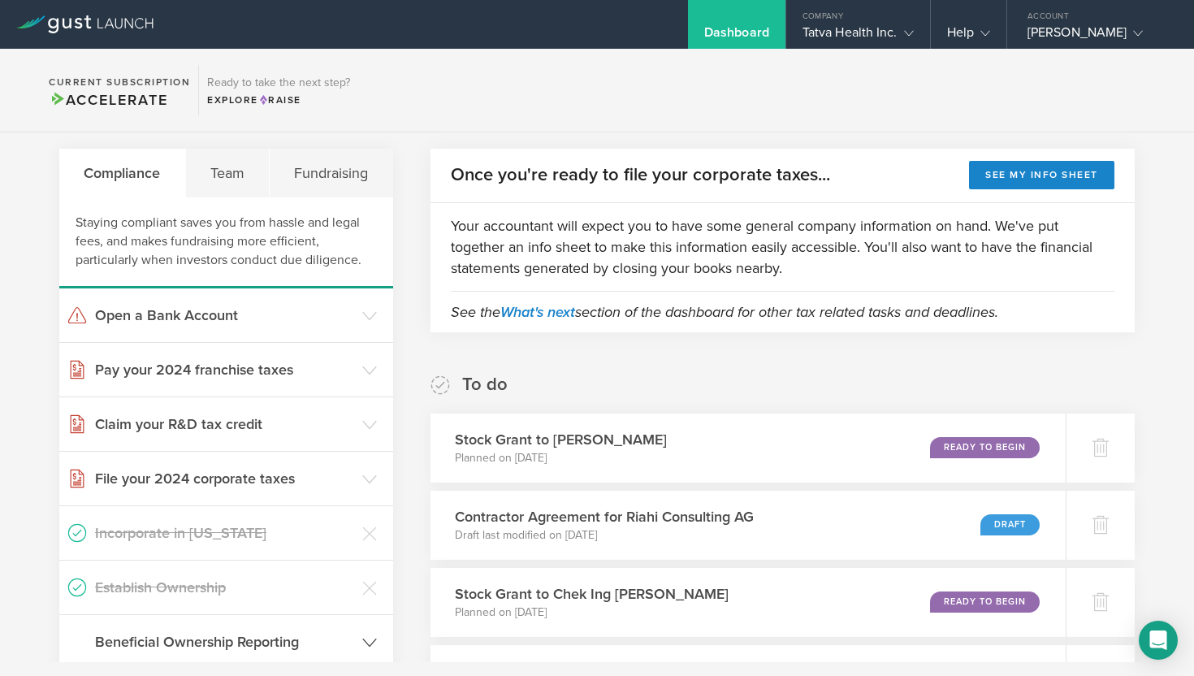
scroll to position [272, 0]
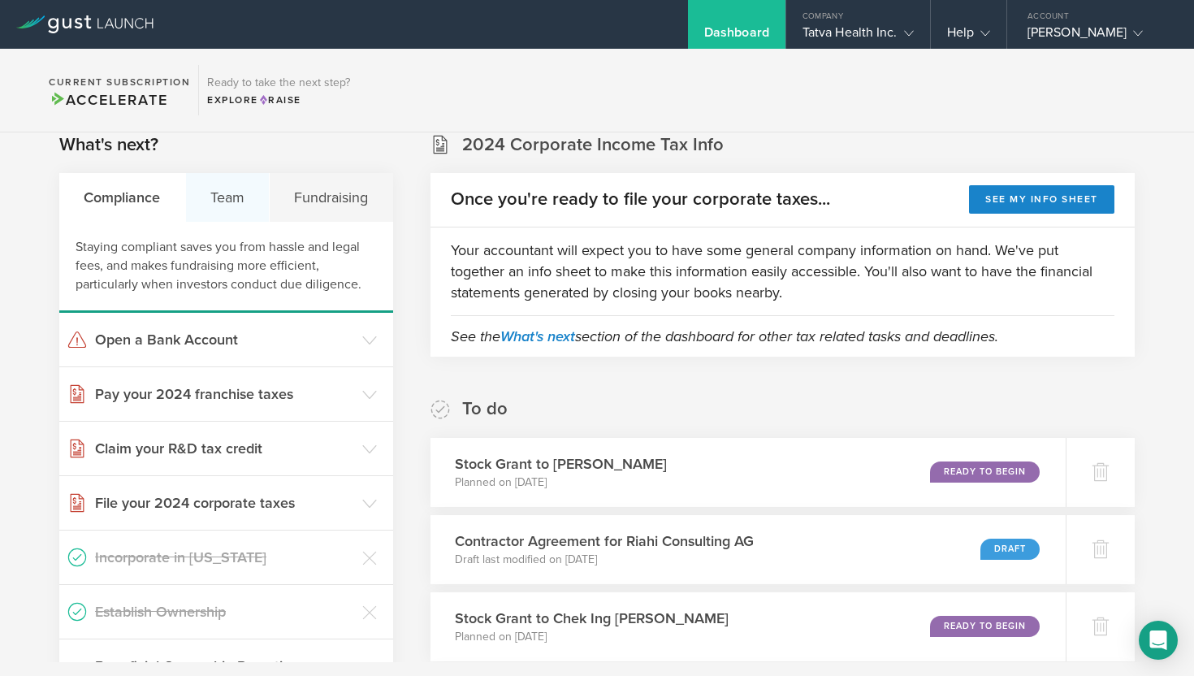
click at [231, 202] on div "Team" at bounding box center [228, 197] width 84 height 49
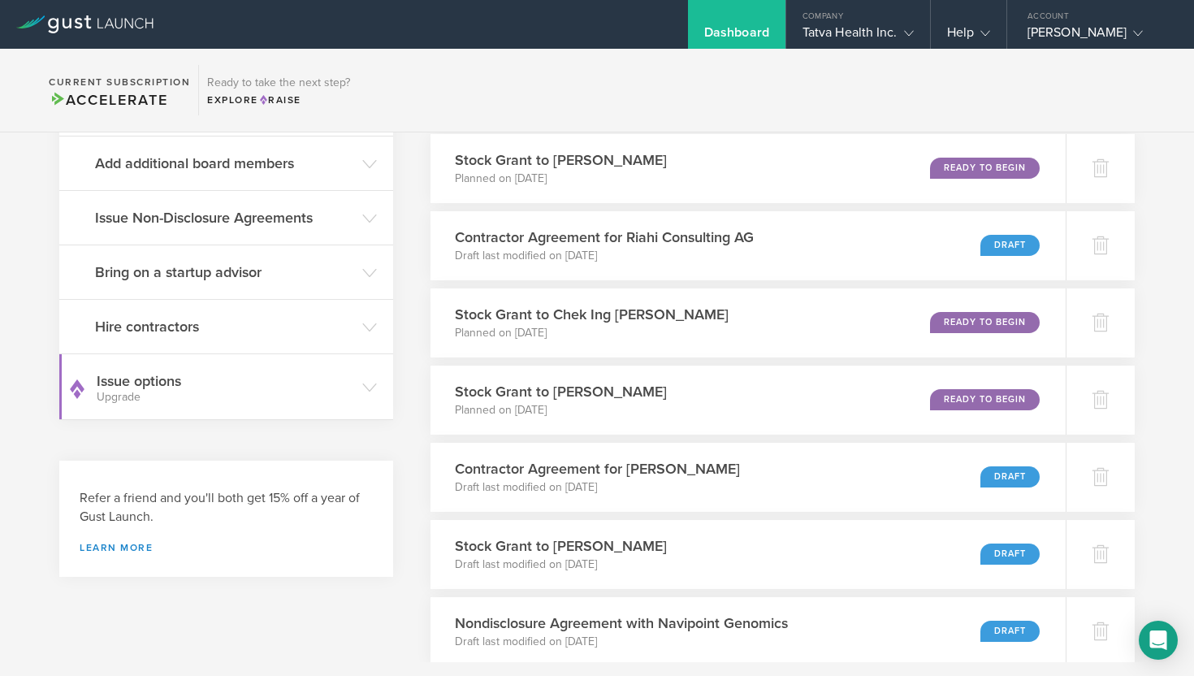
scroll to position [573, 0]
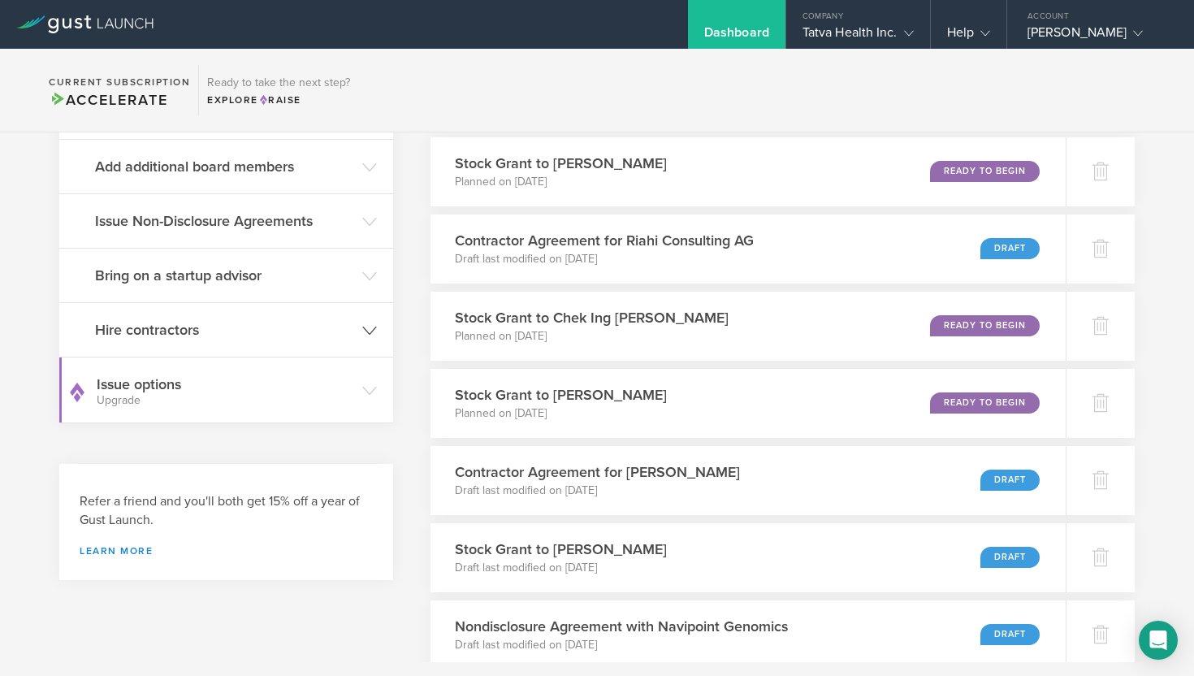
click at [366, 327] on icon at bounding box center [369, 330] width 15 height 15
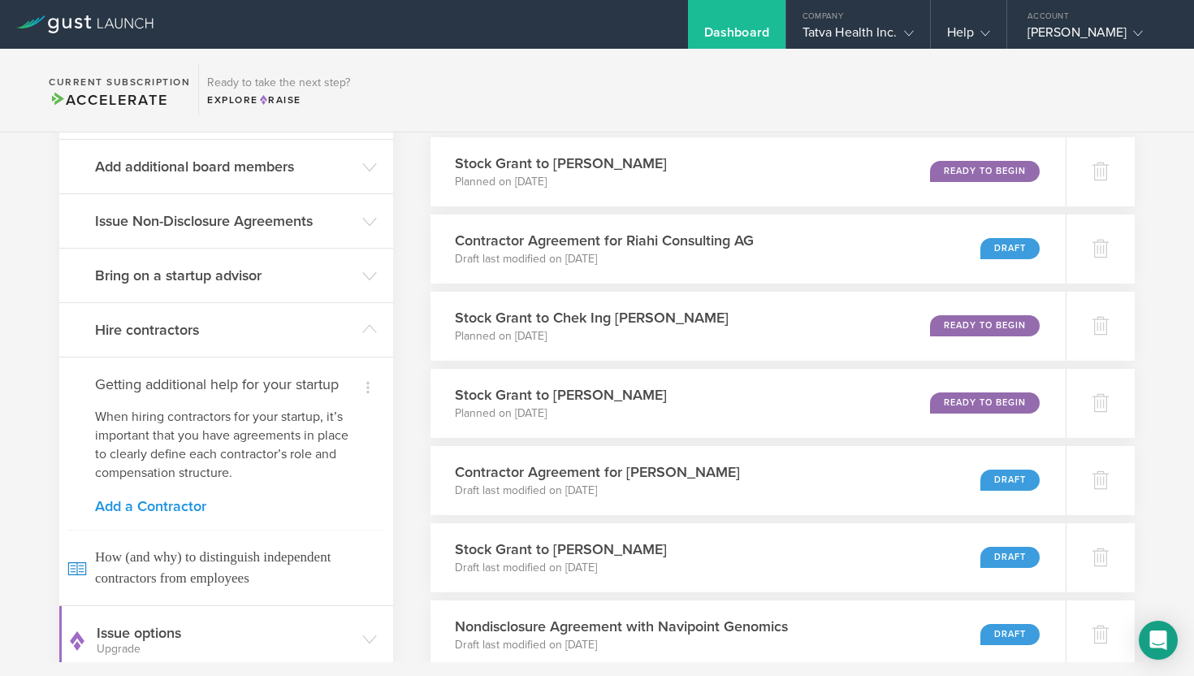
click at [175, 506] on link "Add a Contractor" at bounding box center [226, 506] width 262 height 15
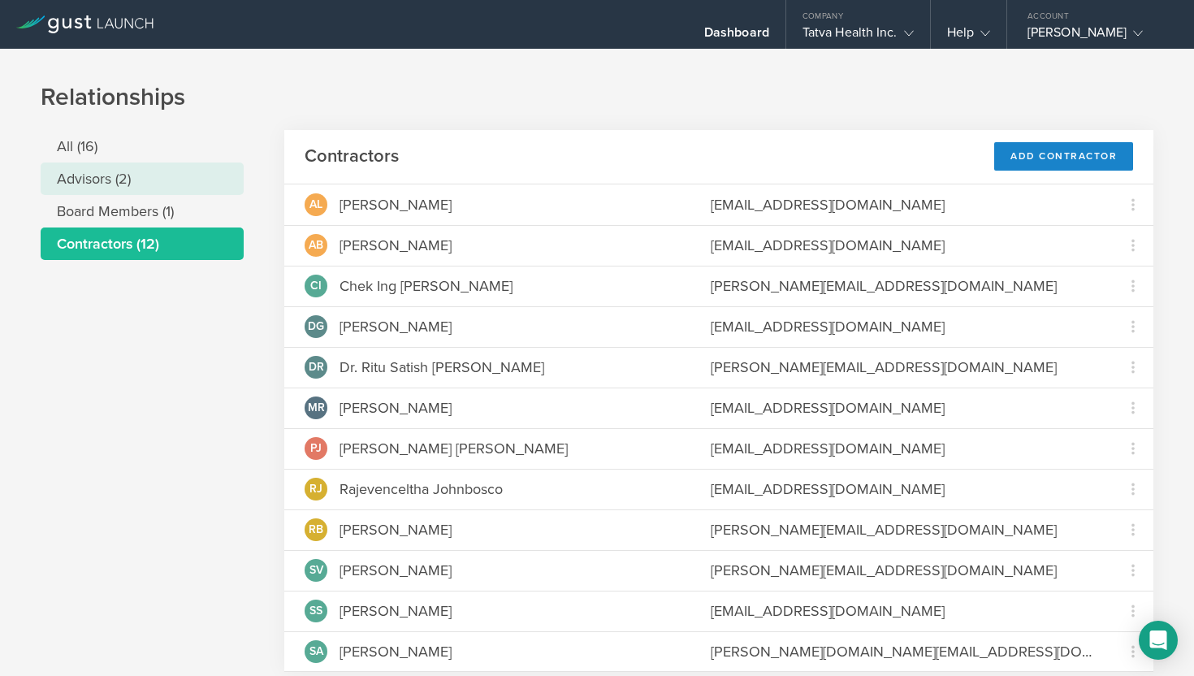
click at [102, 181] on li "Advisors (2)" at bounding box center [142, 178] width 203 height 32
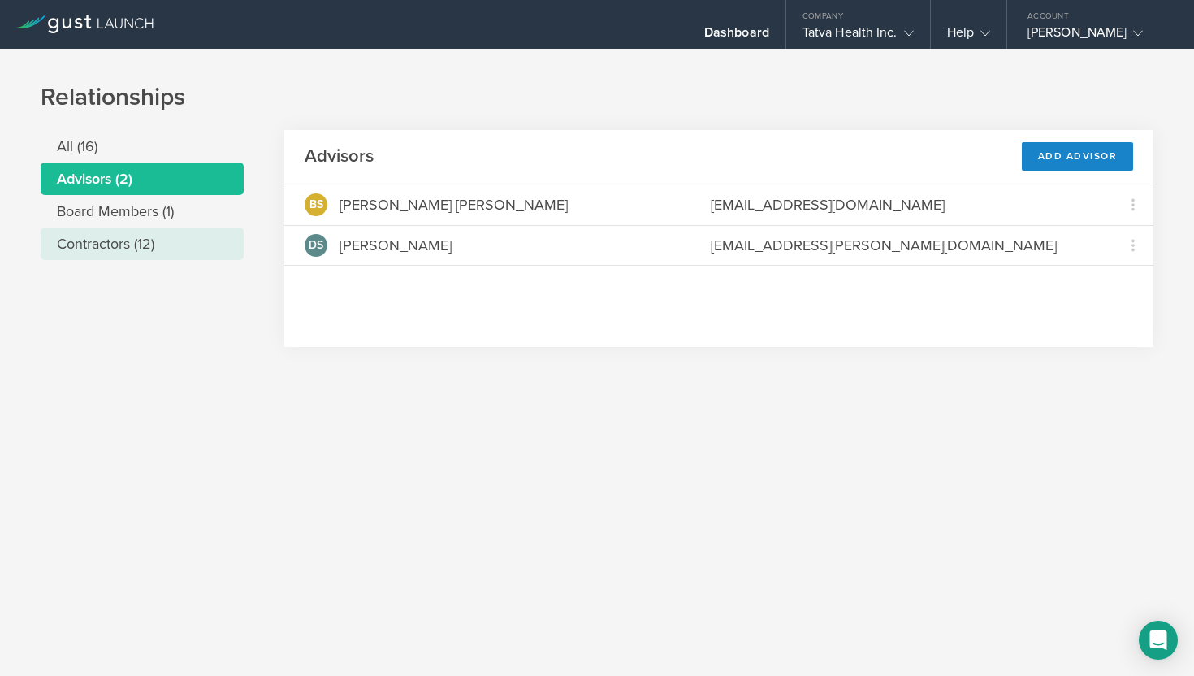
click at [108, 242] on li "Contractors (12)" at bounding box center [142, 243] width 203 height 32
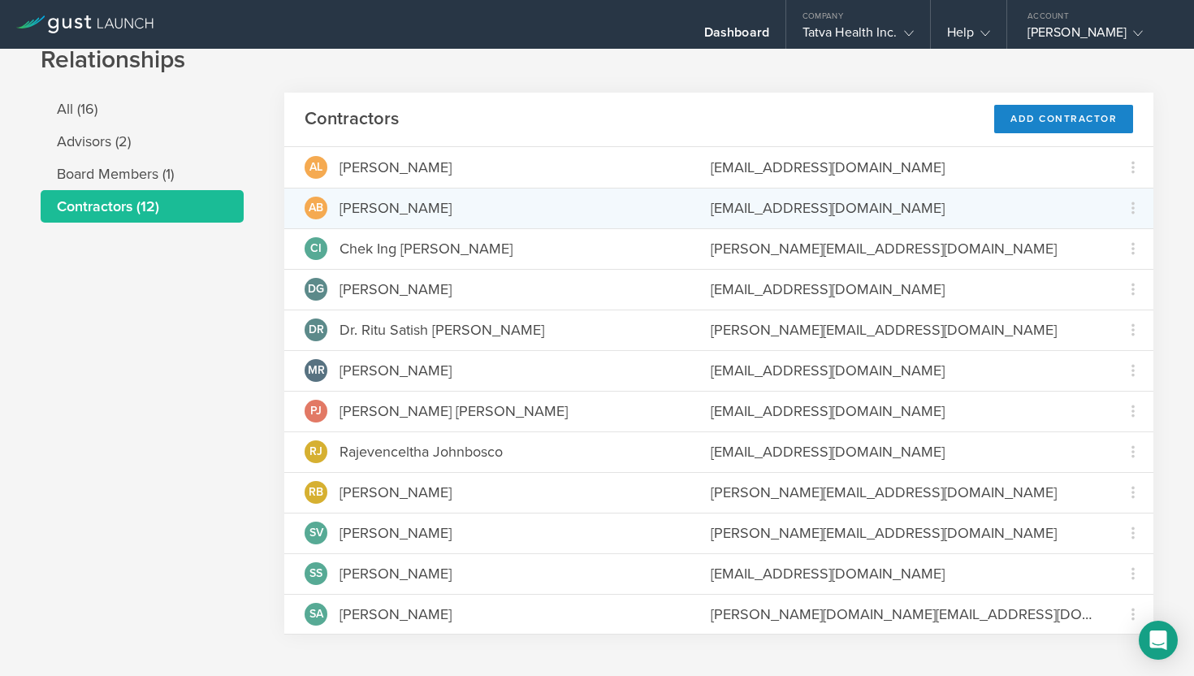
scroll to position [56, 0]
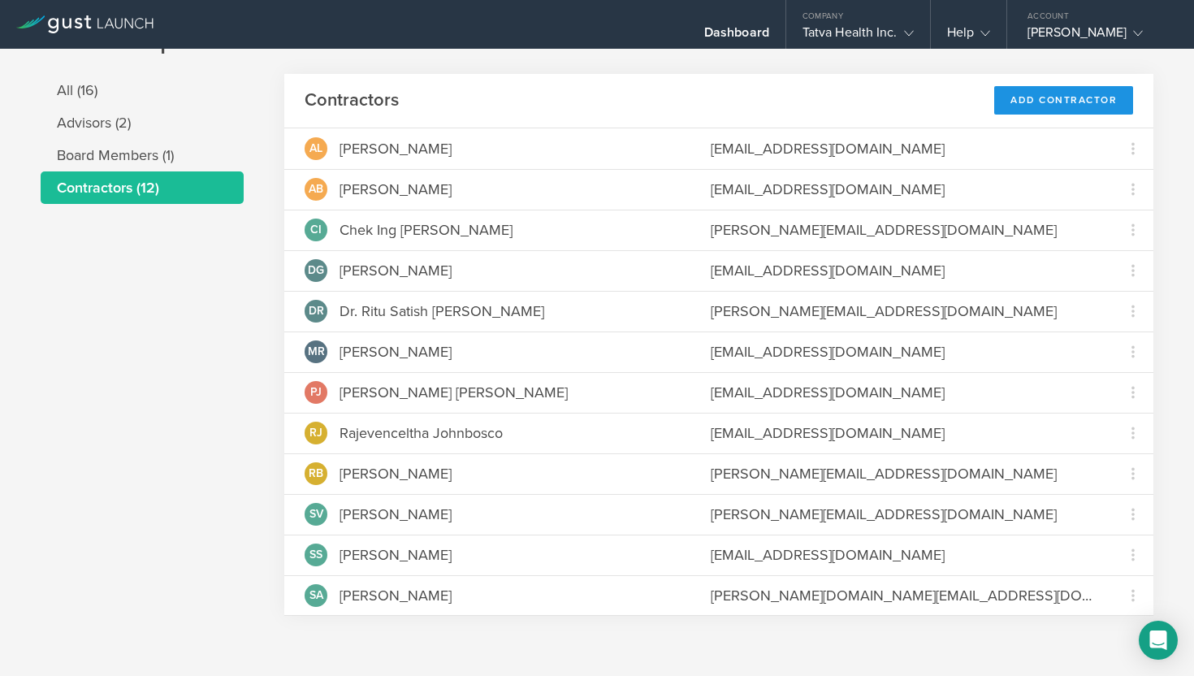
click at [1025, 105] on div "Add Contractor" at bounding box center [1063, 100] width 139 height 28
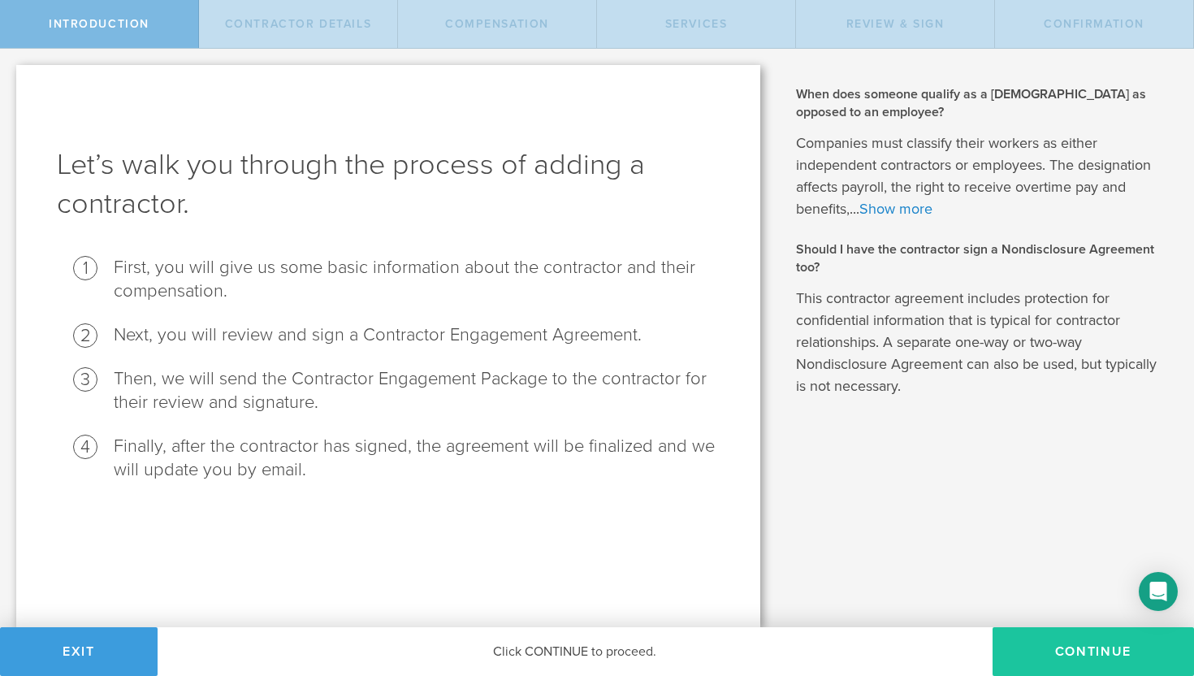
click at [1075, 654] on button "Continue" at bounding box center [1093, 651] width 201 height 49
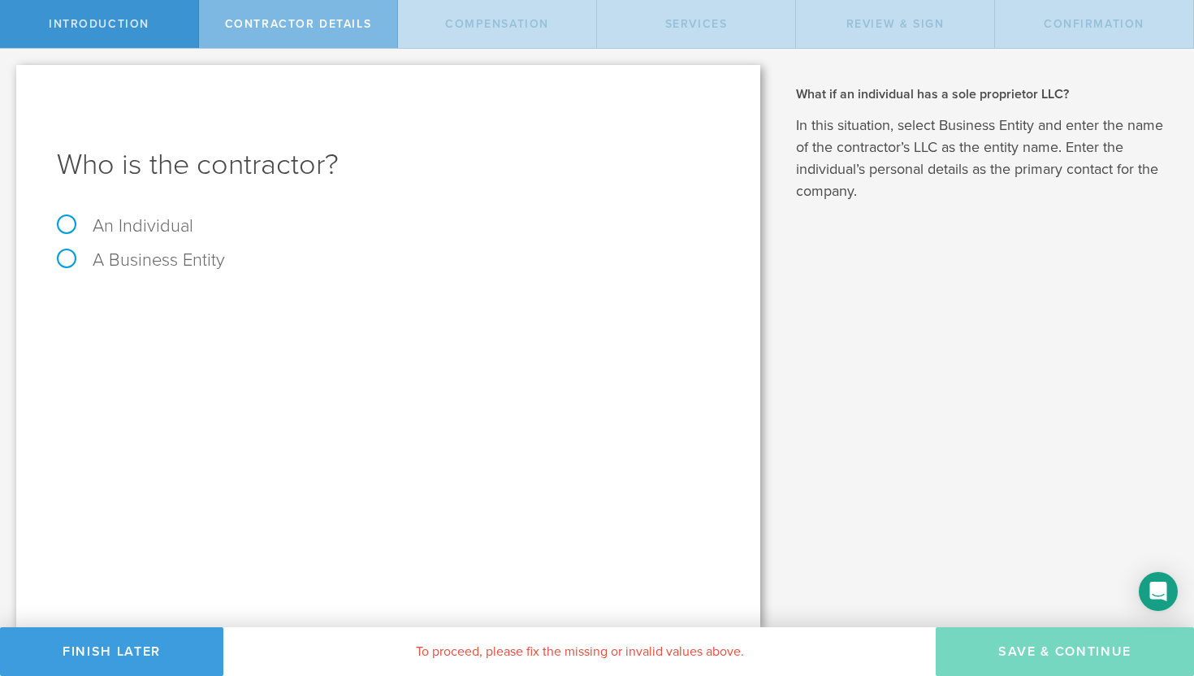
click at [71, 221] on label "An Individual" at bounding box center [125, 225] width 136 height 21
click at [11, 75] on input "An Individual" at bounding box center [5, 62] width 11 height 26
radio input "true"
click at [204, 309] on input "text" at bounding box center [449, 305] width 541 height 24
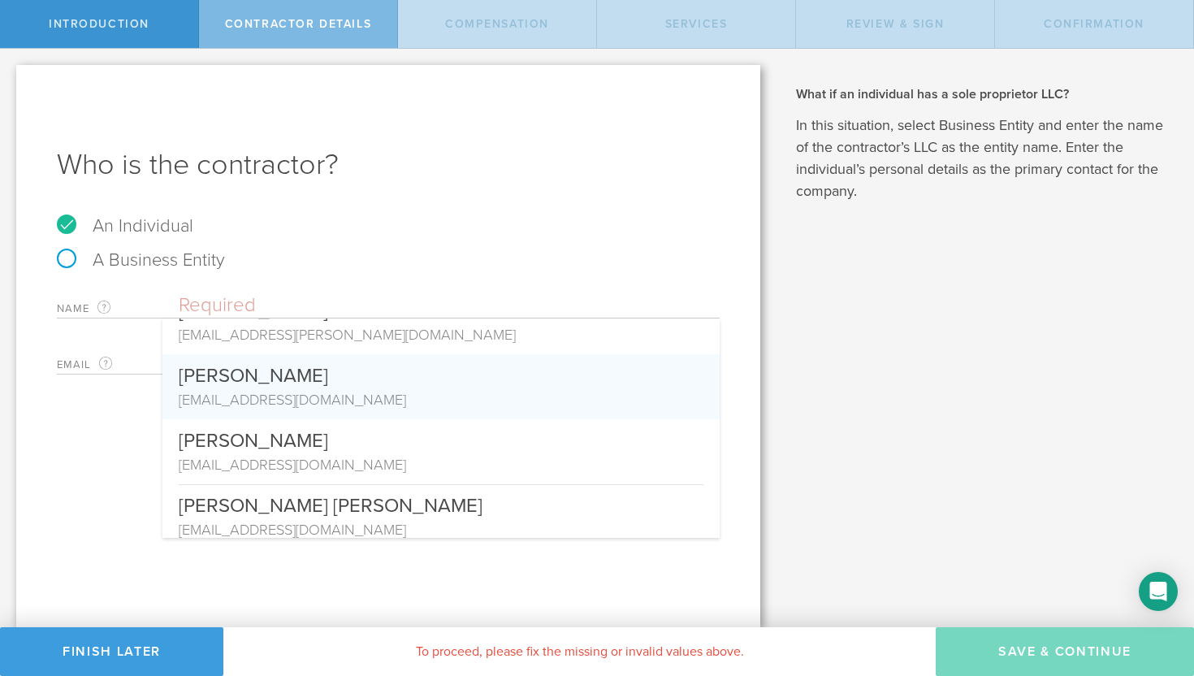
scroll to position [550, 0]
click at [259, 395] on div "[EMAIL_ADDRESS][DOMAIN_NAME]" at bounding box center [441, 397] width 525 height 21
type input "[PERSON_NAME]"
type input "[EMAIL_ADDRESS][DOMAIN_NAME]"
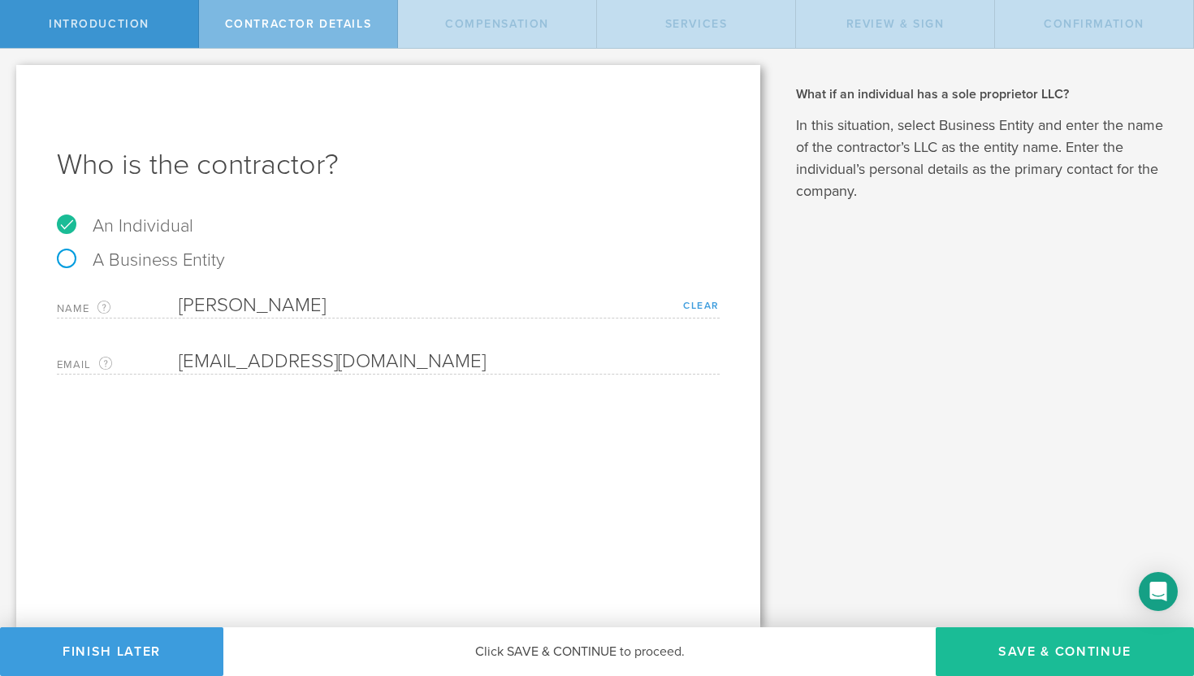
click at [693, 303] on link "Clear" at bounding box center [701, 305] width 37 height 11
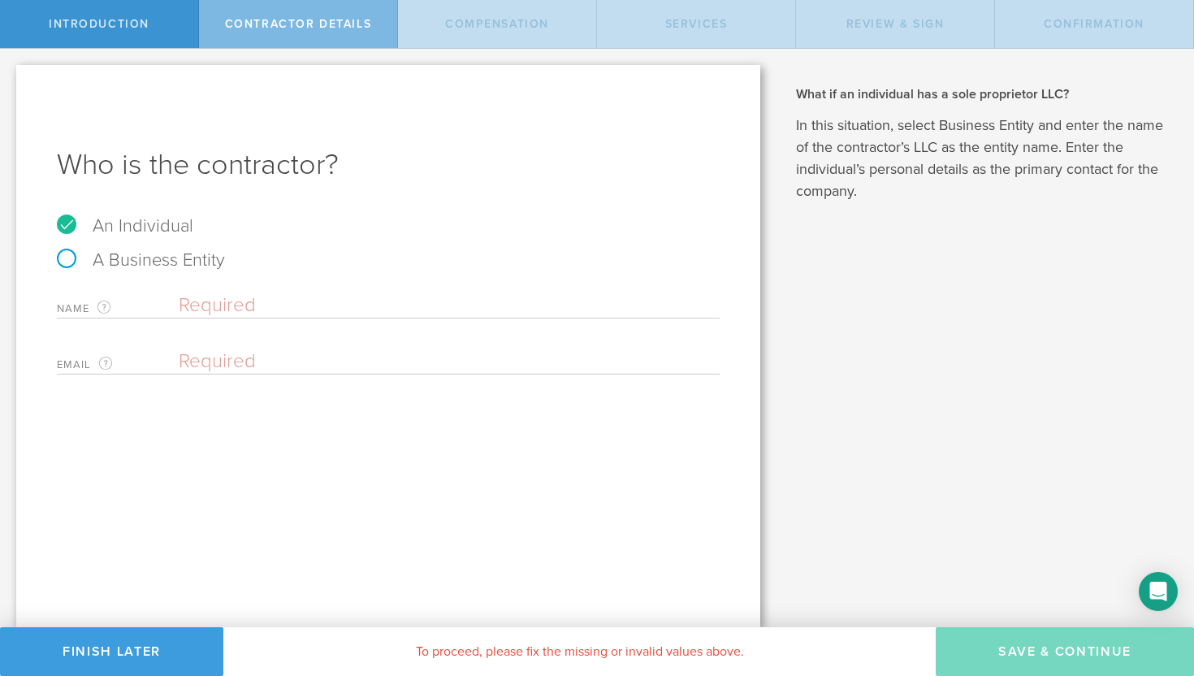
click at [248, 301] on input "text" at bounding box center [449, 305] width 541 height 24
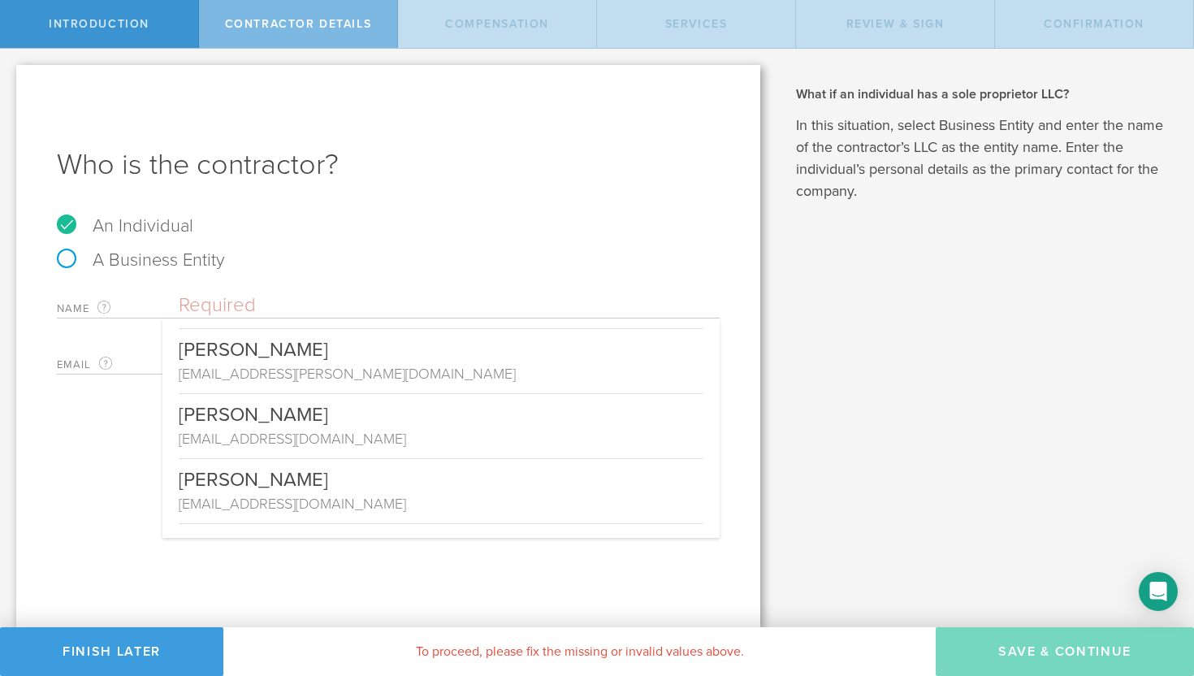
scroll to position [511, 0]
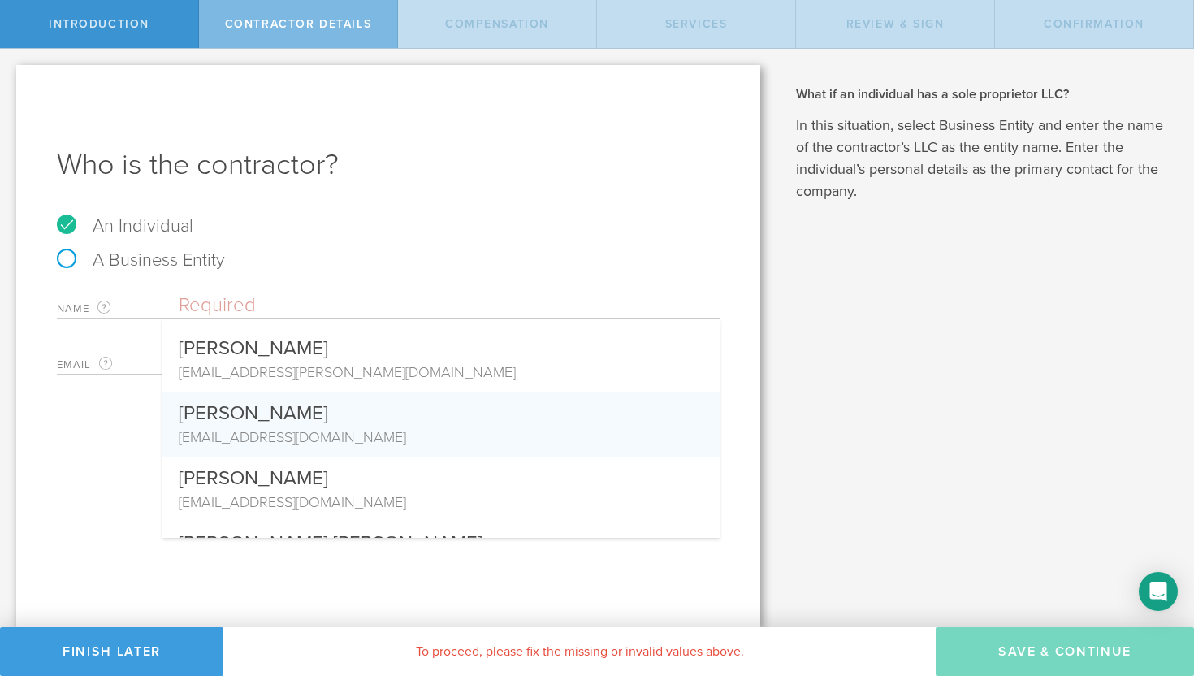
click at [269, 420] on div "[PERSON_NAME]" at bounding box center [441, 408] width 525 height 35
type input "[PERSON_NAME]"
type input "[EMAIL_ADDRESS][DOMAIN_NAME]"
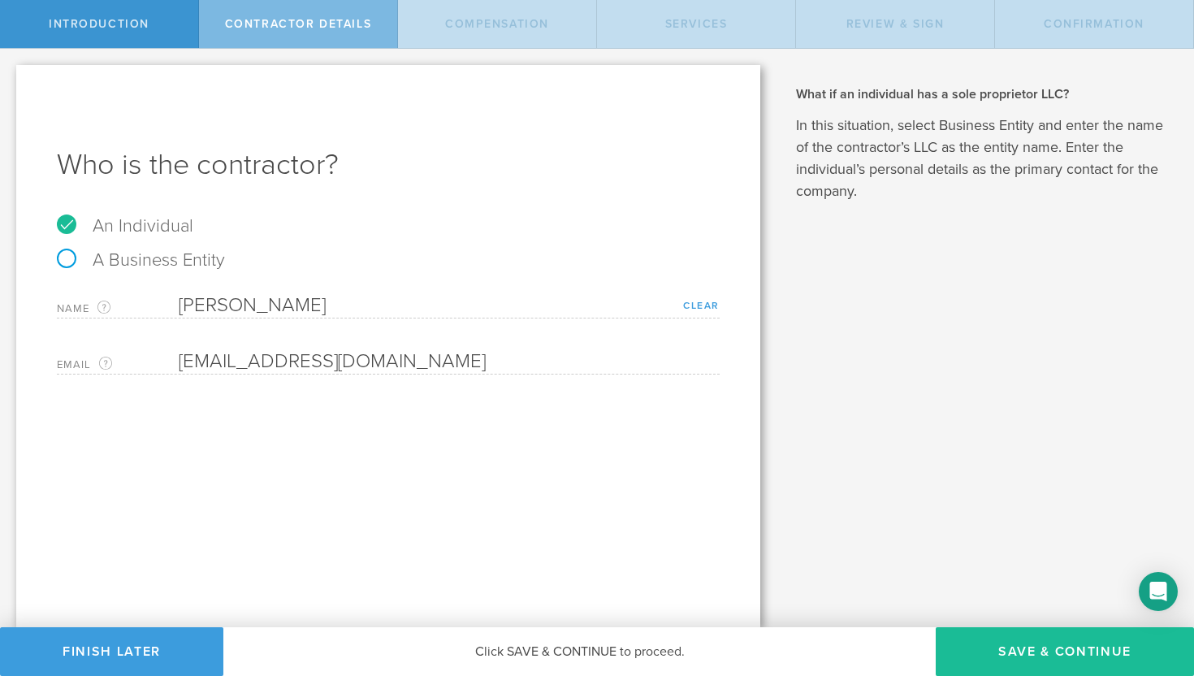
click at [703, 301] on link "Clear" at bounding box center [701, 305] width 37 height 11
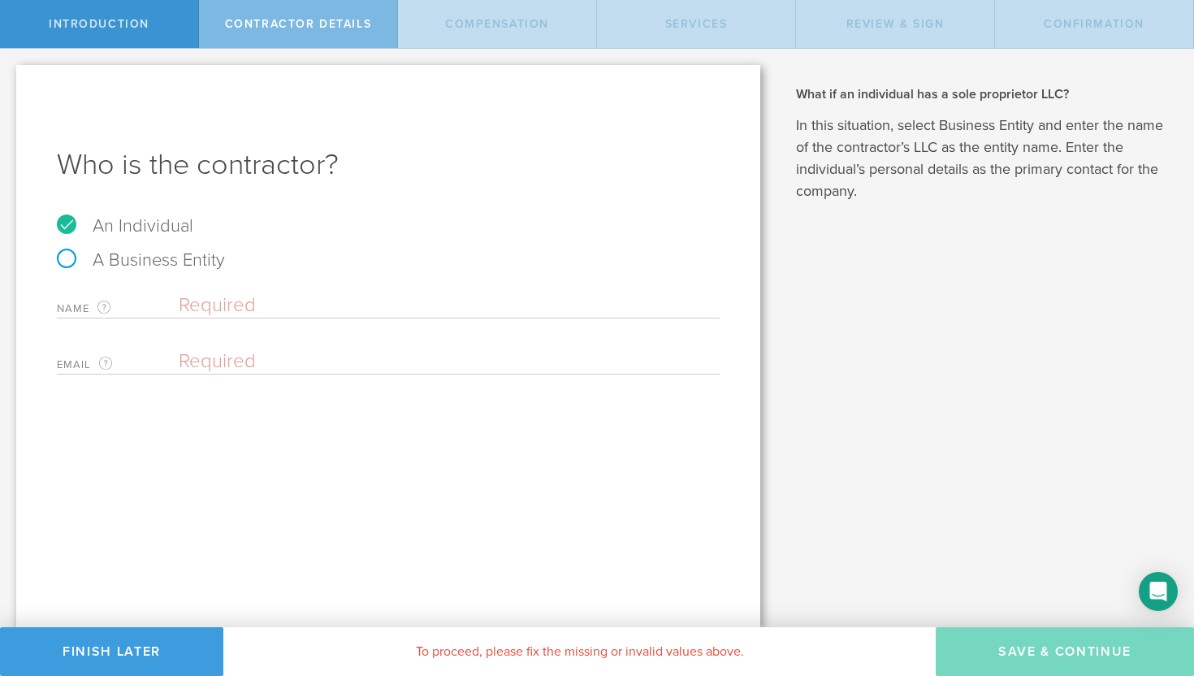
click at [223, 302] on input "text" at bounding box center [449, 305] width 541 height 24
click at [190, 364] on input "email" at bounding box center [445, 361] width 533 height 24
click at [342, 300] on input "Farhad Riahi-Nejad" at bounding box center [449, 305] width 541 height 24
drag, startPoint x: 342, startPoint y: 300, endPoint x: 284, endPoint y: 300, distance: 57.7
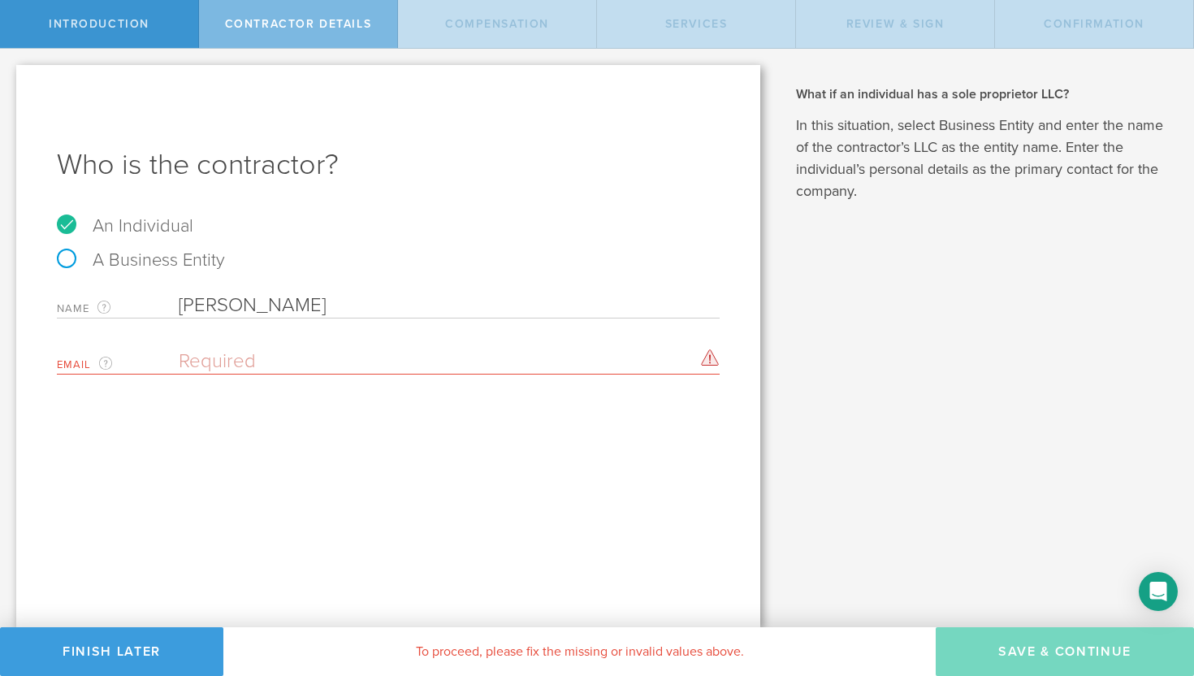
click at [284, 300] on input "Farhad Riahi-Nejad" at bounding box center [449, 305] width 541 height 24
type input "Farhad Riahi-Nejad"
click at [235, 353] on input "email" at bounding box center [445, 361] width 533 height 24
type input "[EMAIL_ADDRESS][DOMAIN_NAME]"
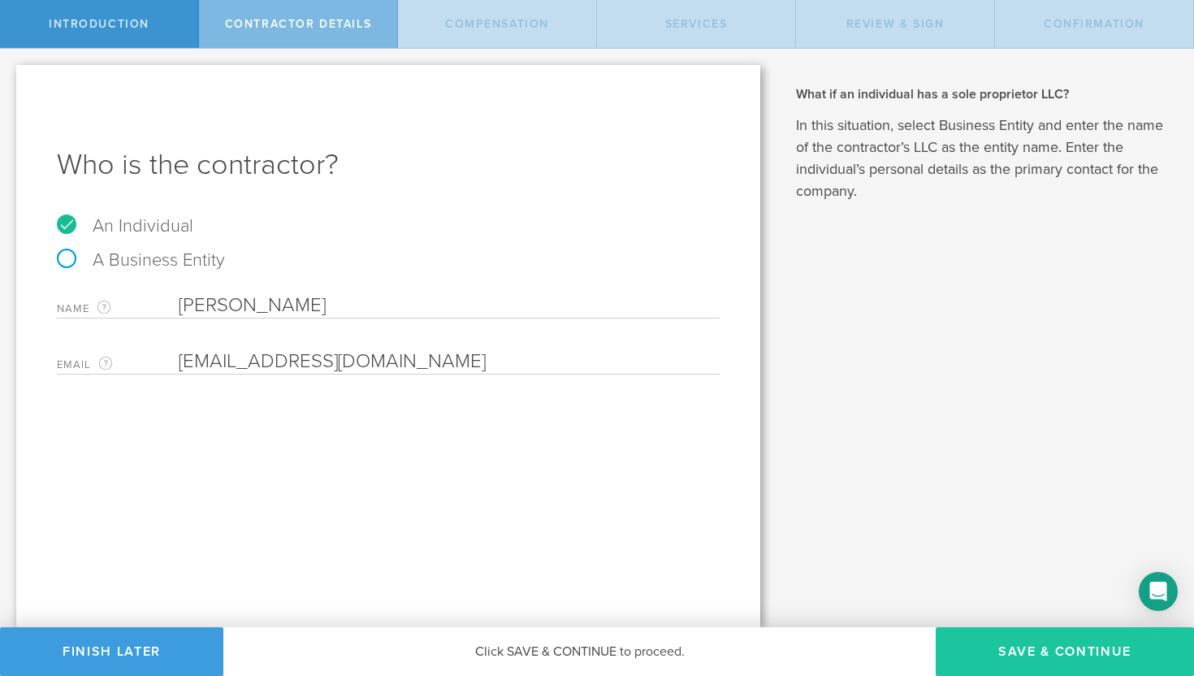
click at [994, 658] on button "Save & Continue" at bounding box center [1065, 651] width 258 height 49
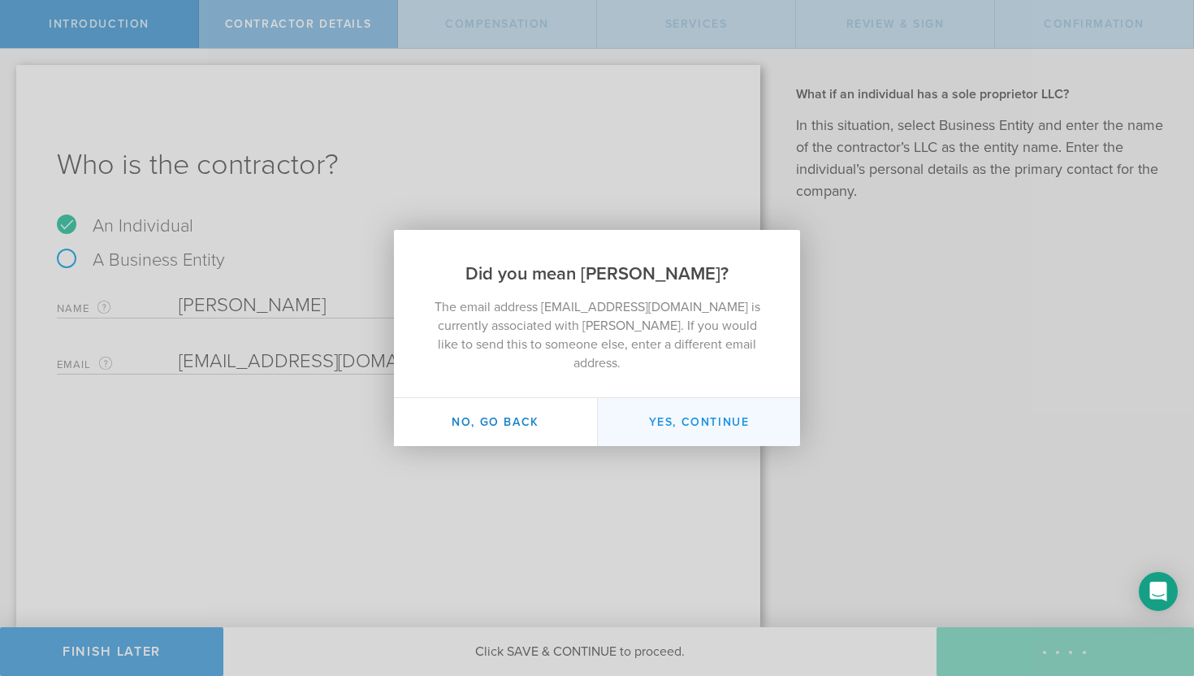
click at [669, 412] on button "Yes, continue" at bounding box center [698, 422] width 203 height 48
type input "[PERSON_NAME]"
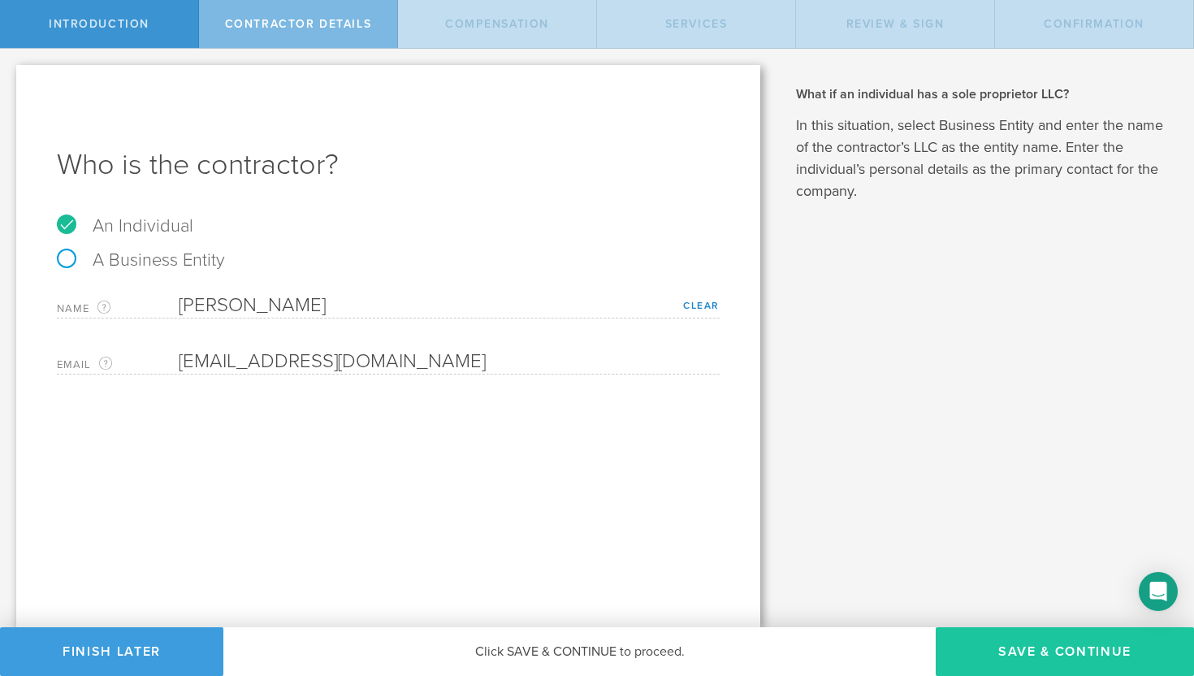
click at [992, 647] on button "Save & Continue" at bounding box center [1065, 651] width 258 height 49
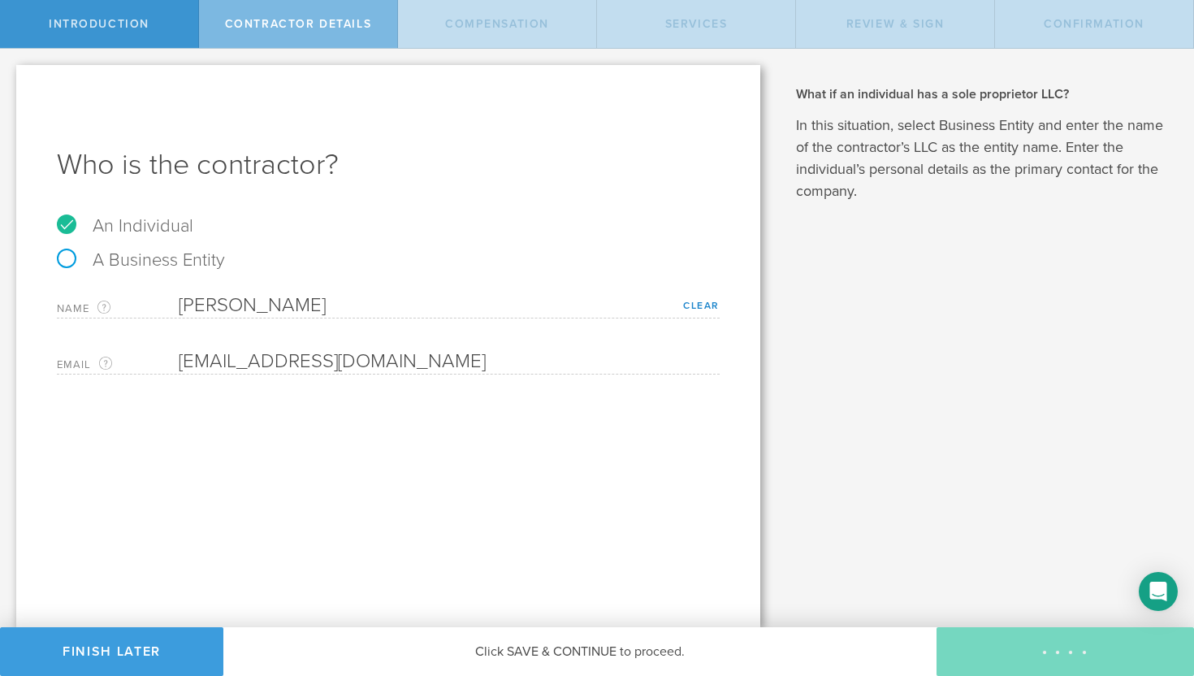
select select "none"
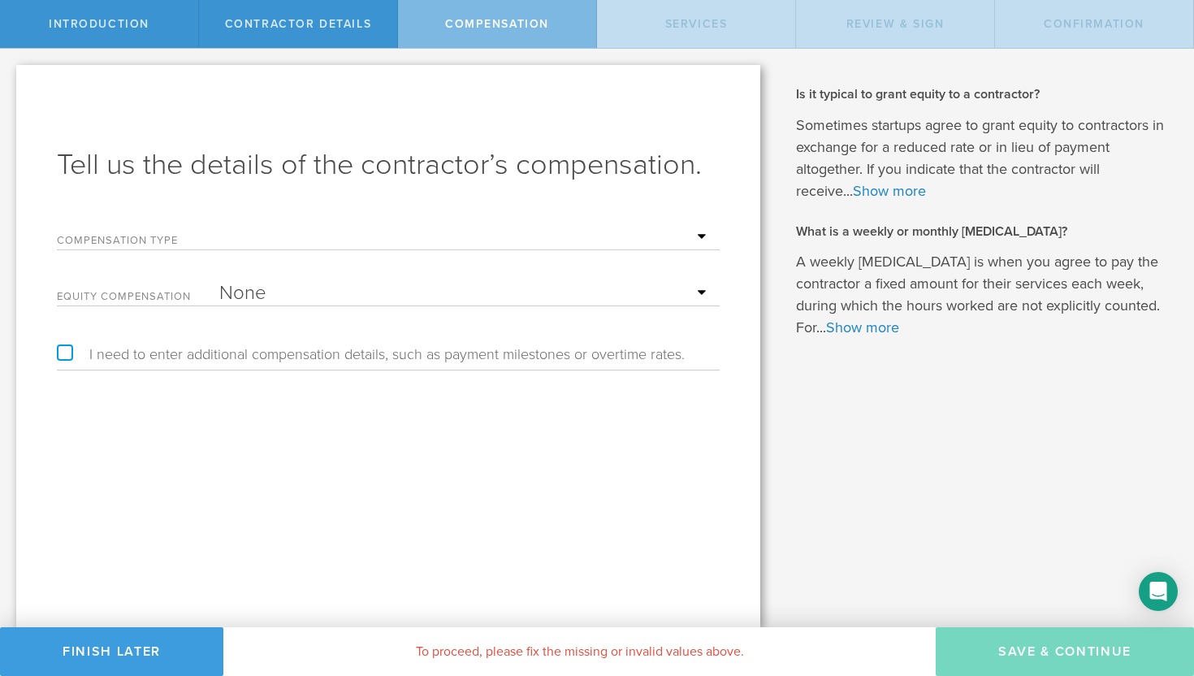
click at [697, 234] on select "Hourly Daily Weekly Retainer Monthly Retainer Project Flat Rate No cash compens…" at bounding box center [465, 237] width 492 height 24
select select "noCash"
click at [700, 291] on select "None Stock Grant" at bounding box center [465, 293] width 492 height 24
select select "stock"
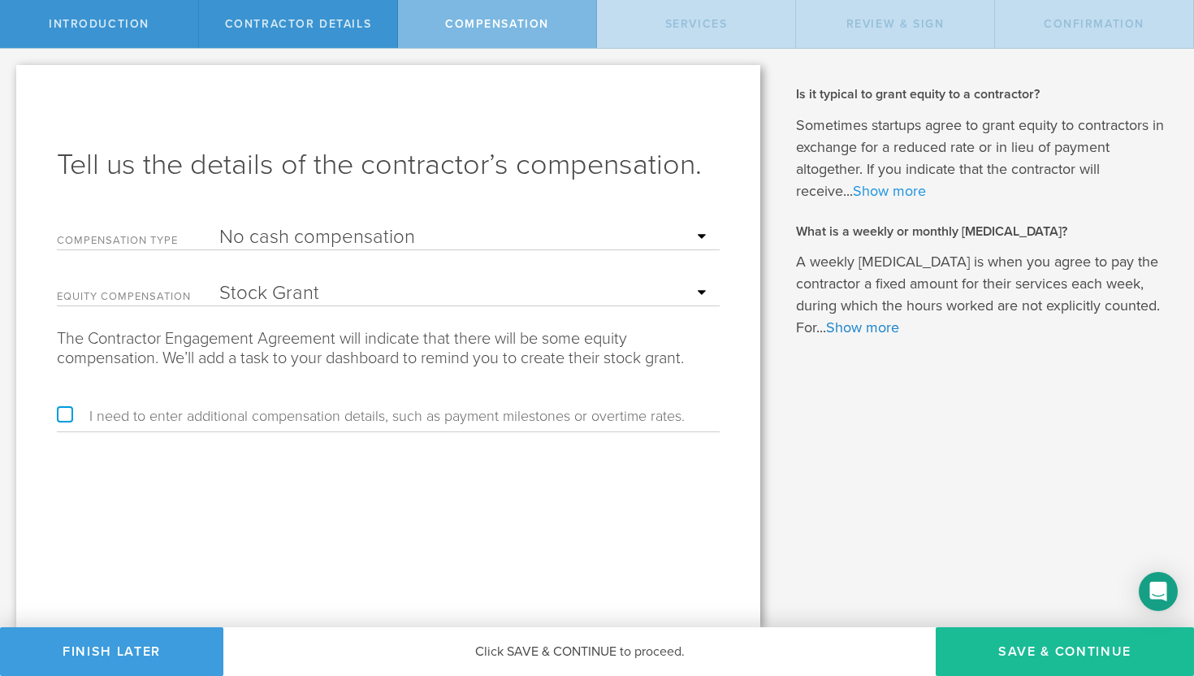
click at [901, 188] on link "Show more" at bounding box center [889, 191] width 73 height 18
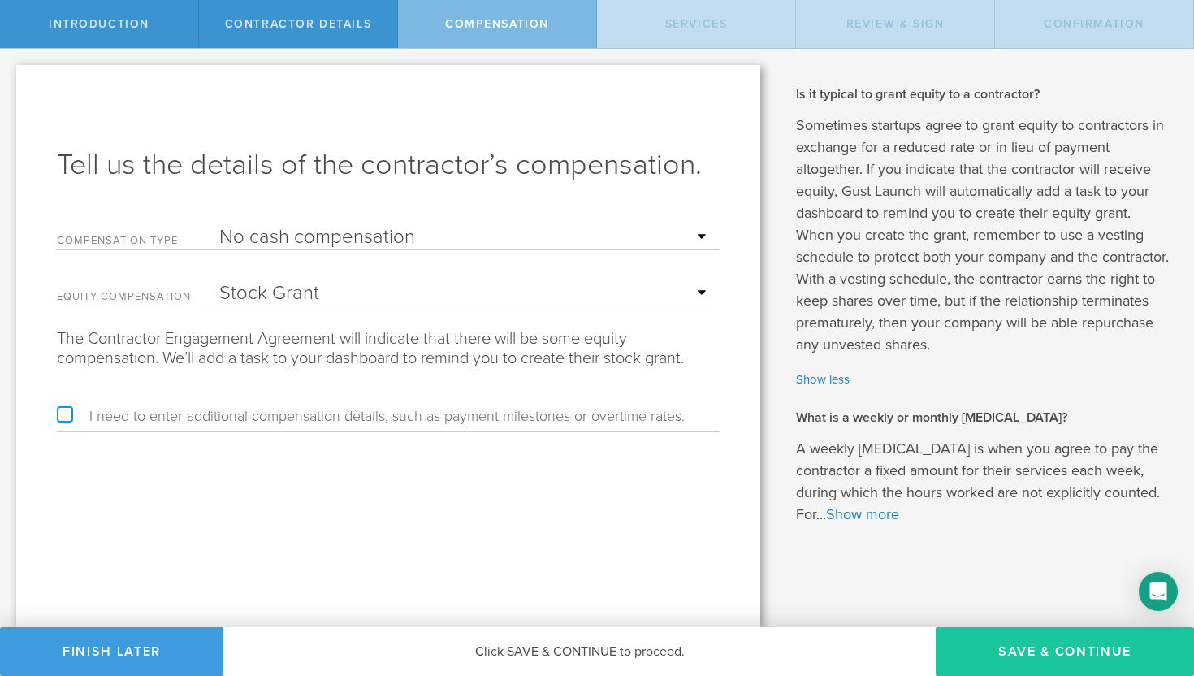
click at [1024, 649] on button "Save & Continue" at bounding box center [1065, 651] width 258 height 49
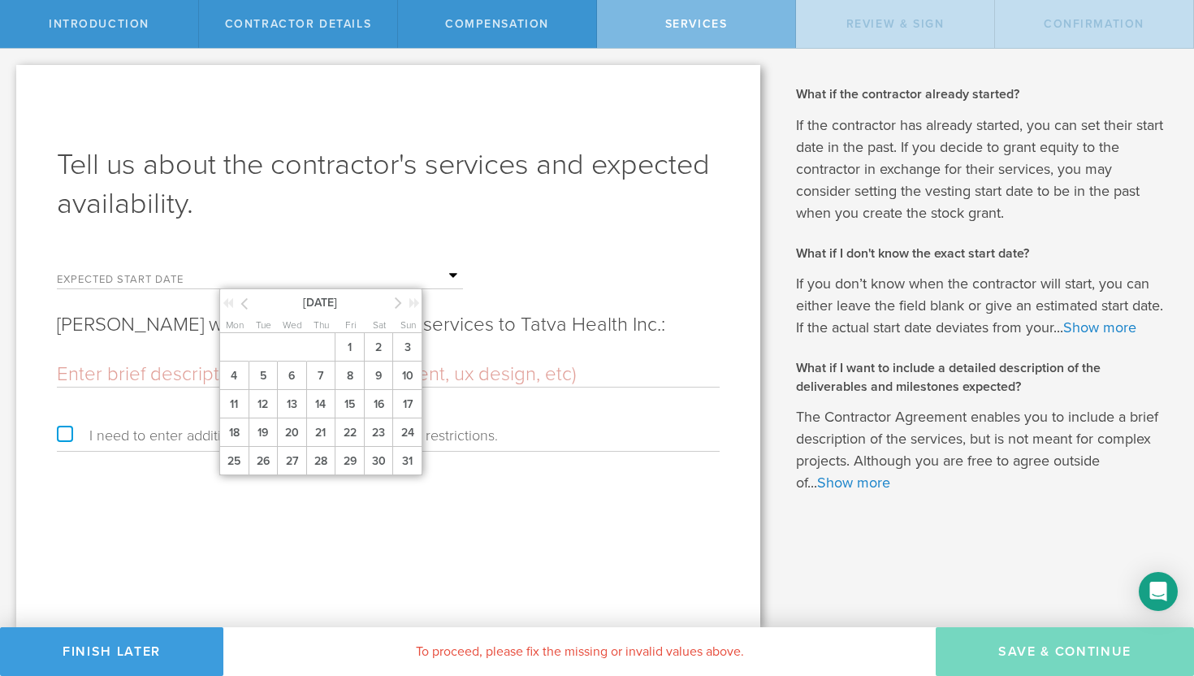
click at [454, 273] on input "text" at bounding box center [341, 276] width 244 height 24
click at [240, 406] on span "11" at bounding box center [233, 404] width 29 height 28
click at [456, 276] on input "text" at bounding box center [341, 276] width 244 height 24
click at [268, 404] on span "12" at bounding box center [263, 404] width 29 height 28
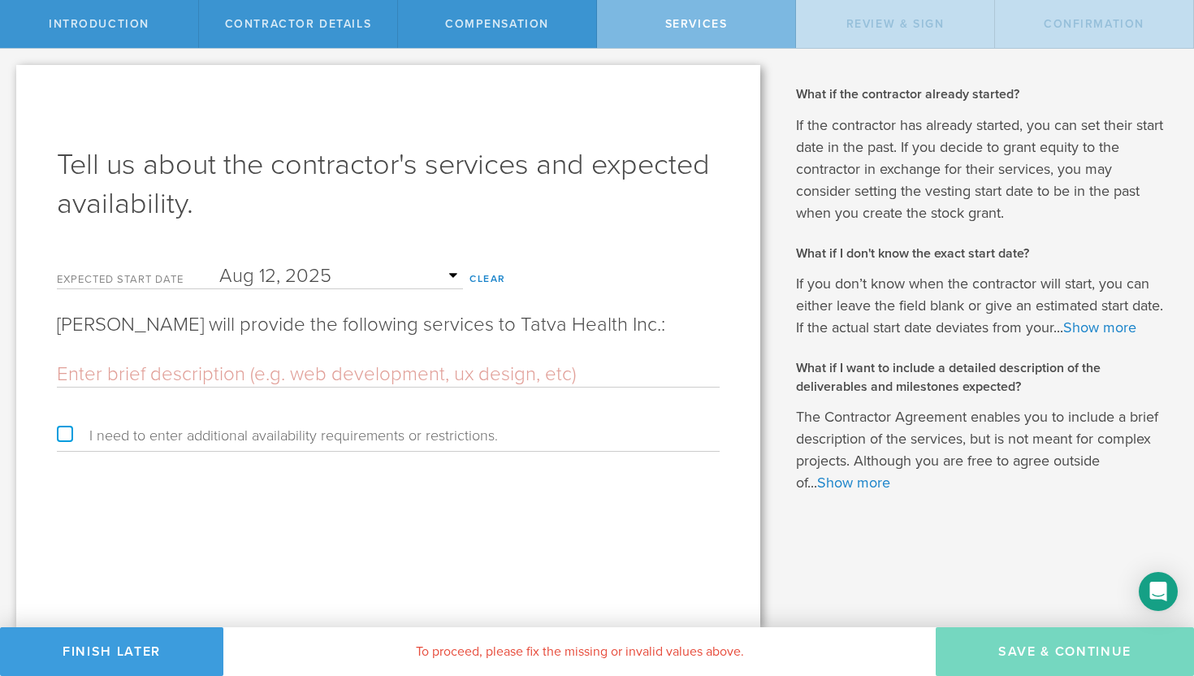
click at [215, 373] on input "text" at bounding box center [388, 374] width 663 height 24
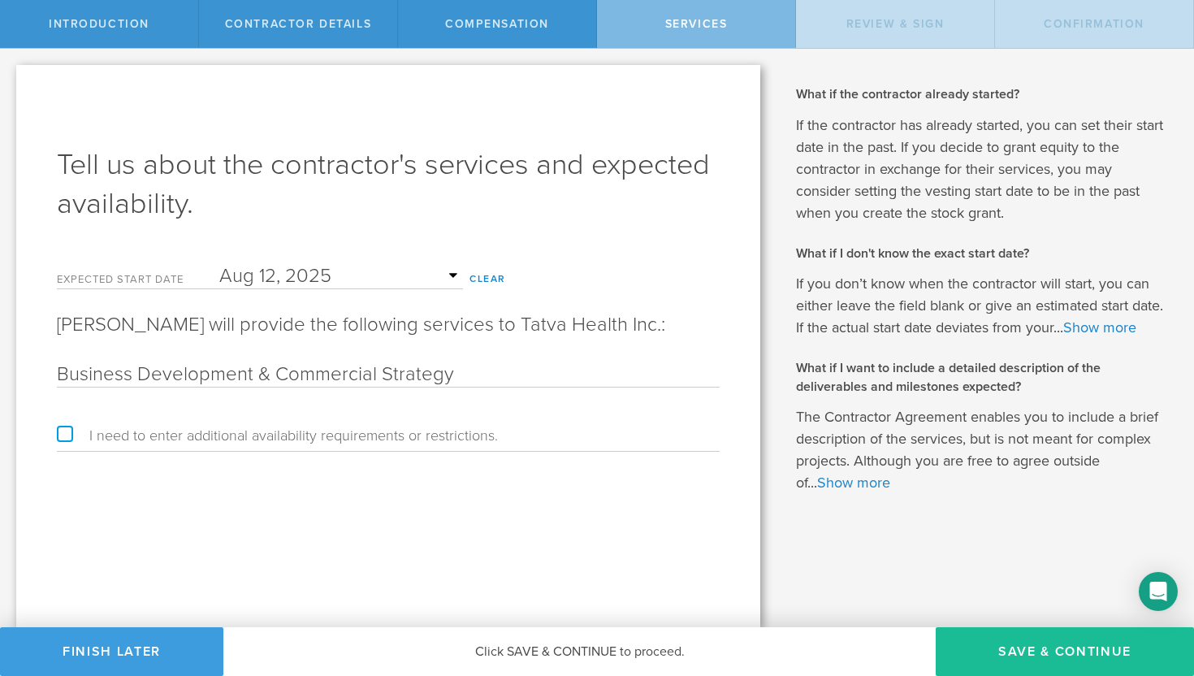
type input "Business Development & Commercial Strategy"
click at [68, 434] on label "I need to enter additional availability requirements or restrictions." at bounding box center [277, 435] width 441 height 15
click at [11, 75] on input "I need to enter additional availability requirements or restrictions." at bounding box center [5, 62] width 11 height 26
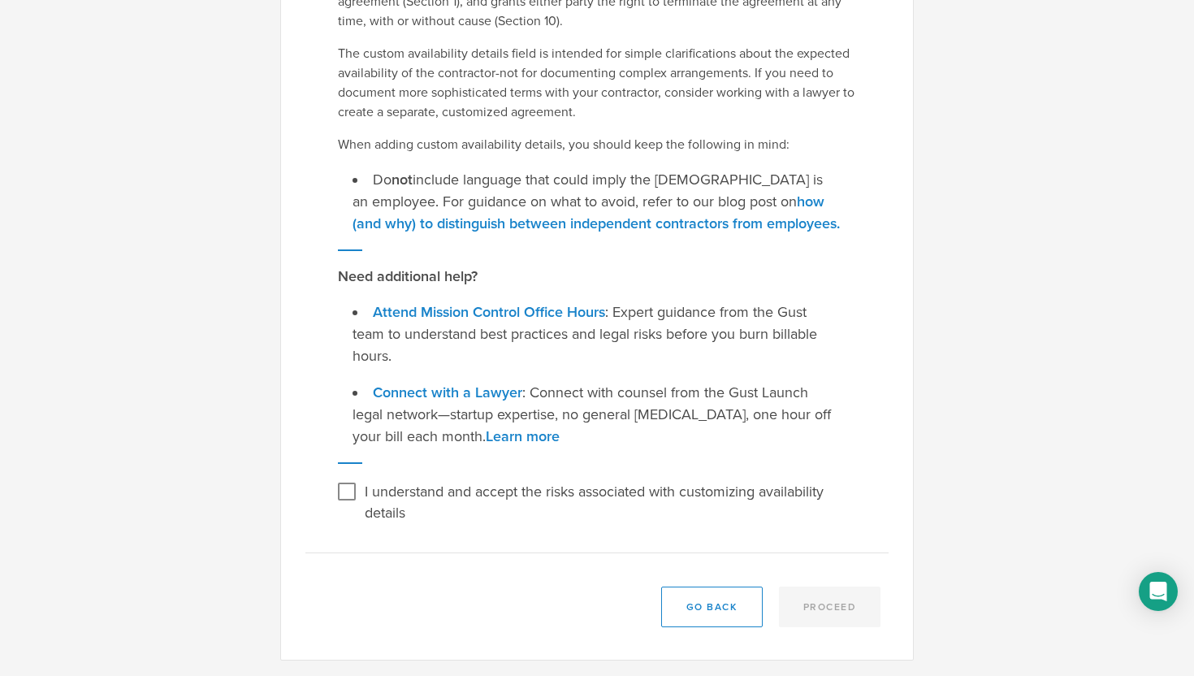
scroll to position [171, 0]
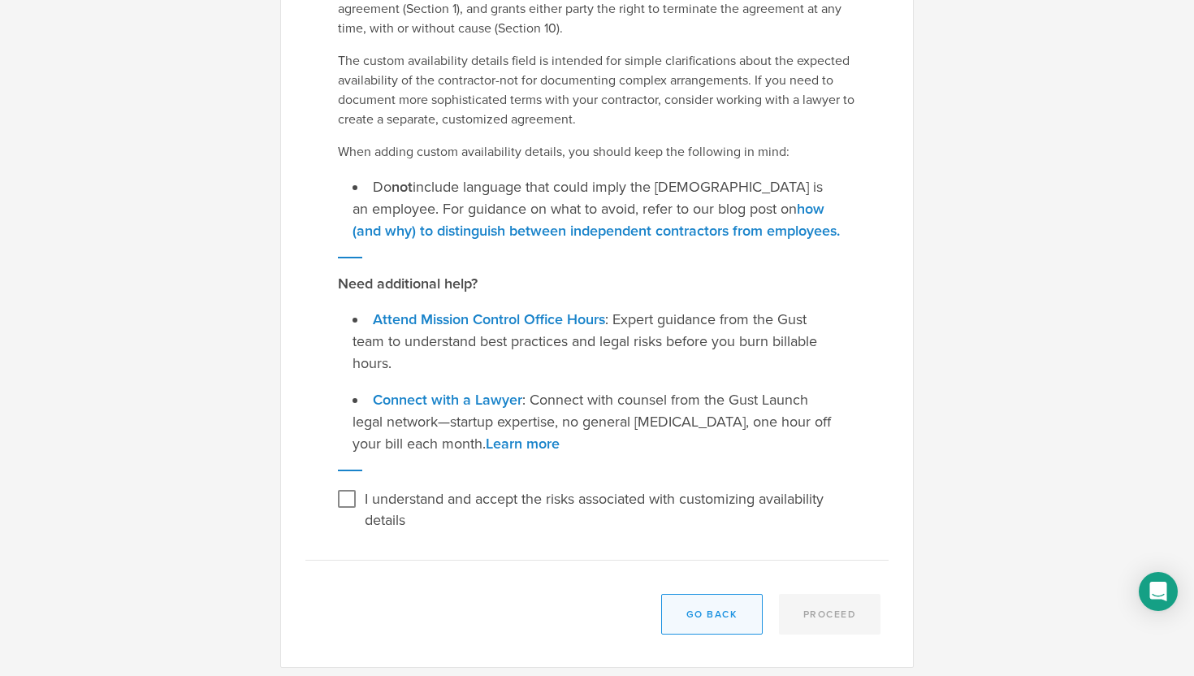
click at [706, 612] on button "Go Back" at bounding box center [712, 614] width 102 height 41
checkbox input "false"
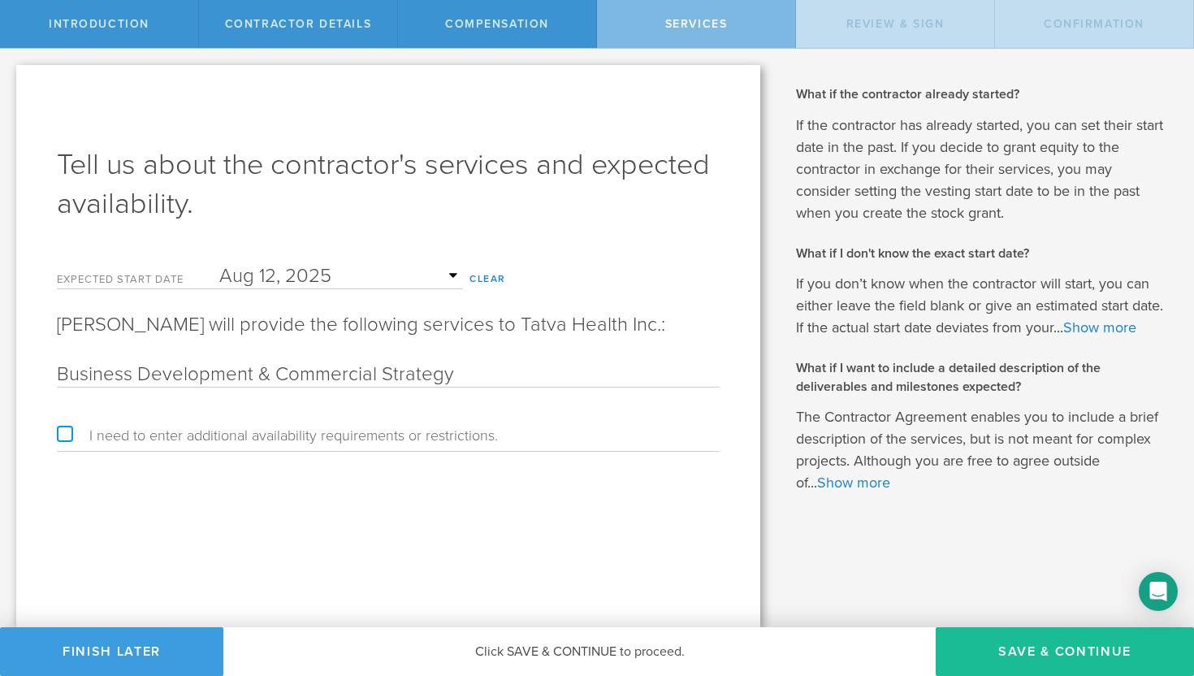
drag, startPoint x: 449, startPoint y: 377, endPoint x: 374, endPoint y: 367, distance: 75.4
click at [374, 367] on input "Business Development & Commercial Strategy" at bounding box center [388, 374] width 663 height 24
click at [612, 418] on form "Expected start date August 2025 Mon Tue Wed Thu Fri Sat Sun 1 2 3 4 5 6 7 8 9 1…" at bounding box center [388, 354] width 663 height 196
click at [452, 376] on input "Business Development & Commercial Strategy" at bounding box center [388, 374] width 663 height 24
click at [527, 478] on div "Tell us about the contractor's services and expected availability. Expected sta…" at bounding box center [388, 346] width 744 height 562
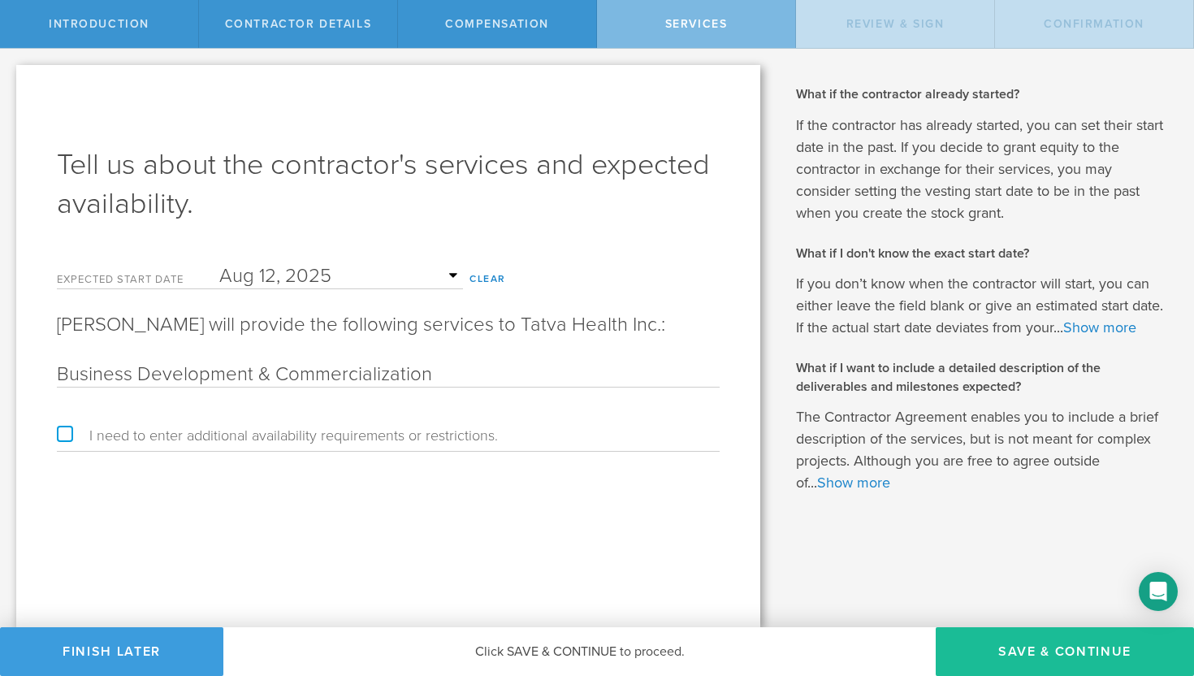
click at [275, 370] on input "Business Development & Commercialization" at bounding box center [388, 374] width 663 height 24
type input "Business Development & Product Commercialization"
click at [1048, 647] on button "Save & Continue" at bounding box center [1065, 651] width 258 height 49
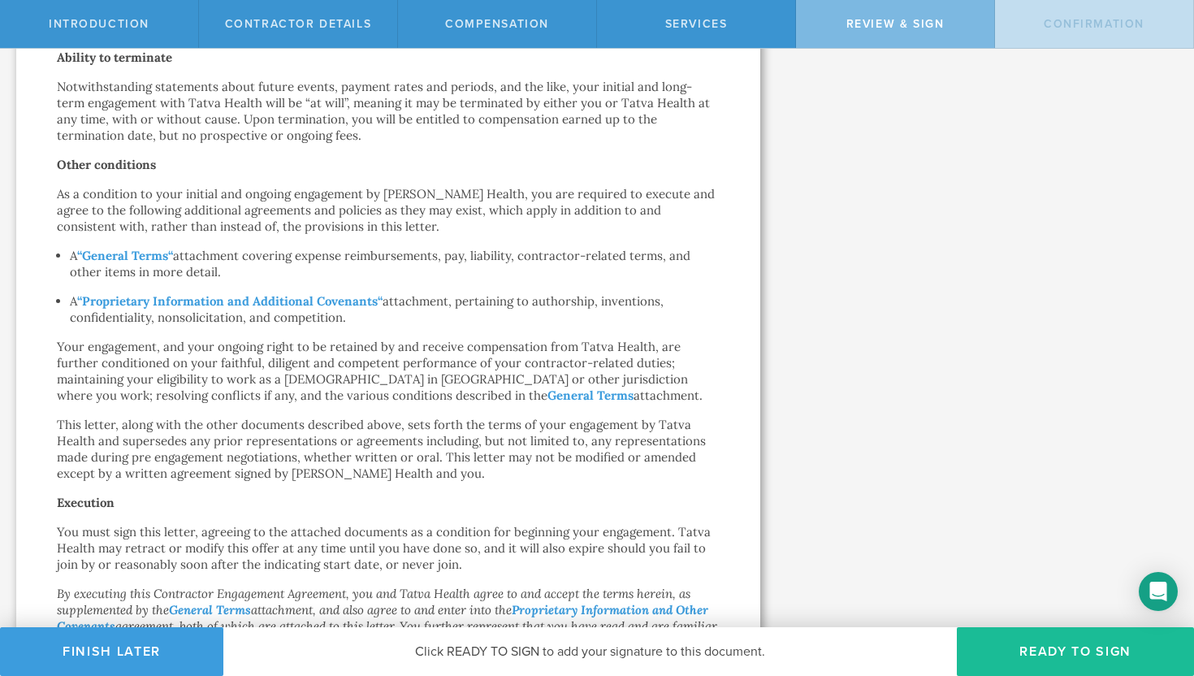
scroll to position [1038, 0]
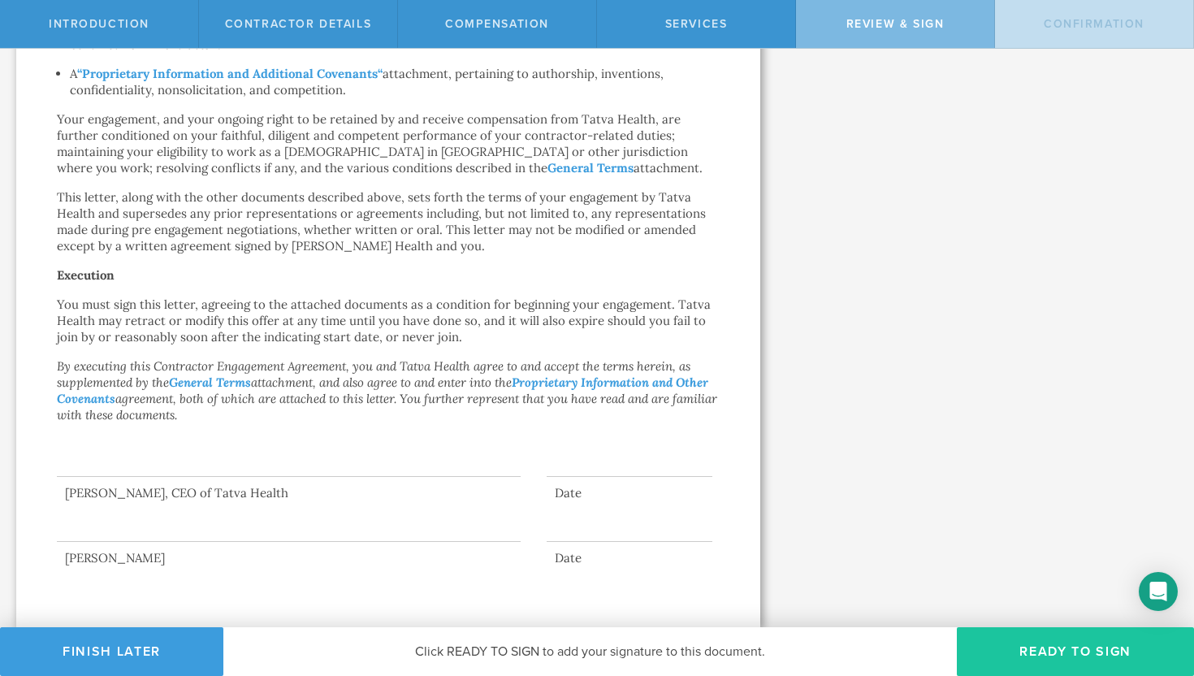
click at [1026, 654] on button "Ready to Sign" at bounding box center [1075, 651] width 237 height 49
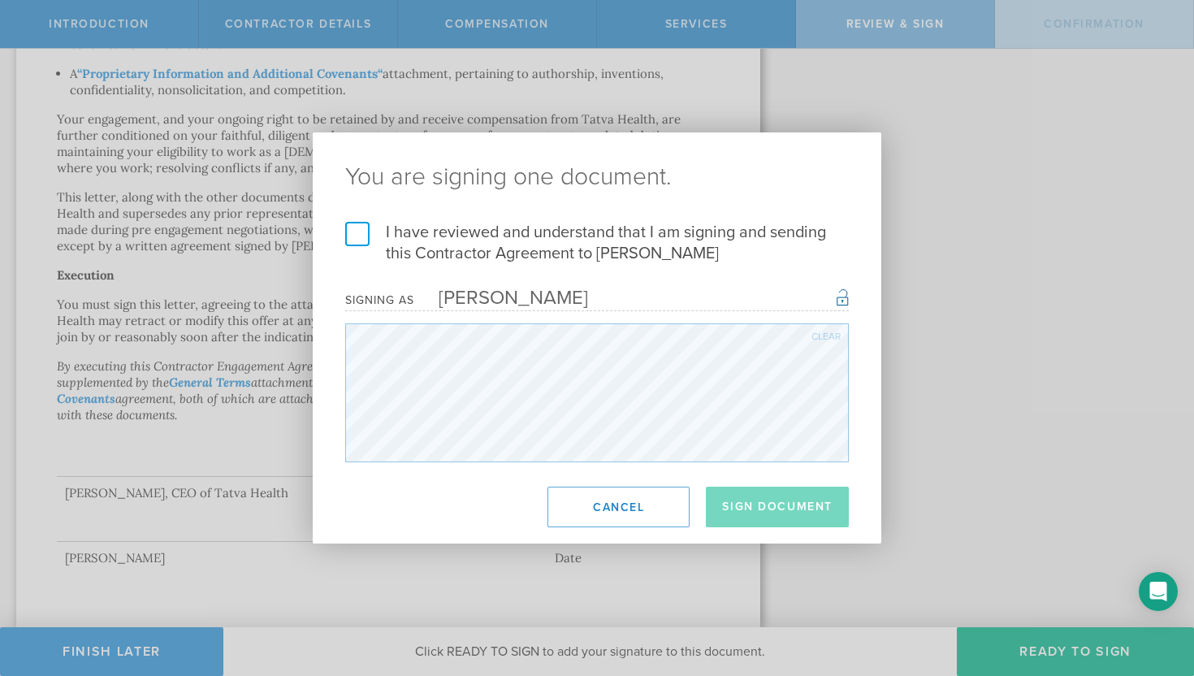
click at [359, 241] on label "I have reviewed and understand that I am signing and sending this Contractor Ag…" at bounding box center [597, 243] width 504 height 42
click at [0, 0] on input "I have reviewed and understand that I am signing and sending this Contractor Ag…" at bounding box center [0, 0] width 0 height 0
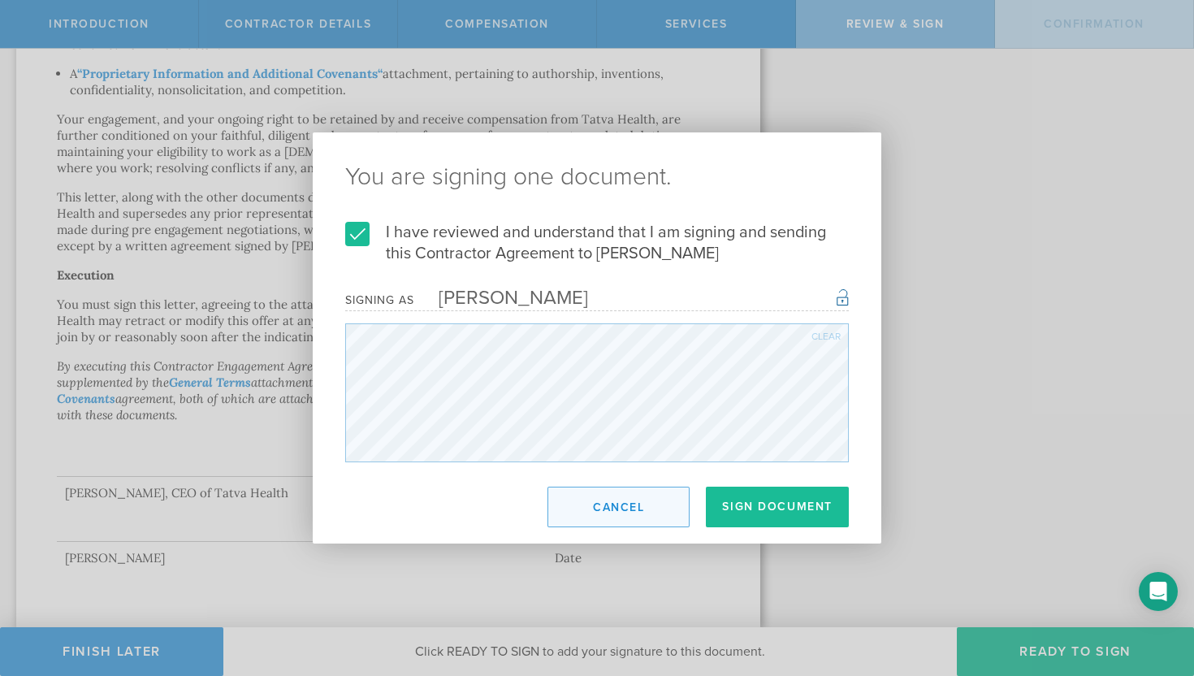
click at [618, 517] on button "Cancel" at bounding box center [618, 507] width 142 height 41
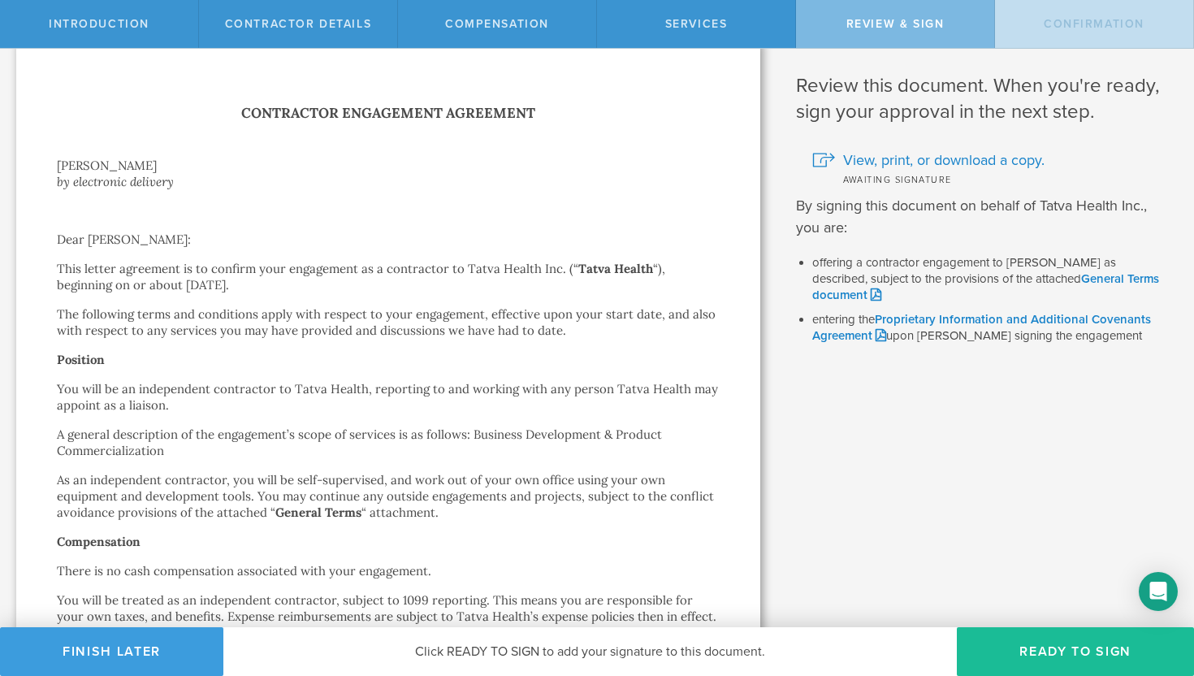
scroll to position [15, 0]
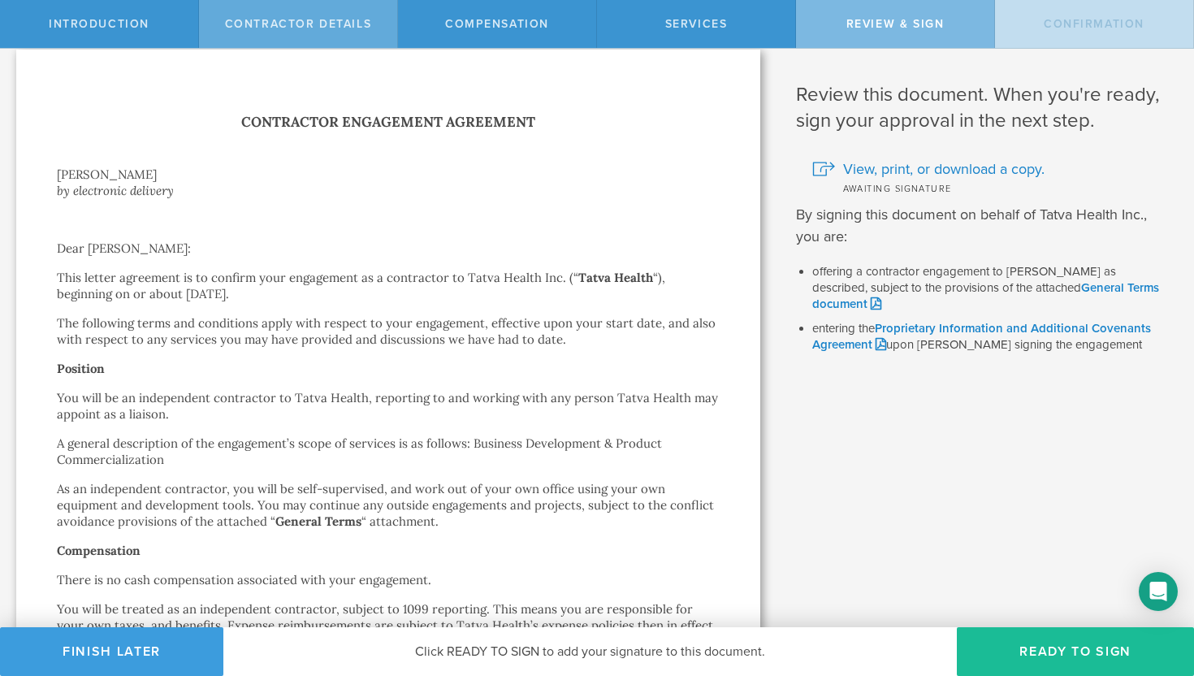
click at [331, 32] on div "Contractor details" at bounding box center [298, 24] width 199 height 48
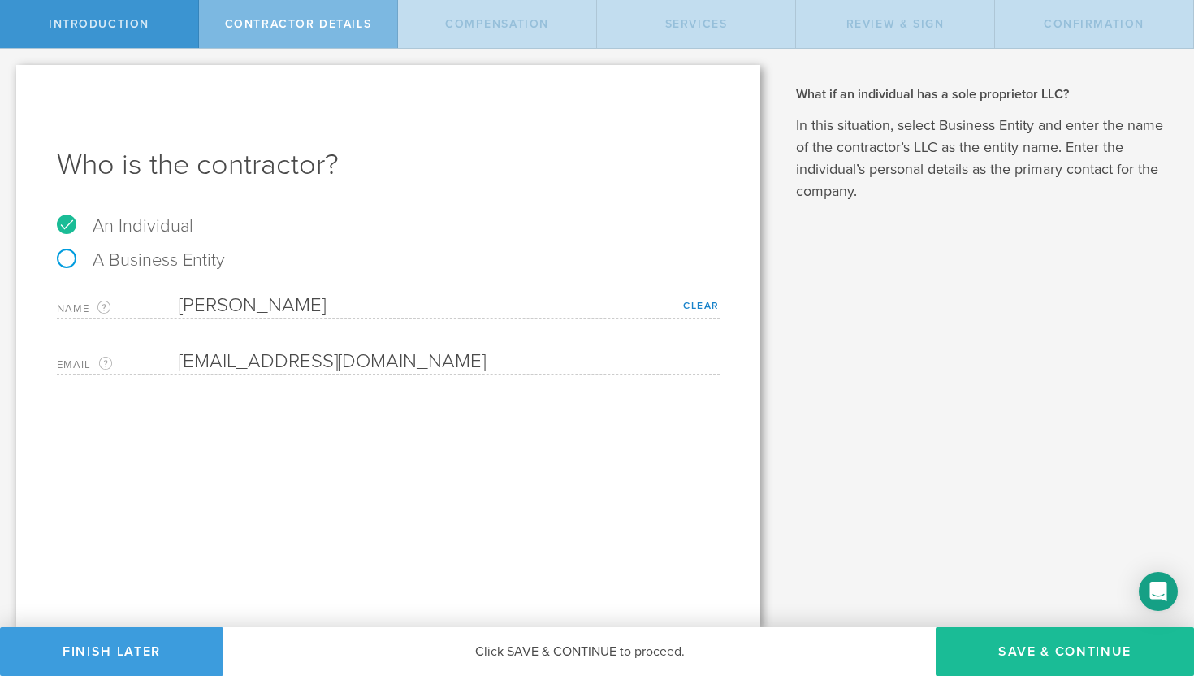
scroll to position [0, 0]
click at [697, 304] on link "Clear" at bounding box center [701, 305] width 37 height 11
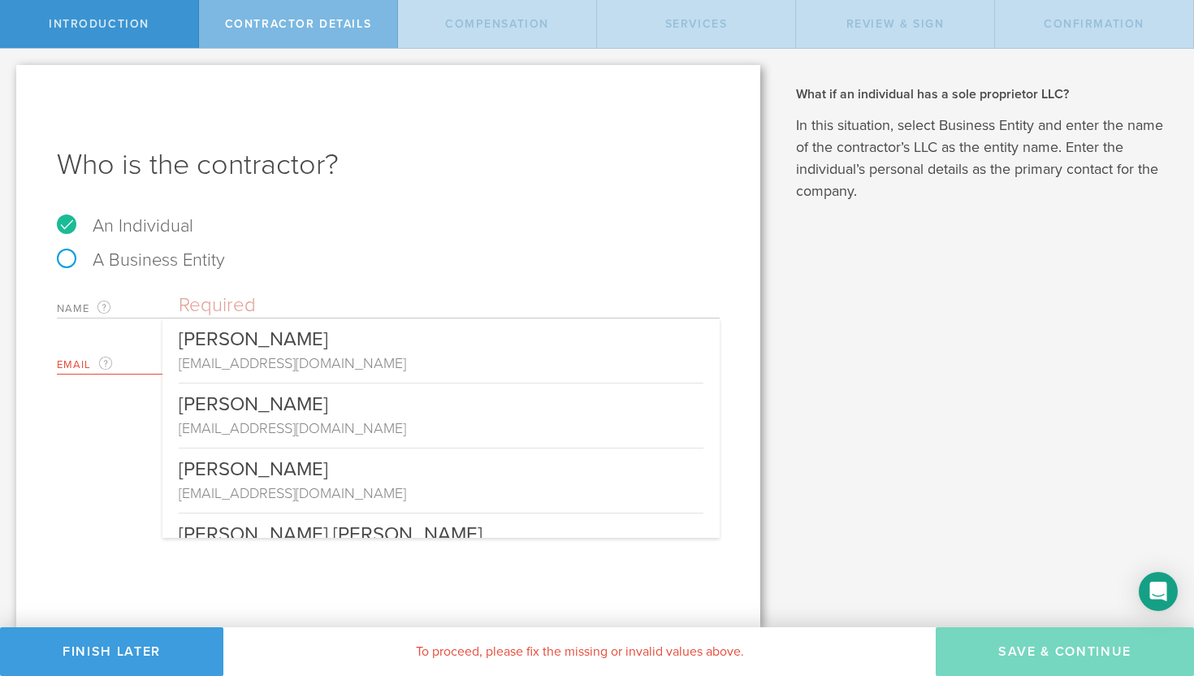
click at [271, 298] on input "text" at bounding box center [449, 305] width 541 height 24
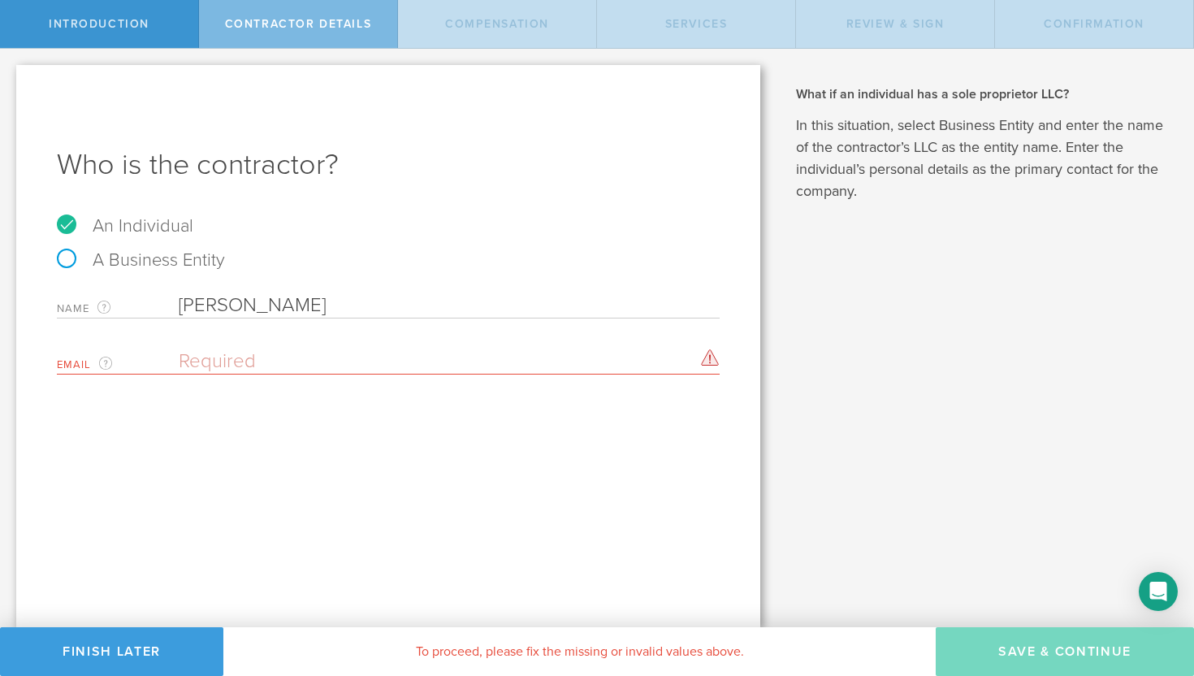
type input "Farhad Riahi-Nejad"
click at [210, 362] on input "email" at bounding box center [445, 361] width 533 height 24
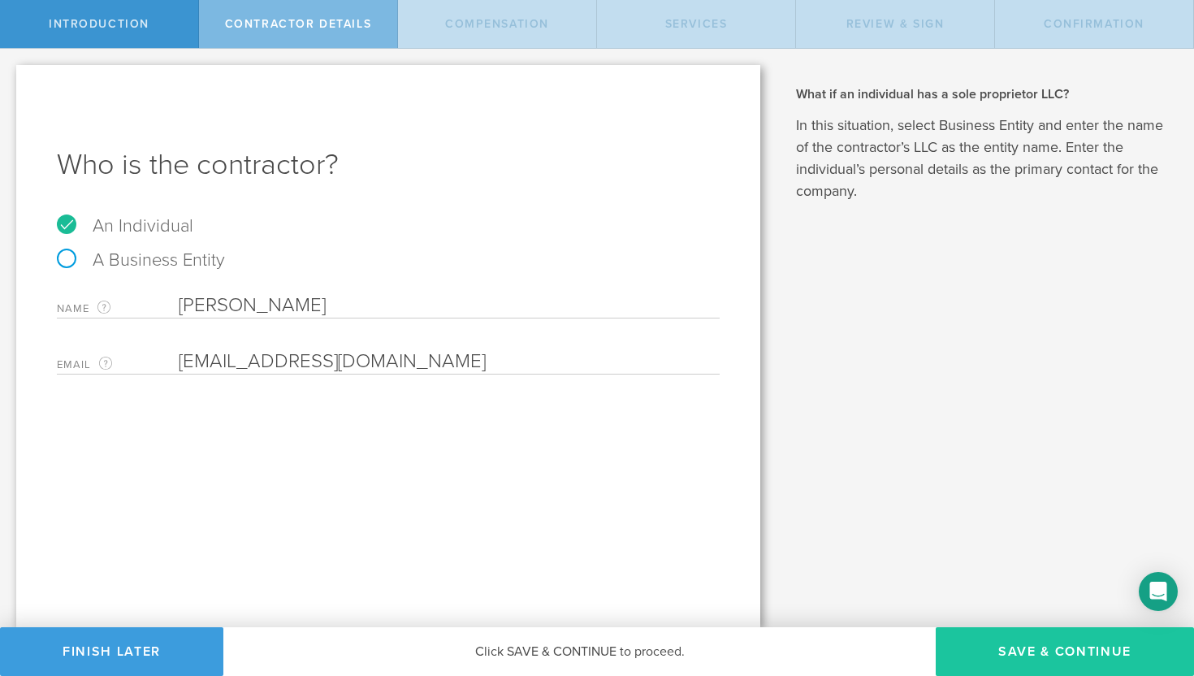
type input "friahi@yahoo.com"
click at [993, 655] on button "Save & Continue" at bounding box center [1065, 651] width 258 height 49
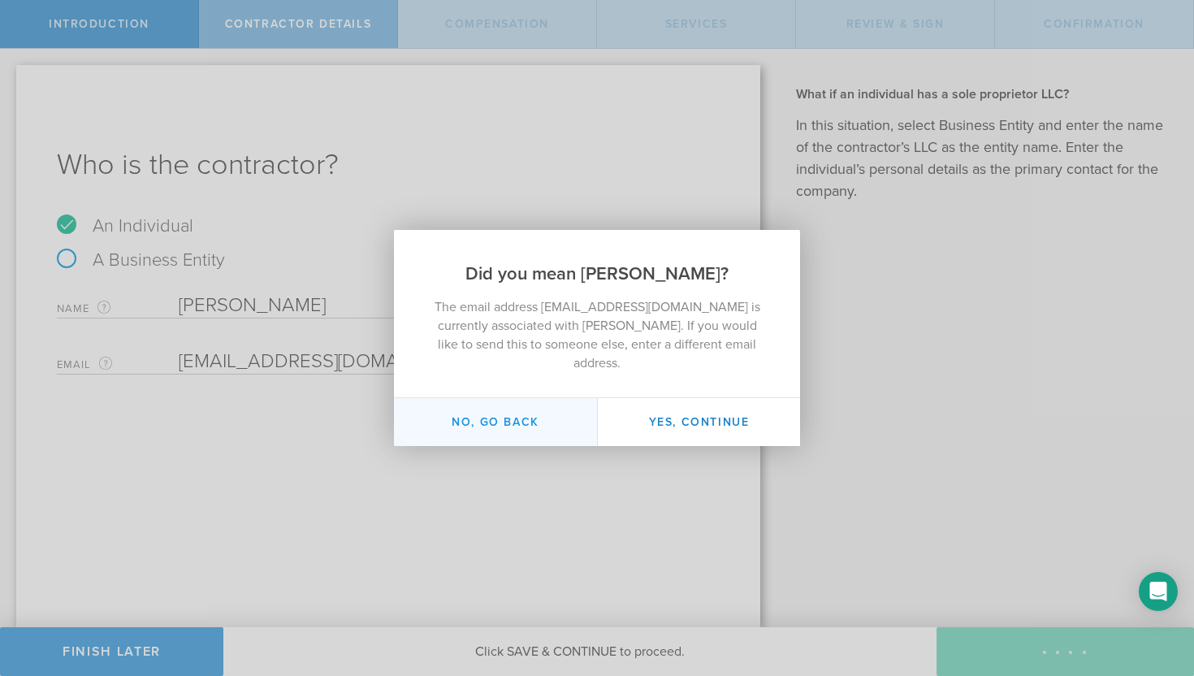
click at [505, 416] on button "No, go back" at bounding box center [495, 422] width 203 height 48
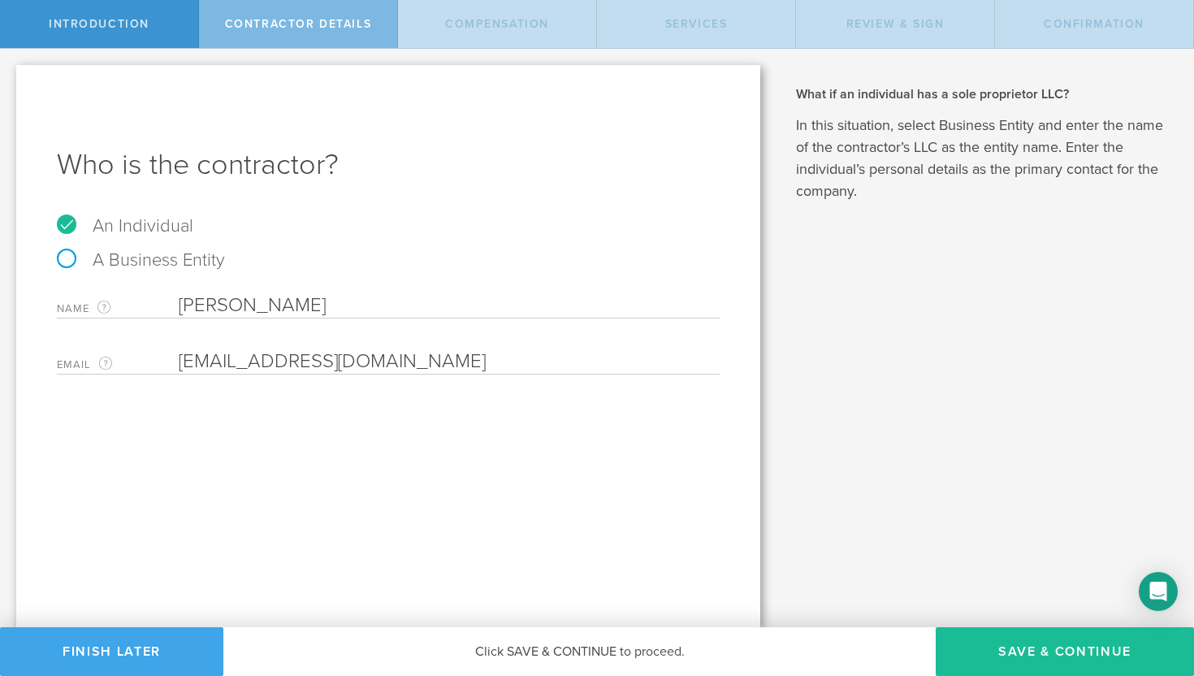
click at [152, 648] on button "Finish Later" at bounding box center [111, 651] width 223 height 49
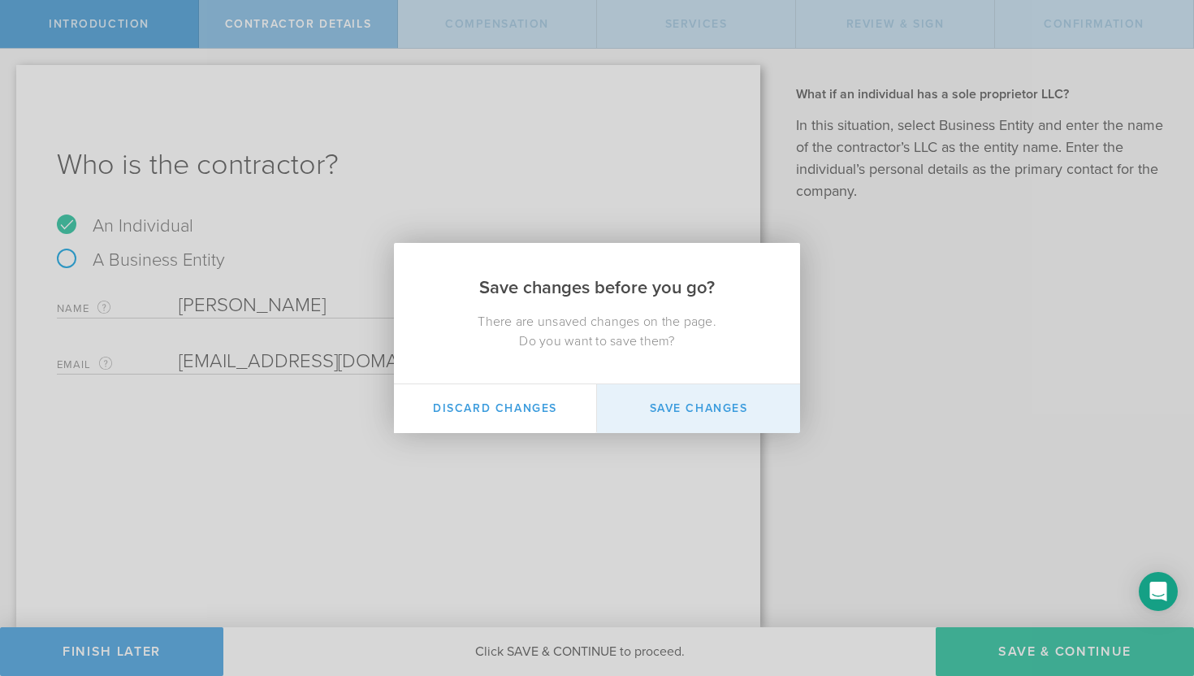
click at [672, 413] on button "Save Changes" at bounding box center [698, 408] width 203 height 49
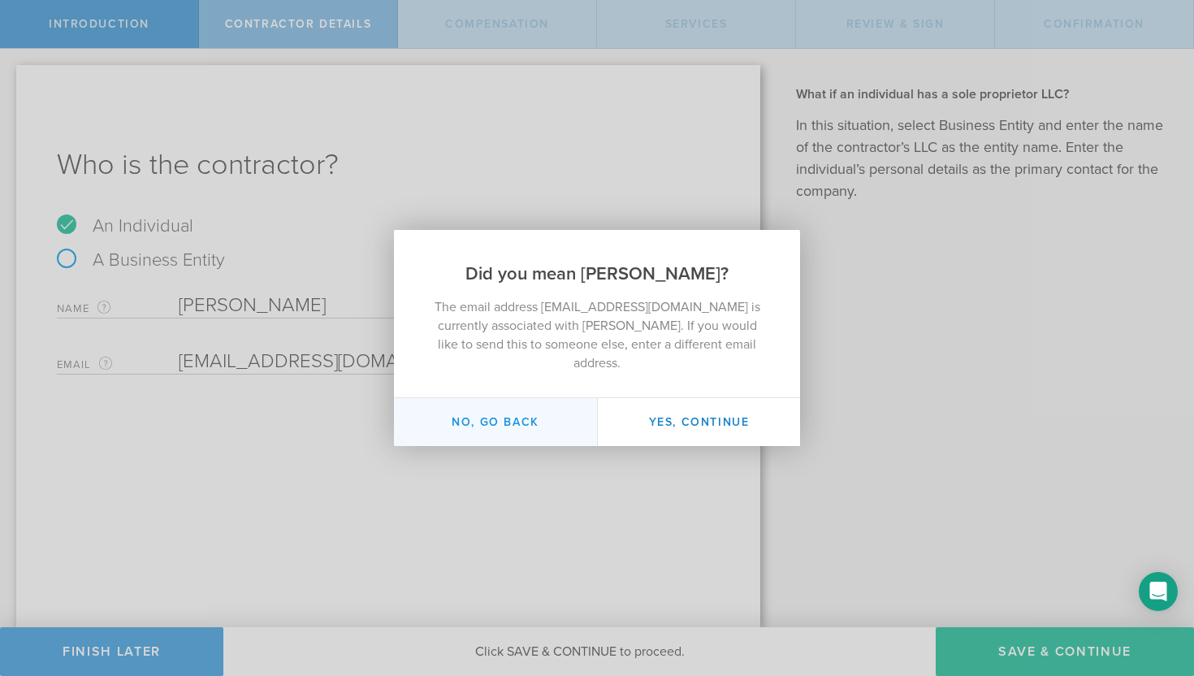
click at [537, 412] on button "No, go back" at bounding box center [495, 422] width 203 height 48
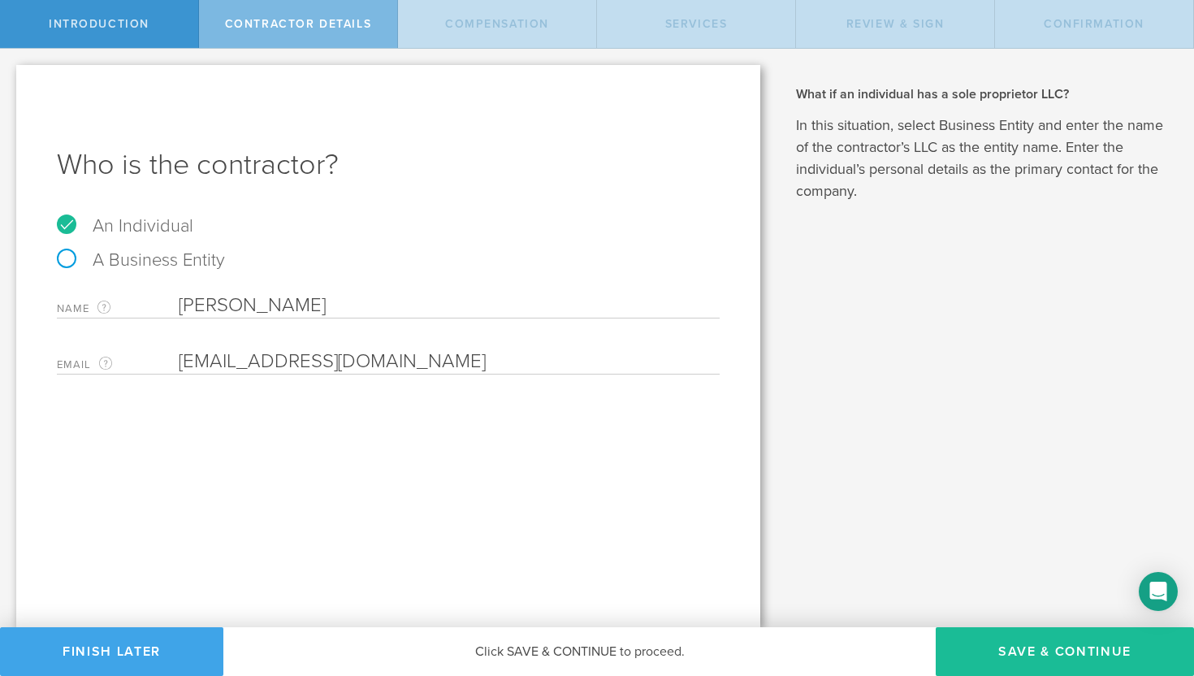
click at [155, 647] on button "Finish Later" at bounding box center [111, 651] width 223 height 49
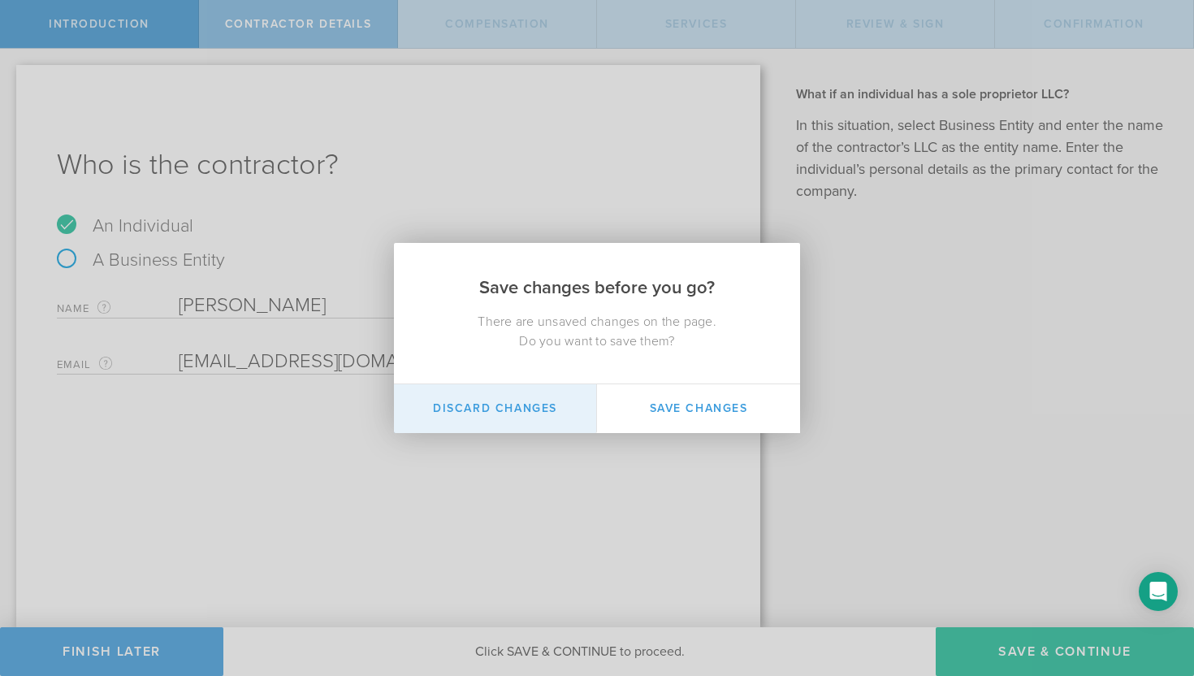
click at [495, 417] on button "Discard Changes" at bounding box center [495, 408] width 203 height 49
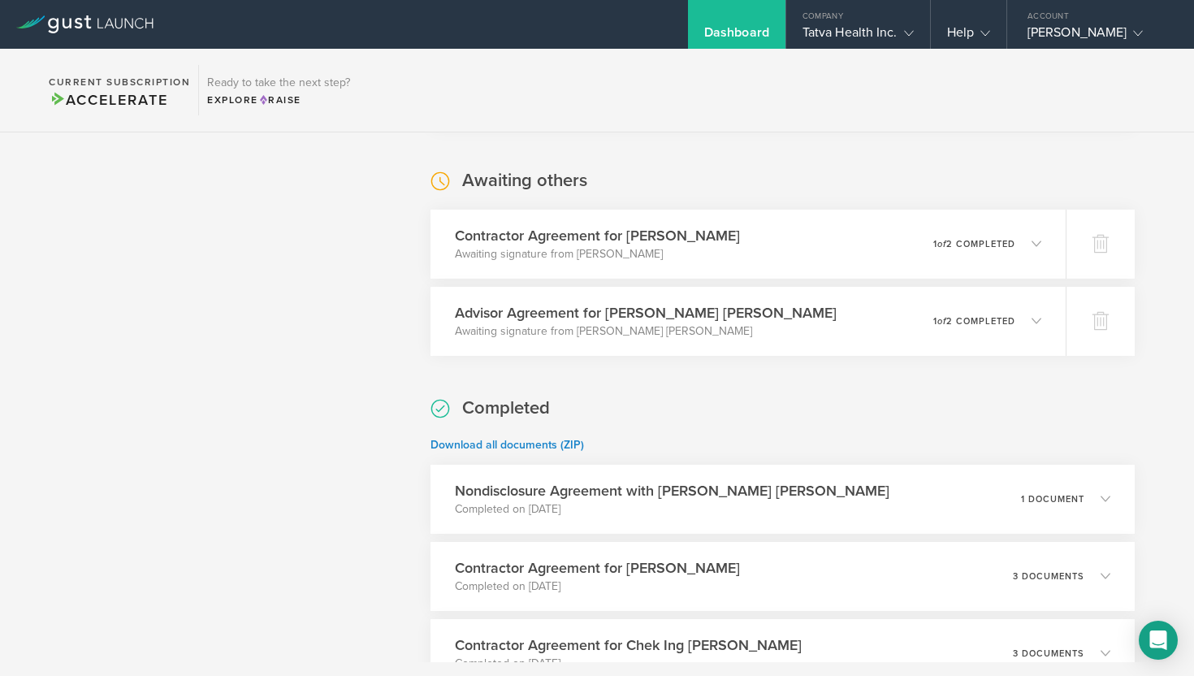
scroll to position [2505, 0]
click at [1040, 241] on polyline at bounding box center [1041, 241] width 9 height 5
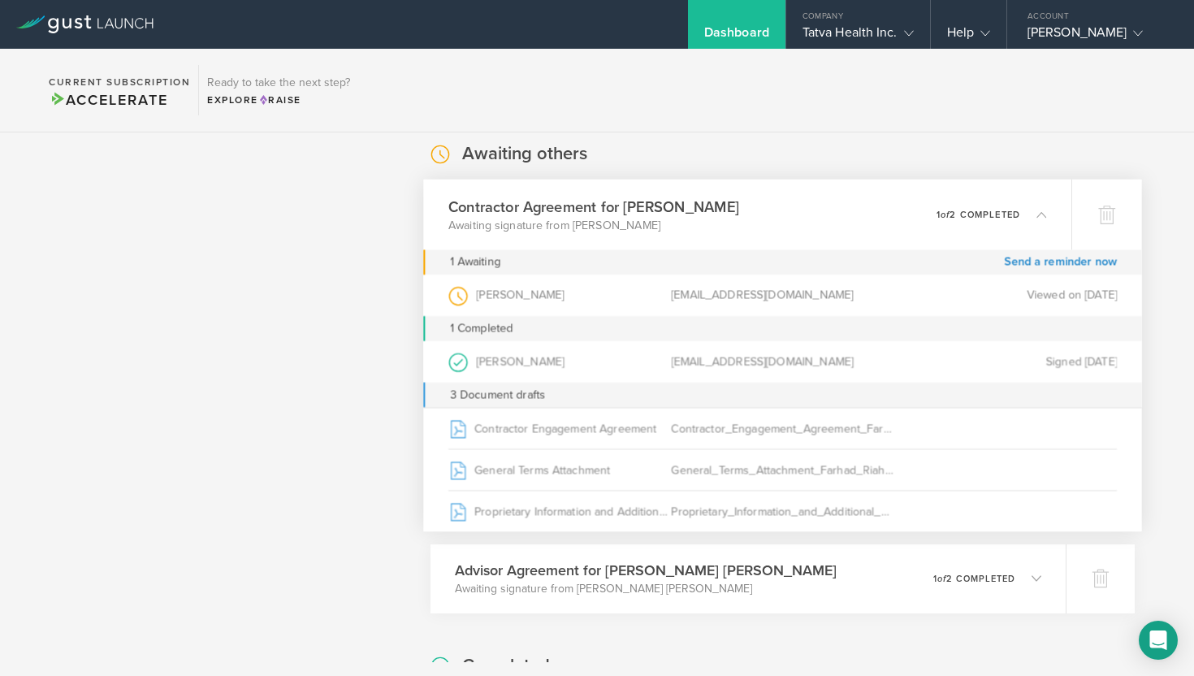
scroll to position [2523, 0]
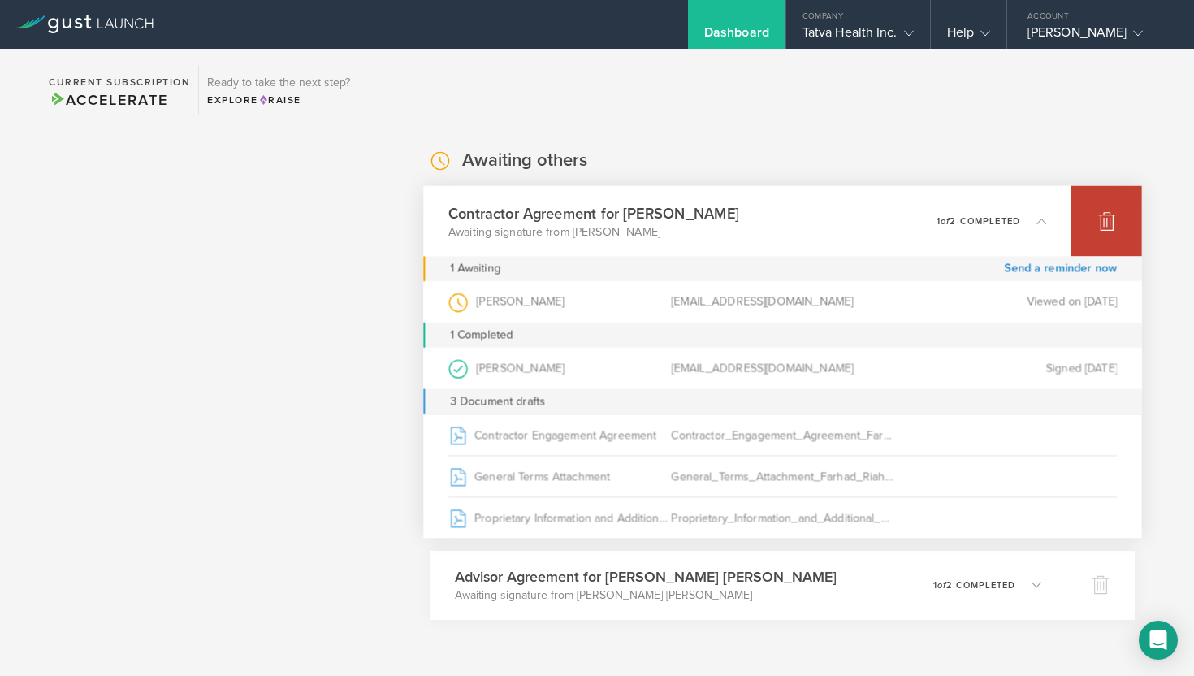
click at [1102, 222] on icon at bounding box center [1106, 221] width 17 height 15
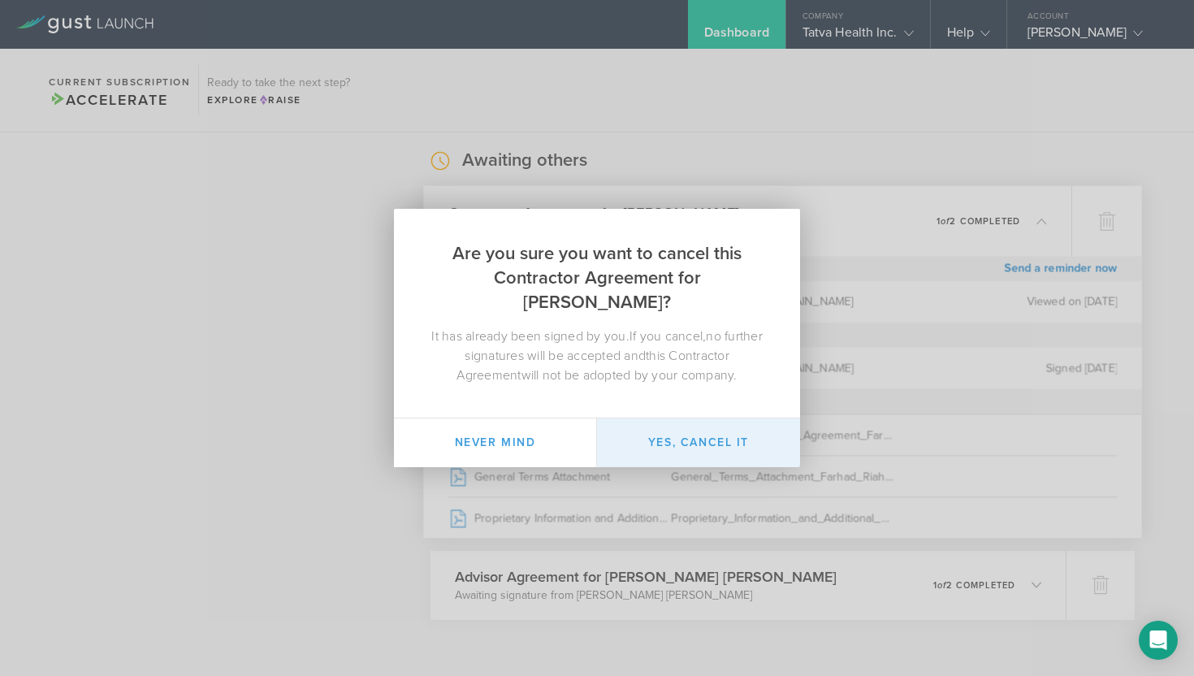
click at [687, 429] on button "Yes, cancel it" at bounding box center [698, 442] width 203 height 49
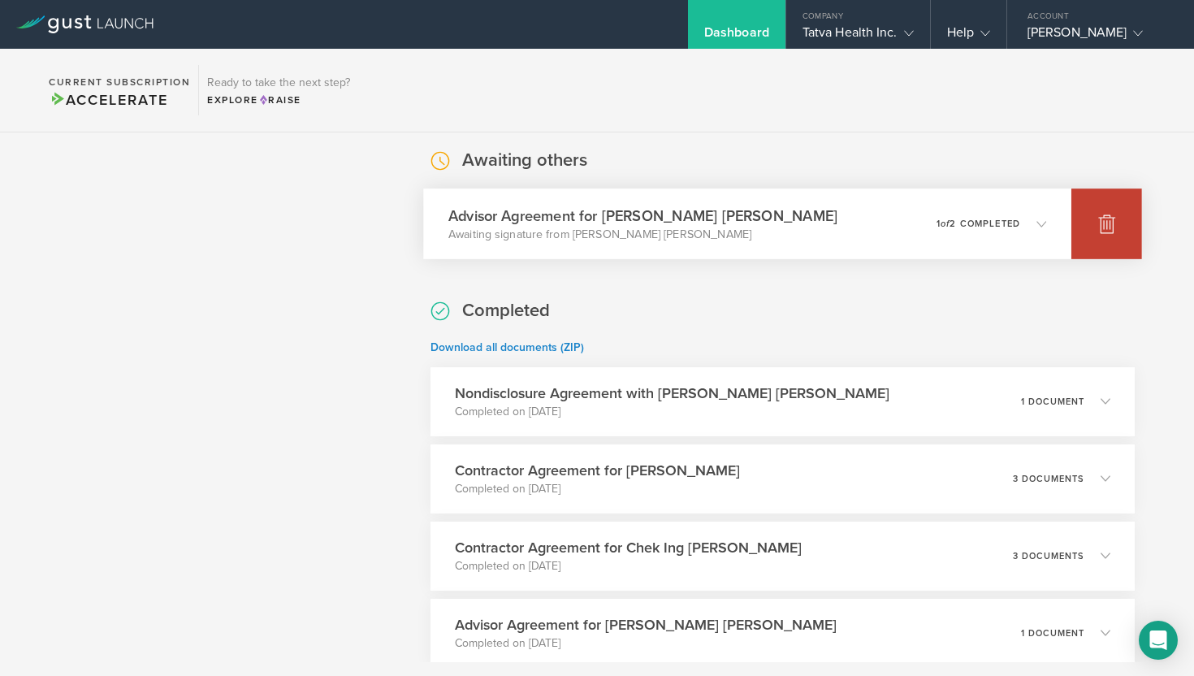
click at [1112, 222] on icon at bounding box center [1106, 224] width 17 height 15
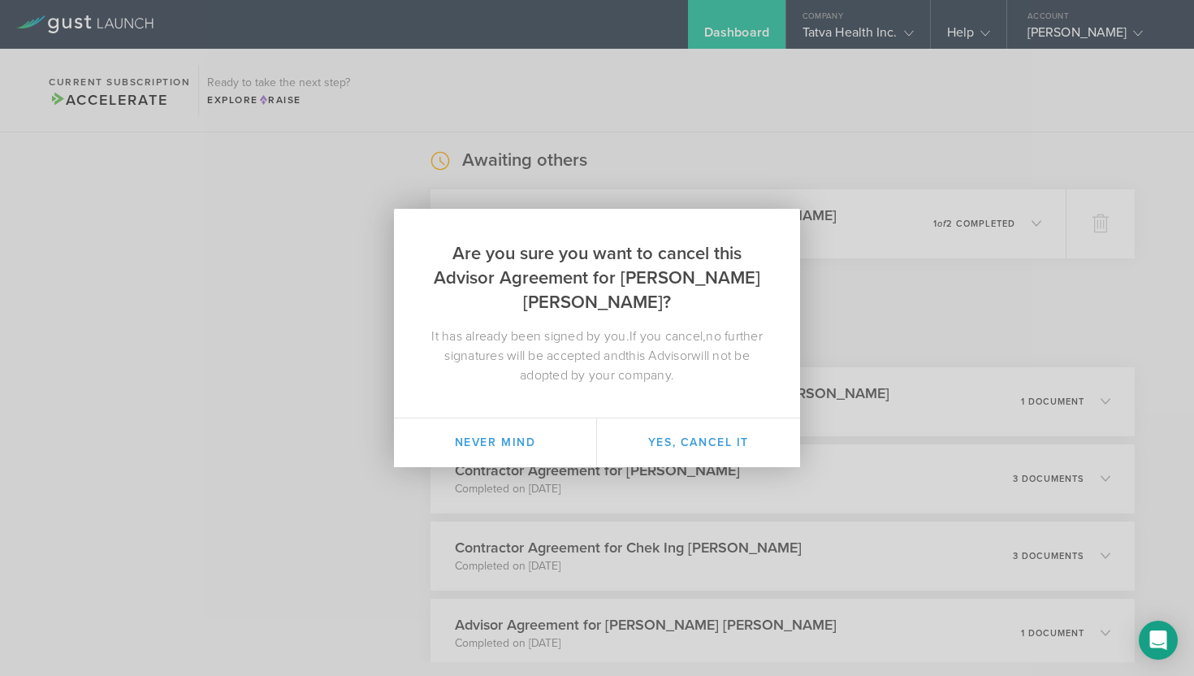
click at [849, 327] on div "Are you sure you want to cancel this Advisor Agreement for Dr Mohanakrishnan V.…" at bounding box center [597, 338] width 1194 height 676
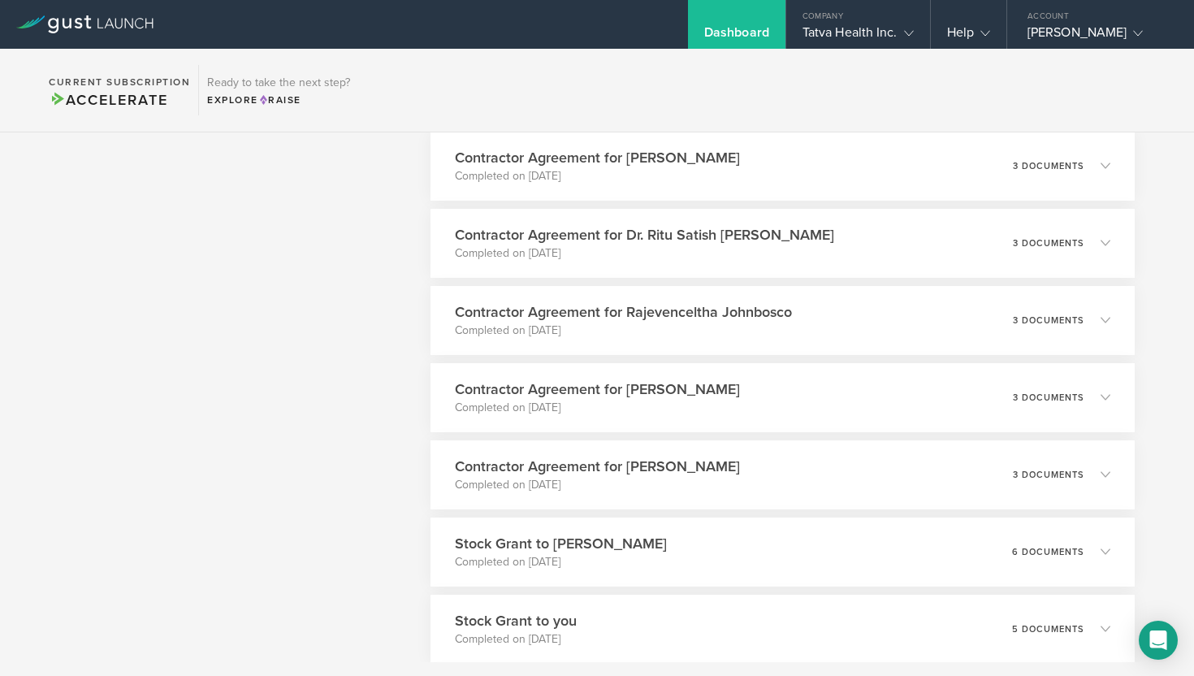
scroll to position [3143, 0]
click at [1107, 391] on icon at bounding box center [1103, 398] width 27 height 15
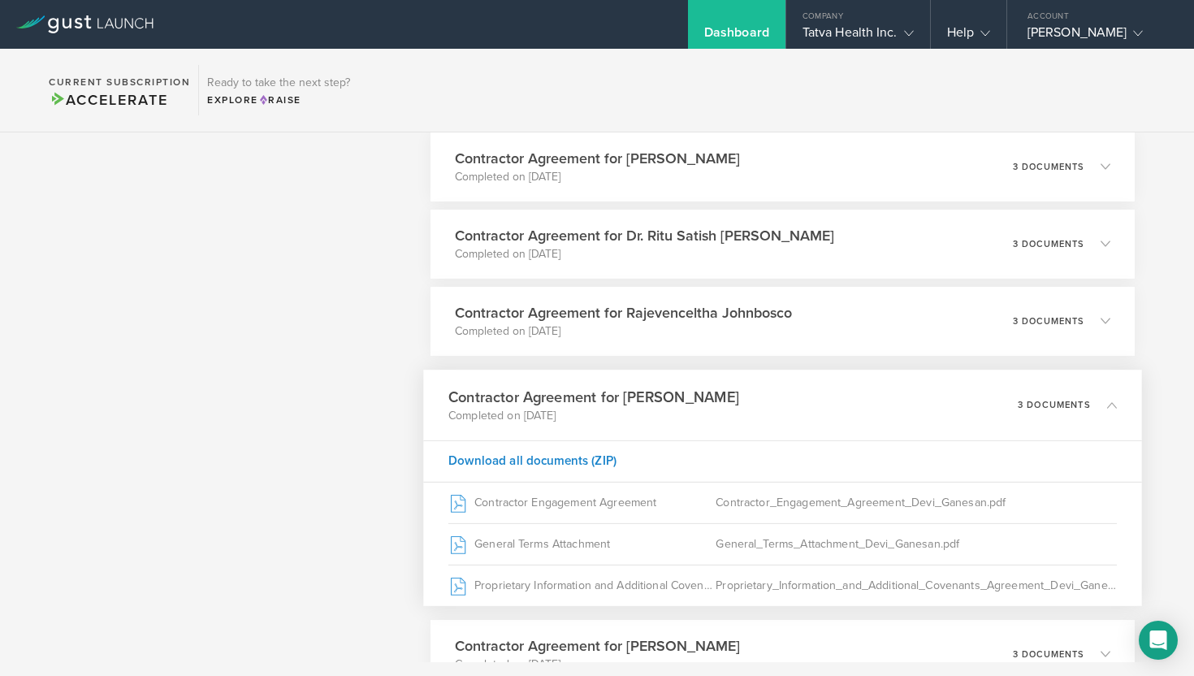
click at [1107, 391] on div "3 documents" at bounding box center [1067, 405] width 99 height 28
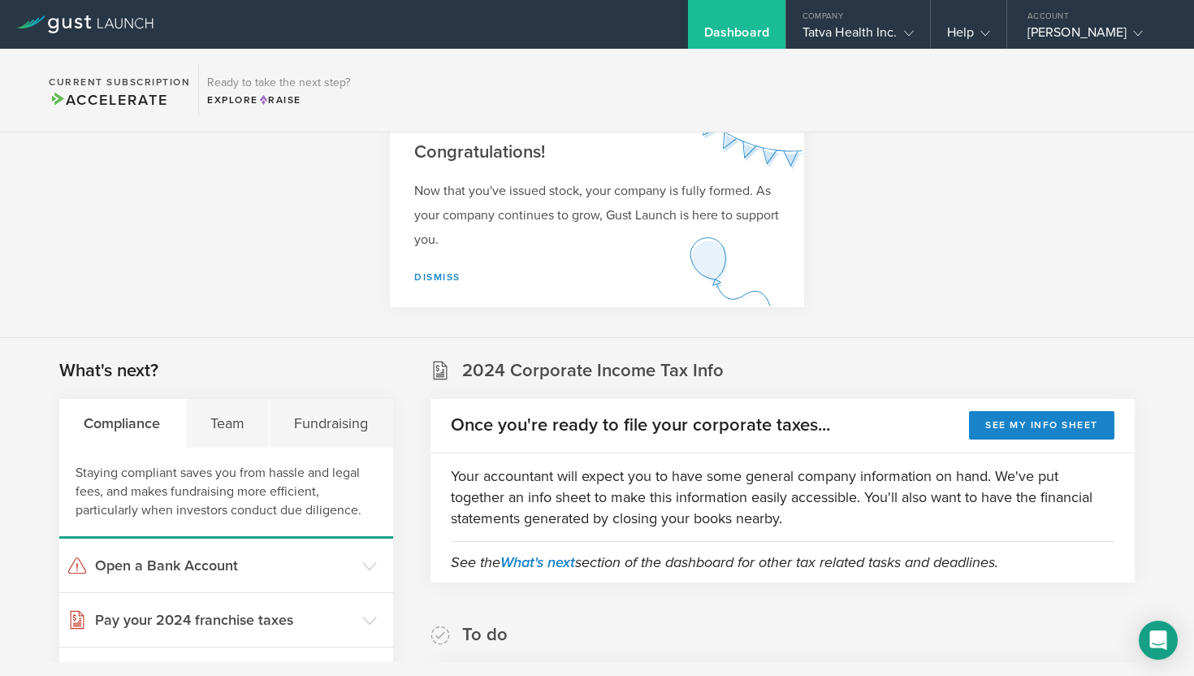
scroll to position [0, 0]
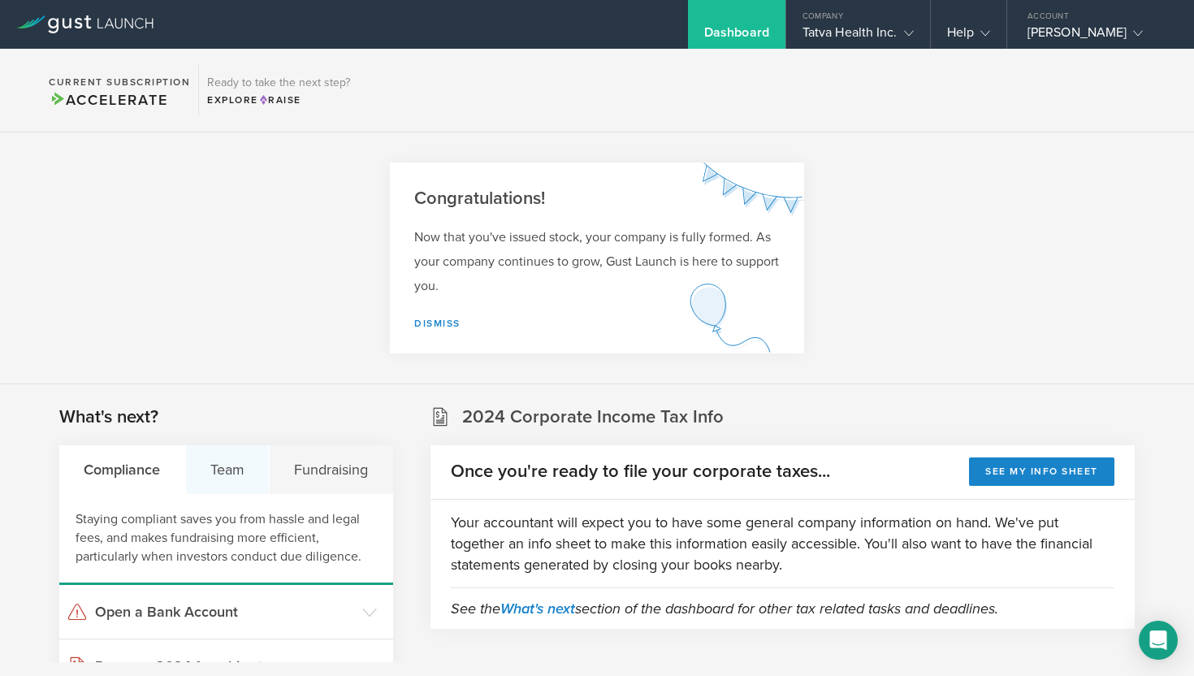
click at [231, 465] on div "Team" at bounding box center [228, 469] width 84 height 49
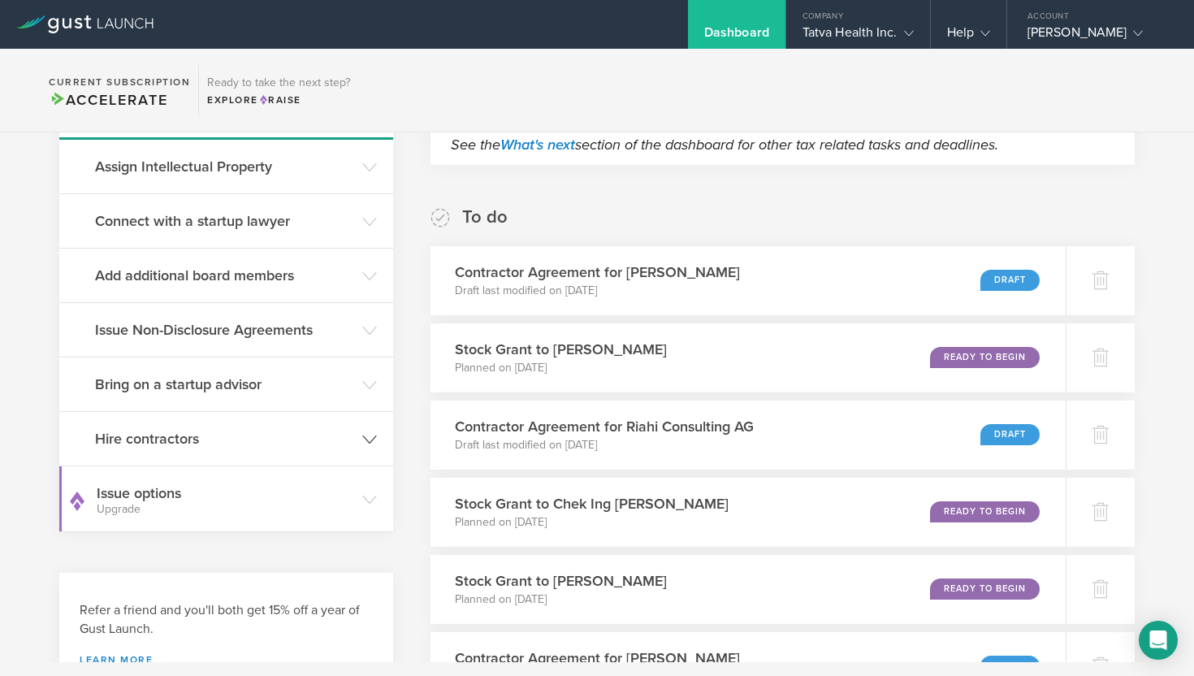
scroll to position [486, 0]
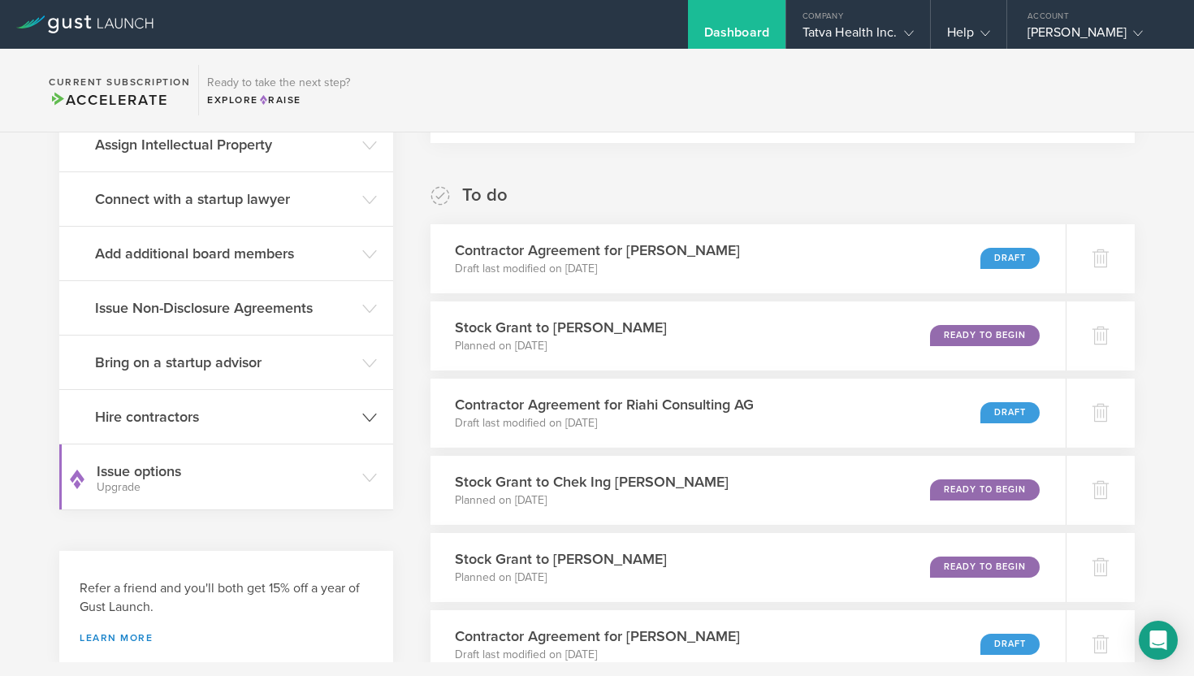
click at [367, 416] on icon at bounding box center [369, 417] width 15 height 15
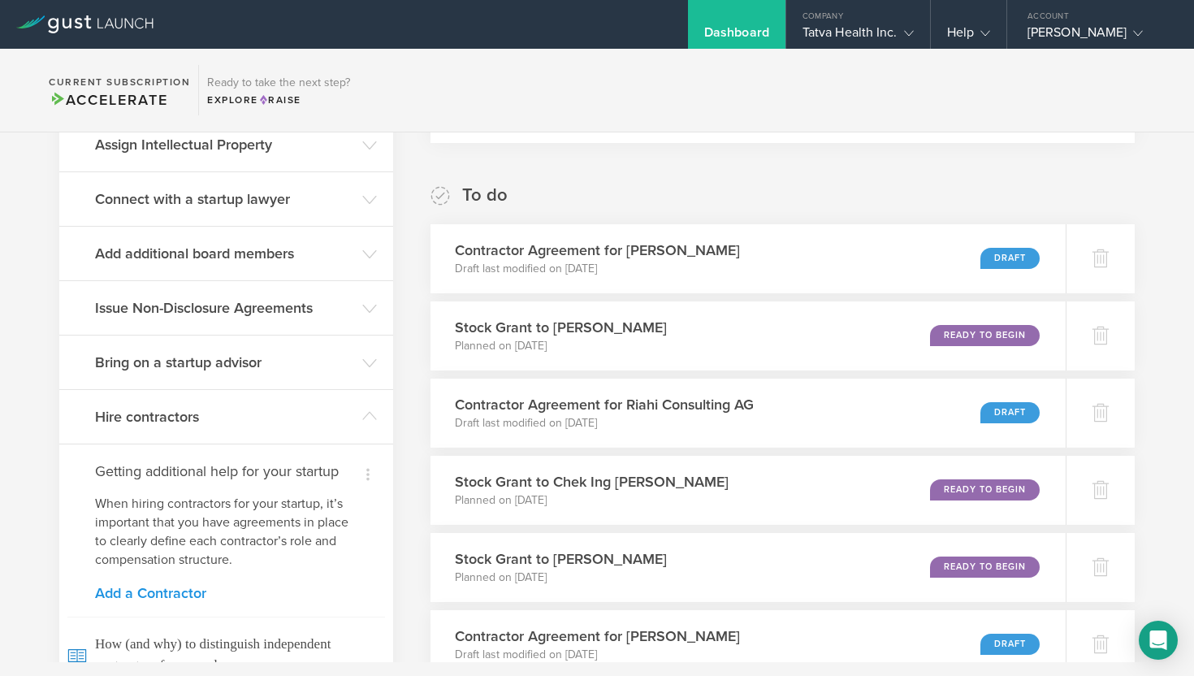
click at [179, 592] on link "Add a Contractor" at bounding box center [226, 593] width 262 height 15
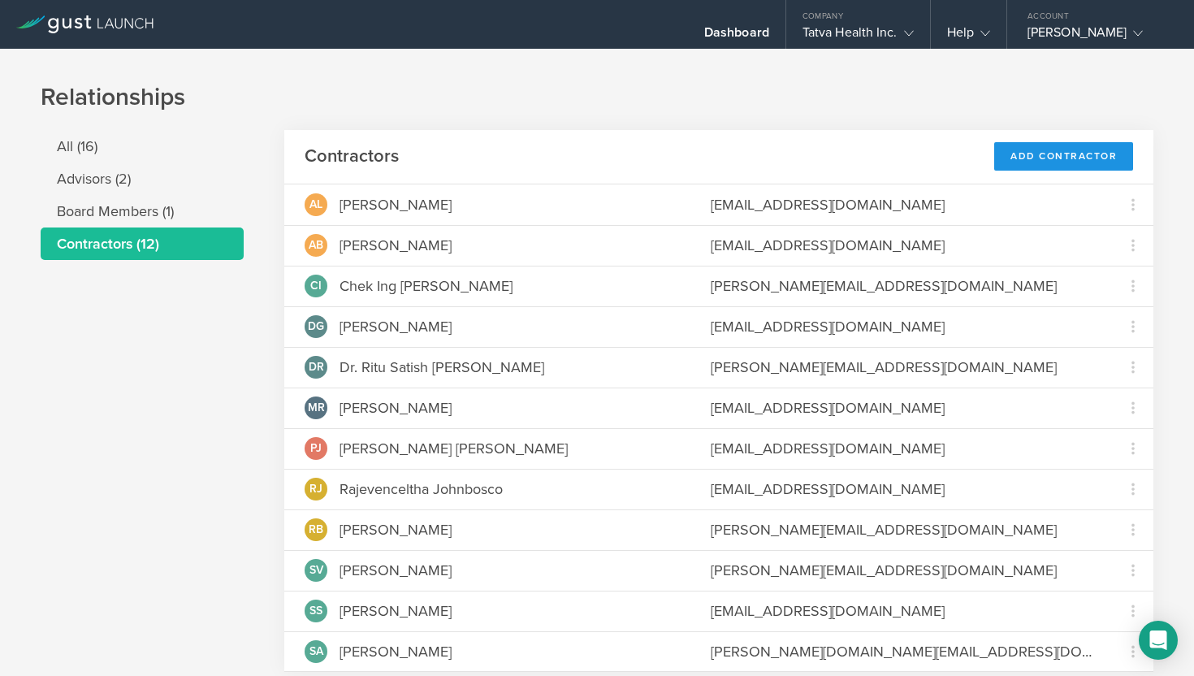
click at [1079, 152] on div "Add Contractor" at bounding box center [1063, 156] width 139 height 28
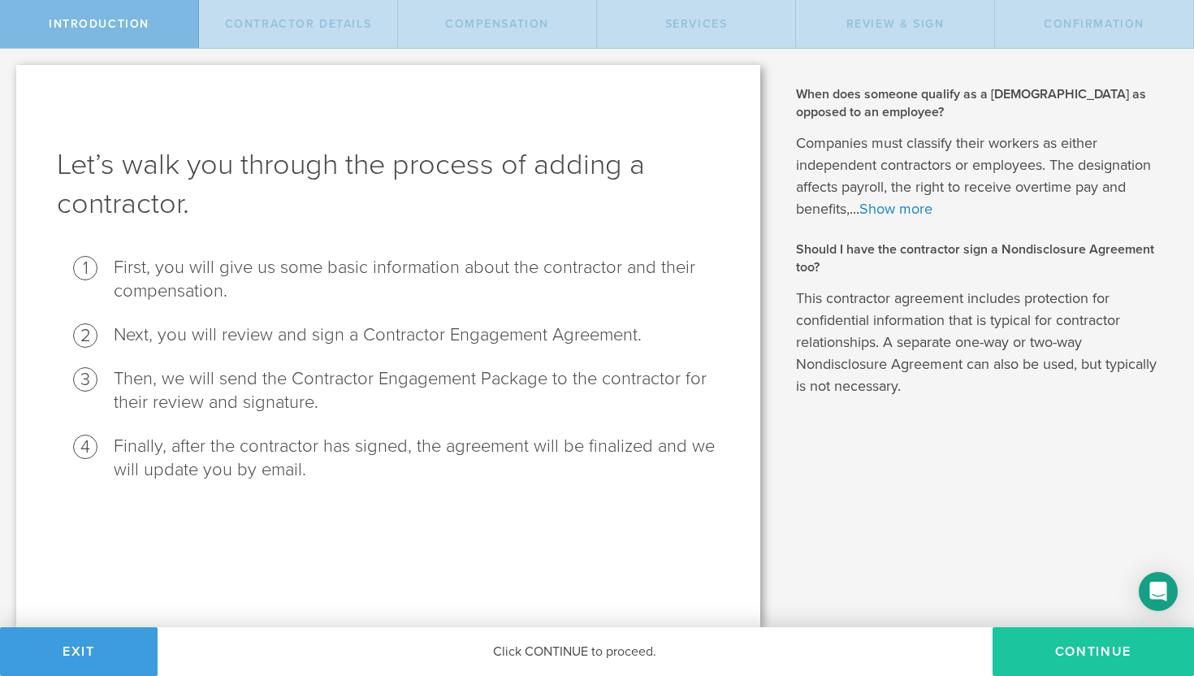
click at [1056, 651] on button "Continue" at bounding box center [1093, 651] width 201 height 49
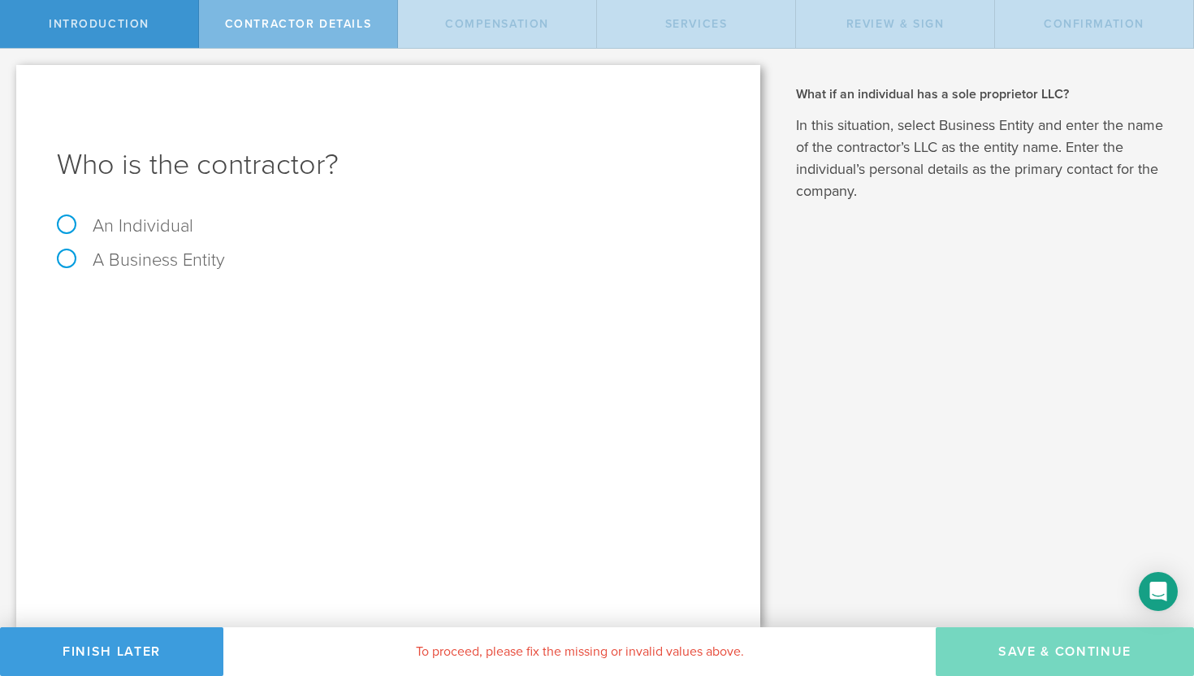
click at [68, 226] on label "An Individual" at bounding box center [125, 225] width 136 height 21
click at [11, 75] on input "An Individual" at bounding box center [5, 62] width 11 height 26
radio input "true"
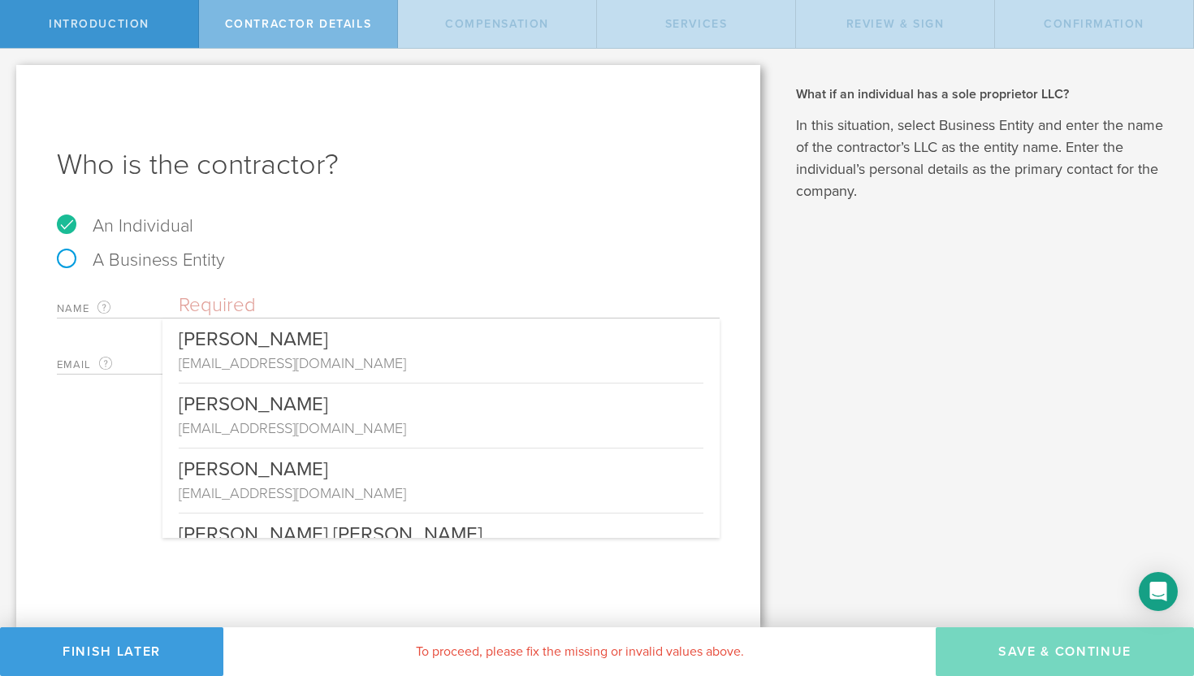
click at [225, 299] on input "text" at bounding box center [449, 305] width 541 height 24
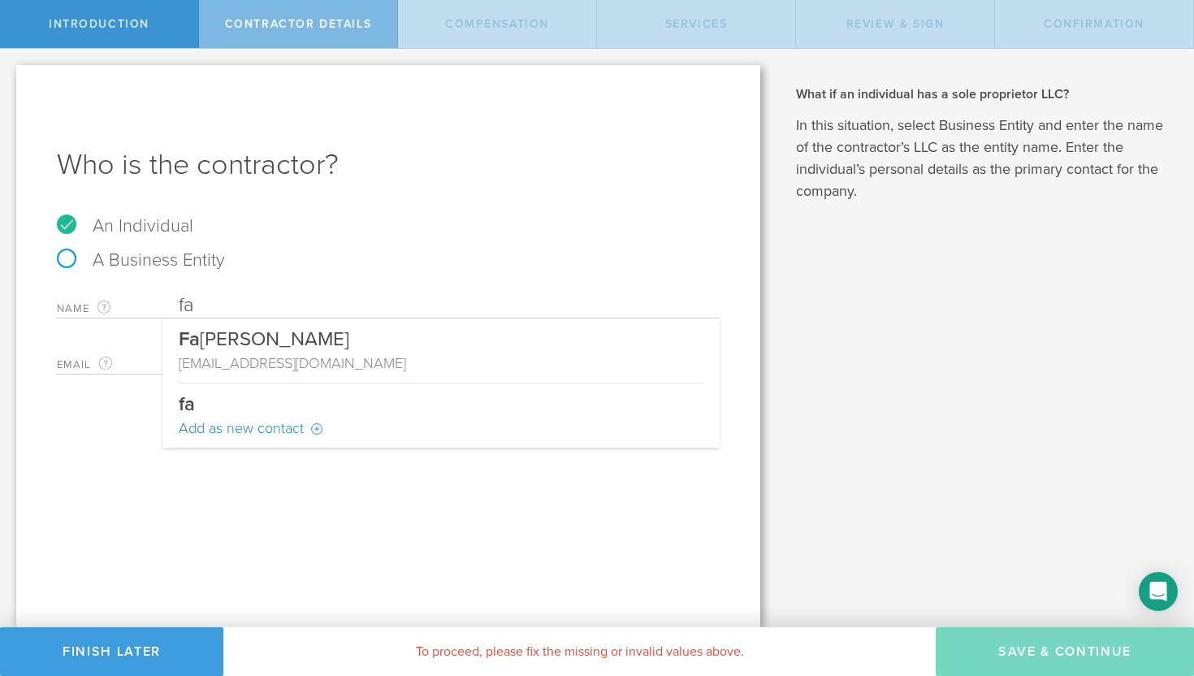
type input "f"
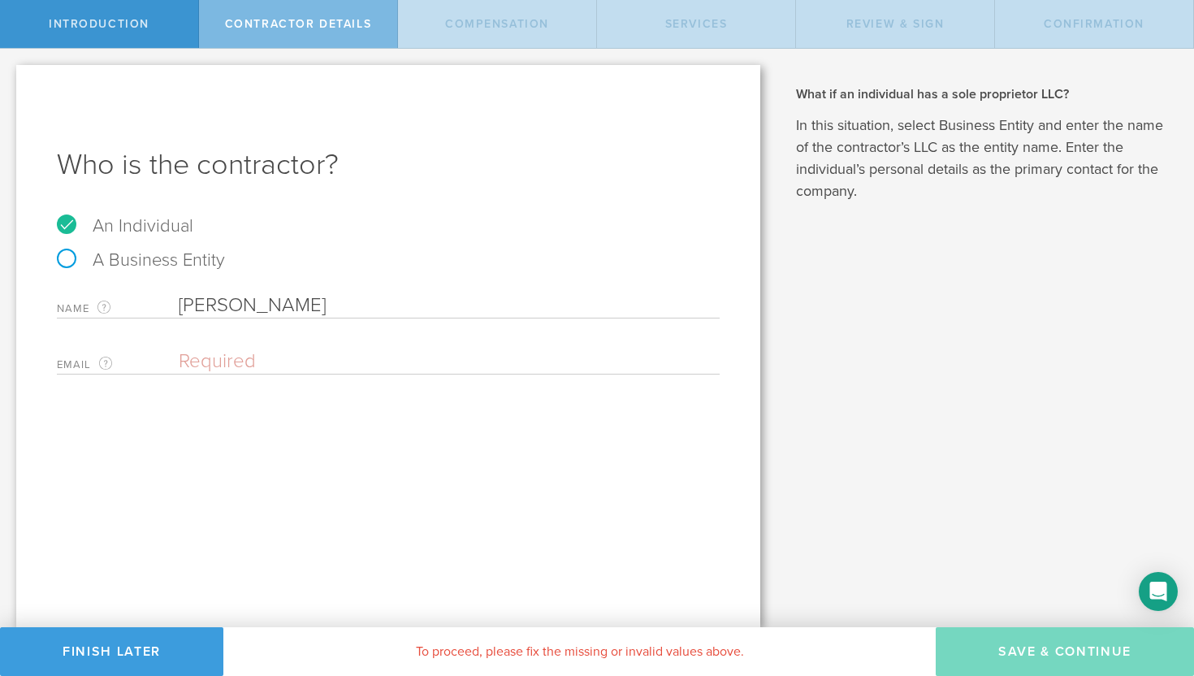
type input "Farhad Riahi-Nejad"
click at [184, 357] on input "email" at bounding box center [445, 361] width 533 height 24
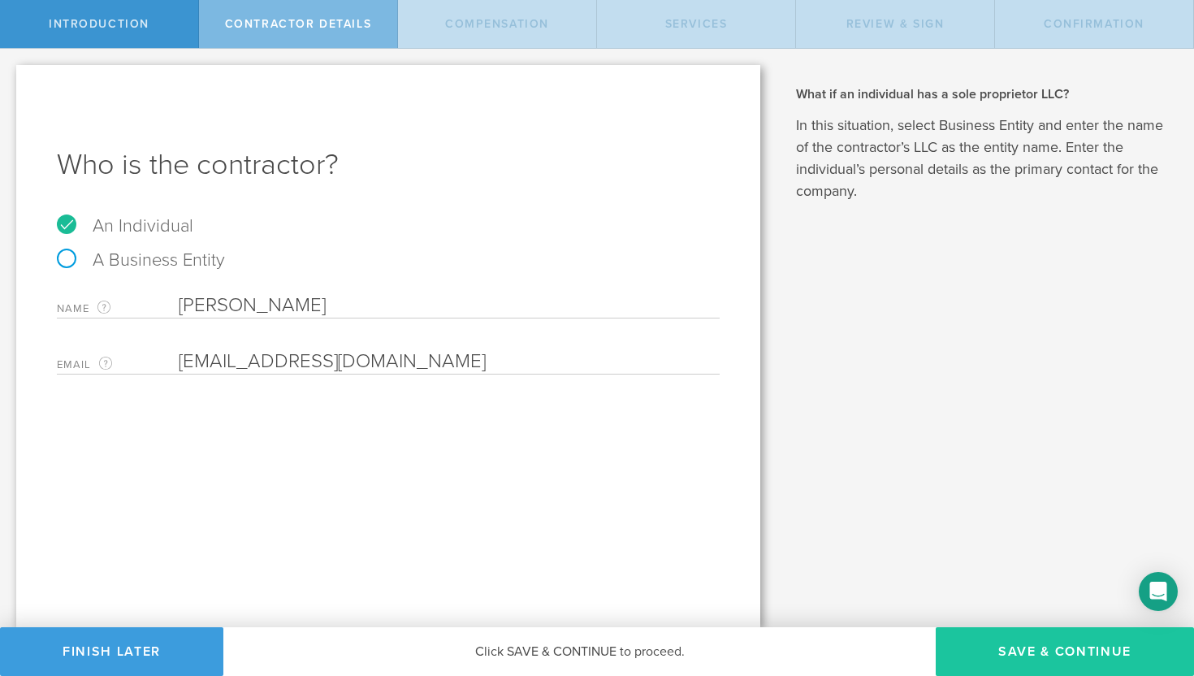
type input "[EMAIL_ADDRESS][DOMAIN_NAME]"
click at [1003, 652] on button "Save & Continue" at bounding box center [1065, 651] width 258 height 49
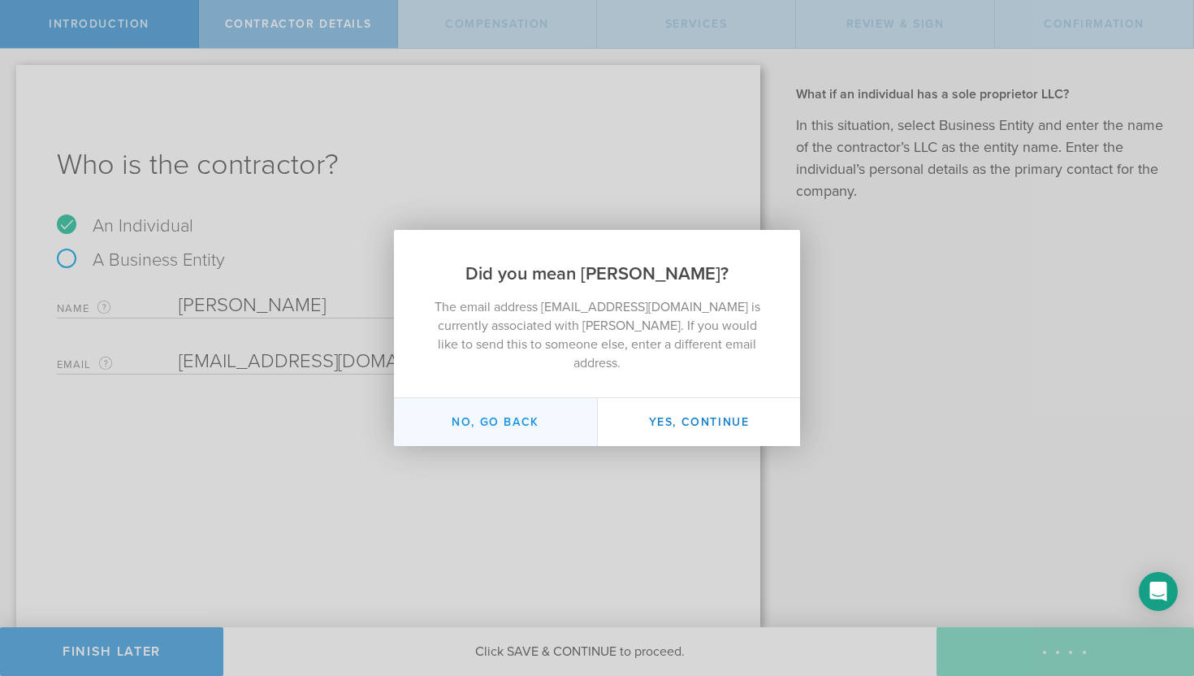
click at [530, 413] on button "No, go back" at bounding box center [495, 422] width 203 height 48
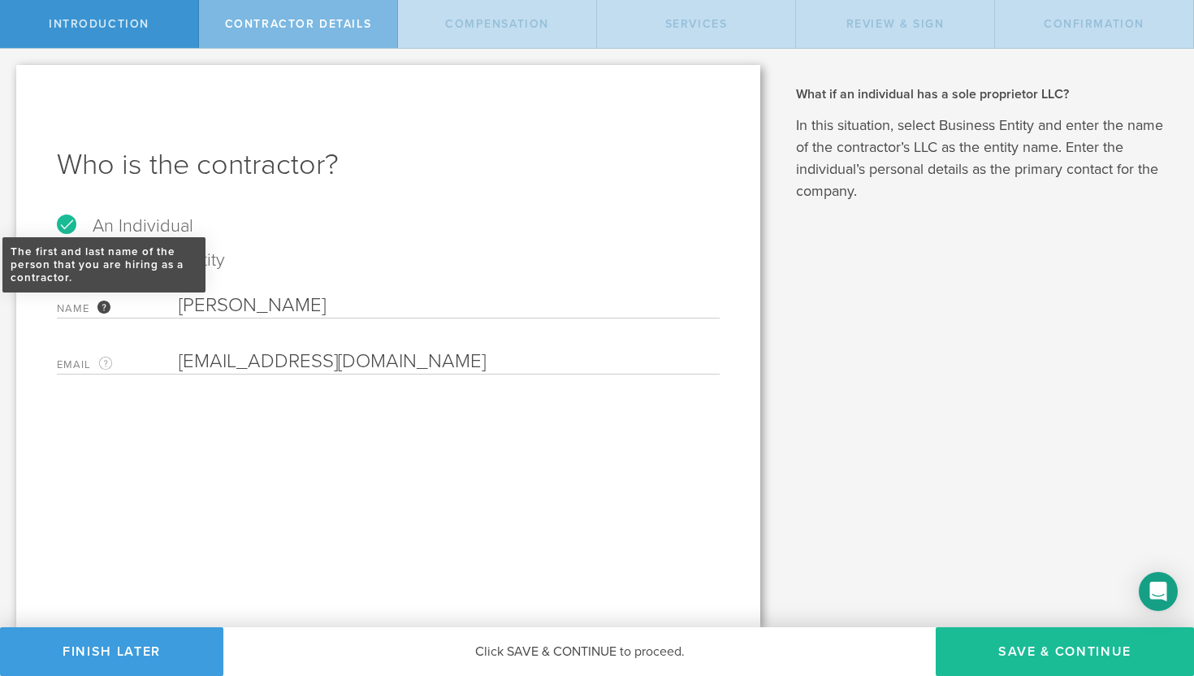
click at [105, 306] on div "The first and last name of the person that you are hiring as a contractor." at bounding box center [103, 307] width 13 height 13
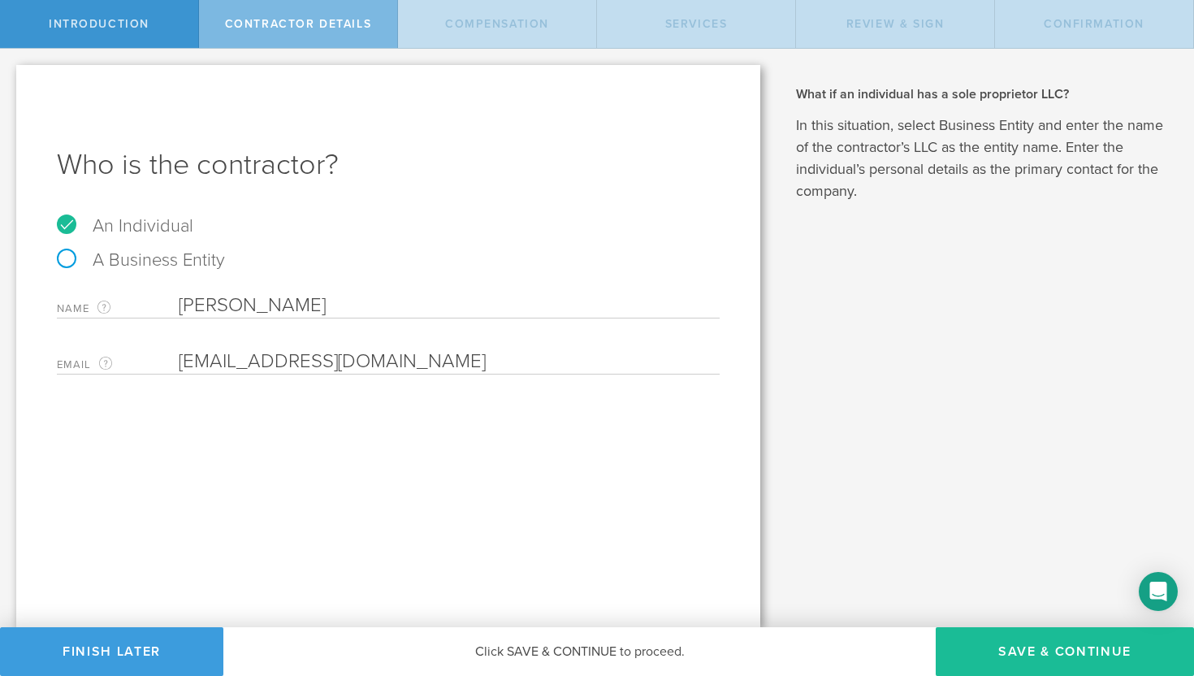
click at [350, 254] on div "A Business Entity" at bounding box center [388, 268] width 663 height 34
click at [917, 326] on div "When does someone qualify as a contractor as opposed to an employee? Companies …" at bounding box center [985, 338] width 418 height 578
click at [324, 27] on span "Contractor details" at bounding box center [298, 24] width 147 height 14
click at [998, 649] on button "Save & Continue" at bounding box center [1065, 651] width 258 height 49
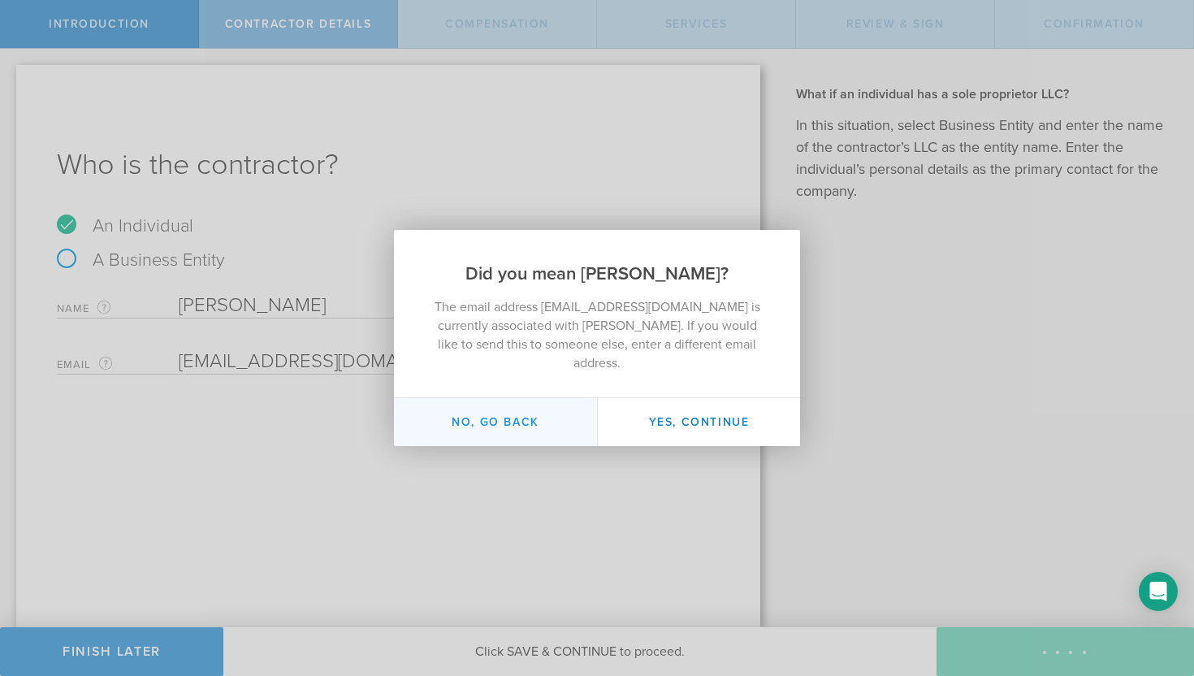
click at [499, 416] on button "No, go back" at bounding box center [495, 422] width 203 height 48
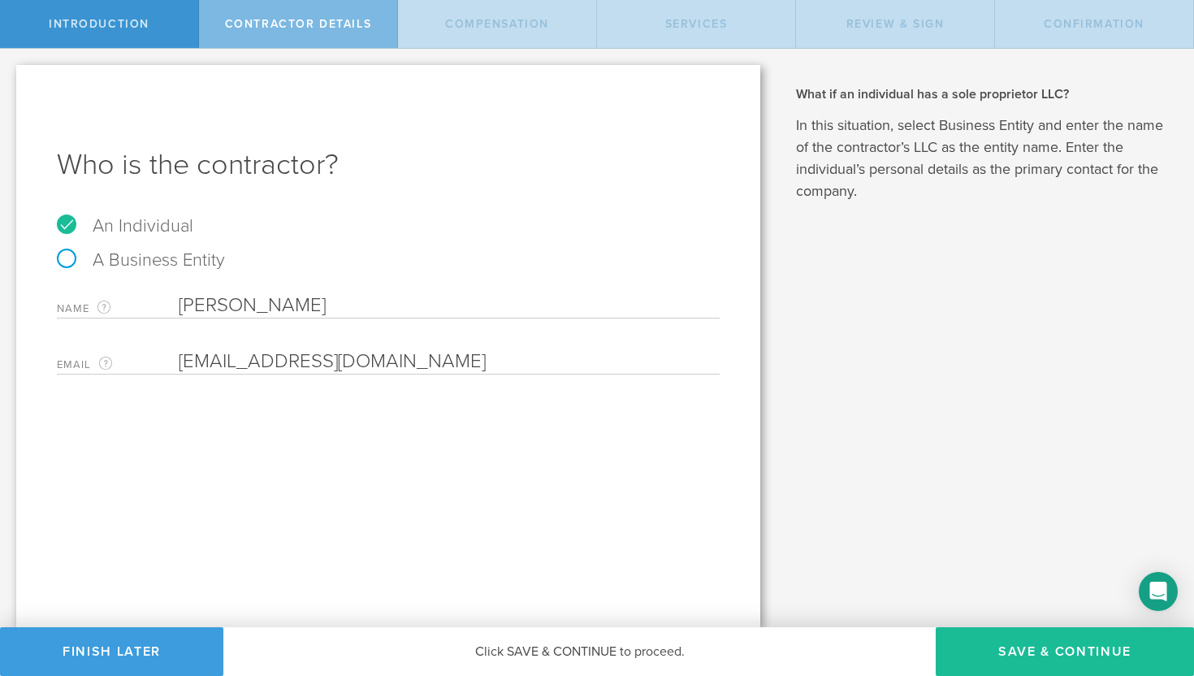
click at [288, 32] on div "Contractor details" at bounding box center [298, 24] width 199 height 48
click at [122, 24] on span "Introduction" at bounding box center [99, 24] width 101 height 14
click at [154, 659] on button "Finish Later" at bounding box center [111, 651] width 223 height 49
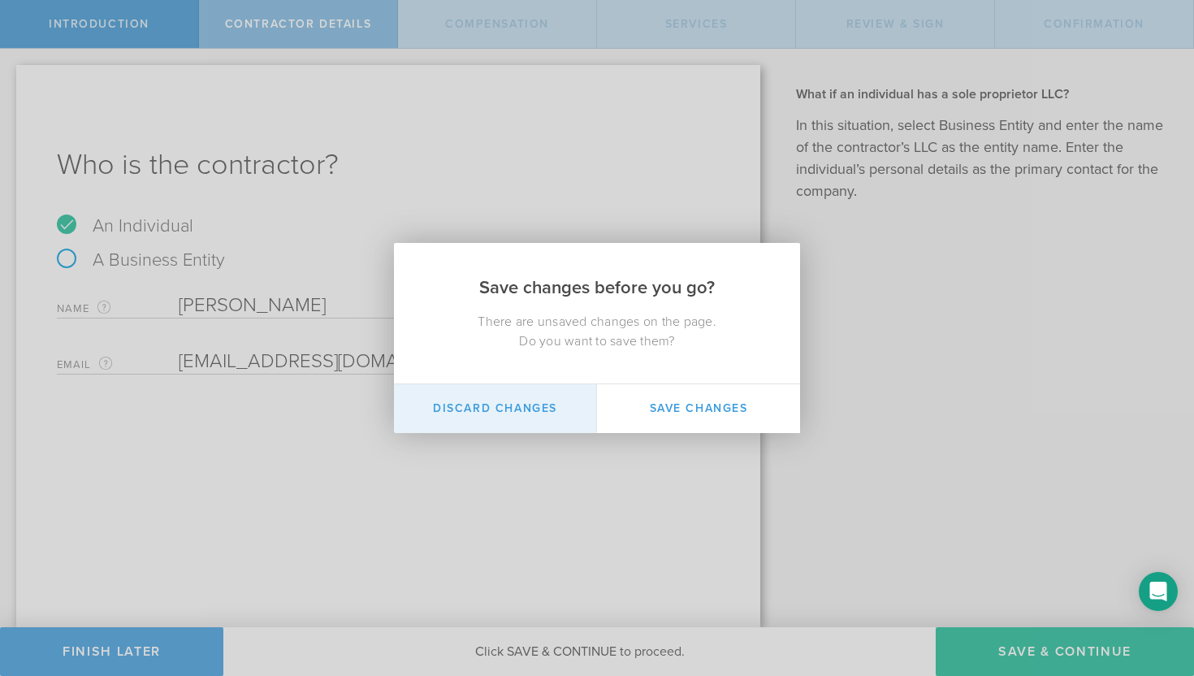
click at [496, 413] on button "Discard Changes" at bounding box center [495, 408] width 203 height 49
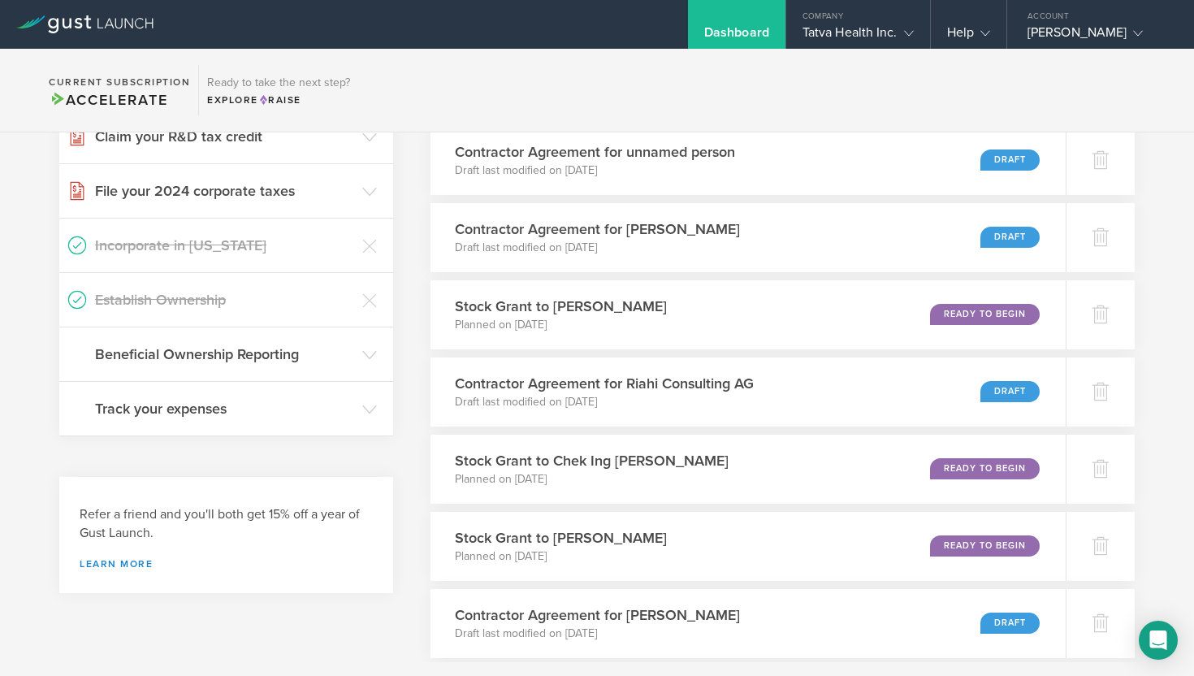
scroll to position [590, 0]
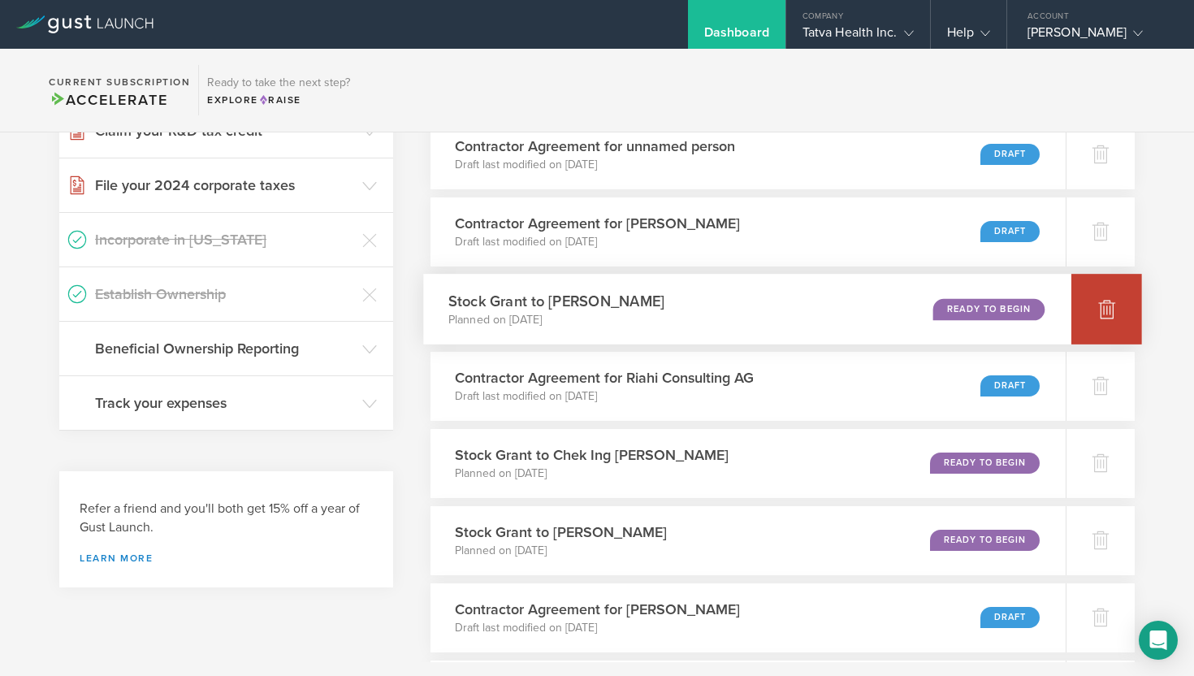
click at [1102, 314] on icon at bounding box center [1106, 309] width 17 height 15
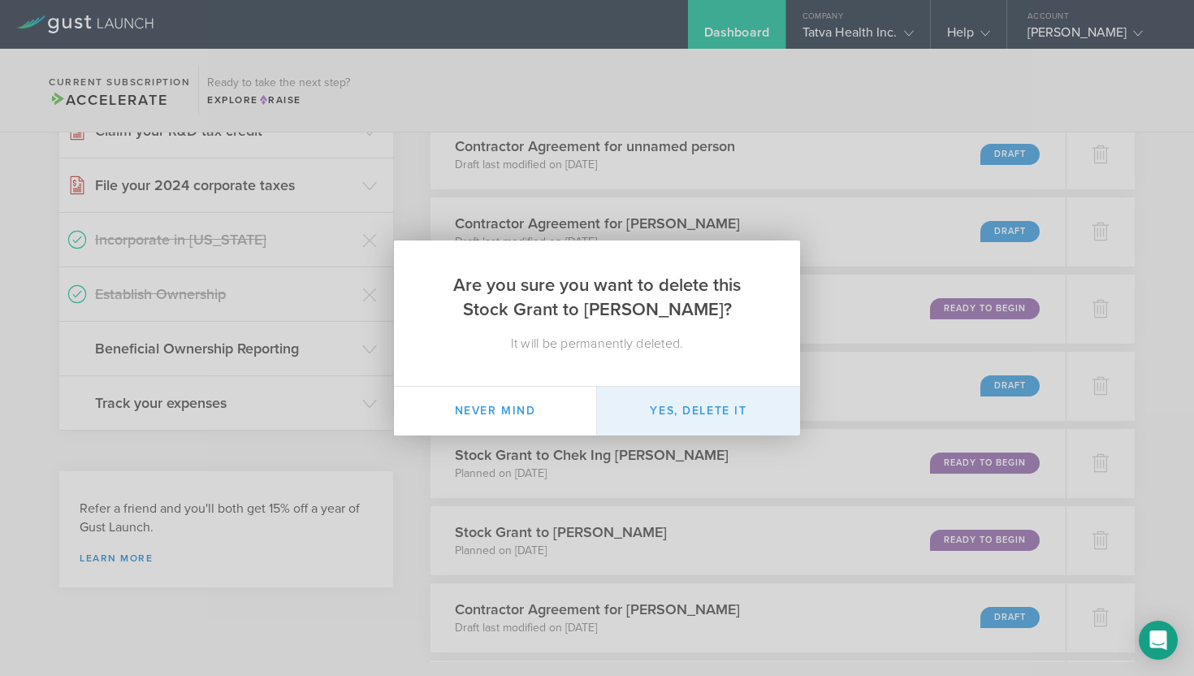
click at [699, 418] on button "Yes, delete it" at bounding box center [698, 411] width 203 height 49
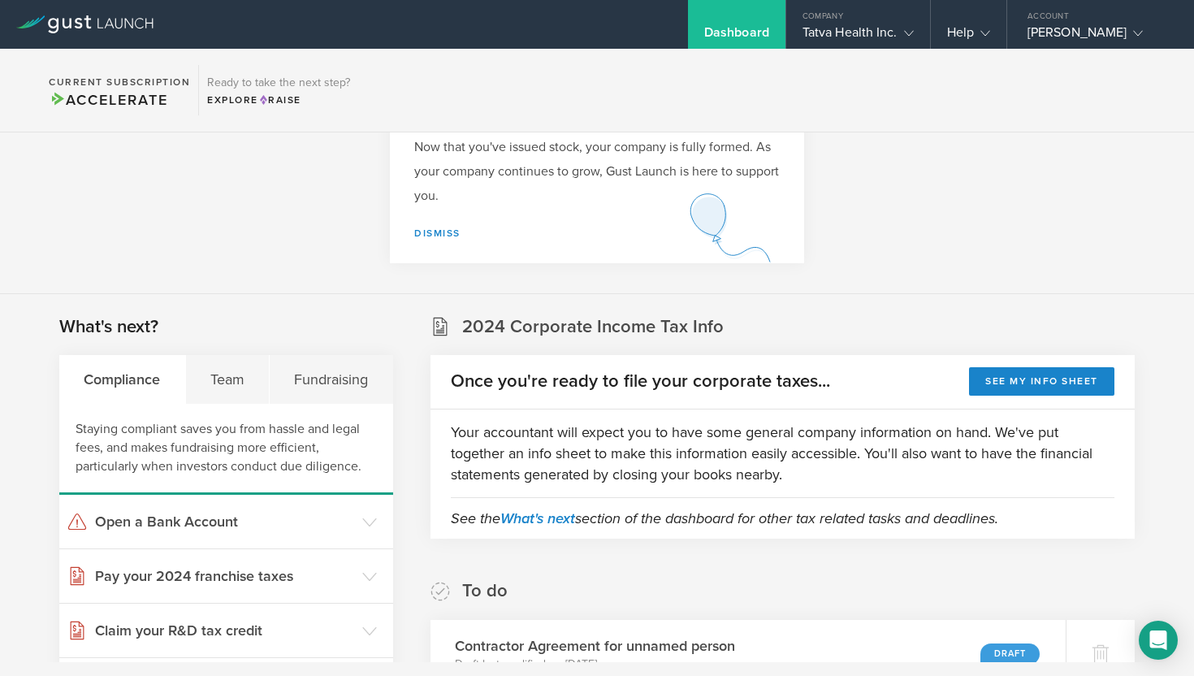
scroll to position [0, 0]
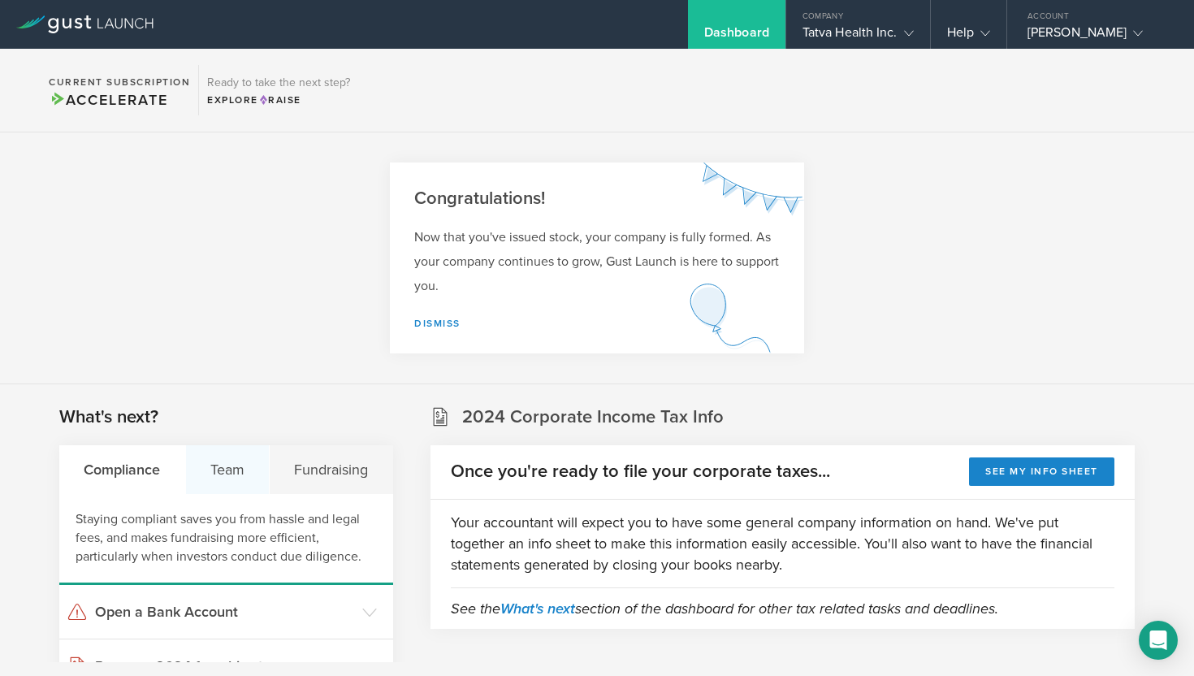
click at [228, 472] on div "Team" at bounding box center [228, 469] width 84 height 49
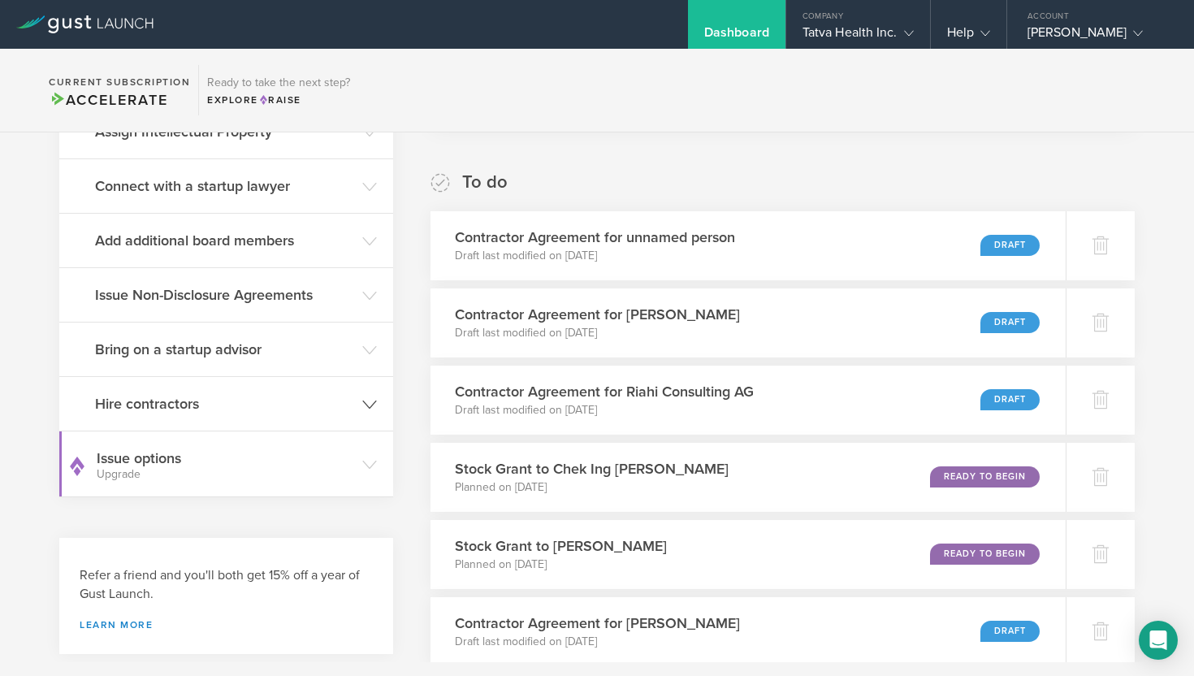
scroll to position [495, 0]
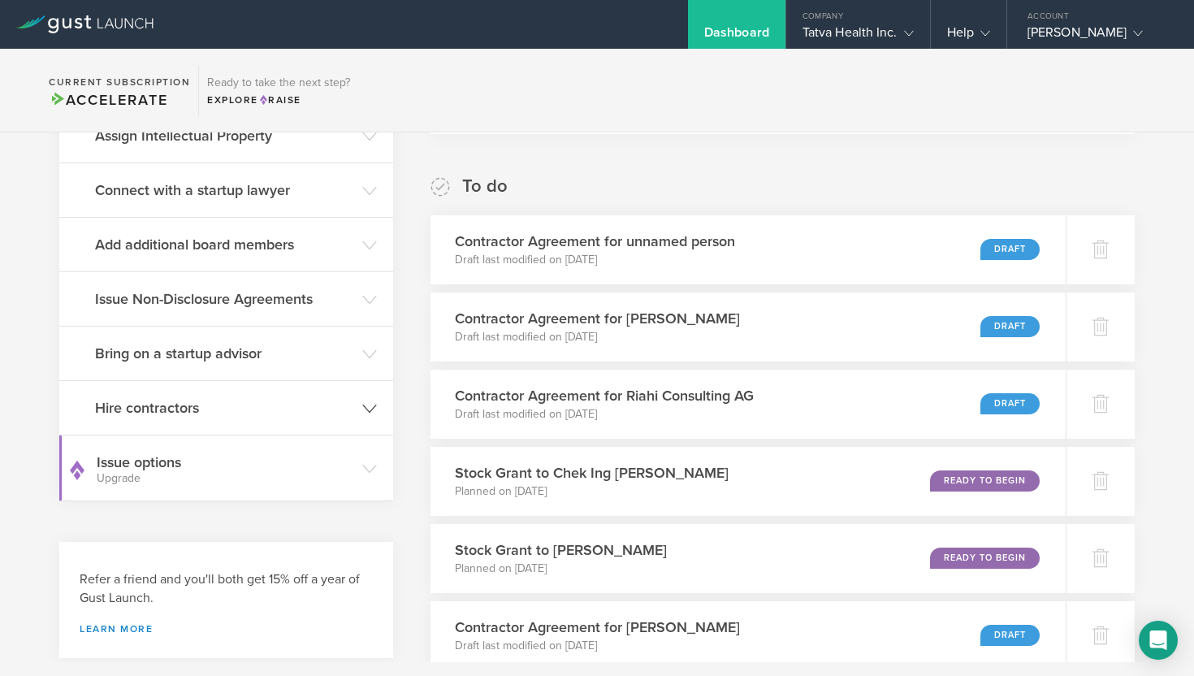
click at [374, 407] on icon at bounding box center [369, 408] width 15 height 15
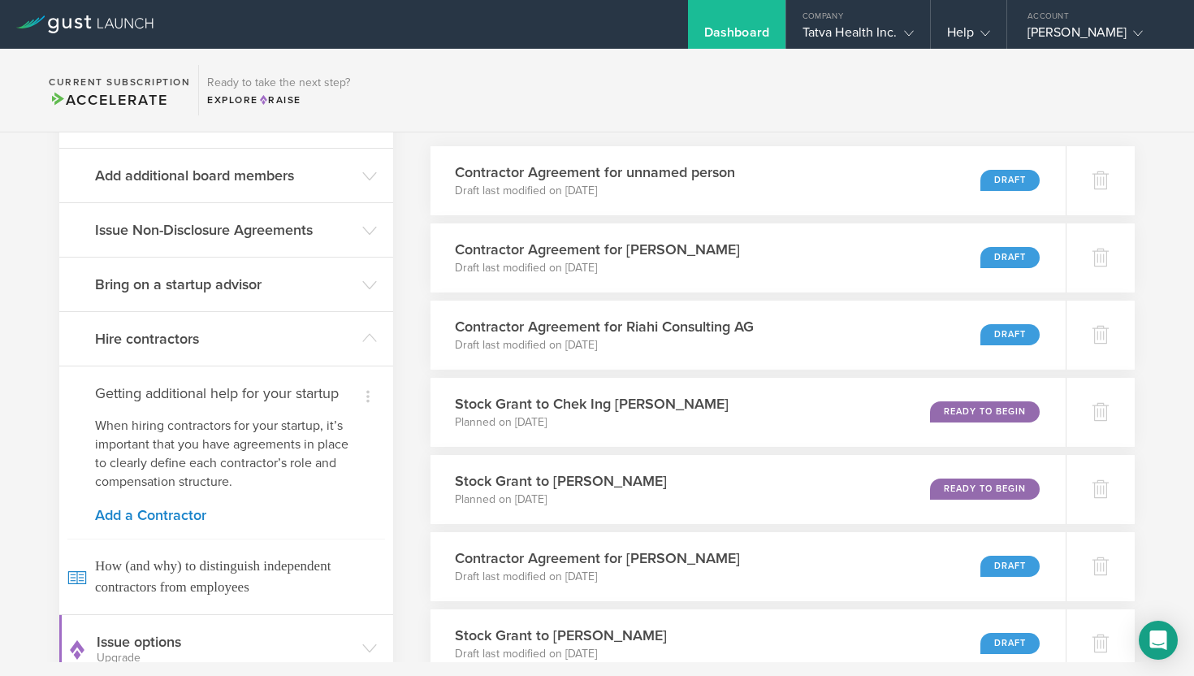
scroll to position [594, 0]
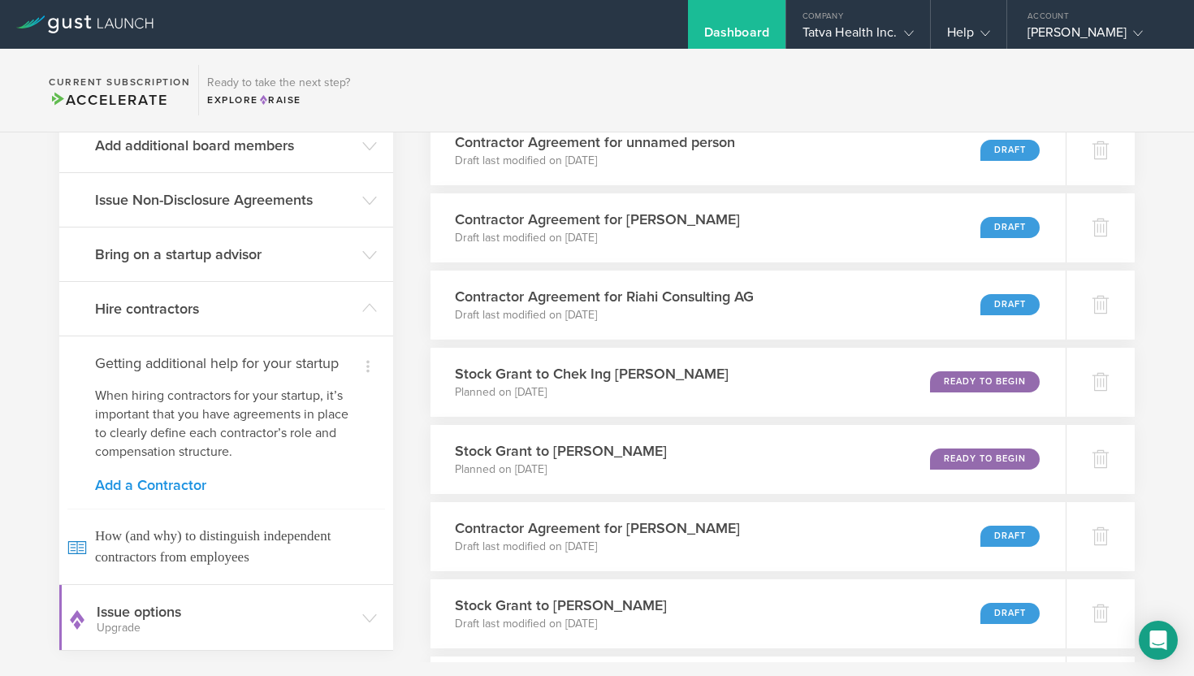
click at [185, 484] on link "Add a Contractor" at bounding box center [226, 485] width 262 height 15
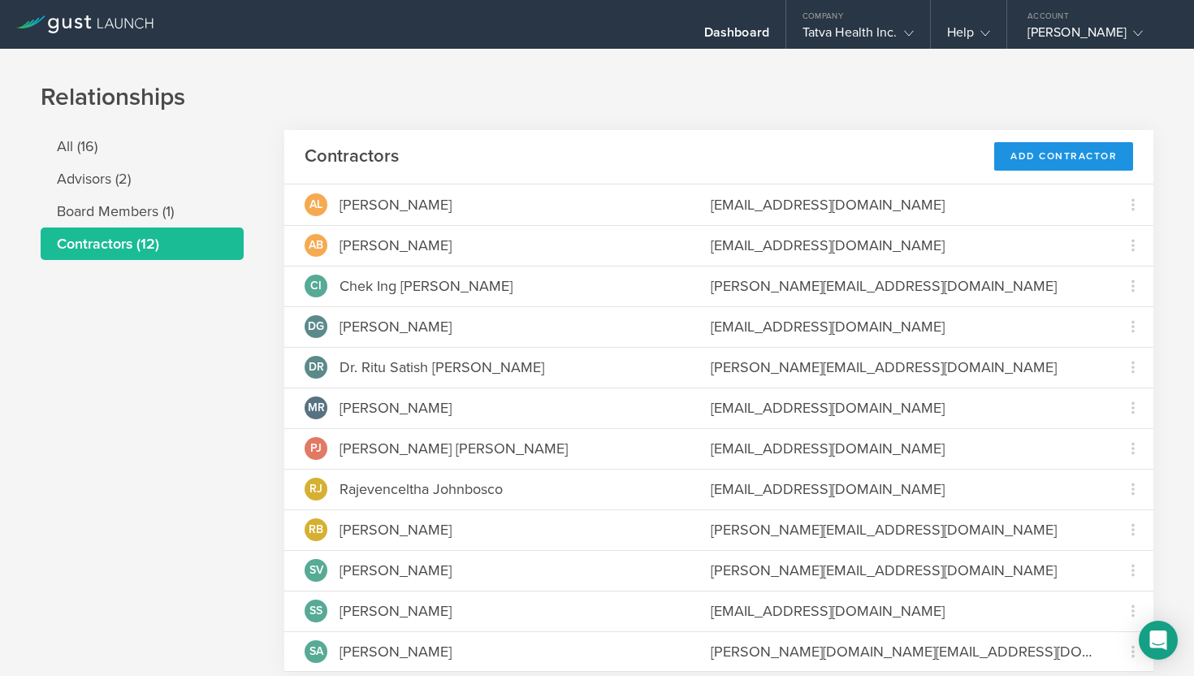
click at [1075, 156] on div "Add Contractor" at bounding box center [1063, 156] width 139 height 28
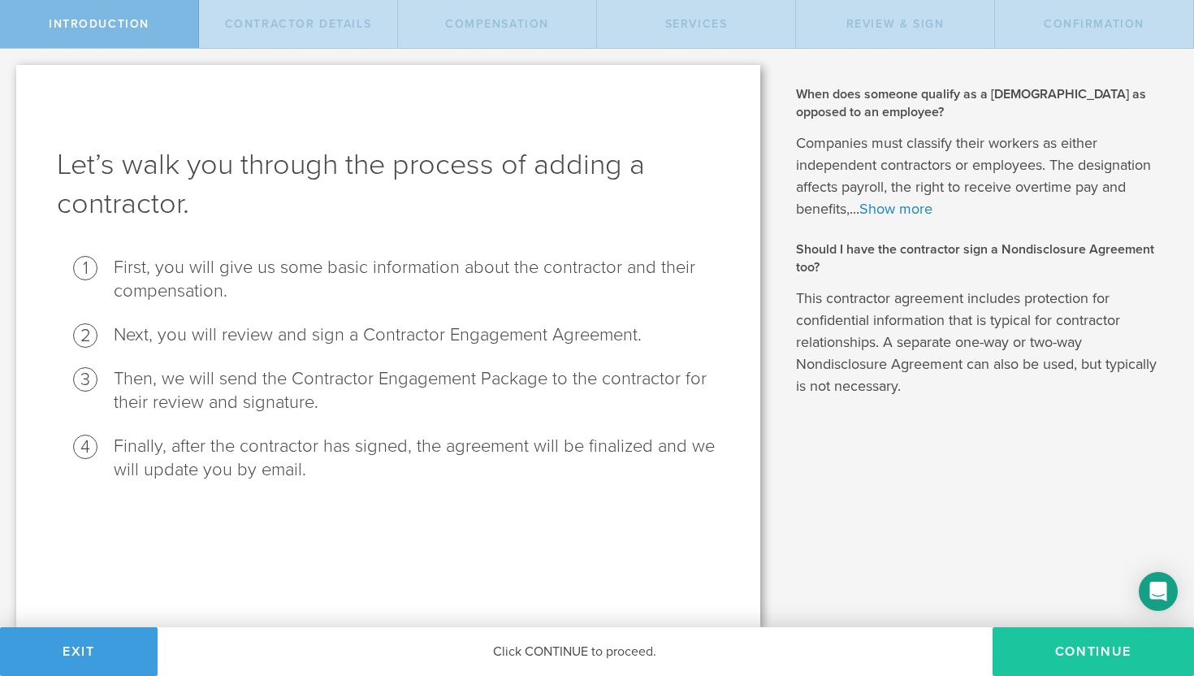
click at [1111, 652] on button "Continue" at bounding box center [1093, 651] width 201 height 49
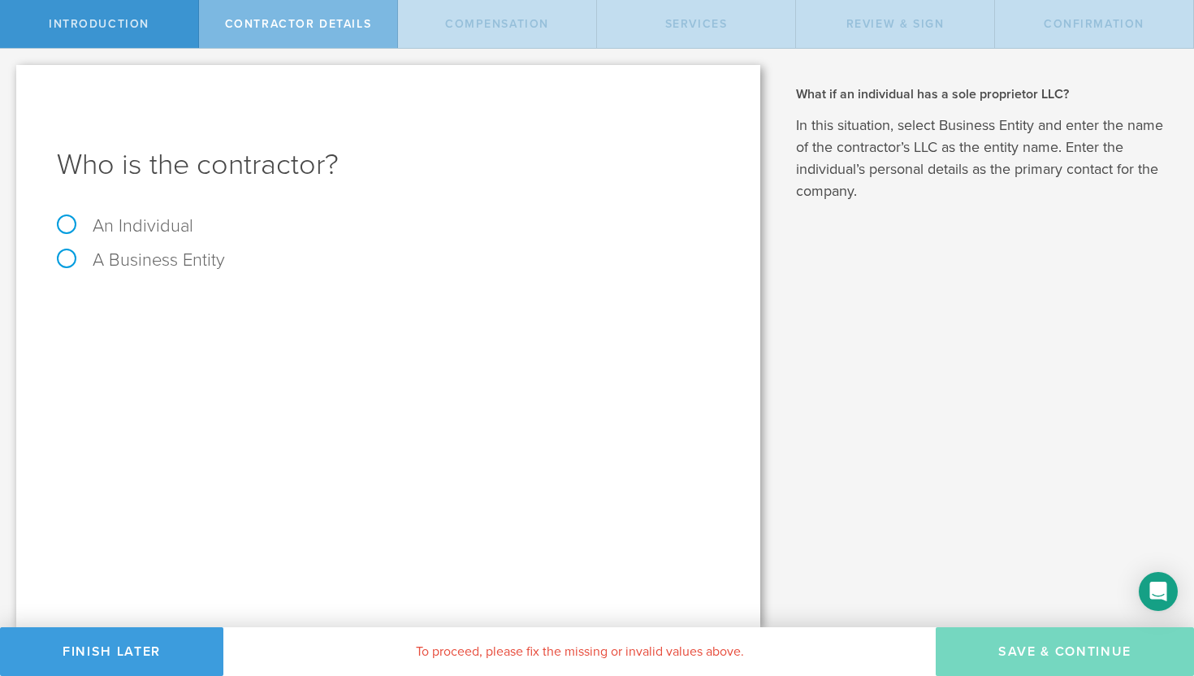
click at [67, 226] on label "An Individual" at bounding box center [125, 225] width 136 height 21
click at [11, 75] on input "An Individual" at bounding box center [5, 62] width 11 height 26
radio input "true"
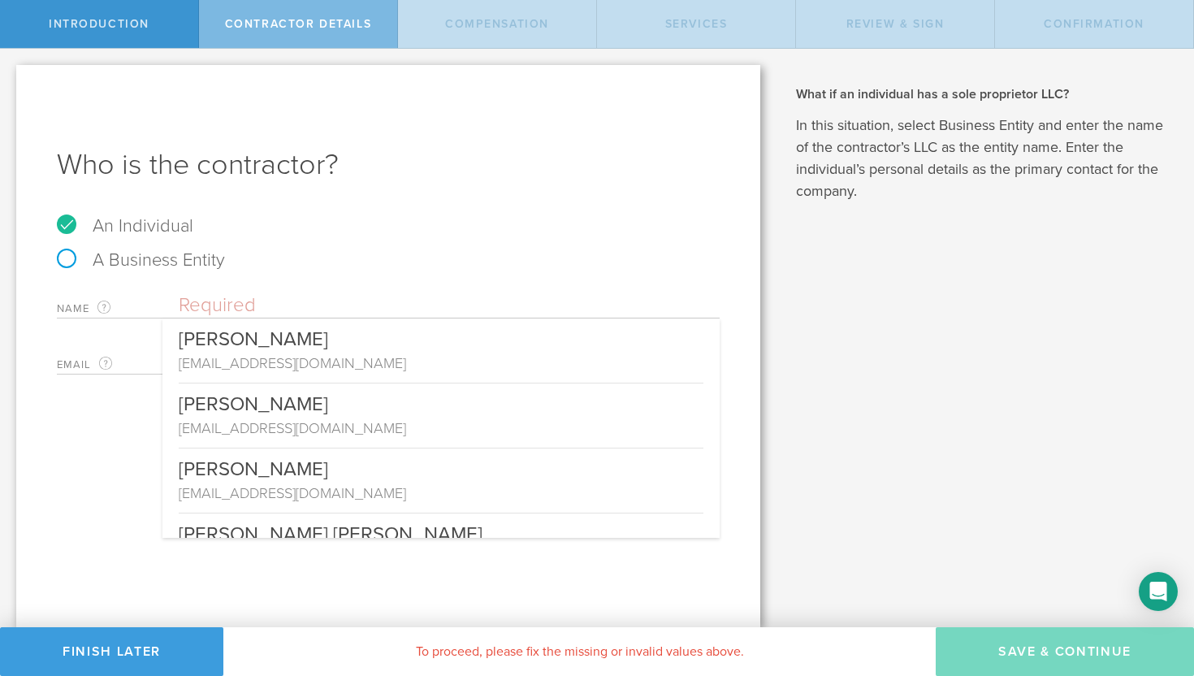
click at [191, 303] on input "text" at bounding box center [449, 305] width 541 height 24
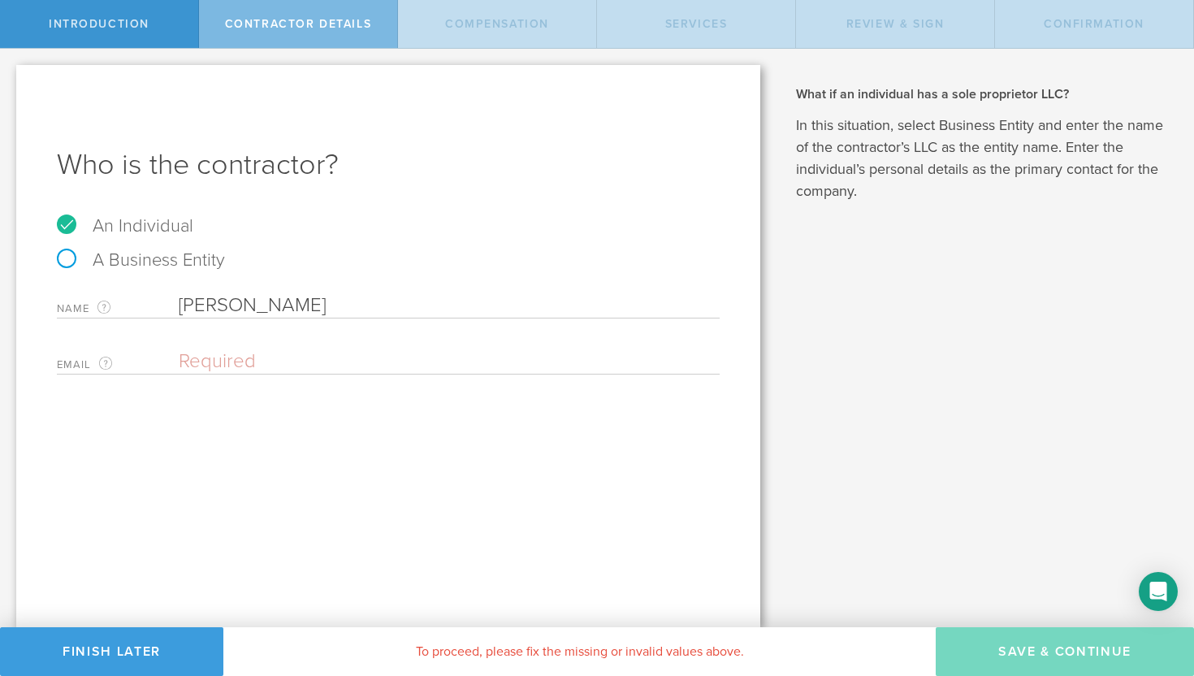
type input "[PERSON_NAME]"
click at [205, 363] on input "email" at bounding box center [445, 361] width 533 height 24
type input "[EMAIL_ADDRESS][DOMAIN_NAME]"
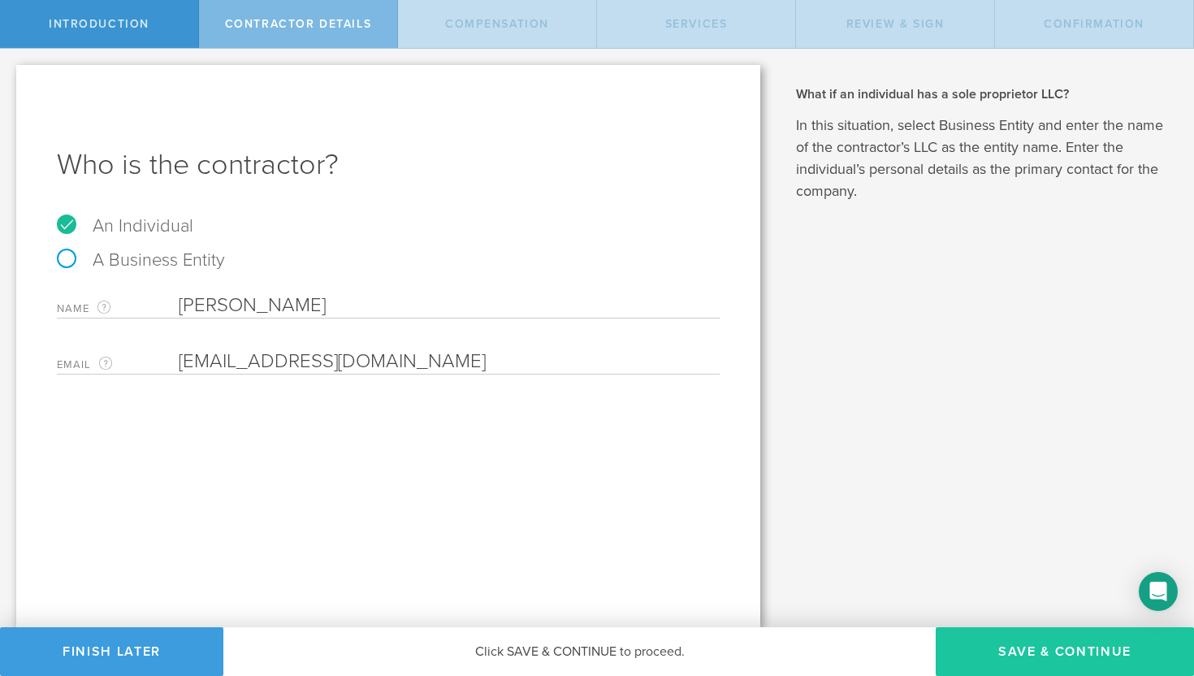
click at [1031, 655] on button "Save & Continue" at bounding box center [1065, 651] width 258 height 49
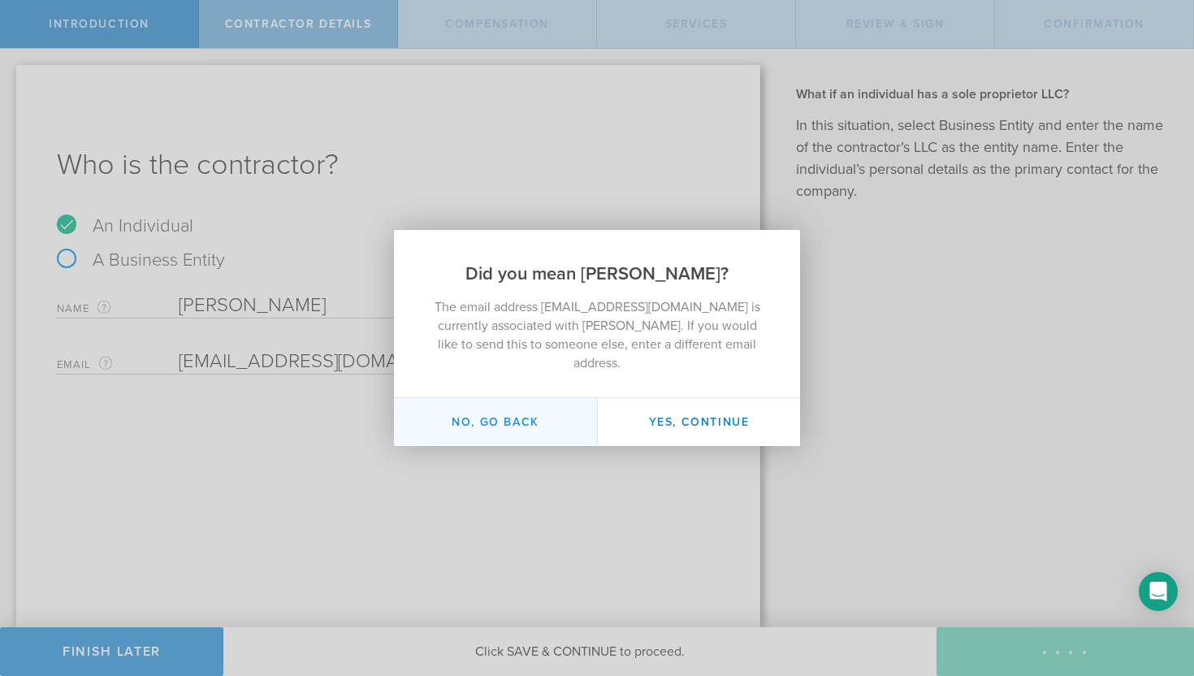
click at [478, 421] on button "No, go back" at bounding box center [495, 422] width 203 height 48
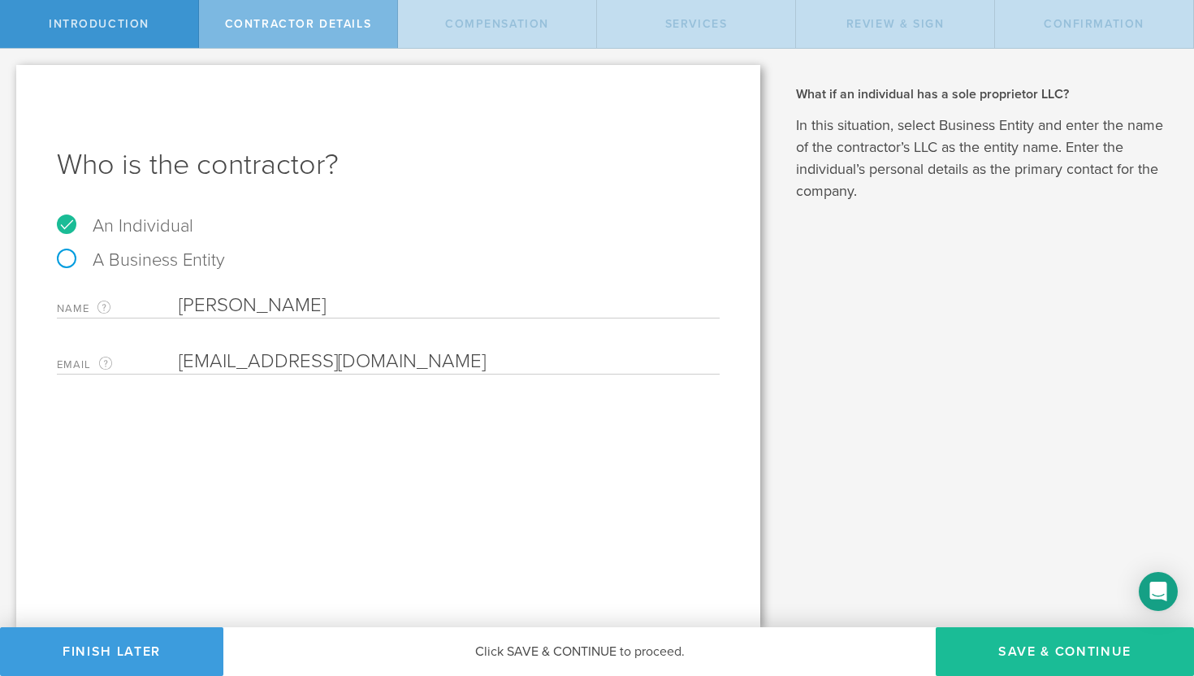
click at [346, 305] on input "Farhad Riahi-Nejad" at bounding box center [449, 305] width 541 height 24
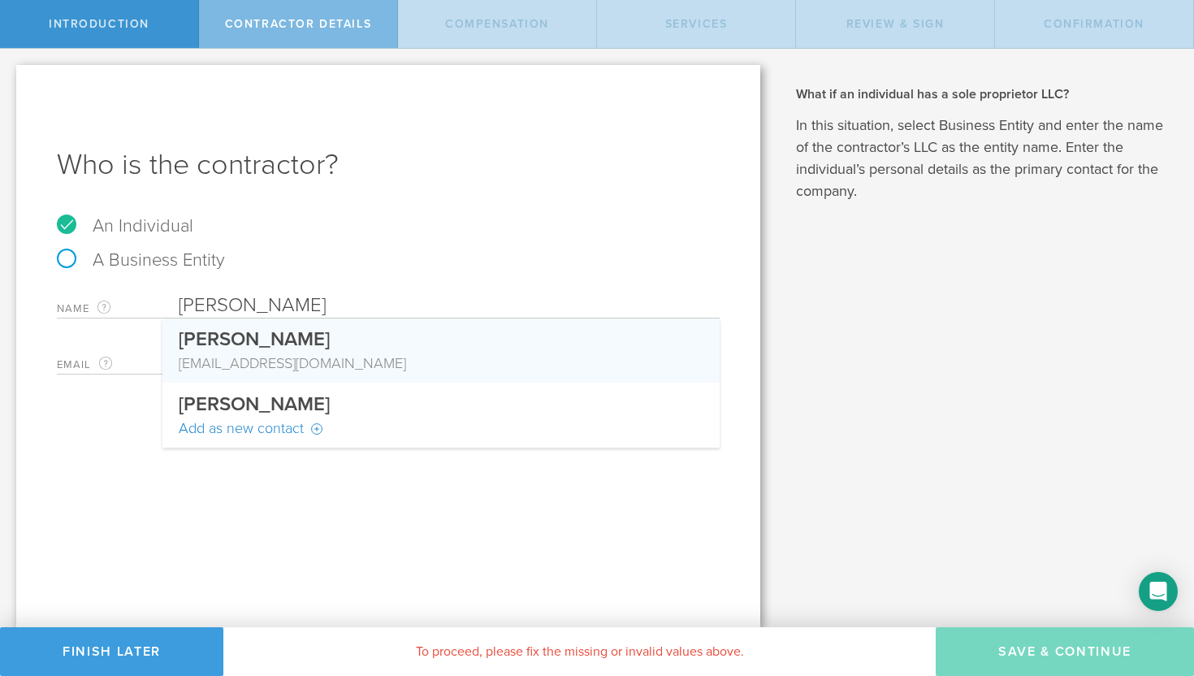
type input "Farhad Riahi"
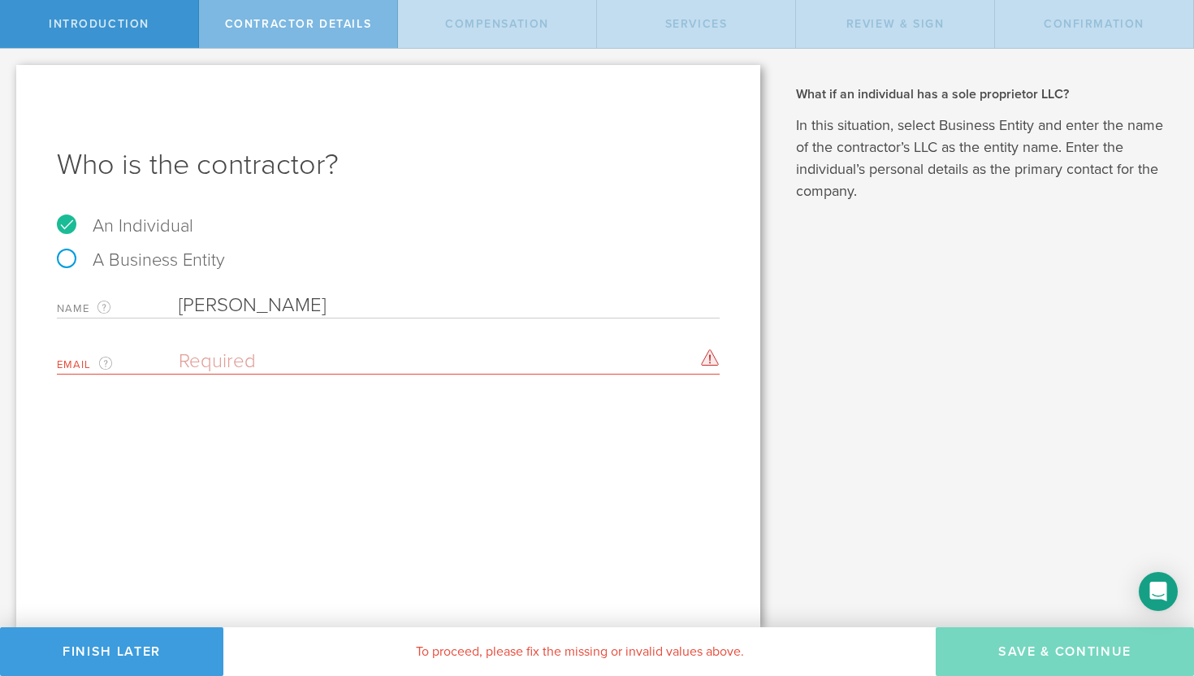
click at [257, 306] on input "Farhad Riahi" at bounding box center [449, 305] width 541 height 24
drag, startPoint x: 301, startPoint y: 302, endPoint x: 121, endPoint y: 296, distance: 180.4
click at [121, 296] on div "Name The first and last name of the person that you are hiring as a contractor.…" at bounding box center [388, 301] width 663 height 33
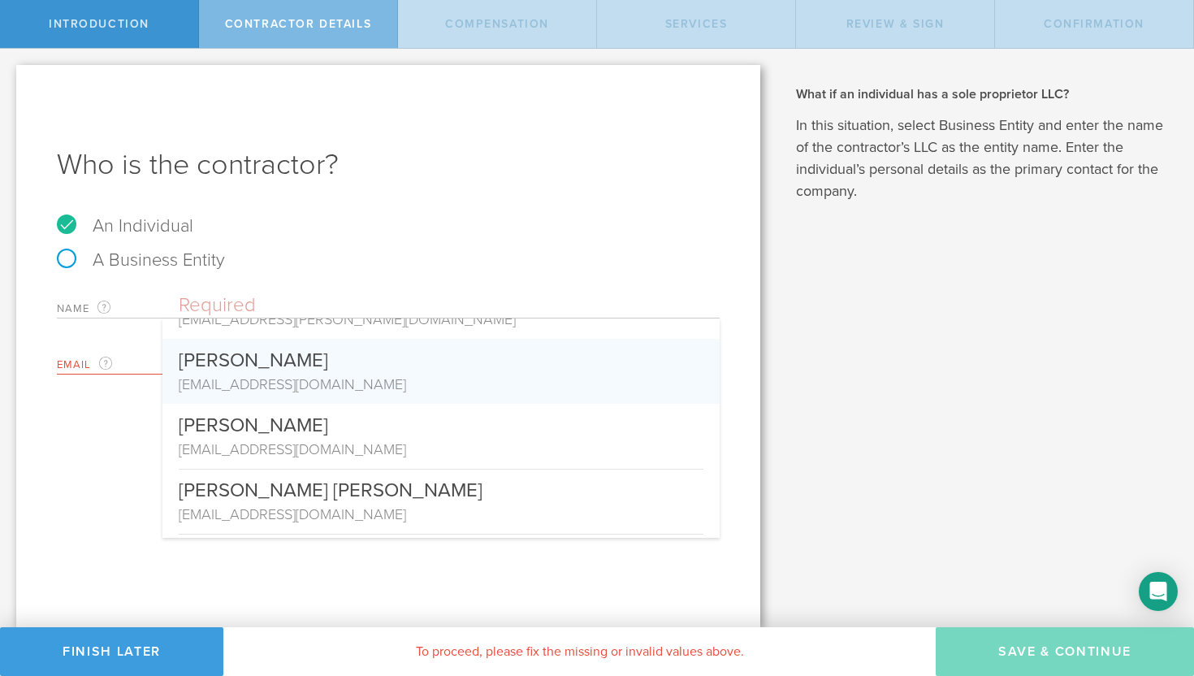
scroll to position [560, 0]
drag, startPoint x: 181, startPoint y: 362, endPoint x: 364, endPoint y: 397, distance: 186.1
click at [364, 399] on div "Farhad Riahi friahi@yahoo.com" at bounding box center [440, 374] width 557 height 65
type input "Farhad Riahi"
type input "friahi@yahoo.com"
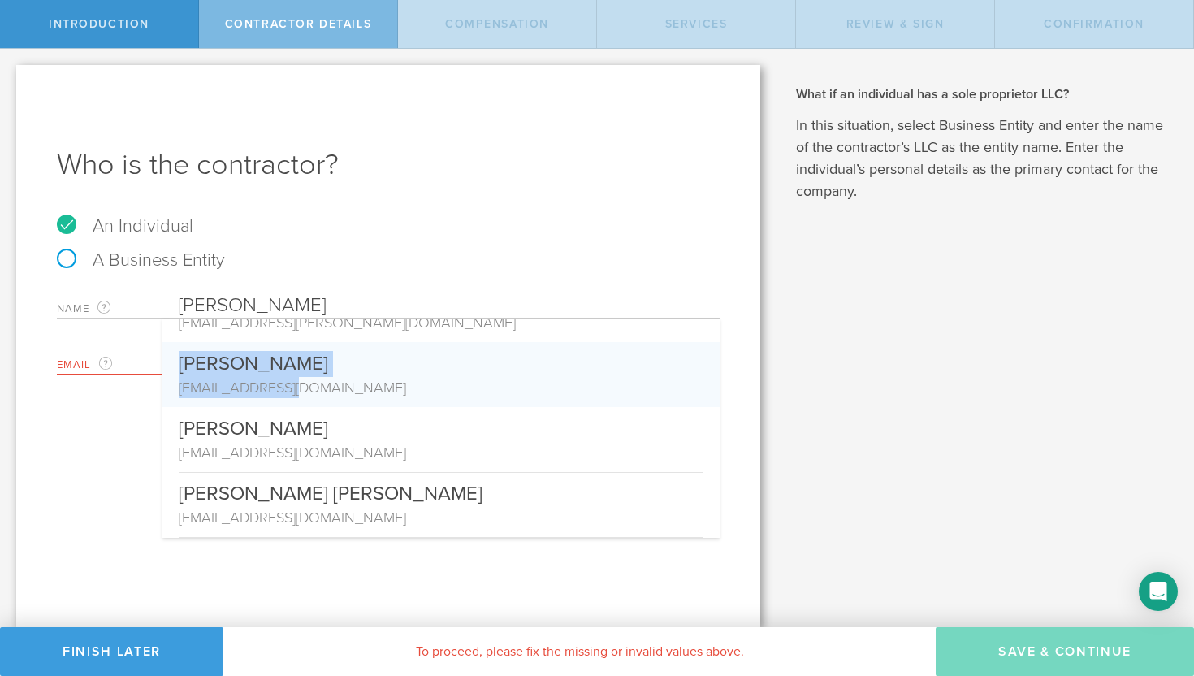
scroll to position [0, 0]
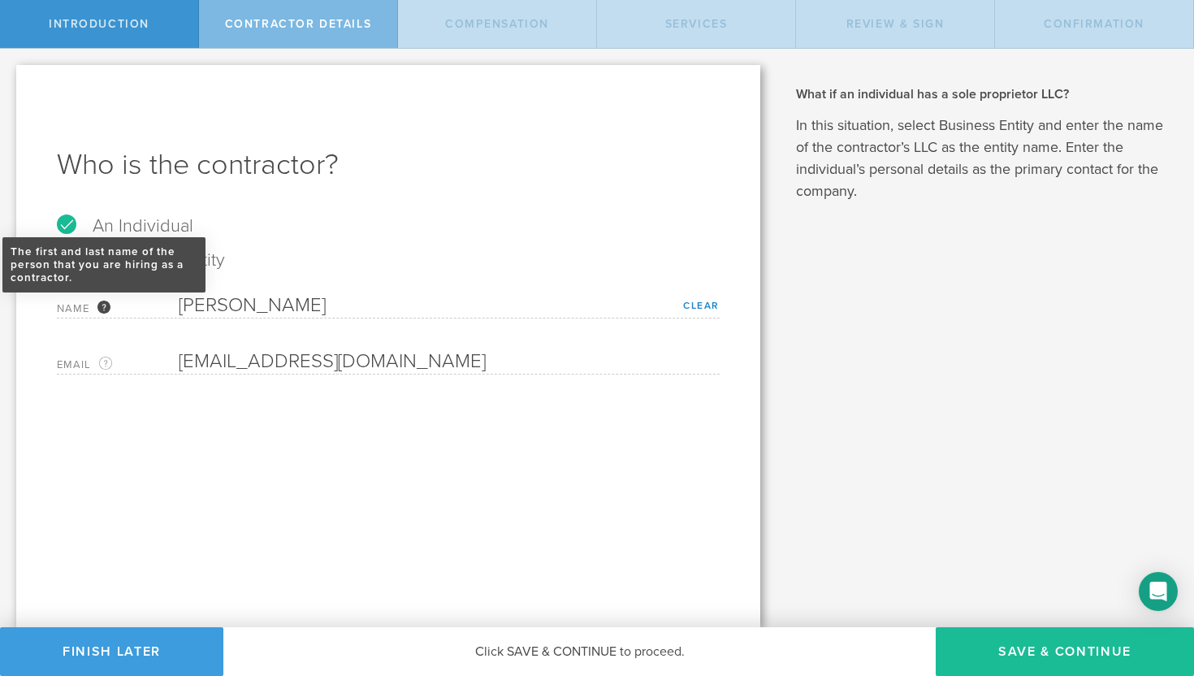
click at [102, 309] on div "The first and last name of the person that you are hiring as a contractor." at bounding box center [103, 307] width 13 height 13
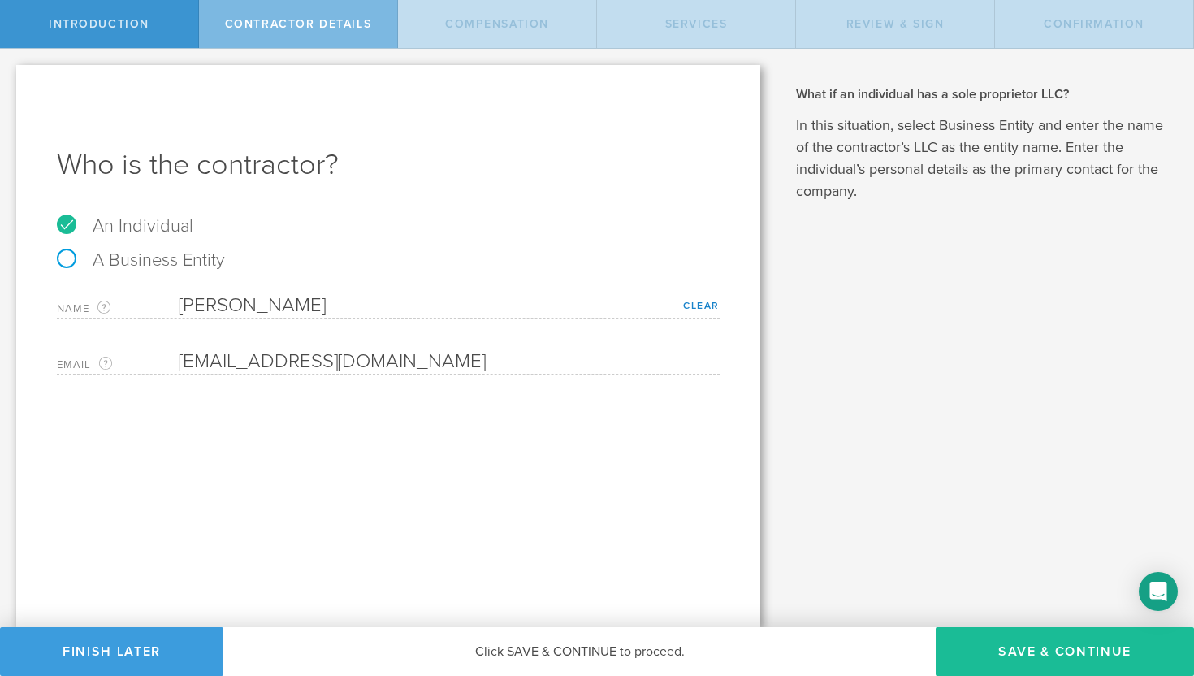
click at [248, 445] on div "Who is the contractor? An Individual A Business Entity Name The first and last …" at bounding box center [388, 346] width 744 height 562
click at [141, 27] on span "Introduction" at bounding box center [99, 24] width 101 height 14
click at [269, 26] on span "Contractor details" at bounding box center [298, 24] width 147 height 14
click at [700, 305] on link "Clear" at bounding box center [701, 305] width 37 height 11
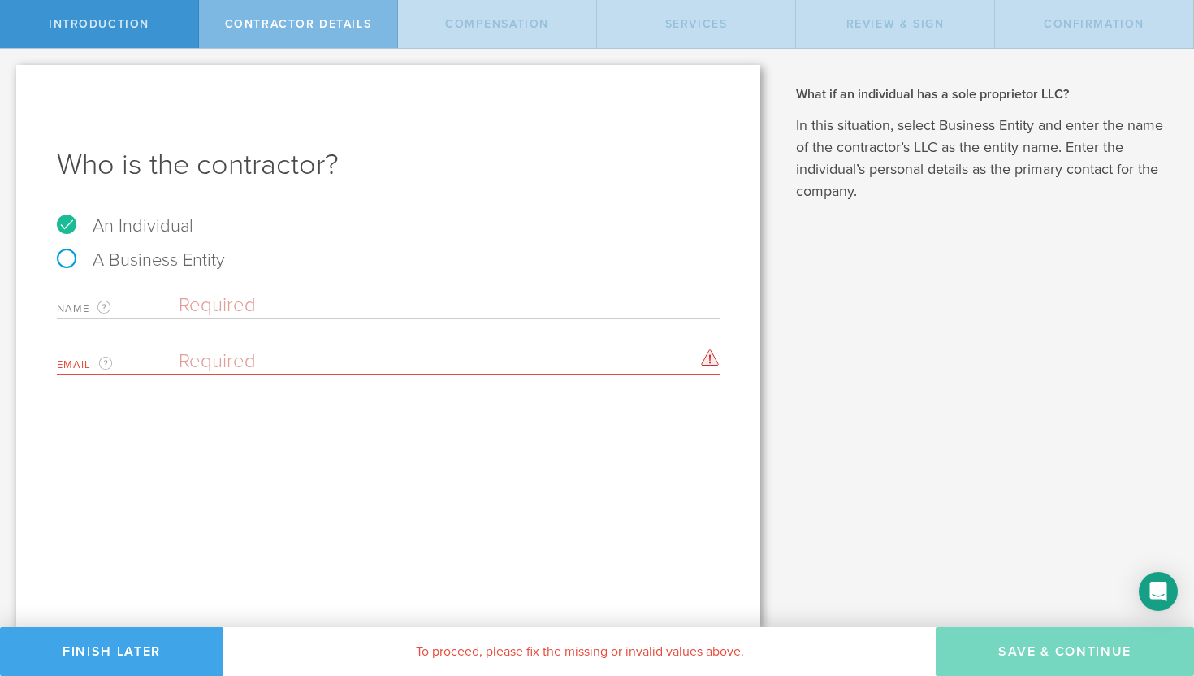
click at [127, 651] on button "Finish Later" at bounding box center [111, 651] width 223 height 49
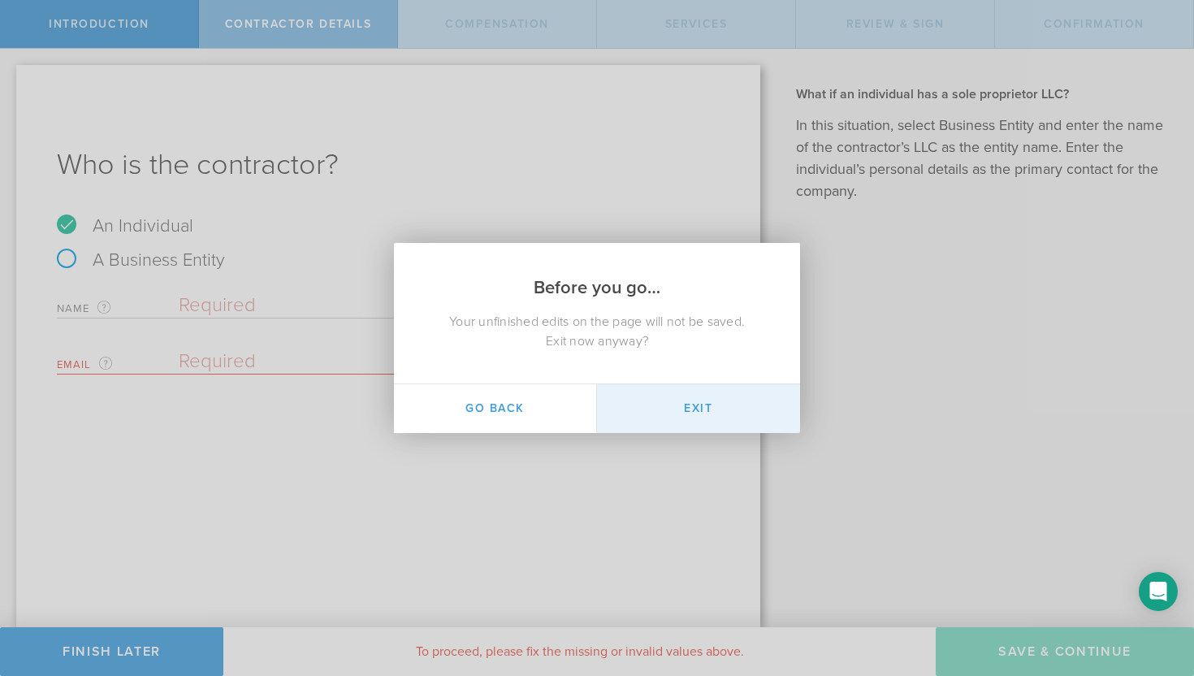
click at [680, 414] on button "Exit" at bounding box center [698, 408] width 203 height 49
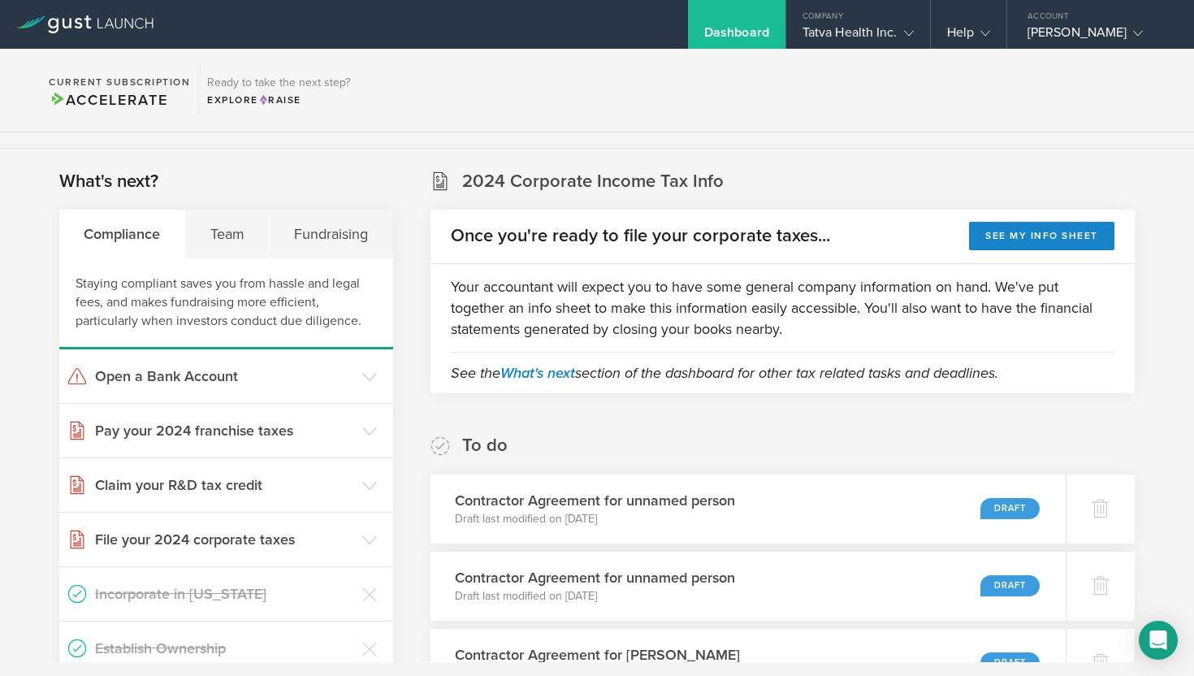
scroll to position [246, 0]
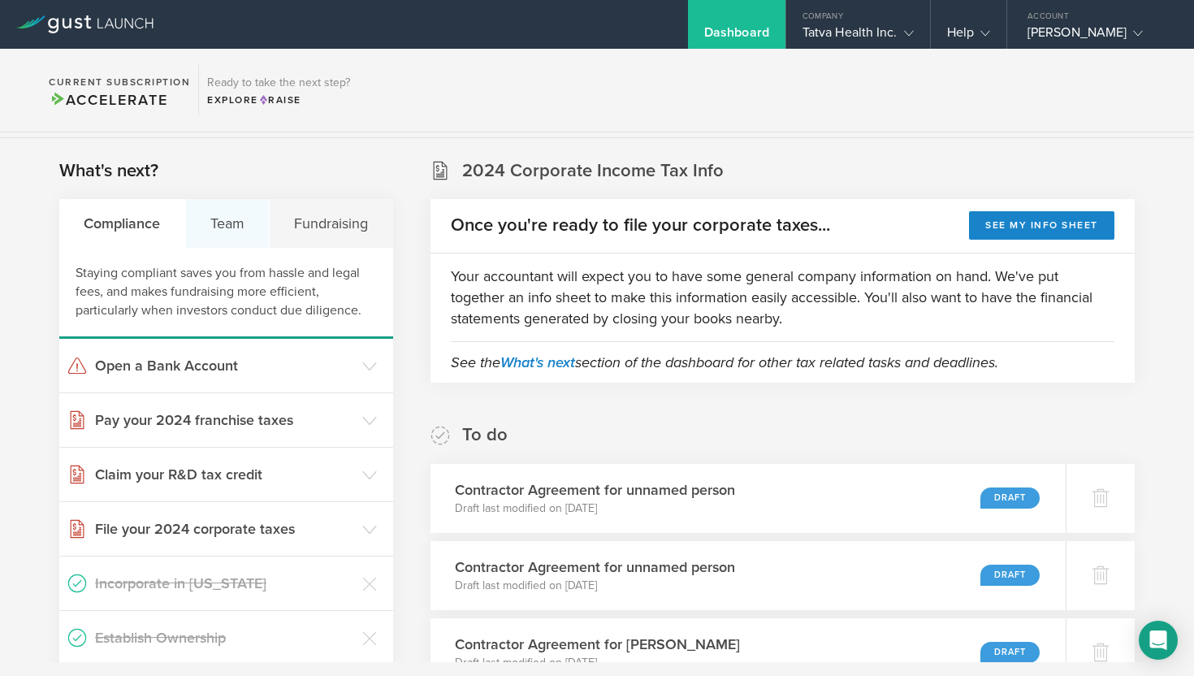
click at [222, 227] on div "Team" at bounding box center [228, 223] width 84 height 49
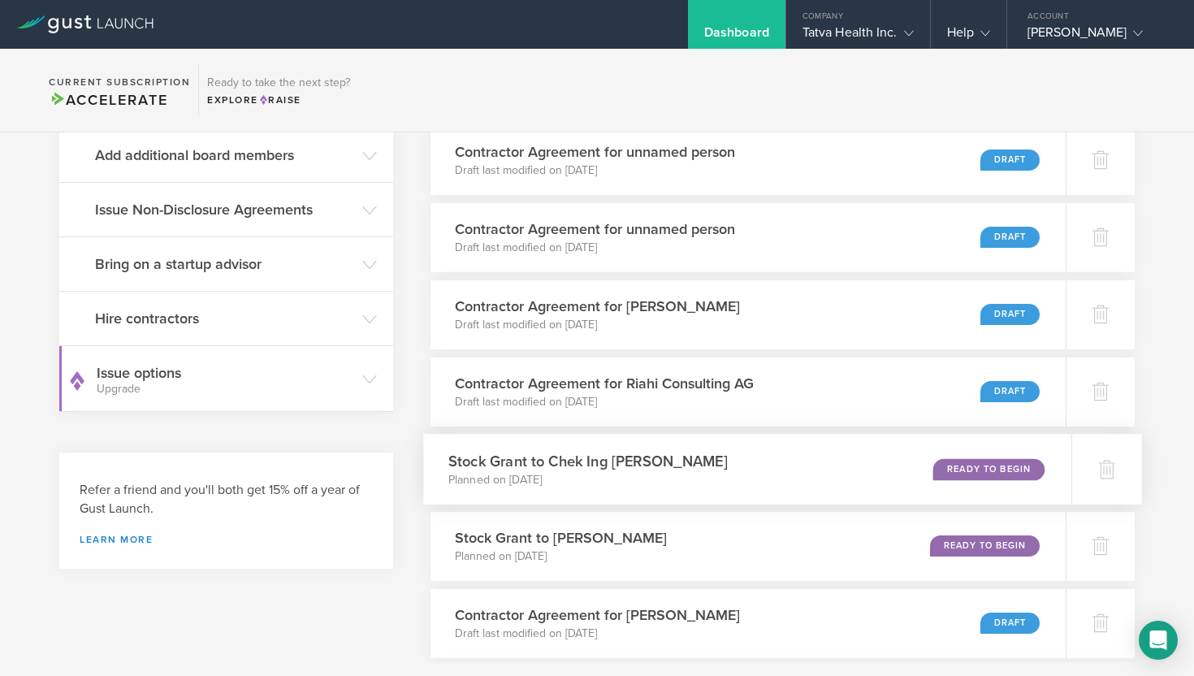
scroll to position [583, 0]
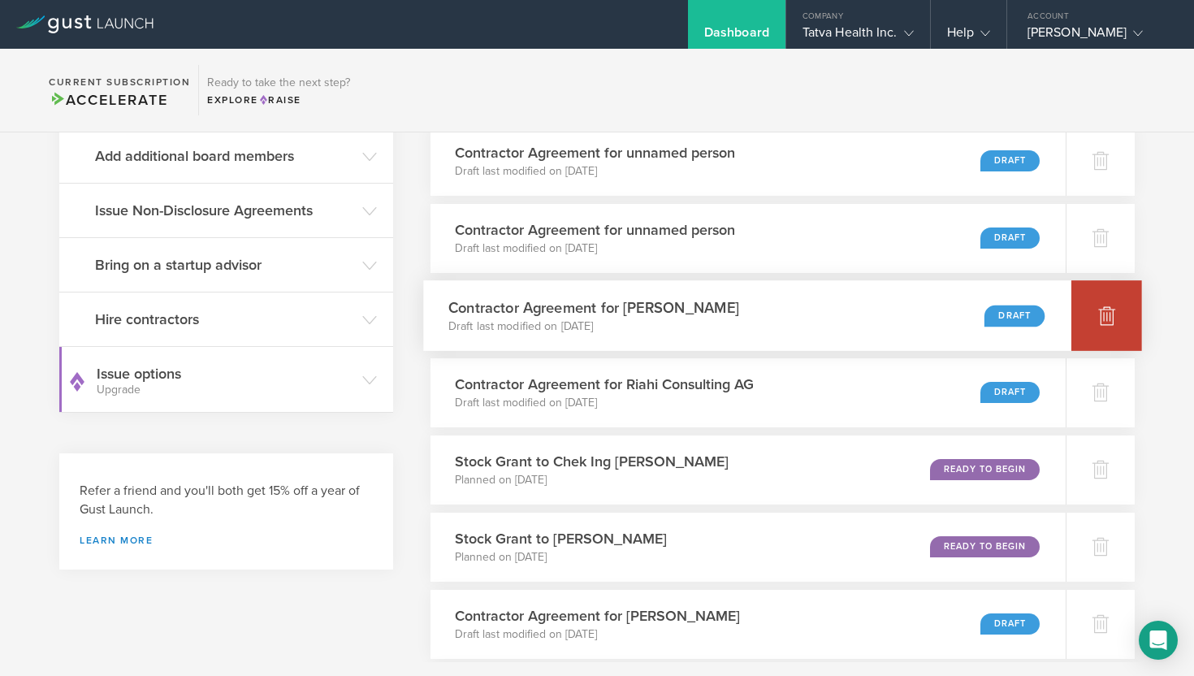
click at [1105, 318] on icon at bounding box center [1106, 316] width 17 height 15
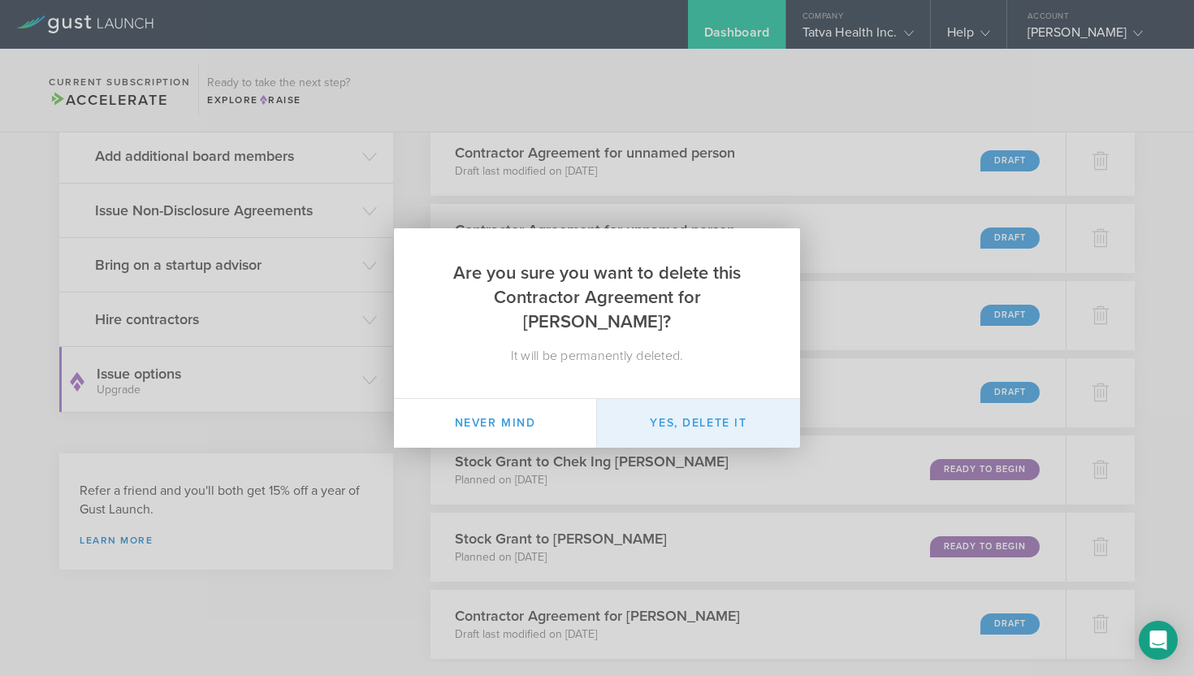
click at [687, 410] on button "Yes, delete it" at bounding box center [698, 423] width 203 height 49
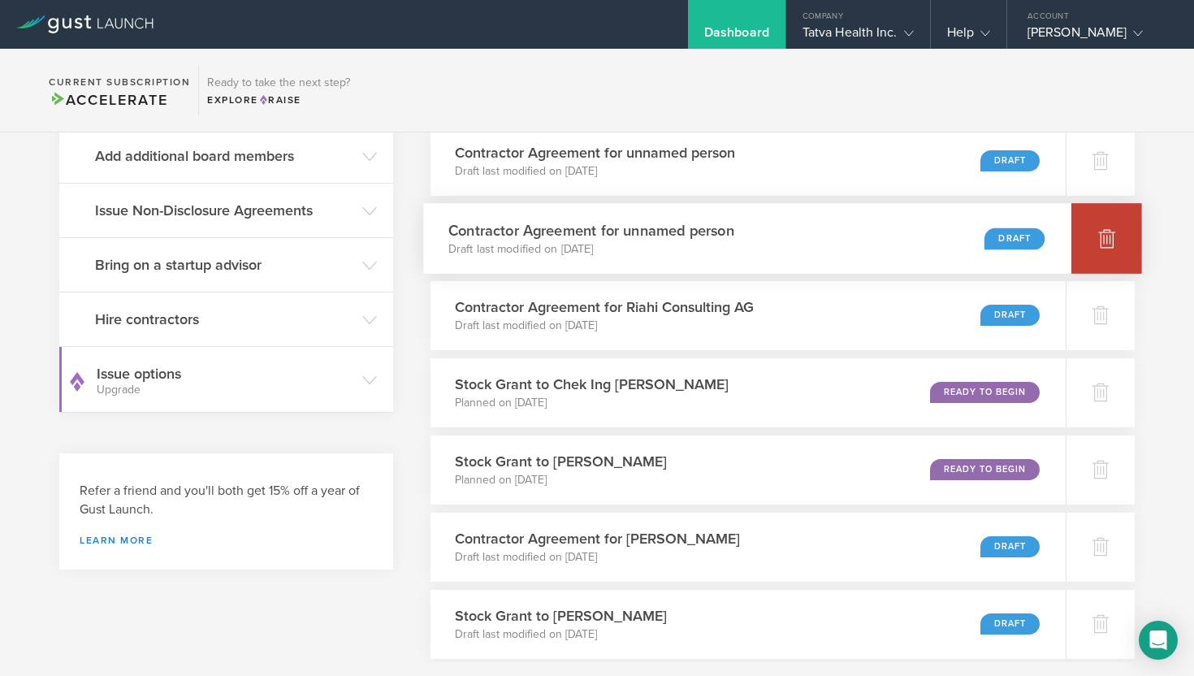
click at [1089, 243] on div at bounding box center [1106, 238] width 71 height 71
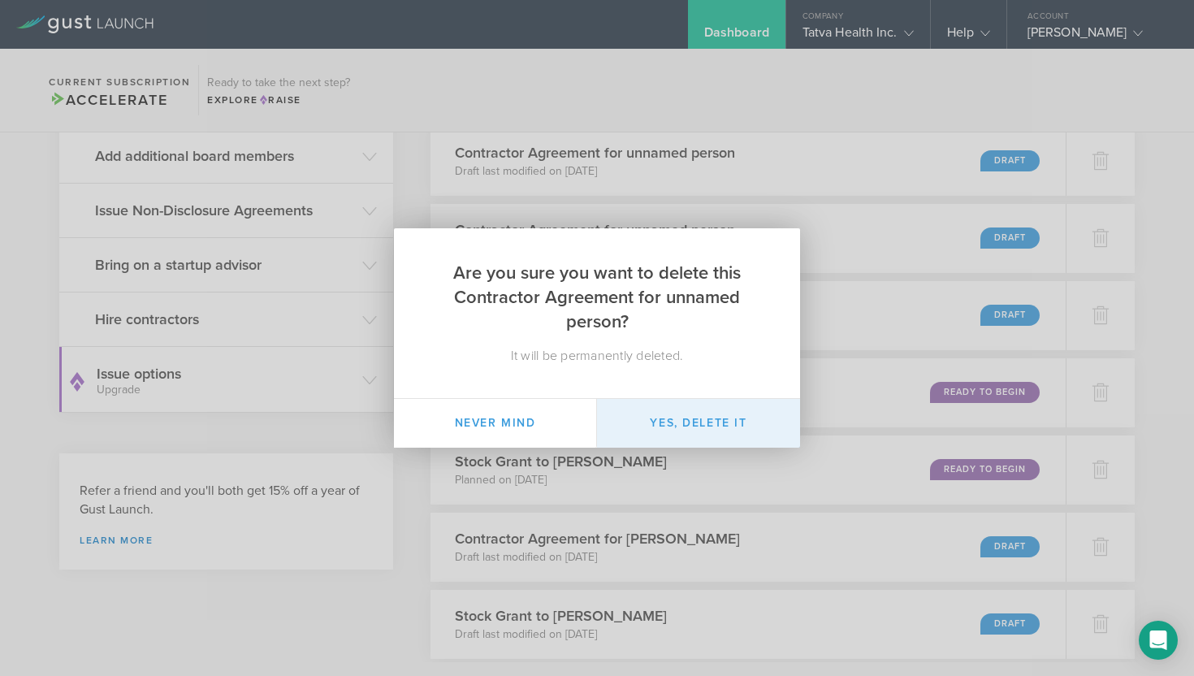
click at [711, 424] on button "Yes, delete it" at bounding box center [698, 423] width 203 height 49
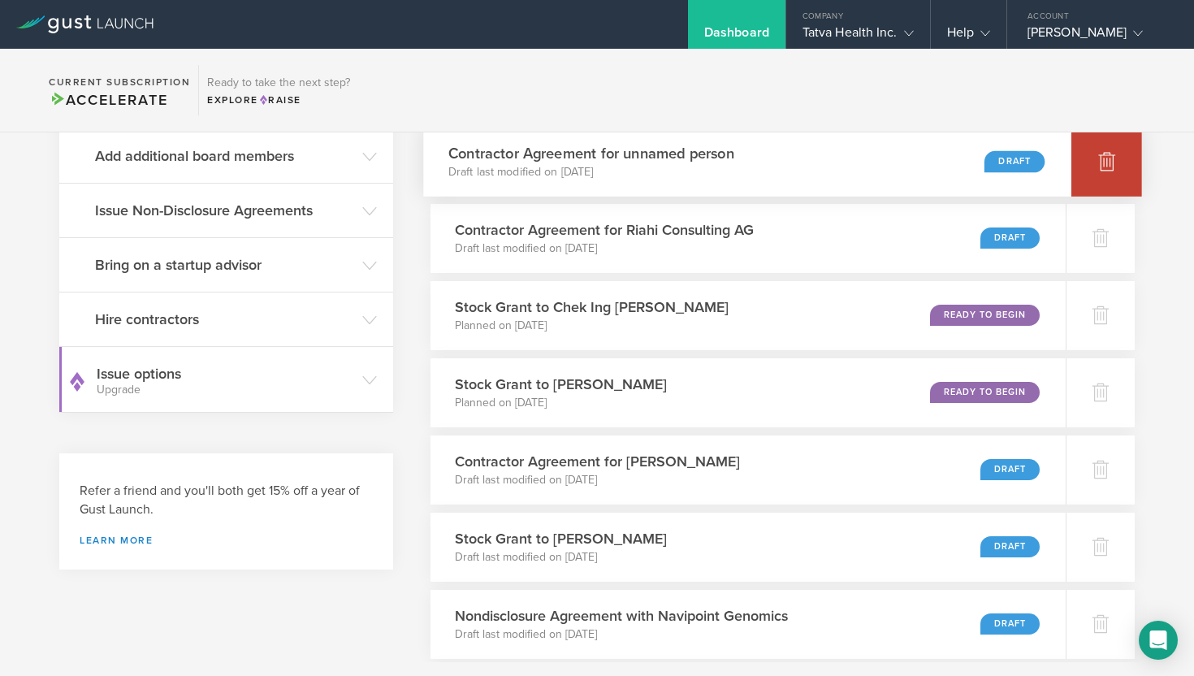
click at [1098, 158] on icon at bounding box center [1106, 160] width 19 height 19
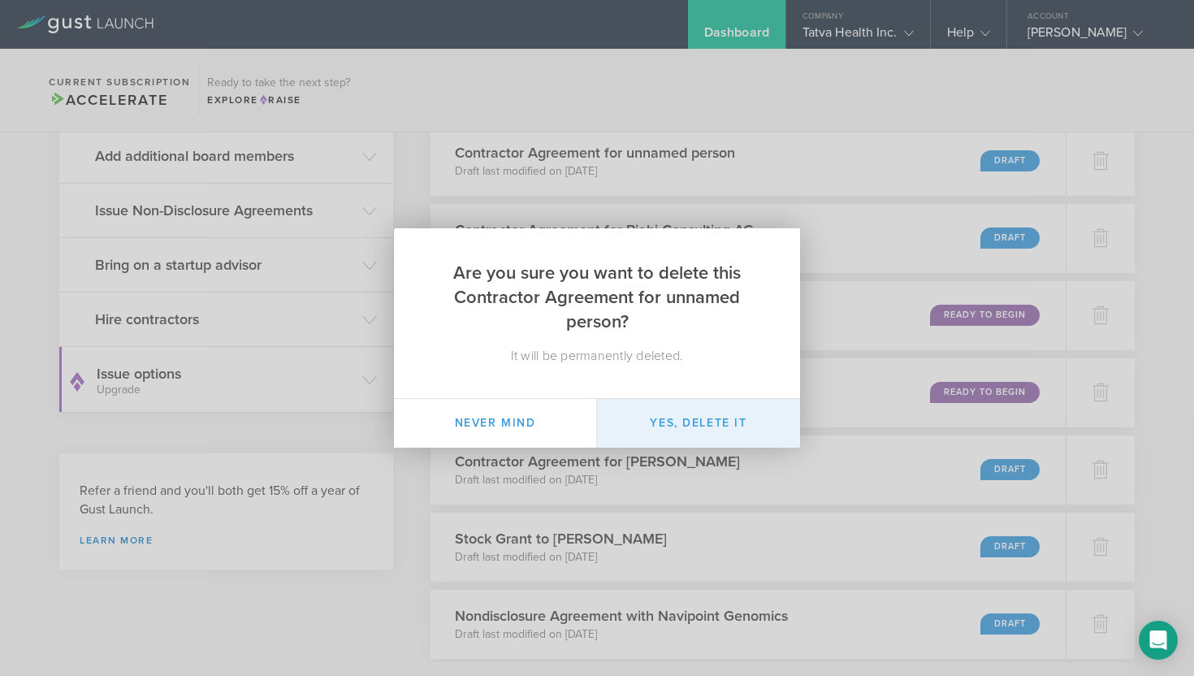
click at [700, 422] on button "Yes, delete it" at bounding box center [698, 423] width 203 height 49
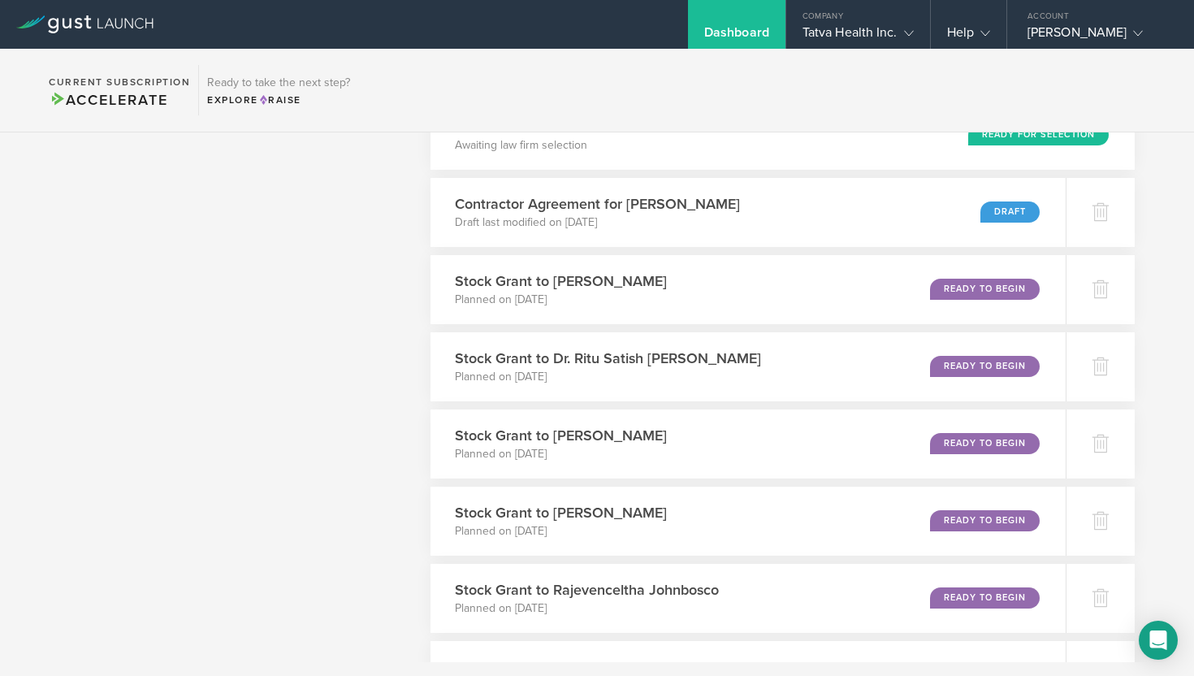
scroll to position [1539, 0]
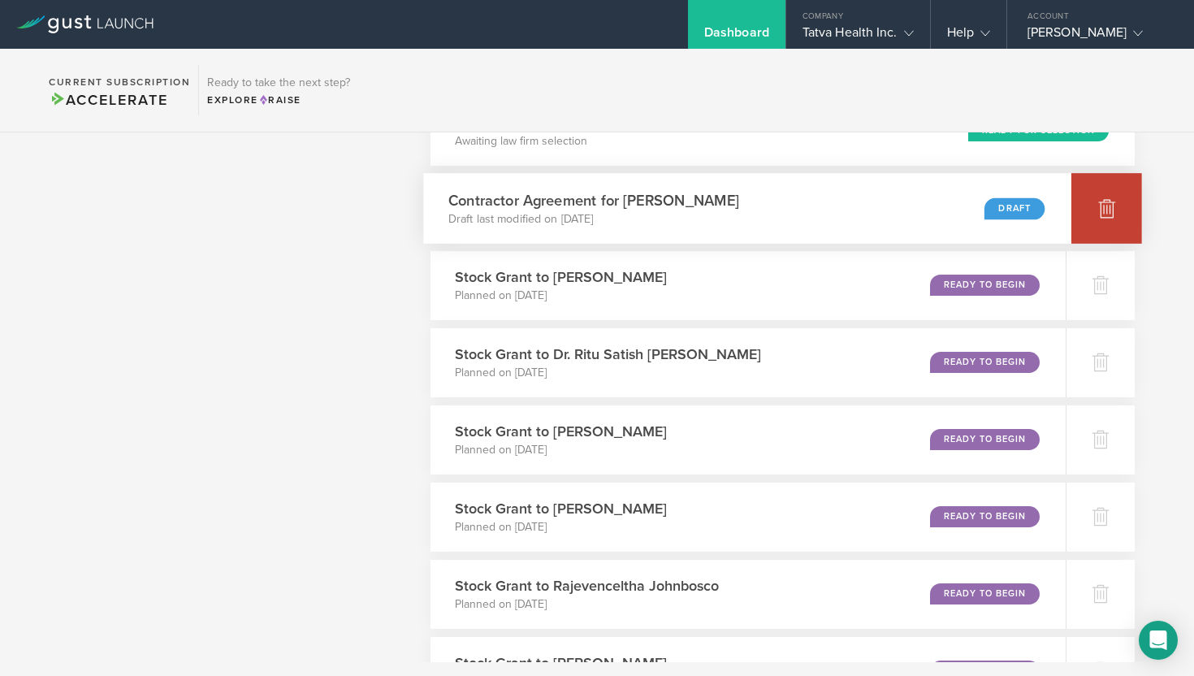
click at [1105, 202] on icon at bounding box center [1106, 208] width 17 height 15
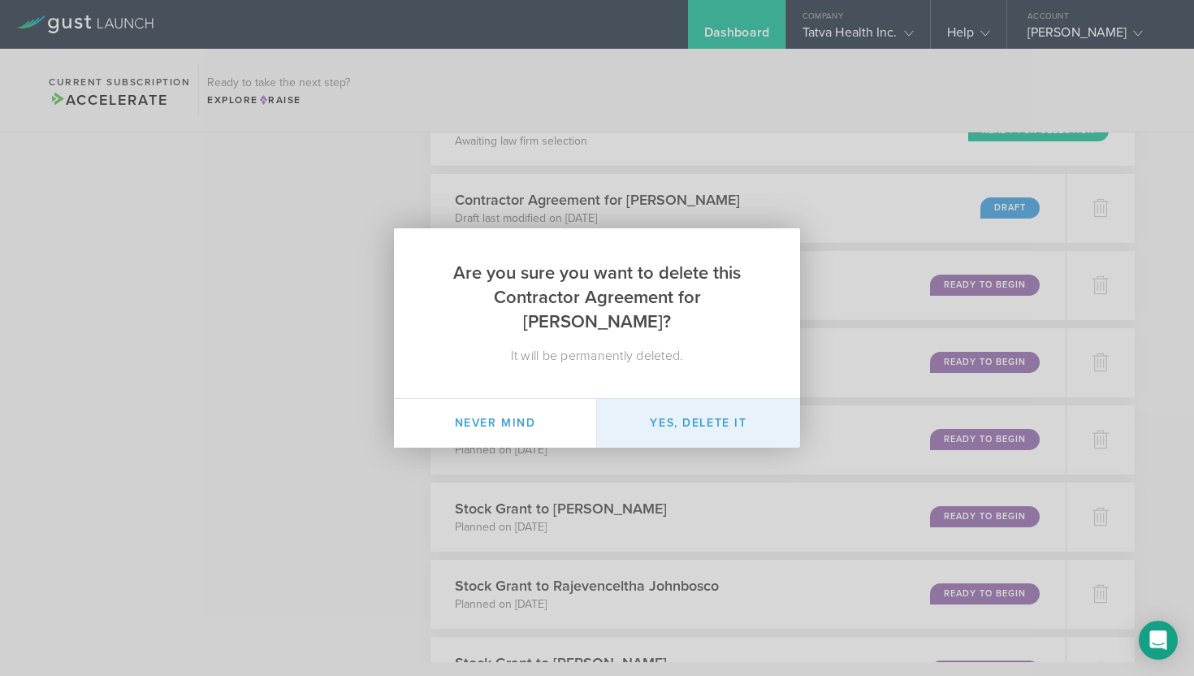
click at [667, 429] on button "Yes, delete it" at bounding box center [698, 423] width 203 height 49
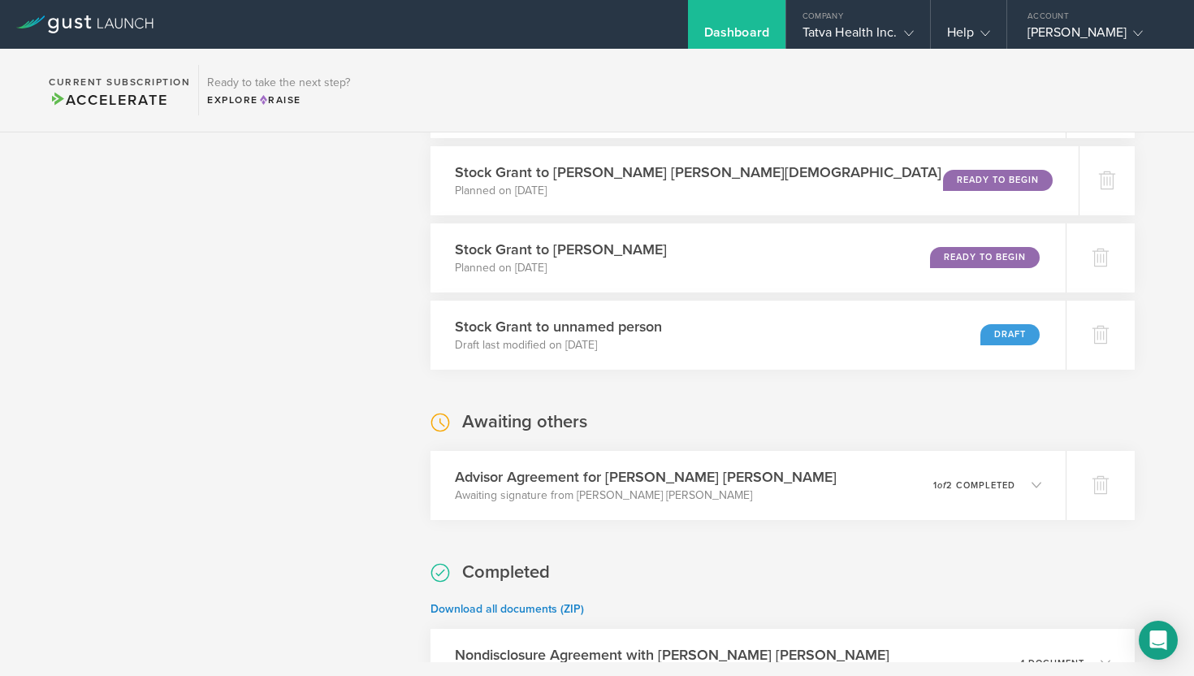
scroll to position [2031, 0]
click at [1106, 331] on icon at bounding box center [1106, 334] width 17 height 15
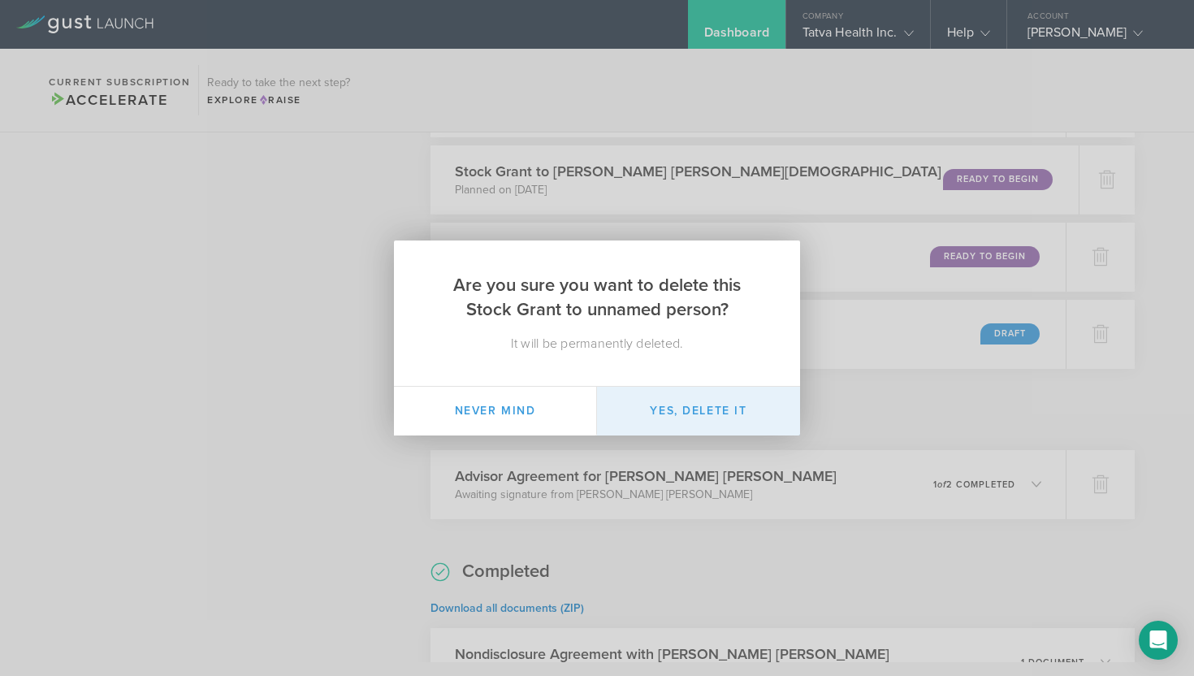
click at [686, 413] on button "Yes, delete it" at bounding box center [698, 411] width 203 height 49
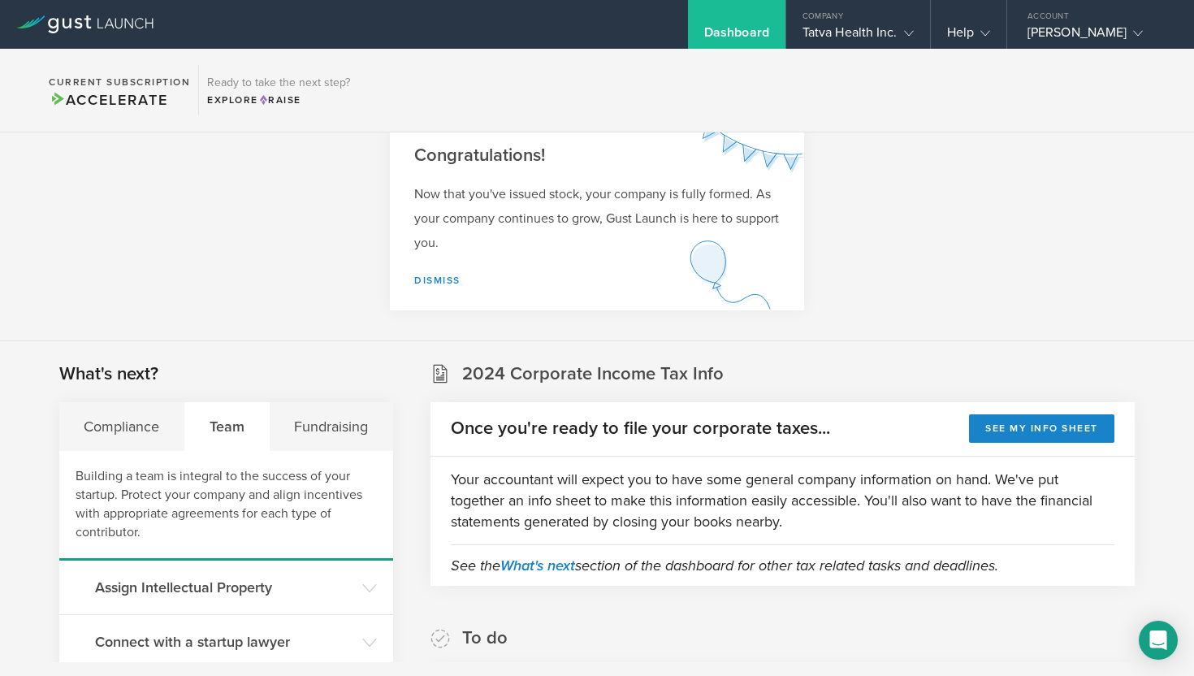
scroll to position [0, 0]
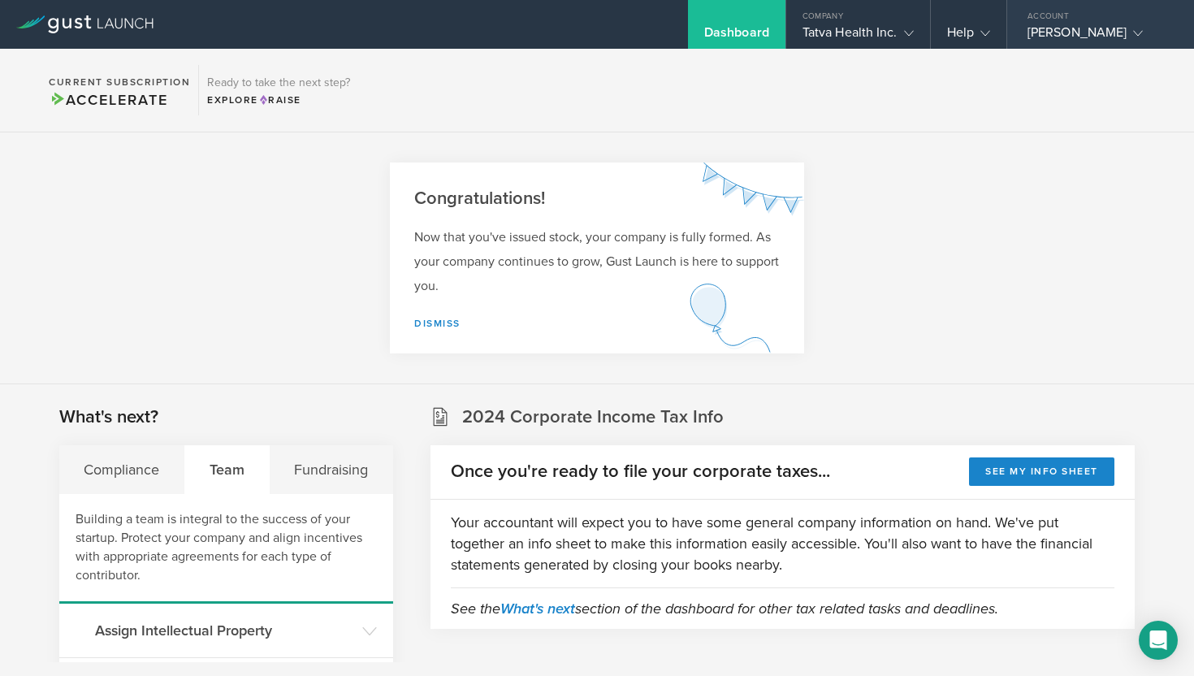
click at [1143, 34] on icon at bounding box center [1138, 33] width 10 height 10
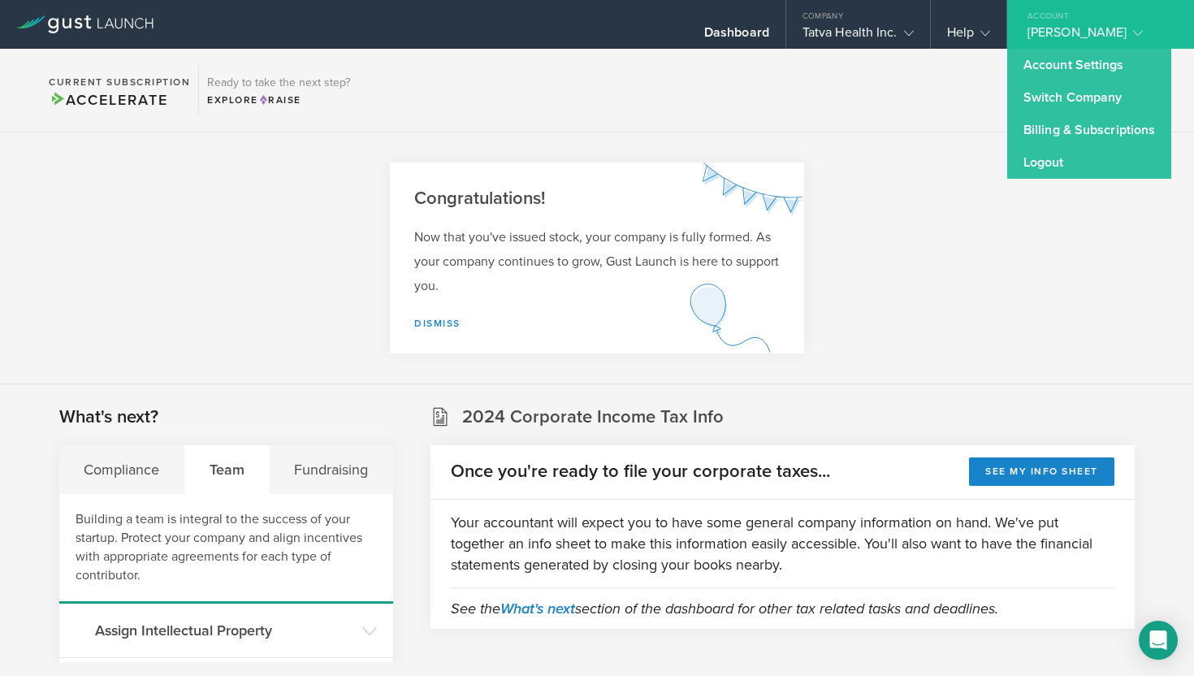
click at [1143, 34] on icon at bounding box center [1138, 33] width 10 height 10
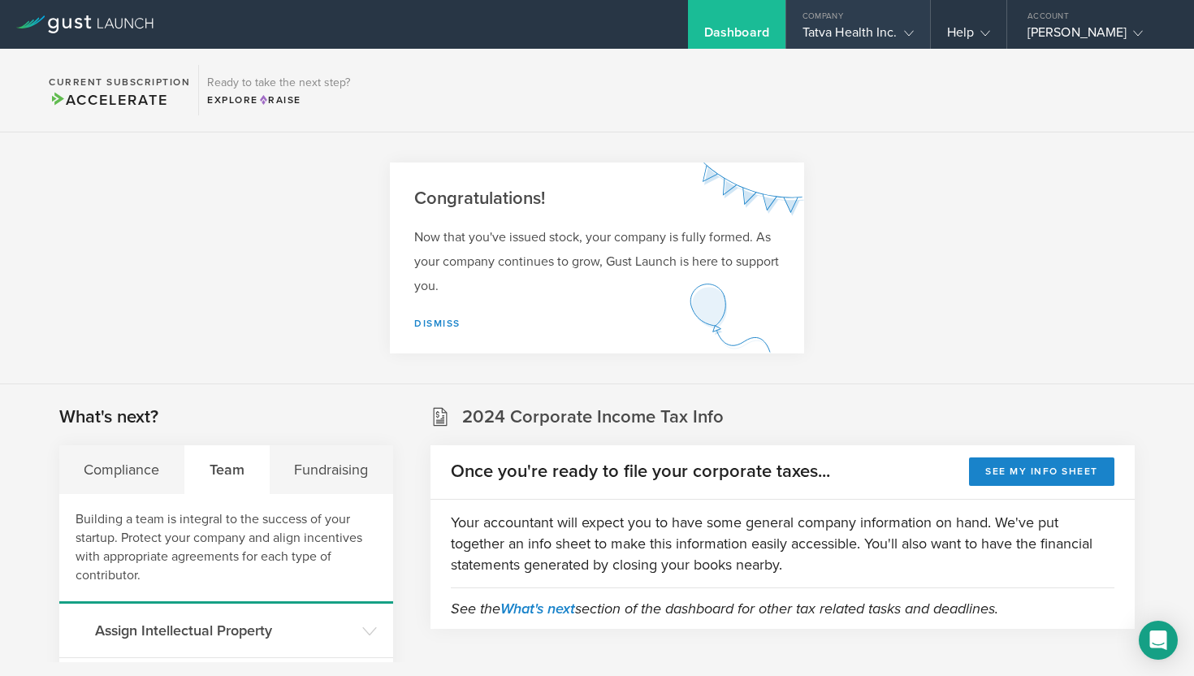
click at [856, 36] on div "Tatva Health Inc." at bounding box center [857, 36] width 111 height 24
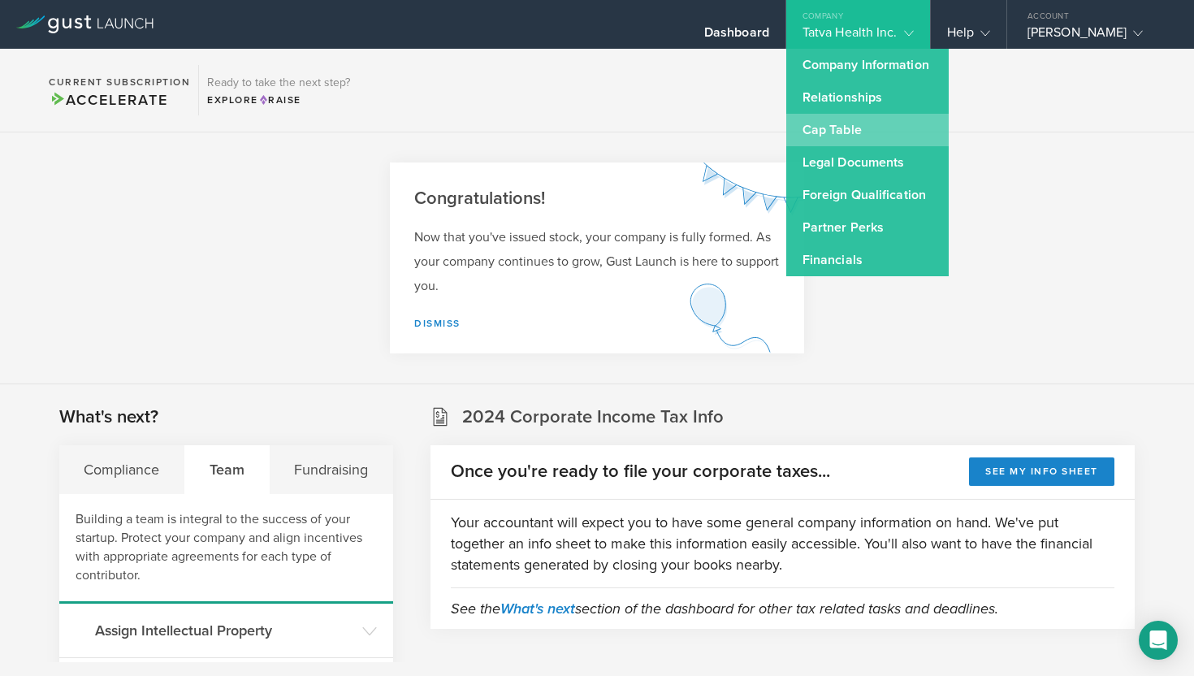
click at [786, 136] on link "Cap Table" at bounding box center [867, 130] width 162 height 32
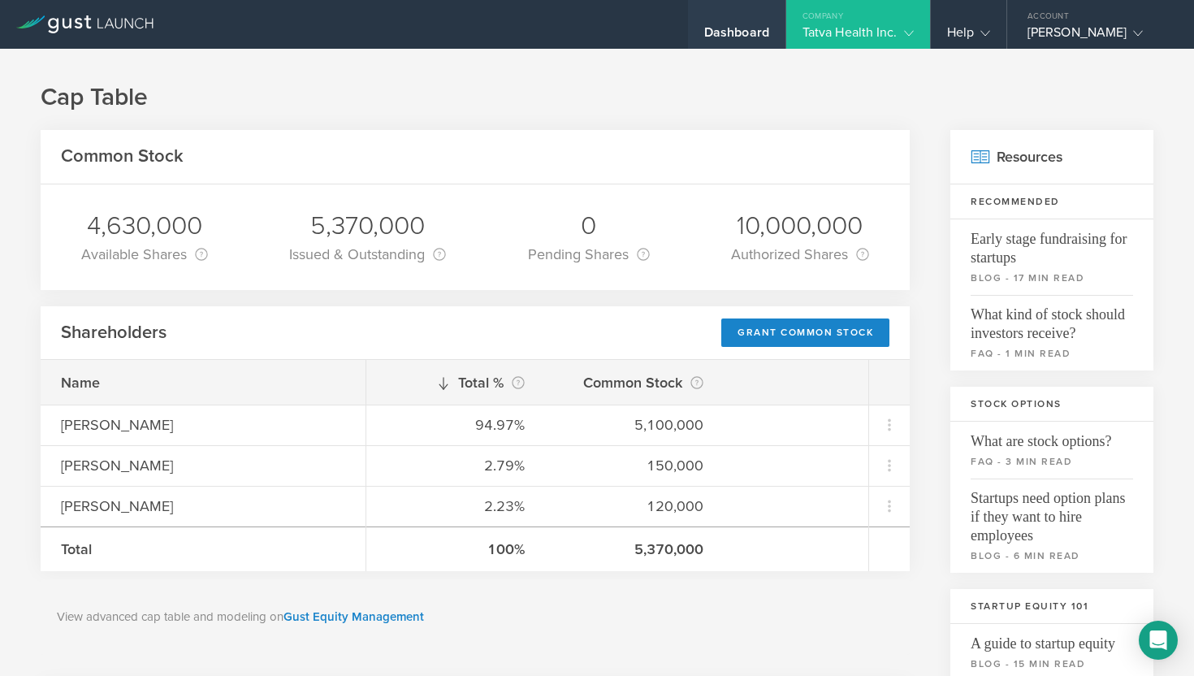
click at [704, 32] on div "Dashboard" at bounding box center [736, 36] width 65 height 24
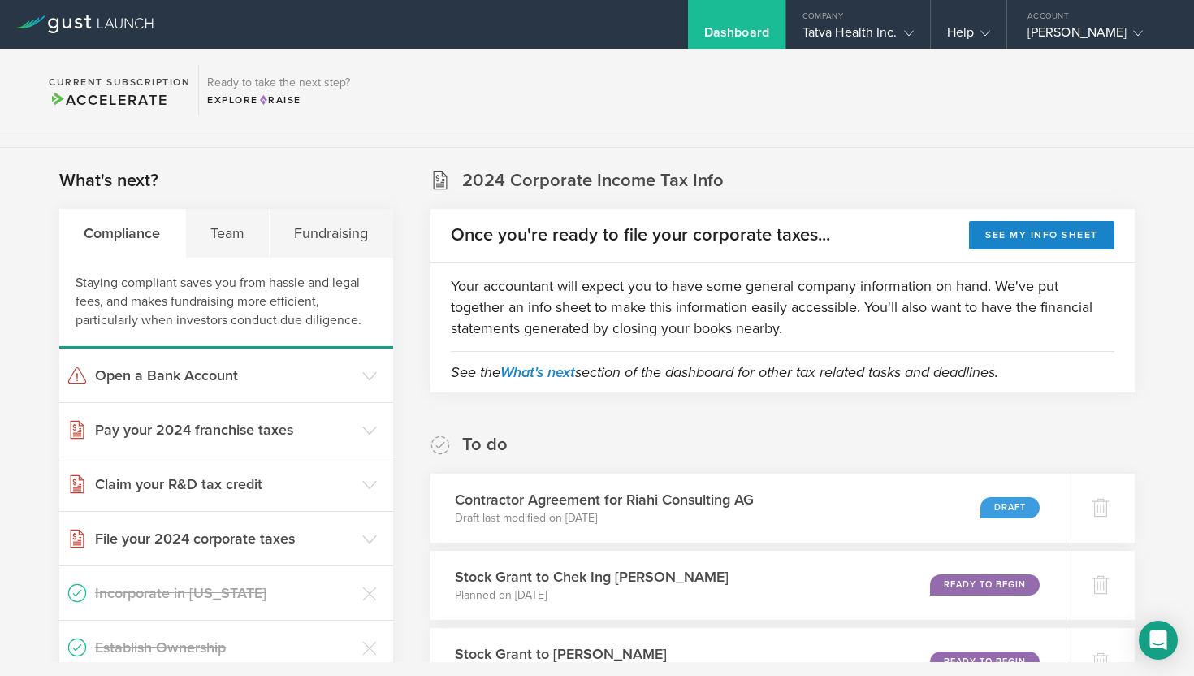
scroll to position [213, 0]
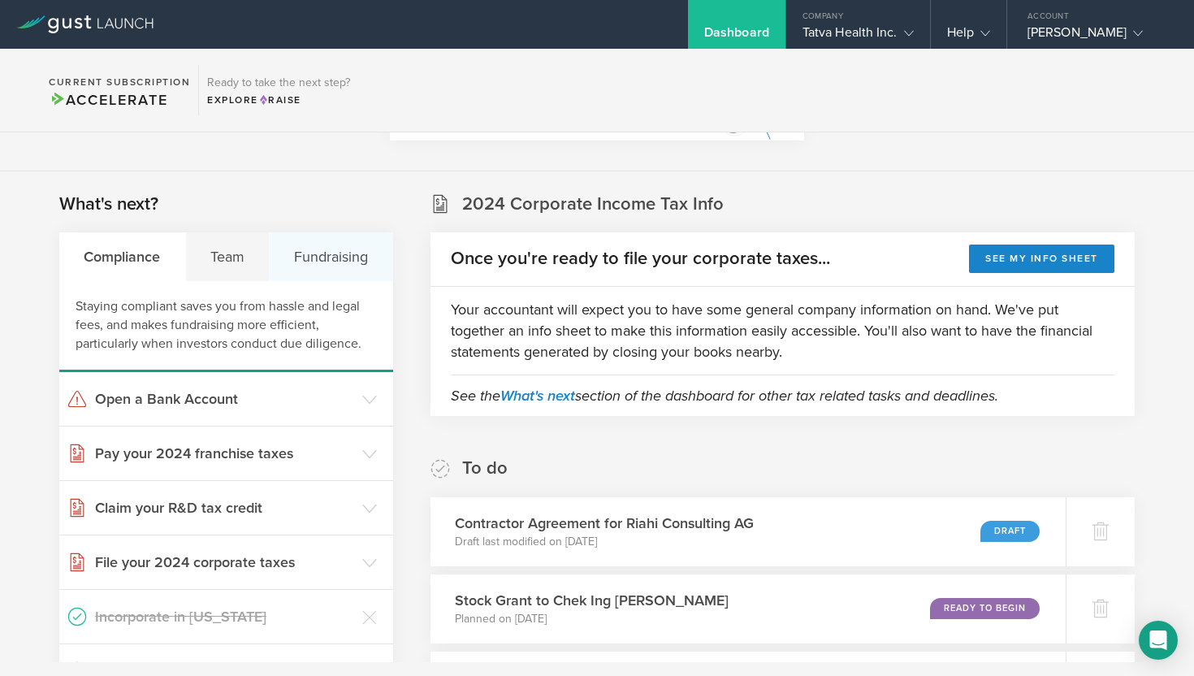
click at [326, 252] on div "Fundraising" at bounding box center [331, 256] width 123 height 49
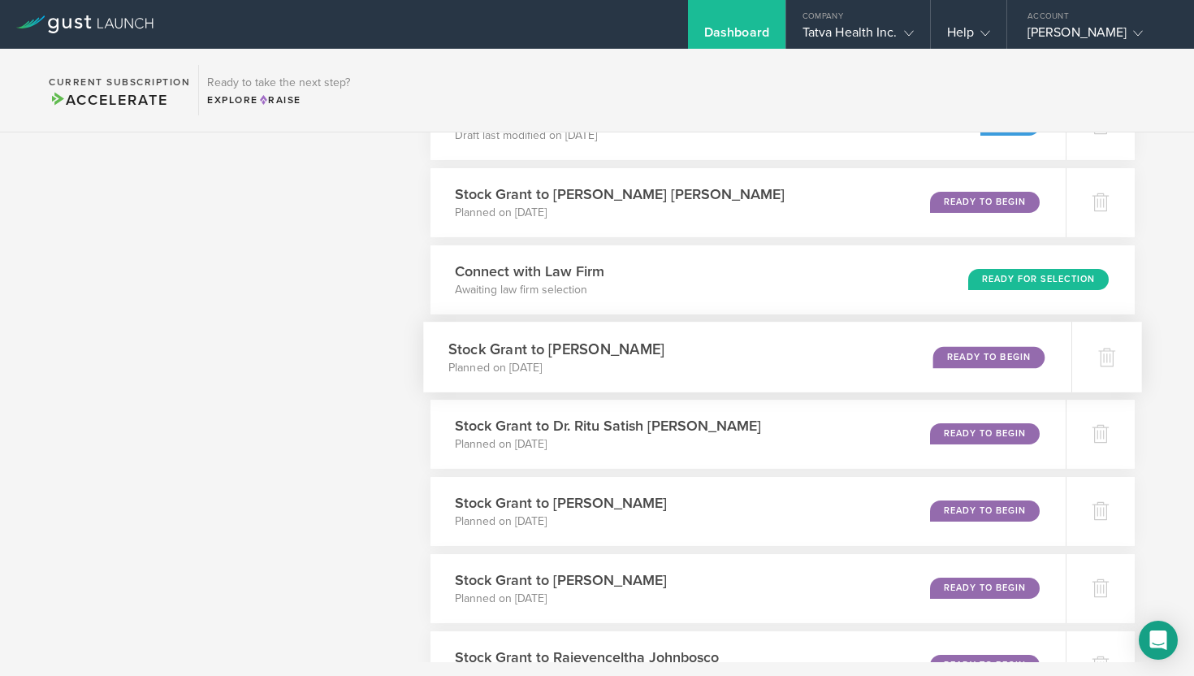
scroll to position [1390, 0]
click at [728, 288] on div "Connect with Law Firm Awaiting law firm selection Ready for Selection" at bounding box center [782, 280] width 719 height 71
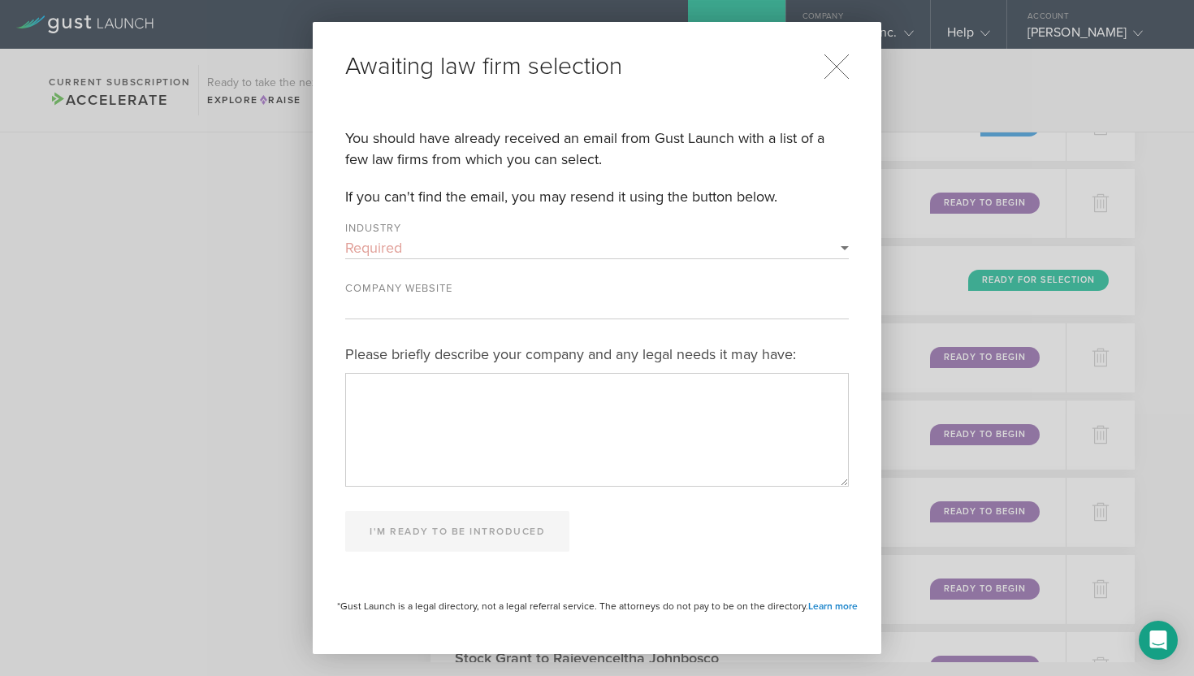
click at [845, 245] on select "Required 3D Printing Administrative Services Adtech Advanced Manufacturing Aero…" at bounding box center [597, 247] width 504 height 21
select select "artificial_intelligence"
click at [406, 301] on input "Company Website" at bounding box center [597, 307] width 504 height 21
type input "www.tatvahealth.com"
click at [844, 247] on select "Required 3D Printing Administrative Services Adtech Advanced Manufacturing Aero…" at bounding box center [597, 247] width 504 height 21
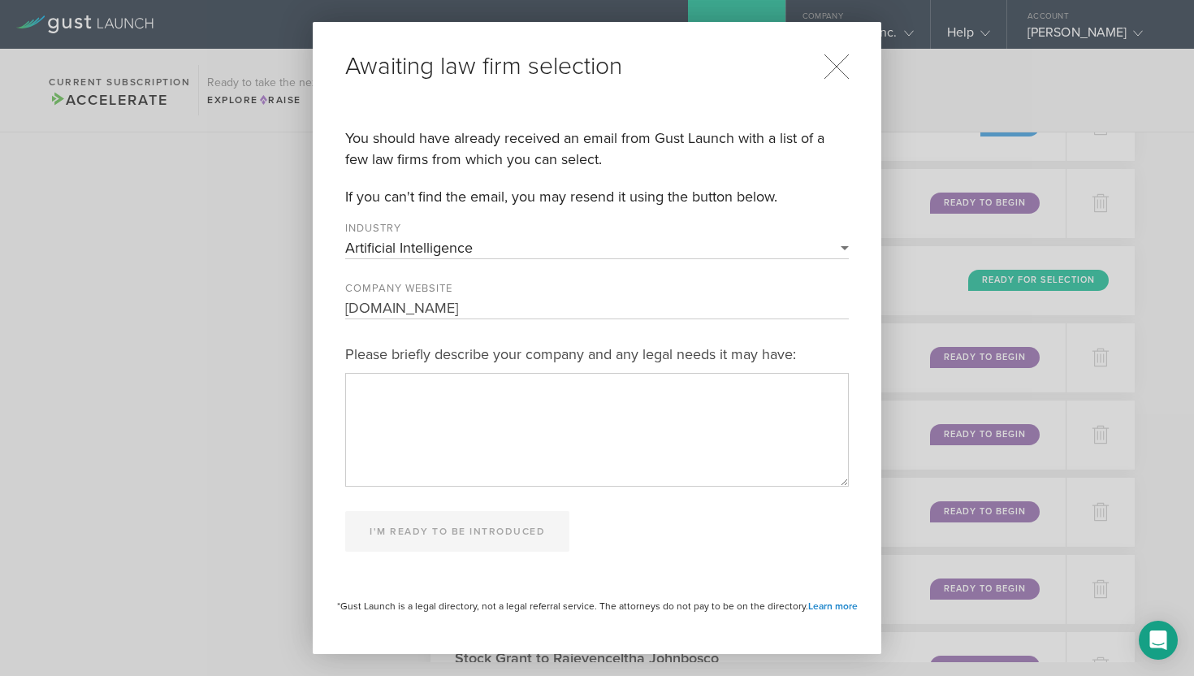
click at [407, 387] on textarea "Please briefly describe your company and any legal needs it may have:" at bounding box center [597, 429] width 504 height 113
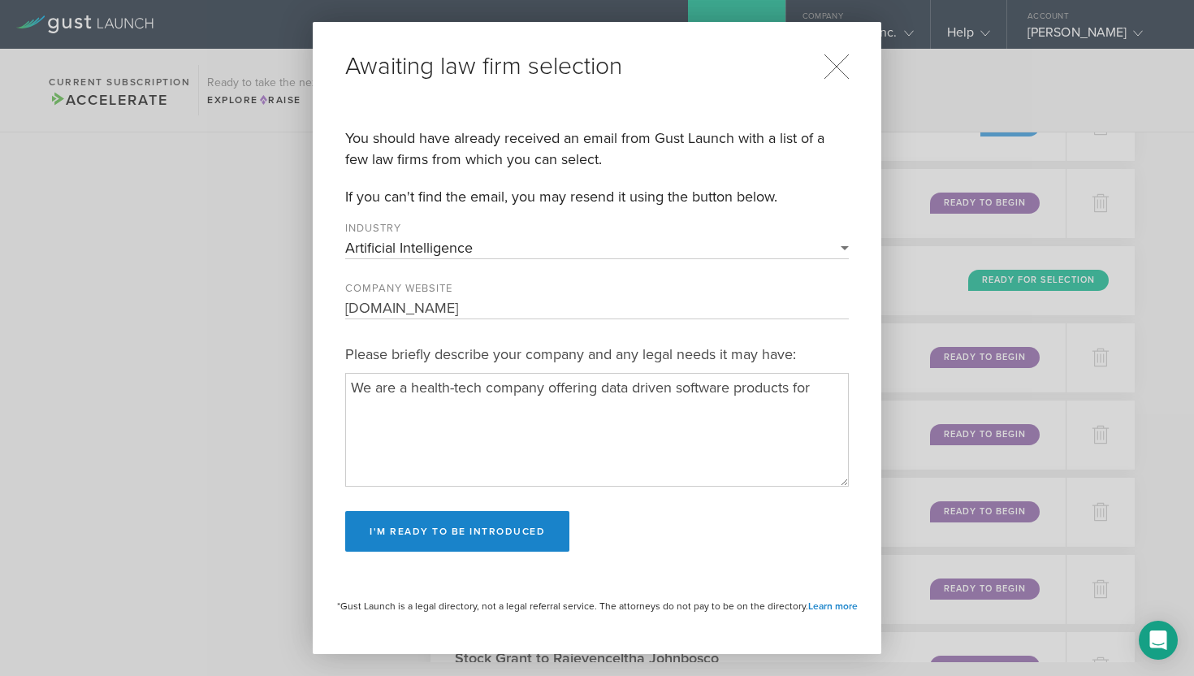
click at [412, 384] on textarea "Please briefly describe your company and any legal needs it may have:" at bounding box center [597, 429] width 504 height 113
click at [820, 386] on textarea "Please briefly describe your company and any legal needs it may have:" at bounding box center [597, 429] width 504 height 113
click at [797, 388] on textarea "Please briefly describe your company and any legal needs it may have:" at bounding box center [597, 429] width 504 height 113
drag, startPoint x: 744, startPoint y: 411, endPoint x: 775, endPoint y: 409, distance: 31.0
click at [775, 409] on textarea "Please briefly describe your company and any legal needs it may have:" at bounding box center [597, 429] width 504 height 113
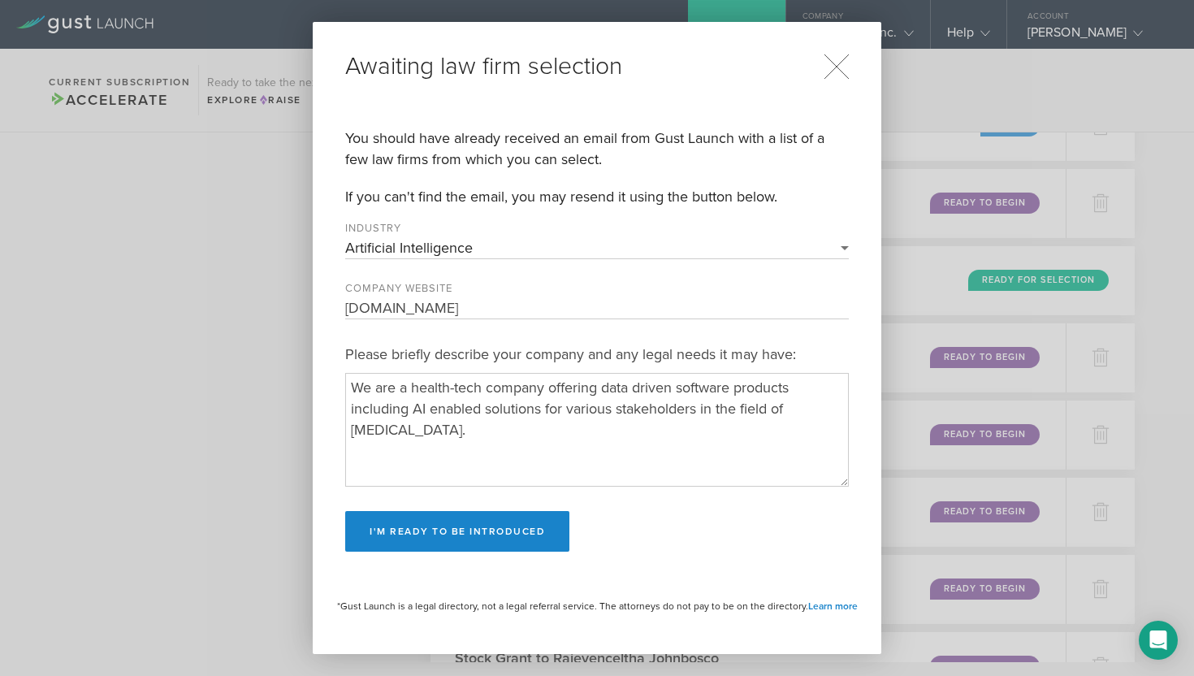
click at [636, 388] on textarea "Please briefly describe your company and any legal needs it may have:" at bounding box center [597, 429] width 504 height 113
click at [676, 387] on textarea "Please briefly describe your company and any legal needs it may have:" at bounding box center [597, 429] width 504 height 113
drag, startPoint x: 410, startPoint y: 409, endPoint x: 604, endPoint y: 410, distance: 194.1
click at [604, 410] on textarea "Please briefly describe your company and any legal needs it may have:" at bounding box center [597, 429] width 504 height 113
drag, startPoint x: 655, startPoint y: 409, endPoint x: 703, endPoint y: 407, distance: 47.9
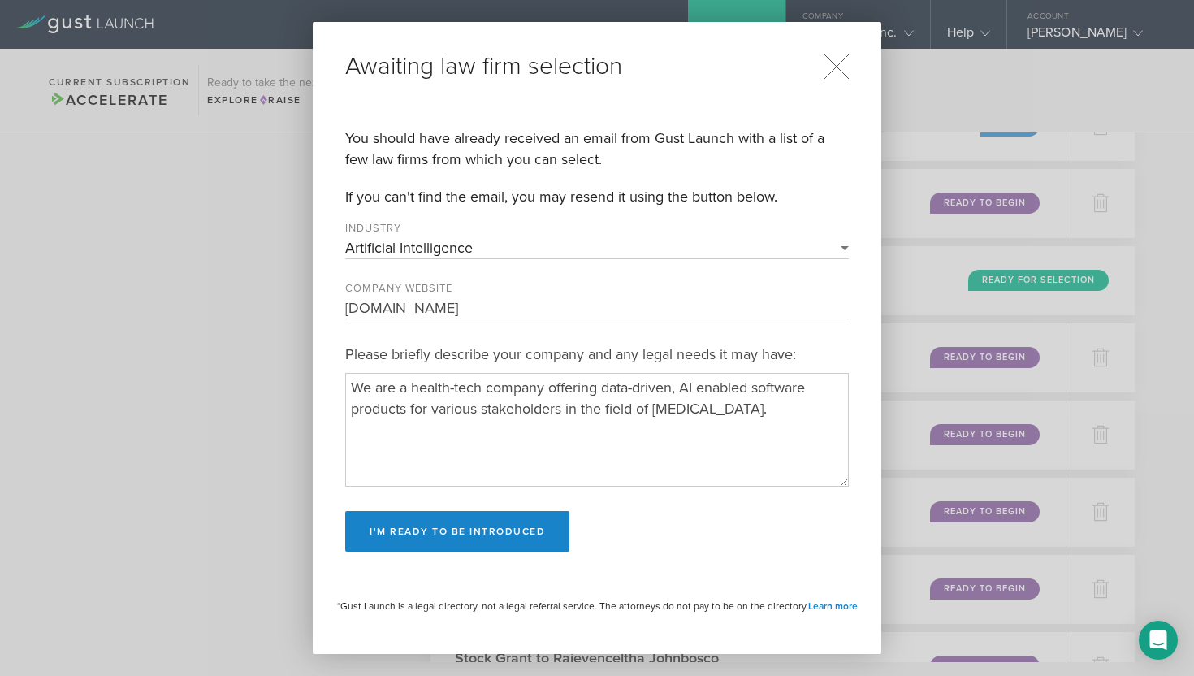
click at [703, 407] on textarea "Please briefly describe your company and any legal needs it may have:" at bounding box center [597, 429] width 504 height 113
type textarea "We are a health-tech company offering data-driven, AI enabled software products…"
click at [465, 538] on button "I'm ready to be introduced" at bounding box center [457, 531] width 224 height 41
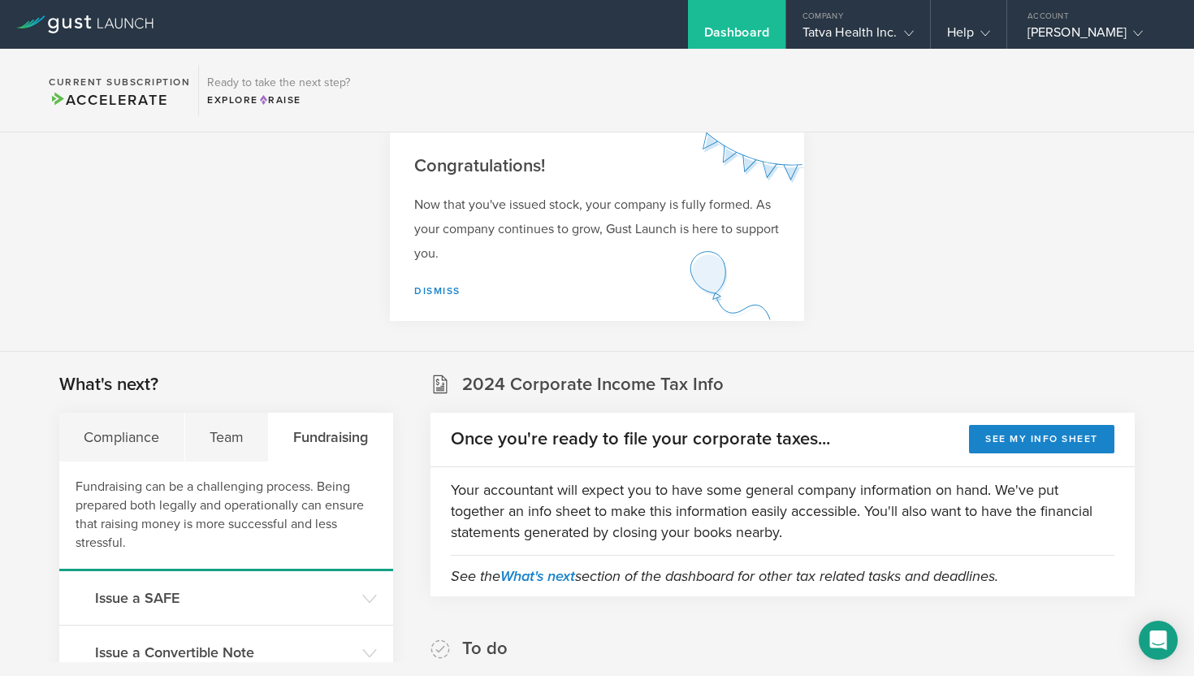
scroll to position [0, 0]
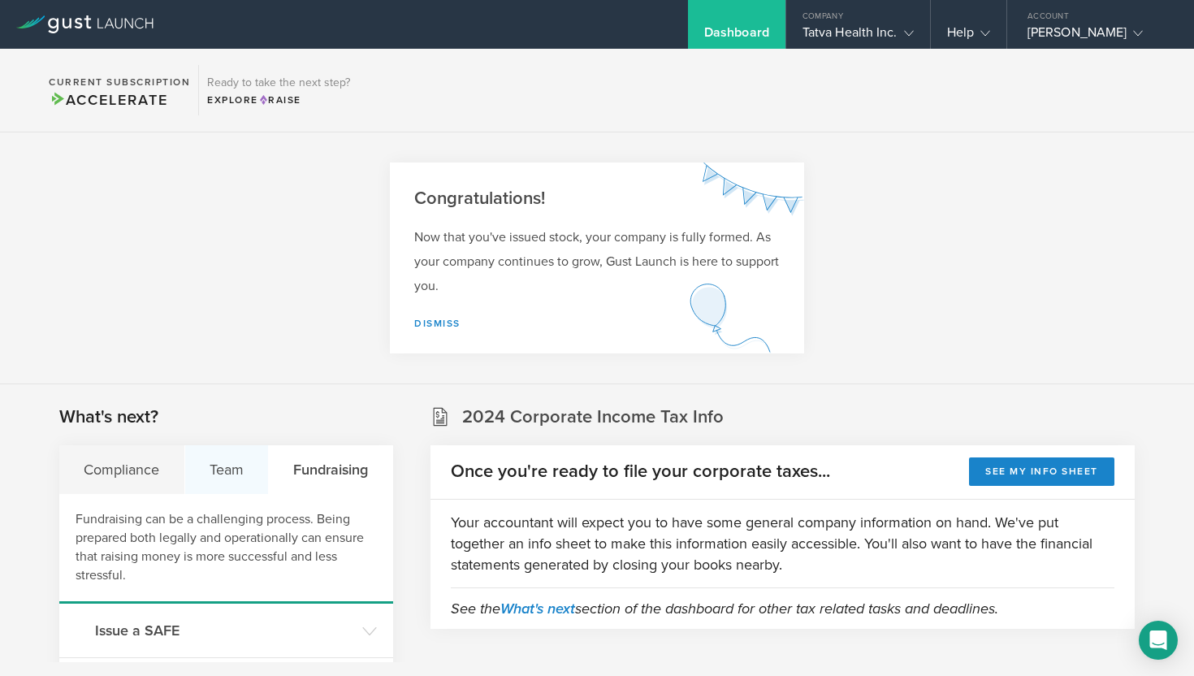
click at [226, 461] on div "Team" at bounding box center [227, 469] width 84 height 49
click at [904, 33] on icon at bounding box center [909, 33] width 10 height 10
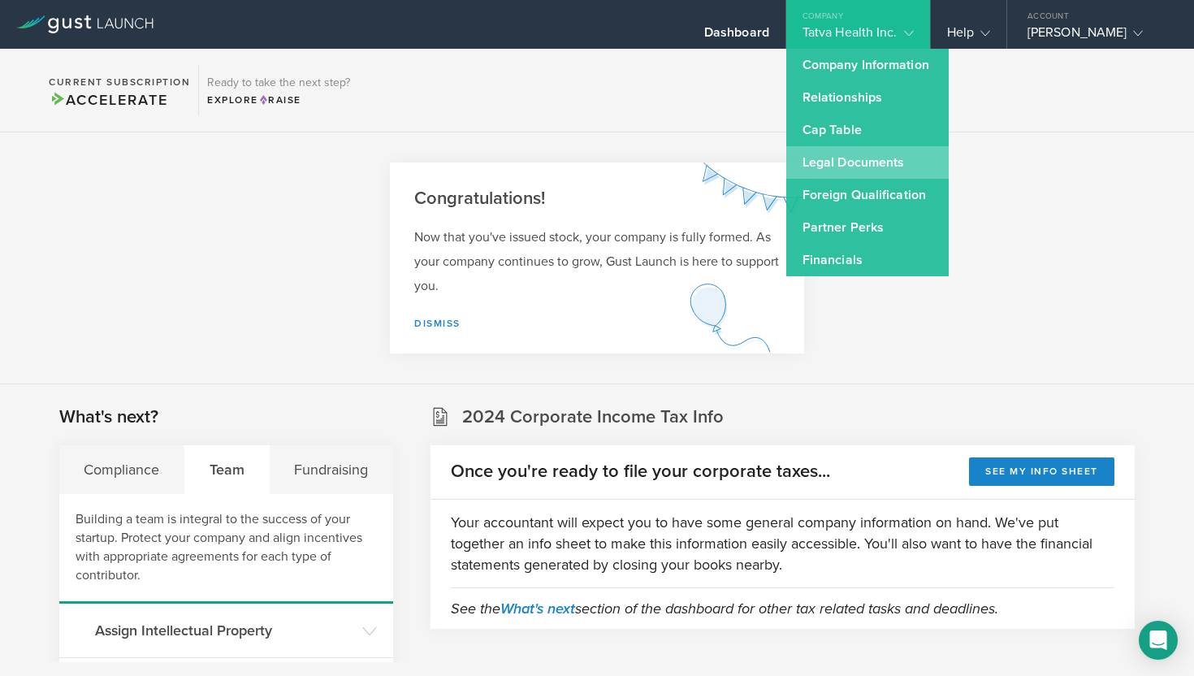
click at [831, 167] on link "Legal Documents" at bounding box center [867, 162] width 162 height 32
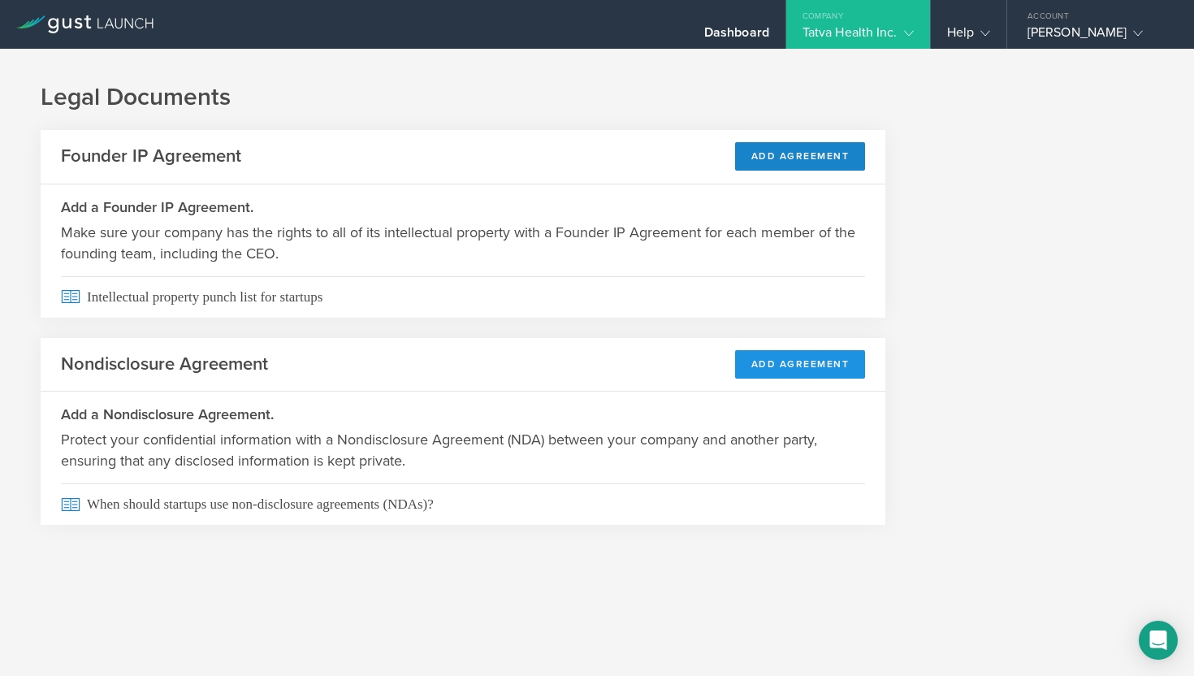
click at [800, 361] on button "Add Agreement" at bounding box center [800, 364] width 131 height 28
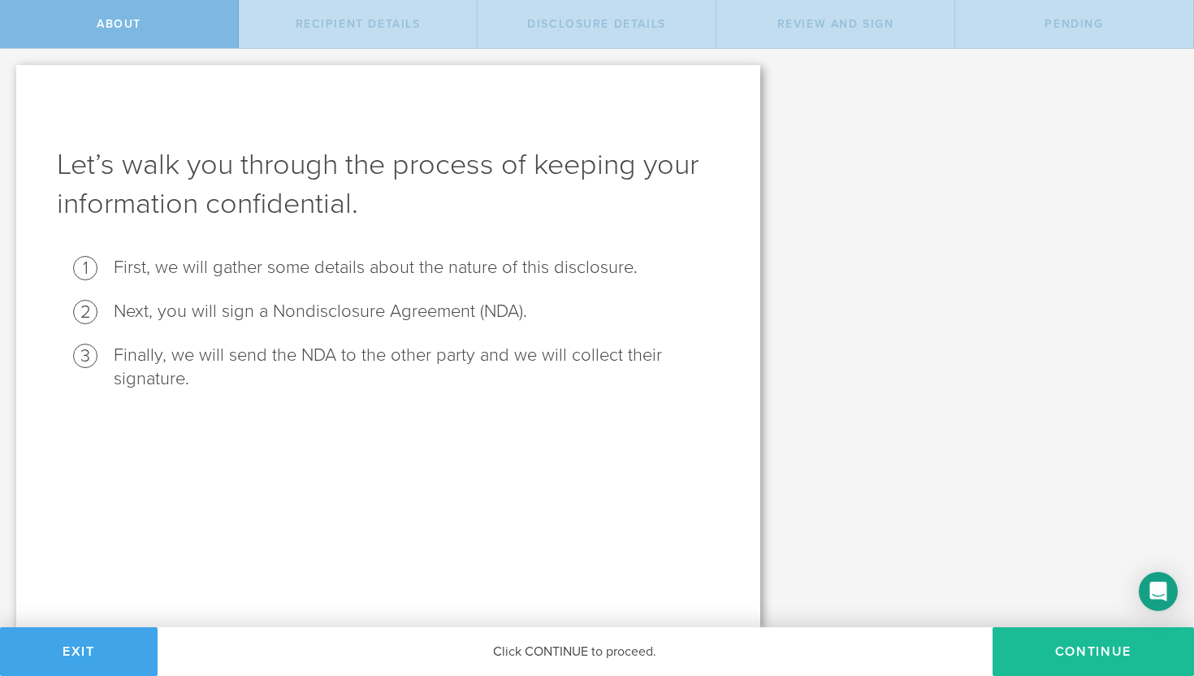
click at [69, 647] on button "Exit" at bounding box center [79, 651] width 158 height 49
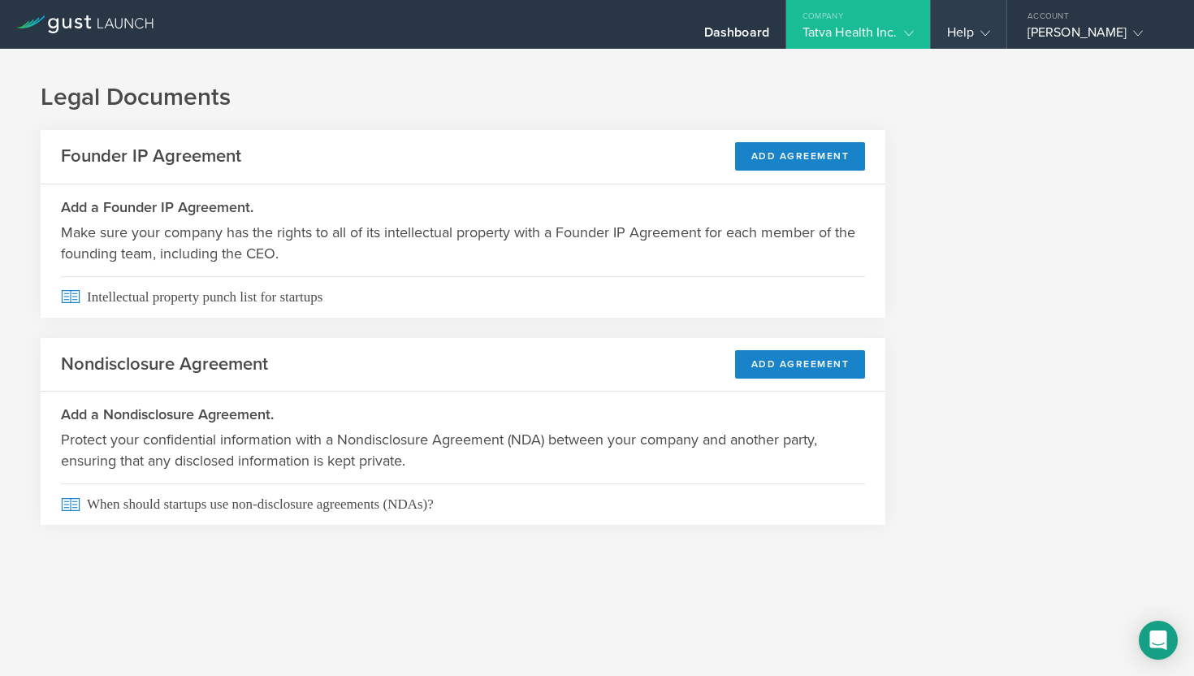
click at [980, 32] on icon at bounding box center [985, 33] width 10 height 10
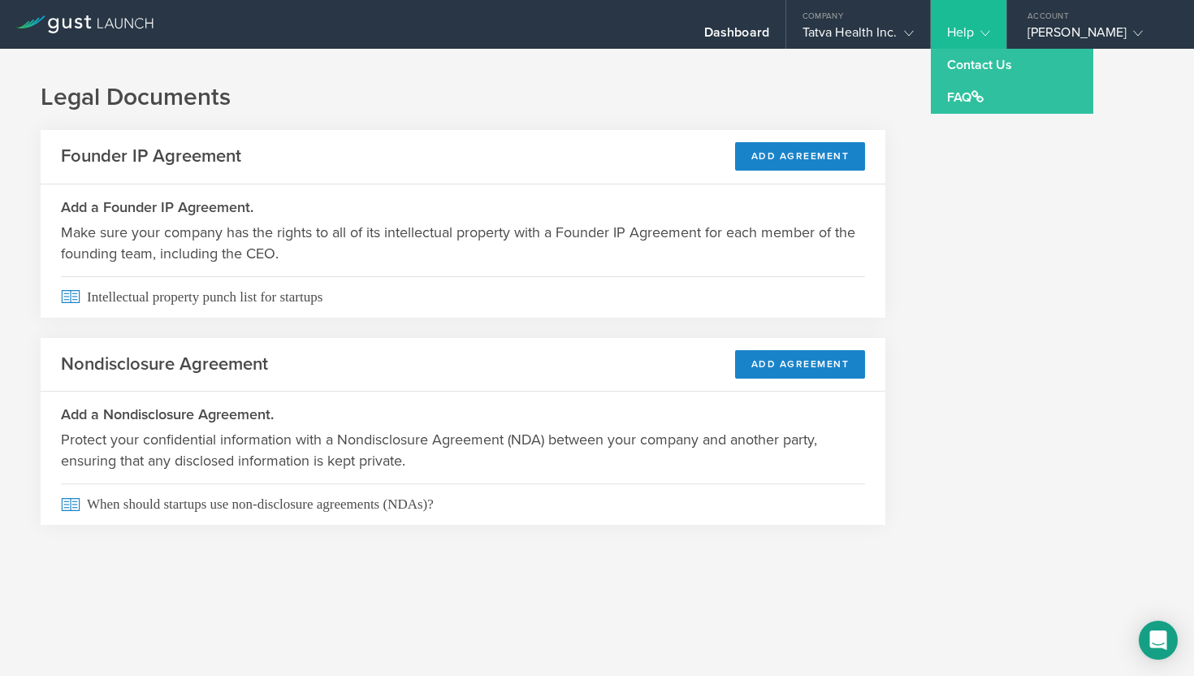
click at [974, 33] on gust-icon at bounding box center [982, 32] width 16 height 16
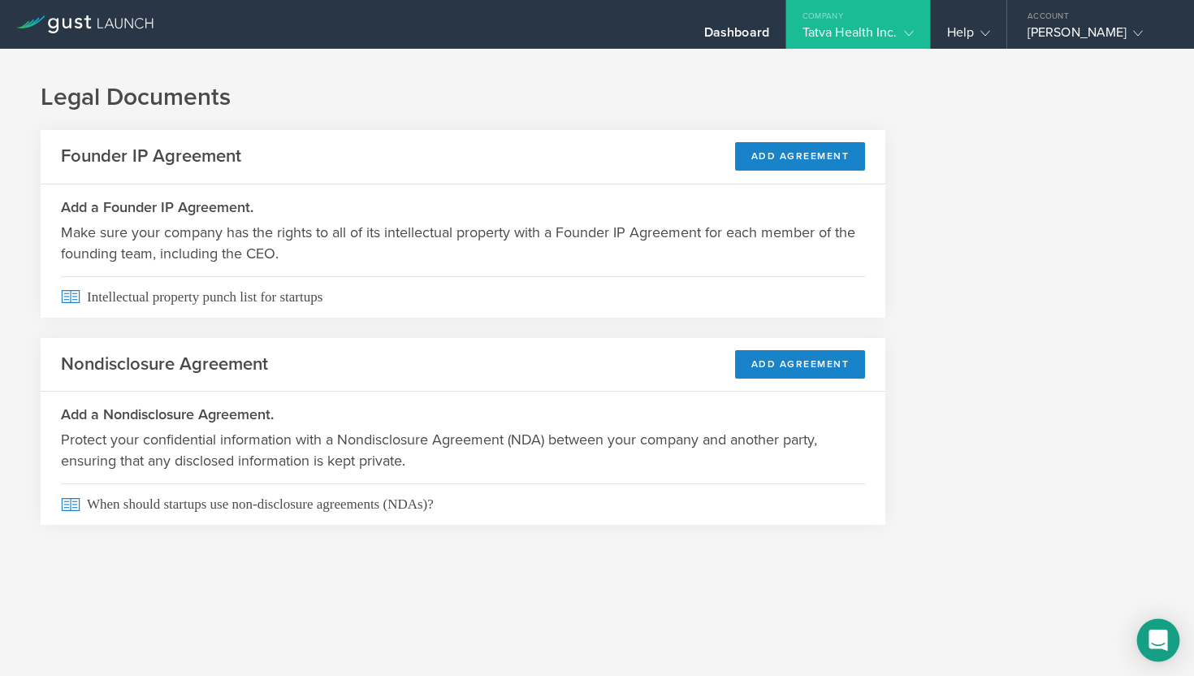
click at [1157, 635] on icon "Open Intercom Messenger" at bounding box center [1157, 639] width 19 height 21
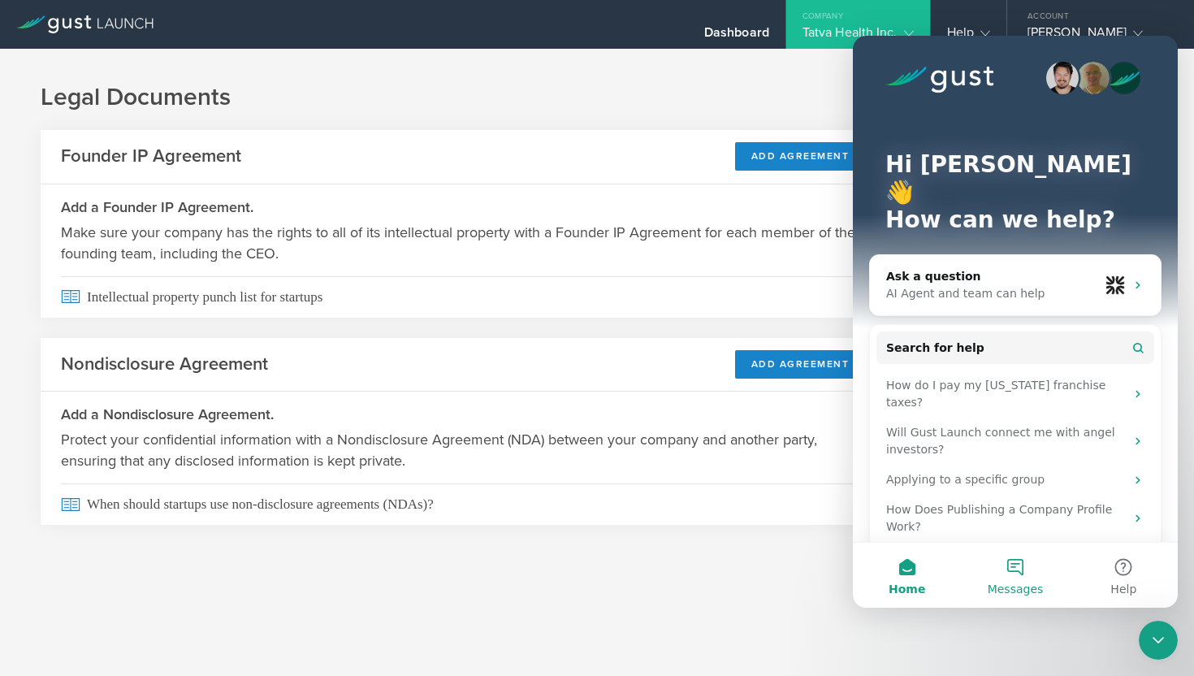
click at [1019, 569] on button "Messages" at bounding box center [1015, 575] width 108 height 65
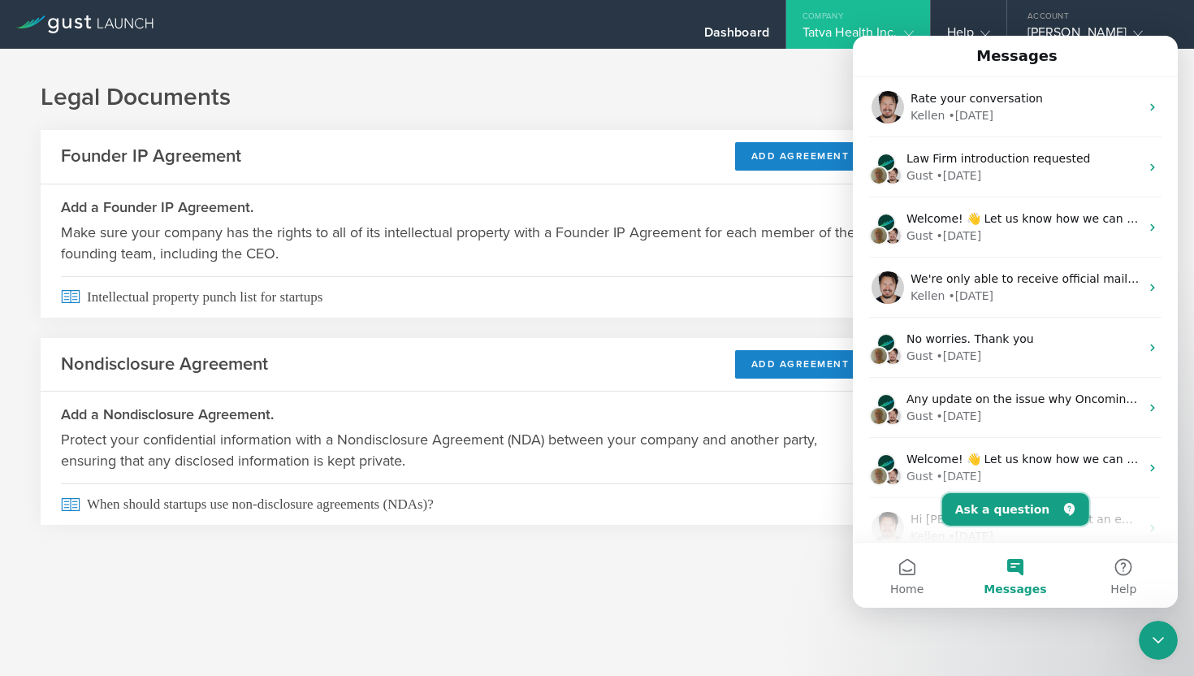
click at [1002, 515] on button "Ask a question" at bounding box center [1015, 509] width 147 height 32
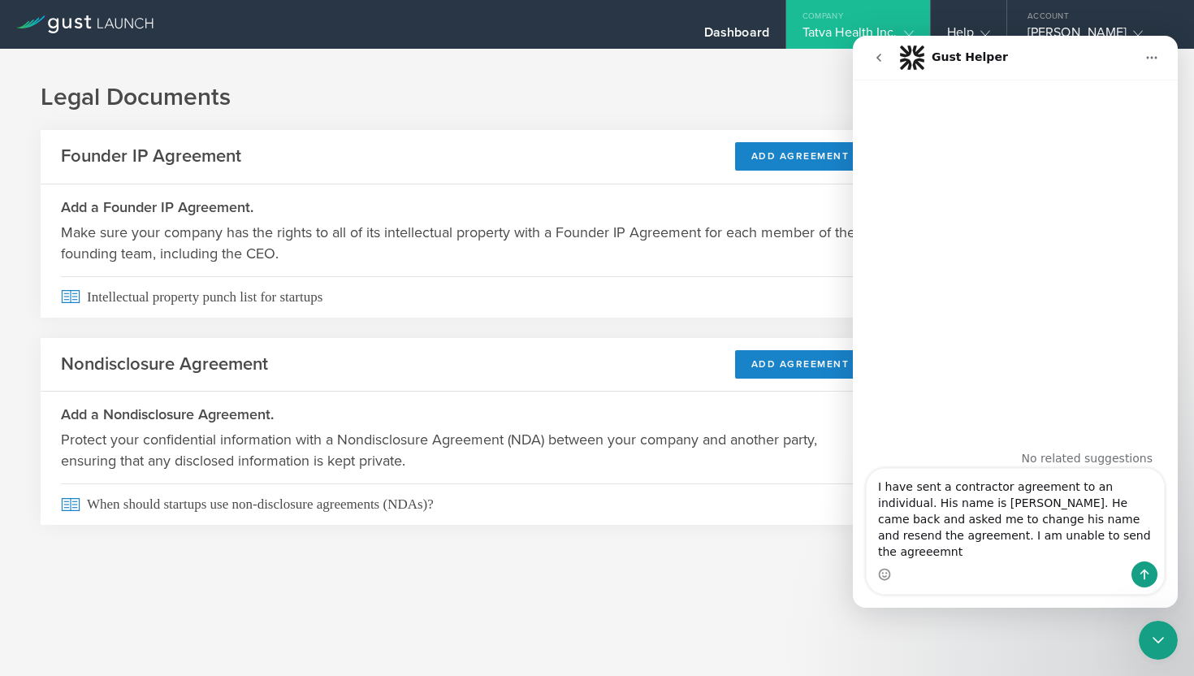
click at [1140, 536] on textarea "I have sent a contractor agreement to an individual. His name is [PERSON_NAME].…" at bounding box center [1015, 515] width 297 height 93
click at [945, 555] on textarea "I have sent a contractor agreement to an individual. His name is [PERSON_NAME].…" at bounding box center [1015, 515] width 297 height 93
click at [1086, 537] on textarea "I have sent a contractor agreement to an individual. His name is [PERSON_NAME].…" at bounding box center [1015, 515] width 297 height 93
click at [941, 552] on textarea "I have sent a contractor agreement to an individual. His name is Farhad Riahi. …" at bounding box center [1015, 515] width 297 height 93
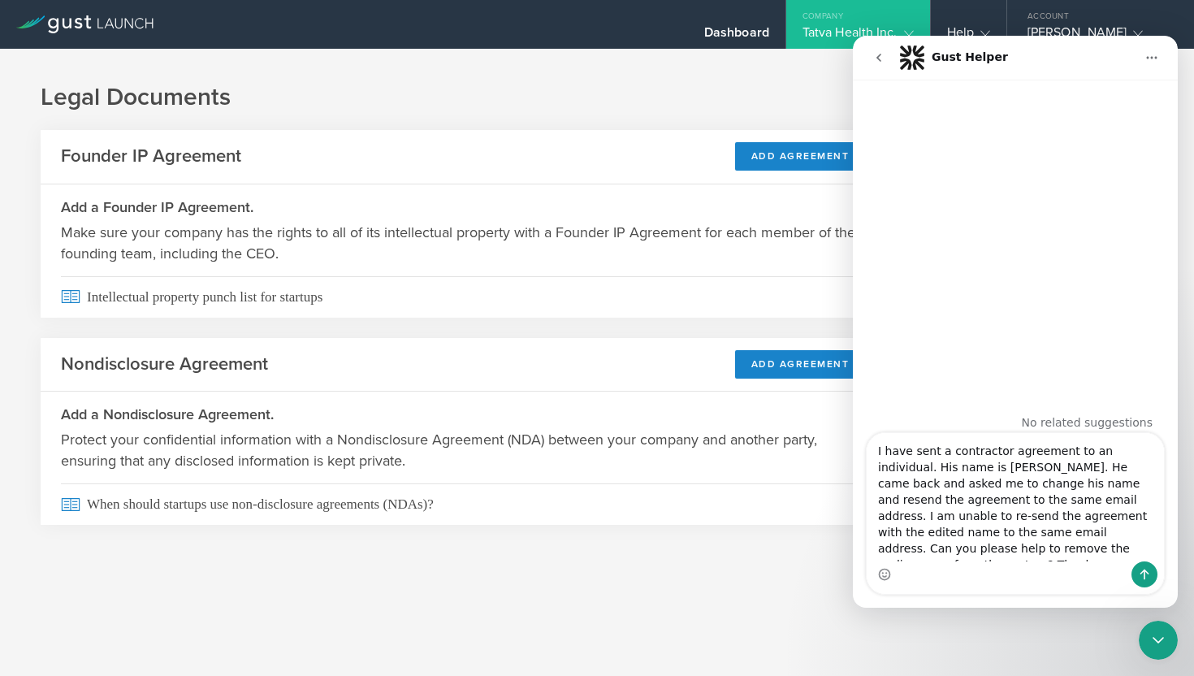
type textarea "I have sent a contractor agreement to an individual. His name is Farhad Riahi. …"
click at [1138, 573] on icon "Send a message…" at bounding box center [1144, 574] width 13 height 13
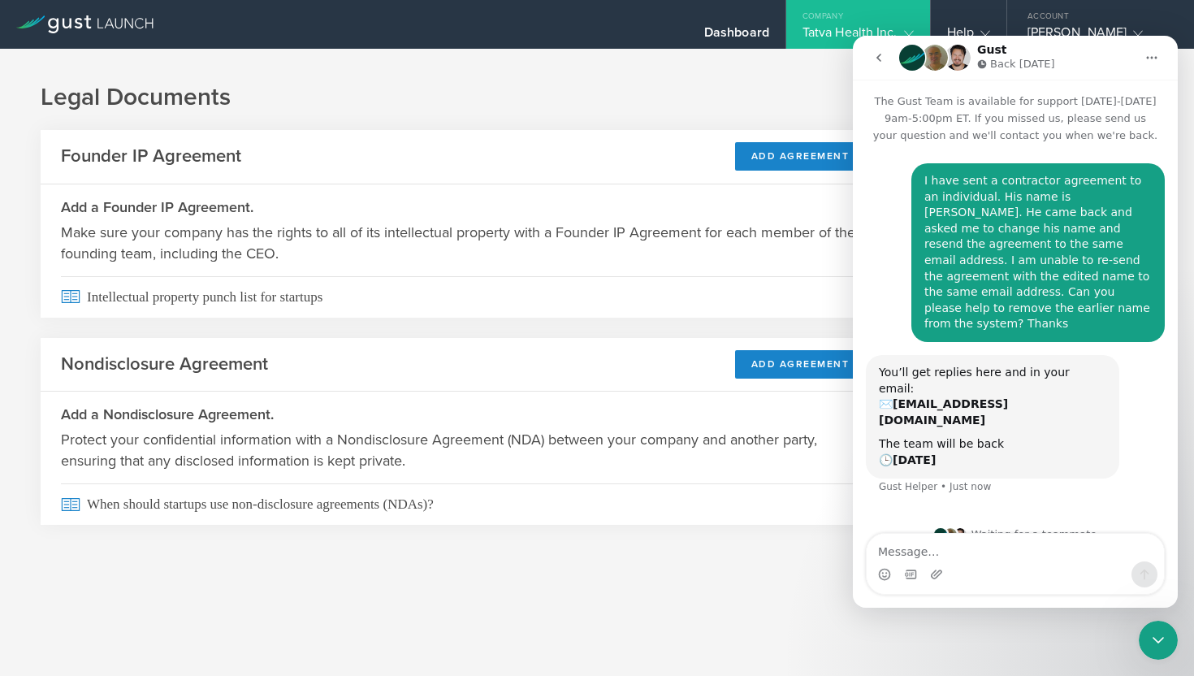
click at [774, 79] on div "Legal Documents Founder IP Agreement Add Agreement Add a Founder IP Agreement. …" at bounding box center [597, 317] width 1194 height 537
click at [884, 548] on textarea "Message…" at bounding box center [1015, 548] width 297 height 28
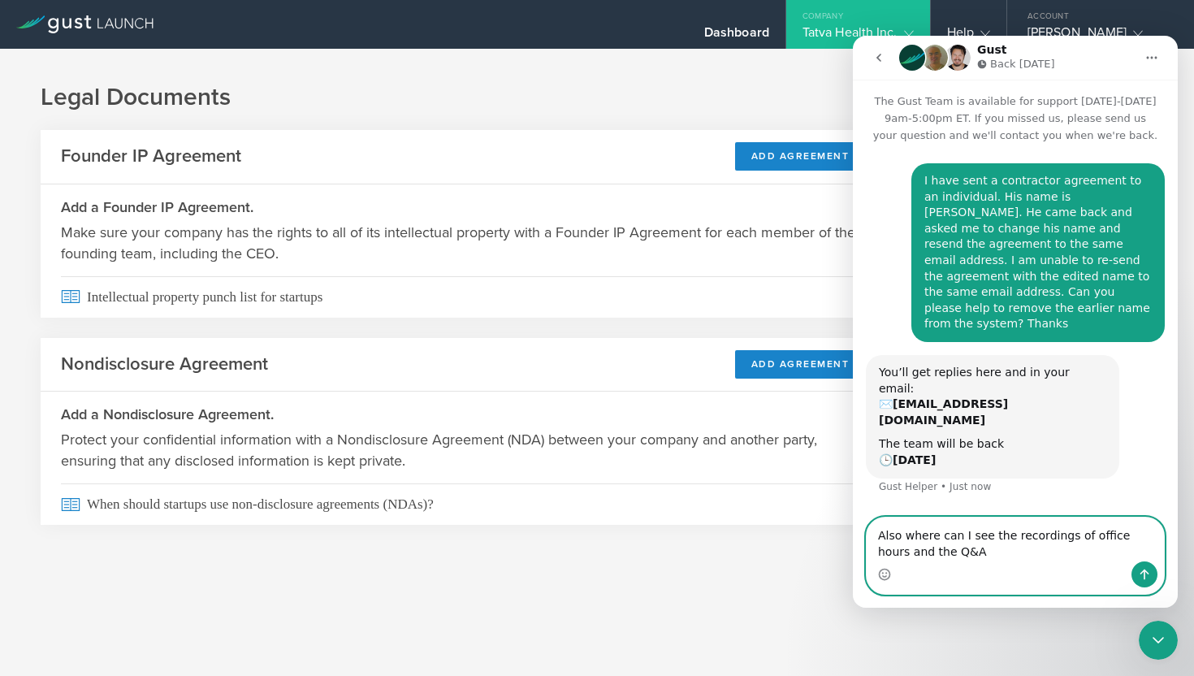
click at [1006, 536] on textarea "Also where can I see the recordings of office hours and the Q&A" at bounding box center [1015, 539] width 297 height 44
click at [954, 550] on textarea "Also where can I see the past recordings of office hours and the Q&A" at bounding box center [1015, 539] width 297 height 44
click at [1027, 551] on textarea "Also where can I see the past recordings of office hours and the past Q&A" at bounding box center [1015, 539] width 297 height 44
type textarea "Also where can I see the past recordings of office hours and the past Q&A? than…"
click at [1142, 575] on icon "Send a message…" at bounding box center [1144, 574] width 13 height 13
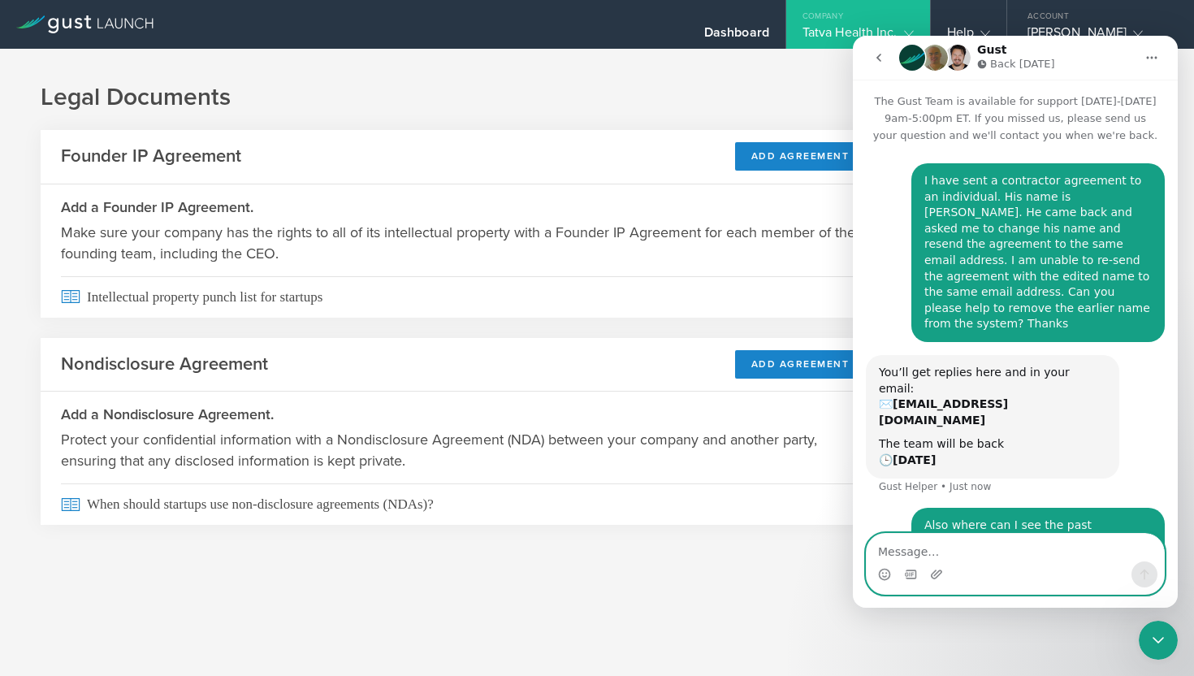
scroll to position [41, 0]
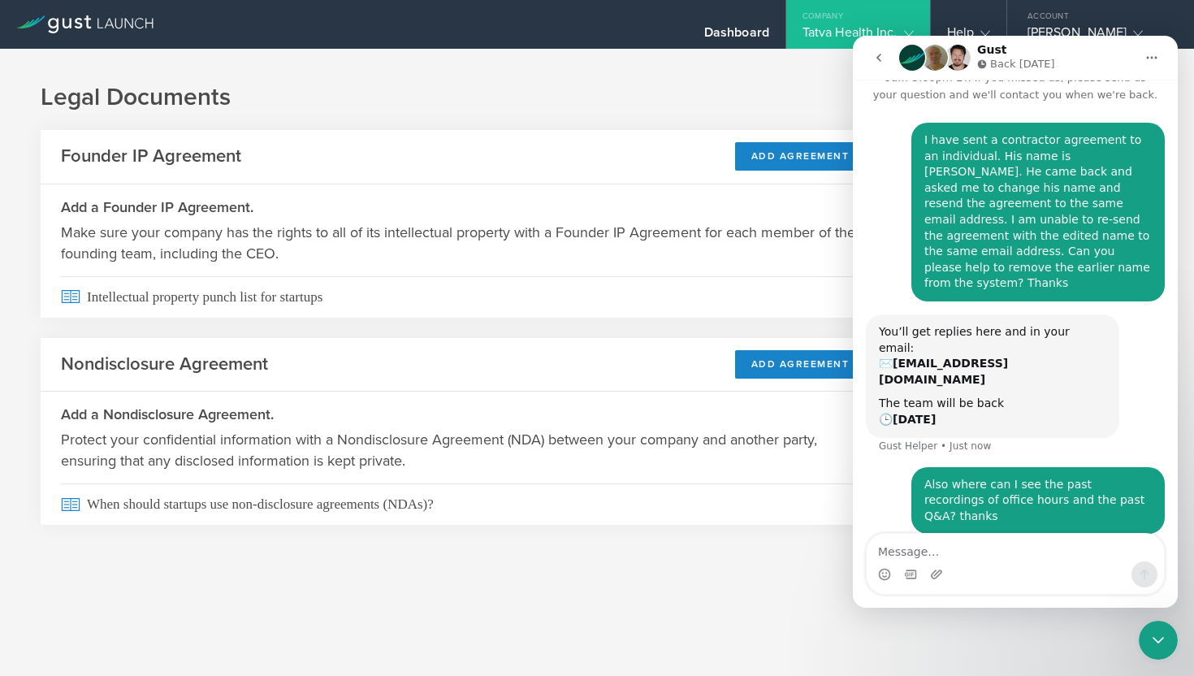
click at [1152, 58] on icon "Home" at bounding box center [1152, 58] width 11 height 2
click at [749, 99] on h1 "Legal Documents" at bounding box center [597, 97] width 1113 height 32
click at [1146, 53] on icon "Home" at bounding box center [1151, 57] width 13 height 13
click at [1109, 131] on div "Download transcript" at bounding box center [1105, 131] width 115 height 17
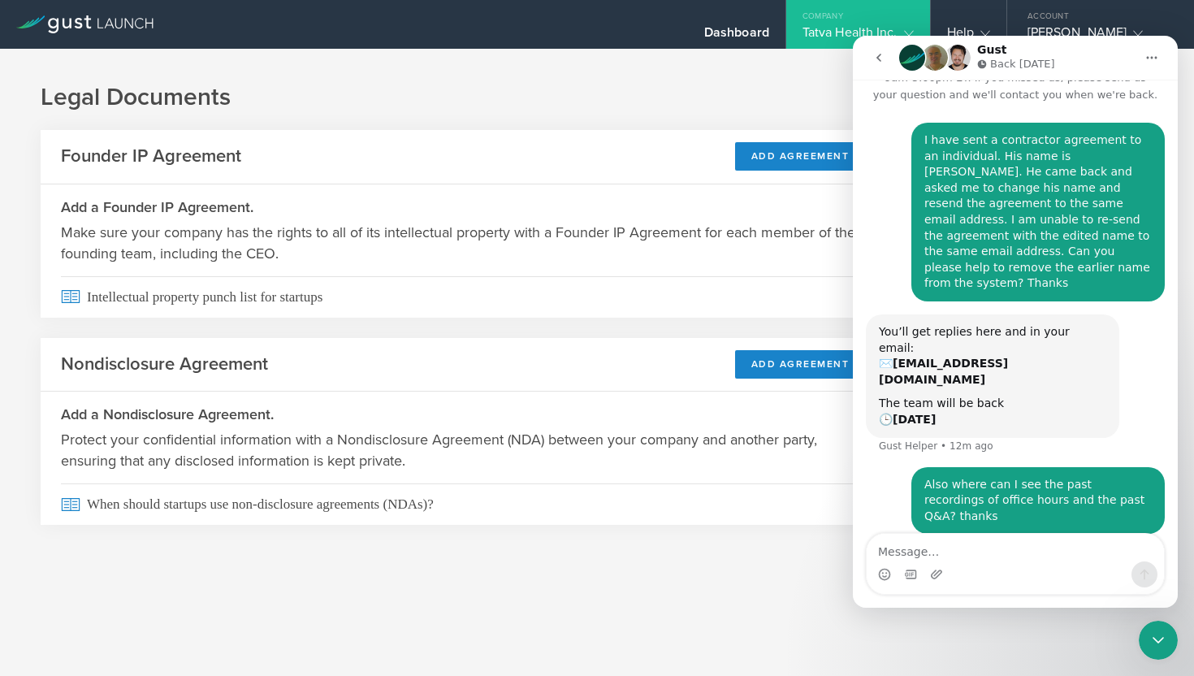
click at [599, 100] on h1 "Legal Documents" at bounding box center [597, 97] width 1113 height 32
click at [586, 29] on div "Dashboard Company Tatva Health Inc. Company Information Relationships Cap Table…" at bounding box center [747, 24] width 894 height 49
click at [704, 33] on div "Dashboard" at bounding box center [736, 36] width 65 height 24
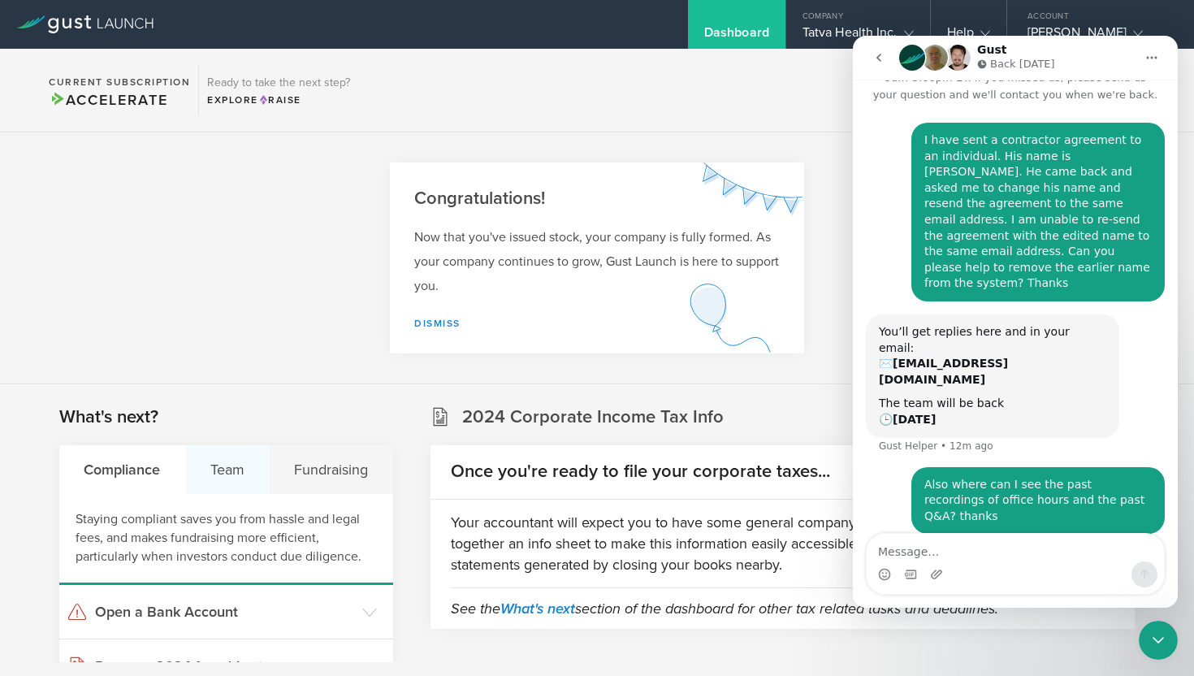
click at [227, 464] on div "Team" at bounding box center [228, 469] width 84 height 49
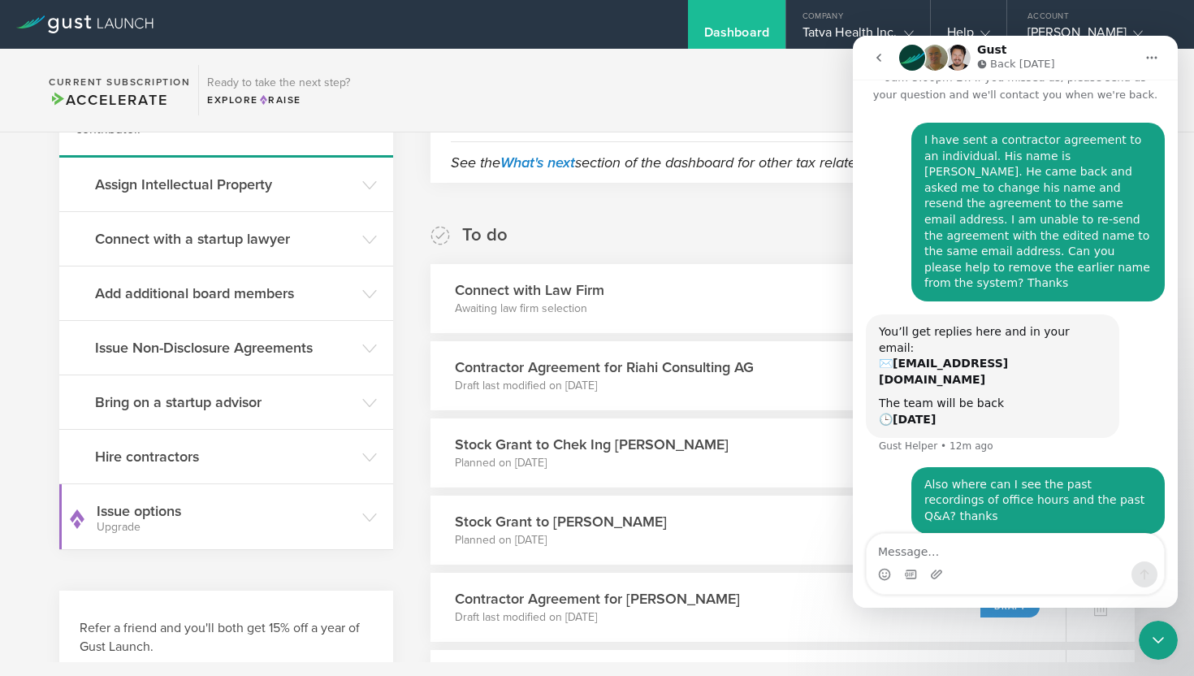
scroll to position [447, 0]
click at [371, 453] on icon at bounding box center [369, 456] width 15 height 15
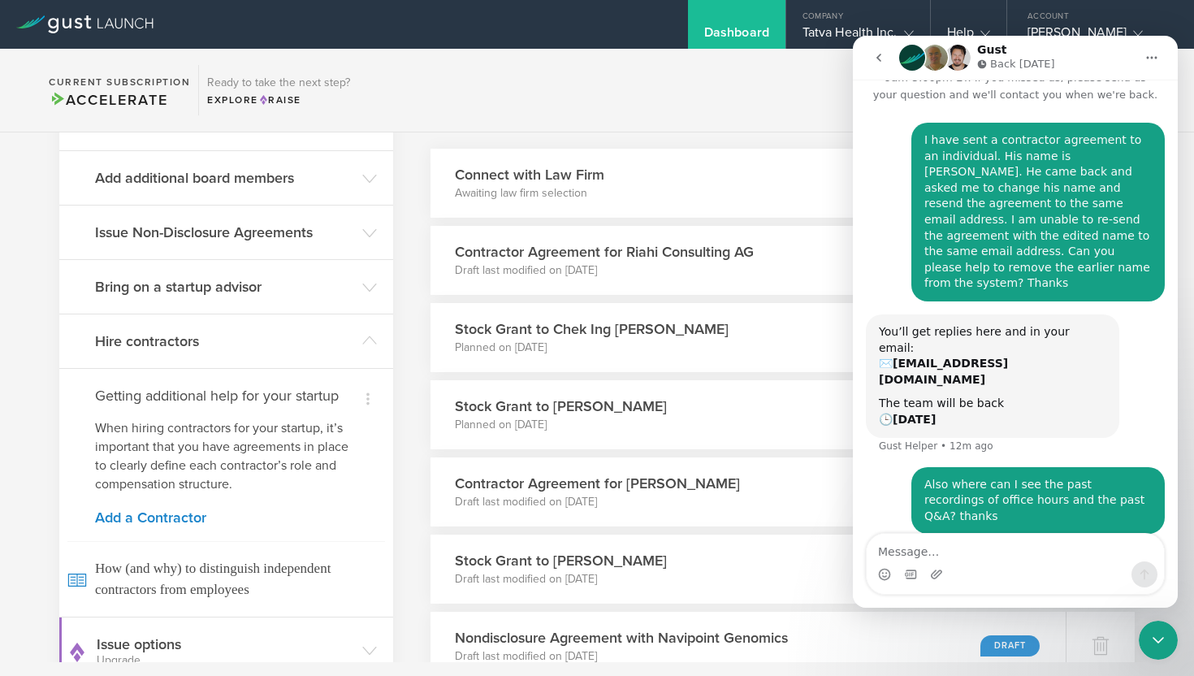
scroll to position [625, 0]
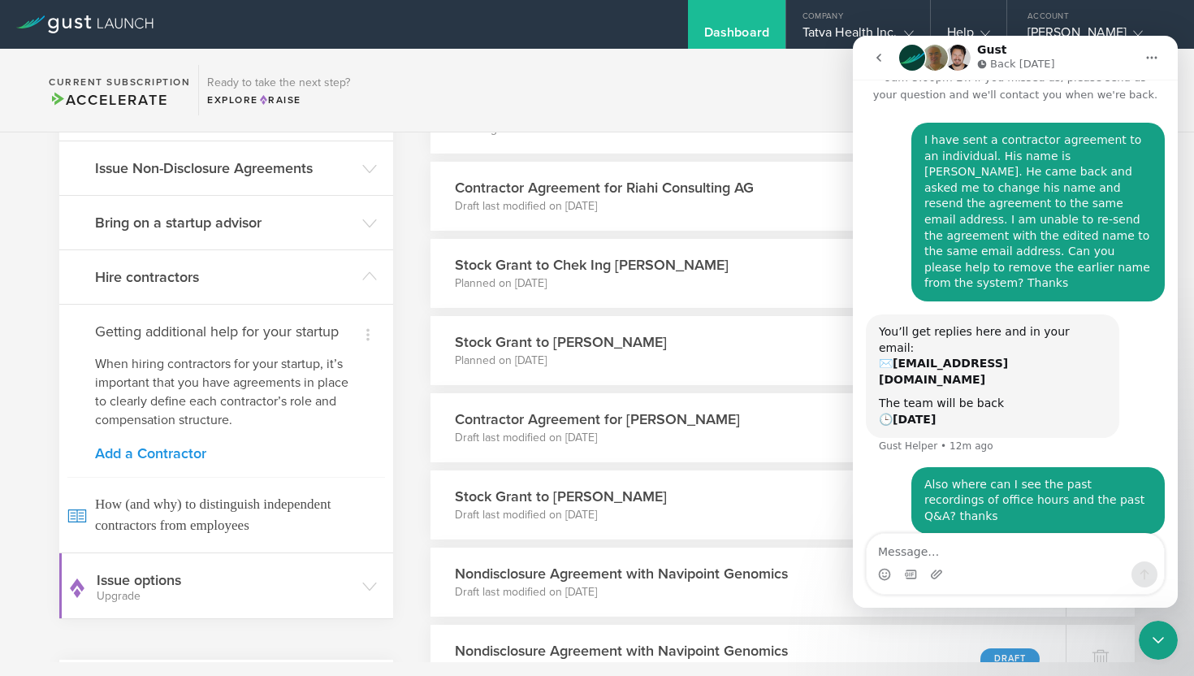
click at [184, 456] on link "Add a Contractor" at bounding box center [226, 453] width 262 height 15
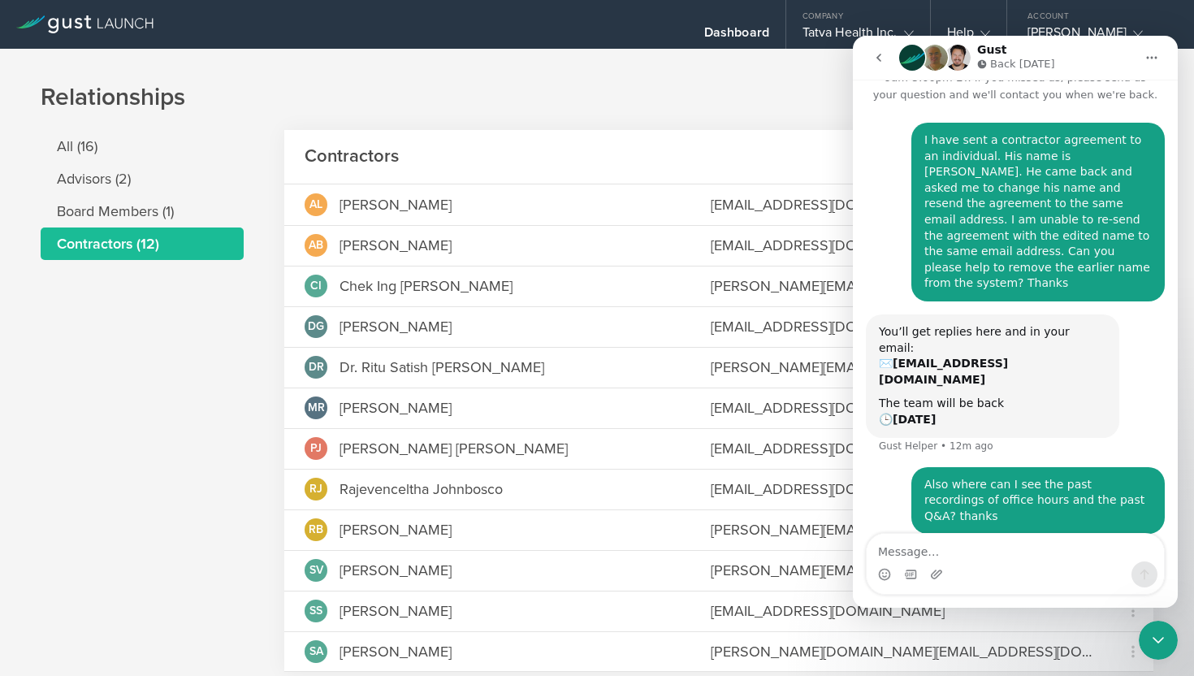
click at [746, 92] on h1 "Relationships" at bounding box center [597, 97] width 1113 height 32
click at [879, 58] on icon "go back" at bounding box center [878, 58] width 5 height 8
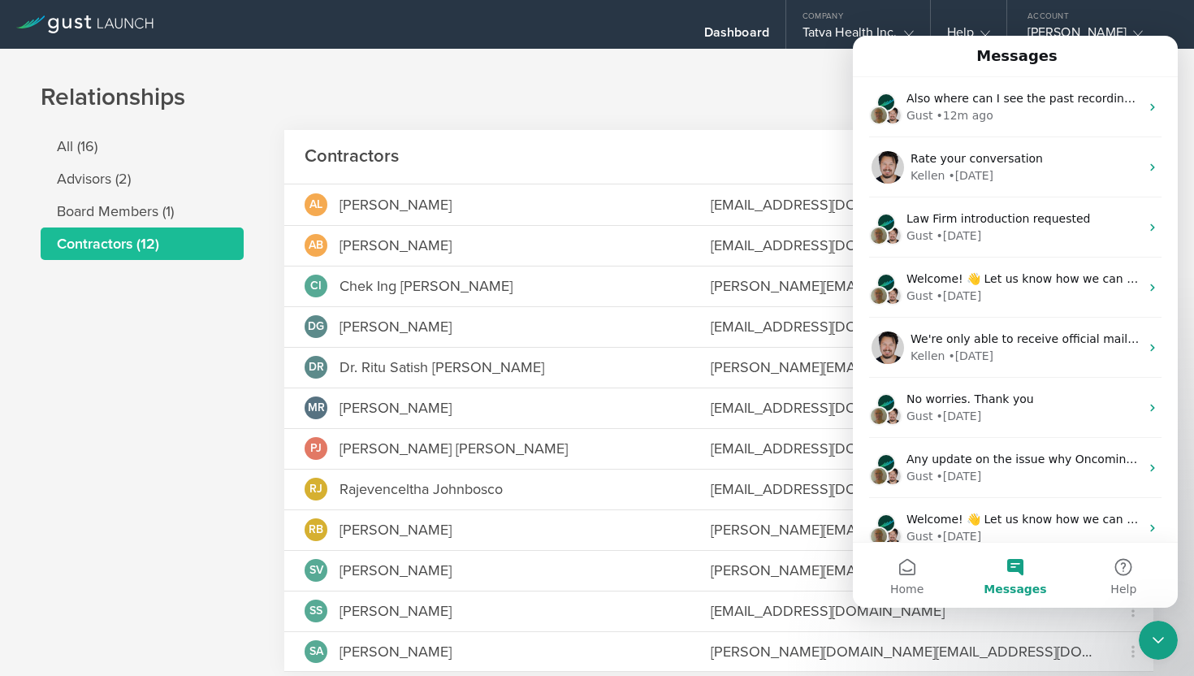
click at [1159, 638] on icon "Close Intercom Messenger" at bounding box center [1157, 639] width 19 height 19
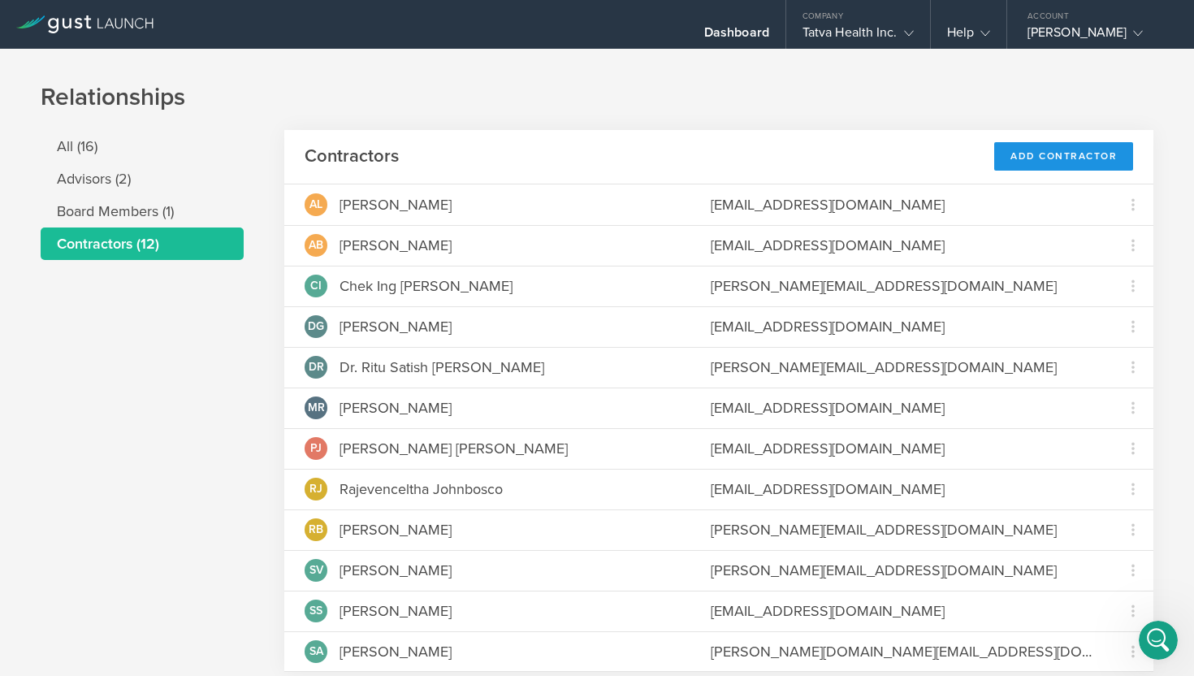
click at [1035, 158] on div "Add Contractor" at bounding box center [1063, 156] width 139 height 28
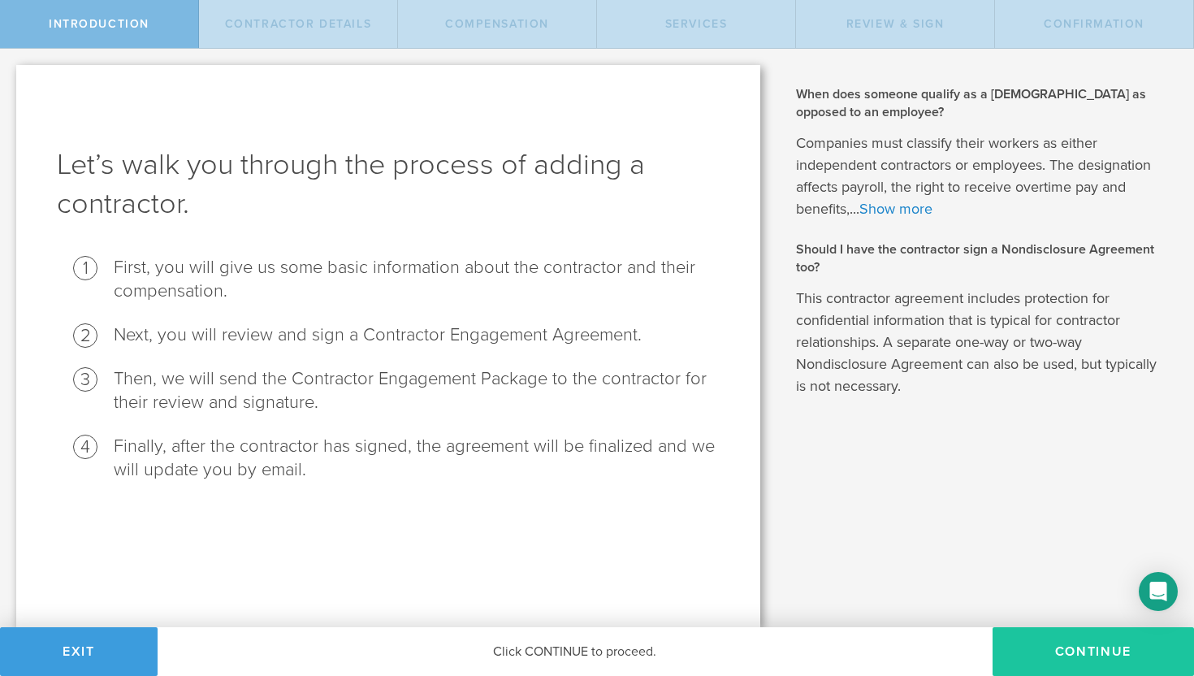
click at [1079, 656] on button "Continue" at bounding box center [1093, 651] width 201 height 49
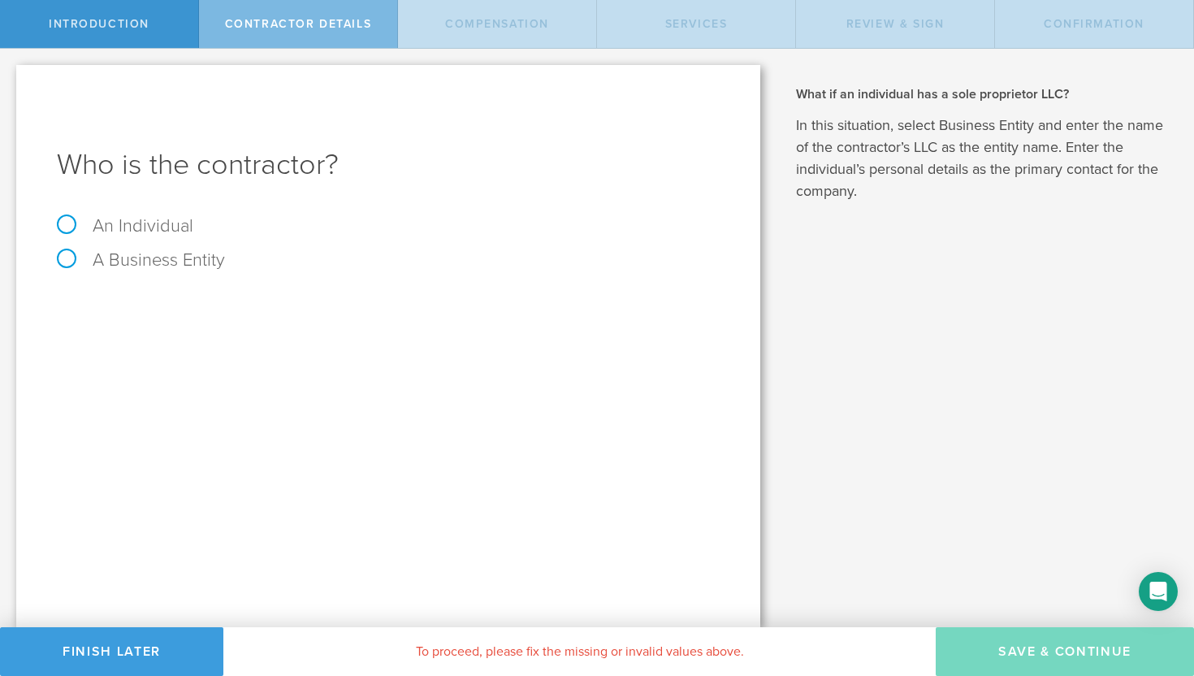
click at [64, 225] on label "An Individual" at bounding box center [125, 225] width 136 height 21
click at [11, 75] on input "An Individual" at bounding box center [5, 62] width 11 height 26
radio input "true"
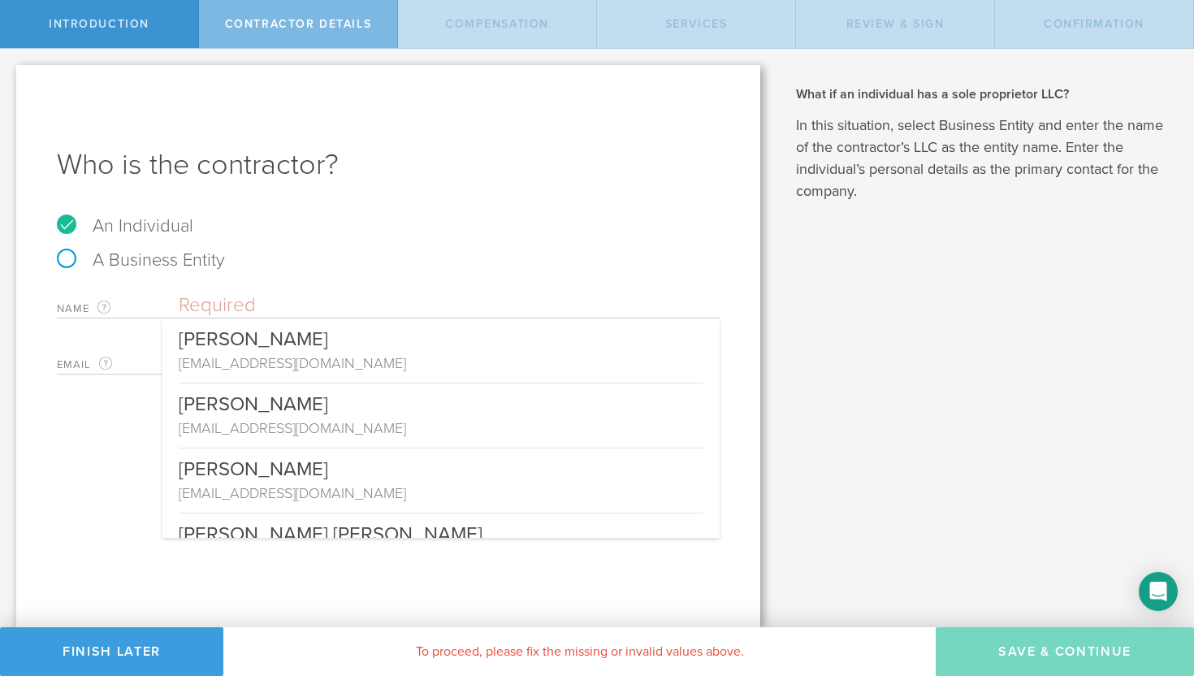
click at [276, 307] on input "text" at bounding box center [449, 305] width 541 height 24
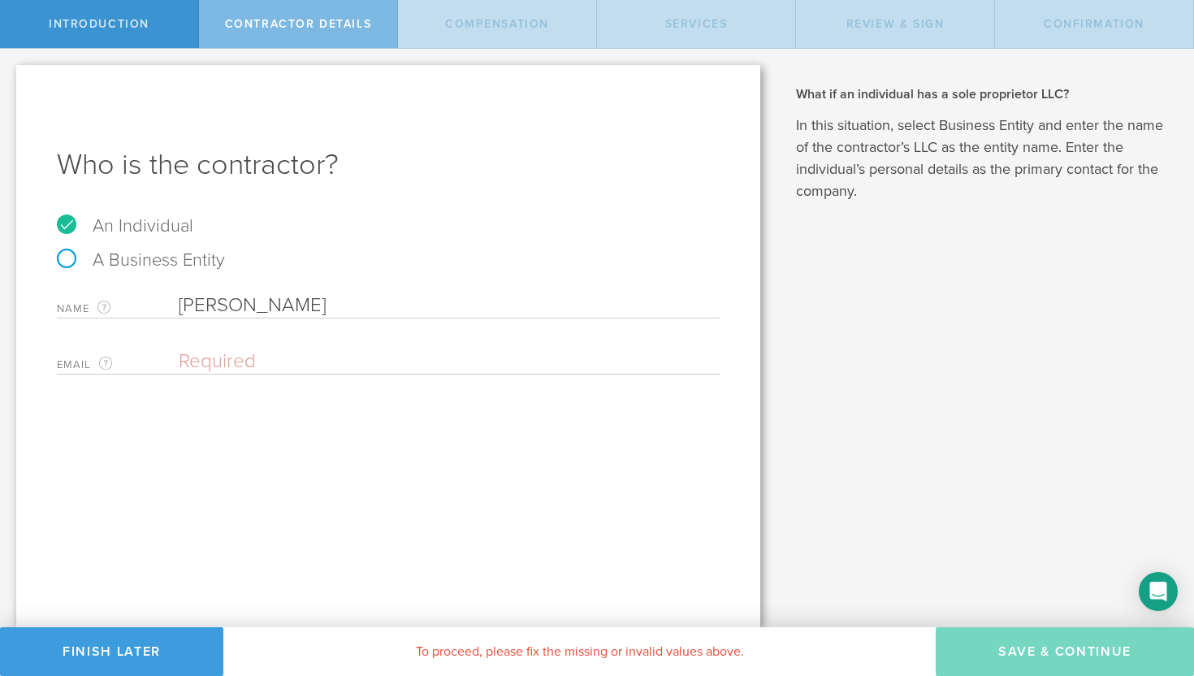
type input "[PERSON_NAME]"
click at [200, 359] on input "email" at bounding box center [445, 361] width 533 height 24
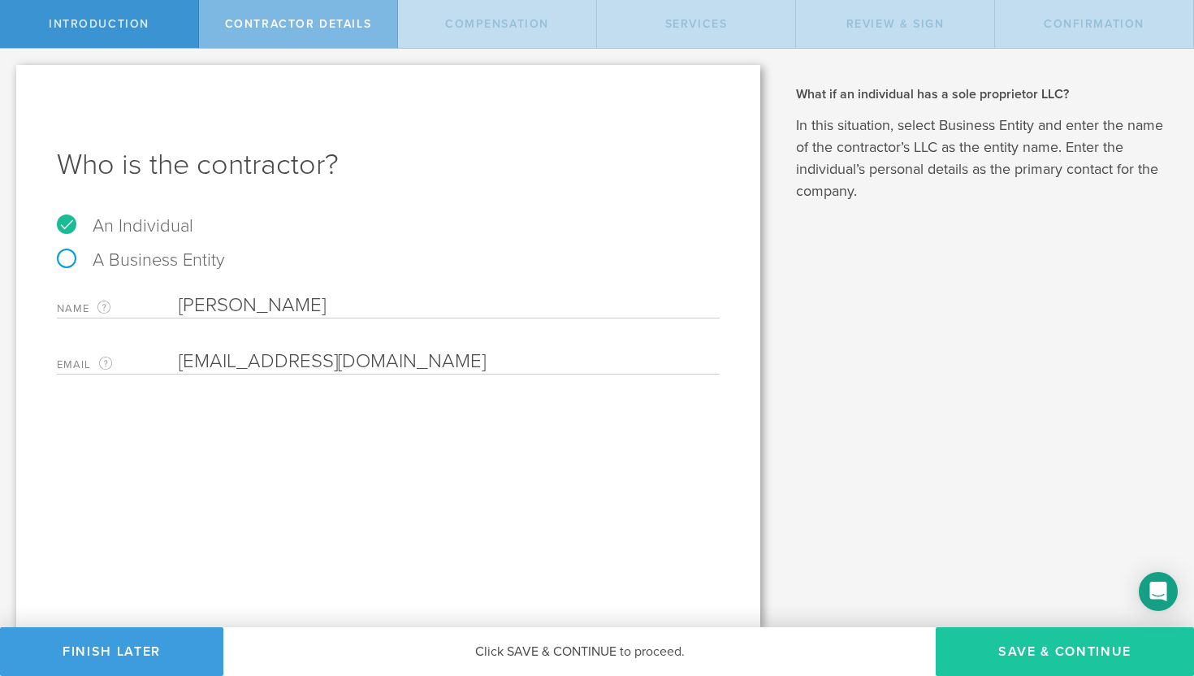
type input "[EMAIL_ADDRESS][DOMAIN_NAME]"
click at [1043, 655] on button "Save & Continue" at bounding box center [1065, 651] width 258 height 49
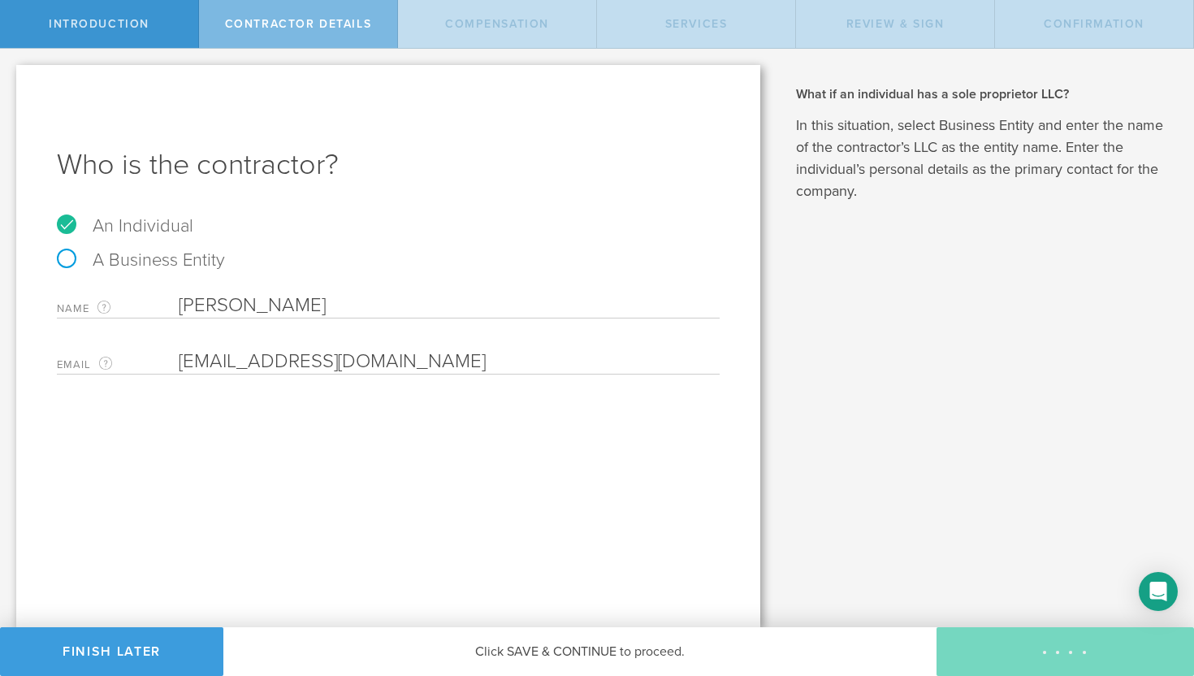
select select "none"
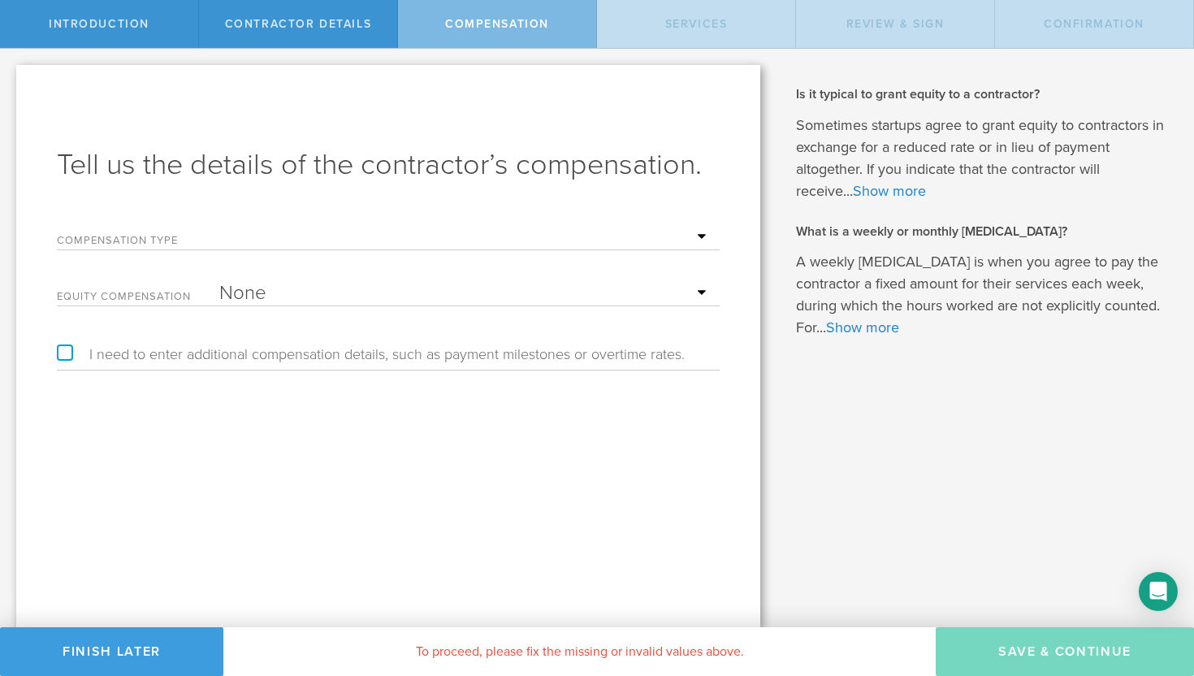
click at [700, 234] on select "Hourly Daily Weekly [MEDICAL_DATA] Monthly [MEDICAL_DATA] Project Flat Rate No …" at bounding box center [465, 237] width 492 height 24
select select "noCash"
click at [703, 292] on select "None Stock Grant" at bounding box center [465, 293] width 492 height 24
select select "stock"
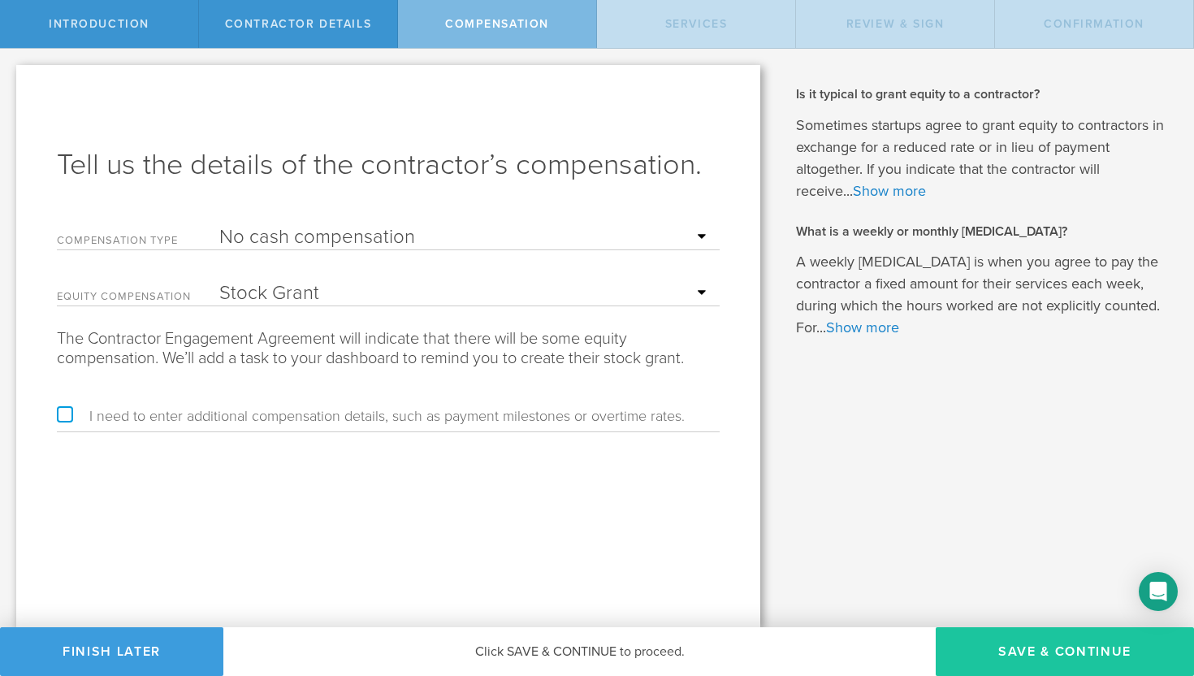
click at [1044, 651] on button "Save & Continue" at bounding box center [1065, 651] width 258 height 49
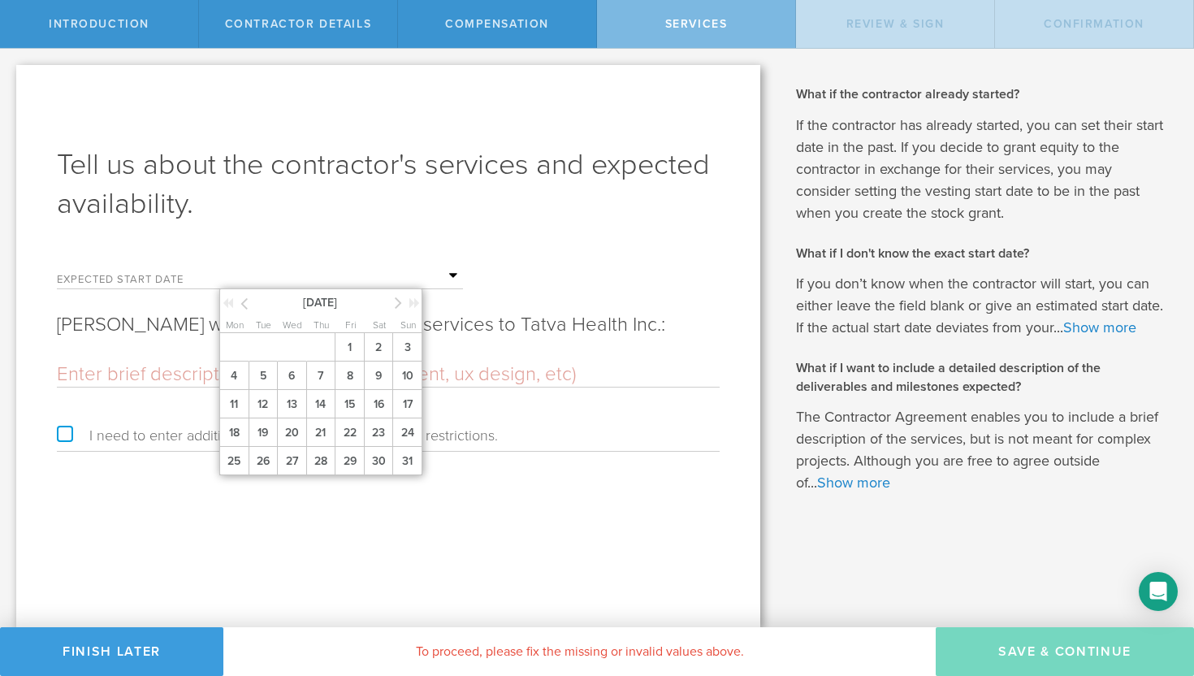
click at [452, 273] on input "text" at bounding box center [341, 276] width 244 height 24
click at [239, 401] on span "11" at bounding box center [233, 404] width 29 height 28
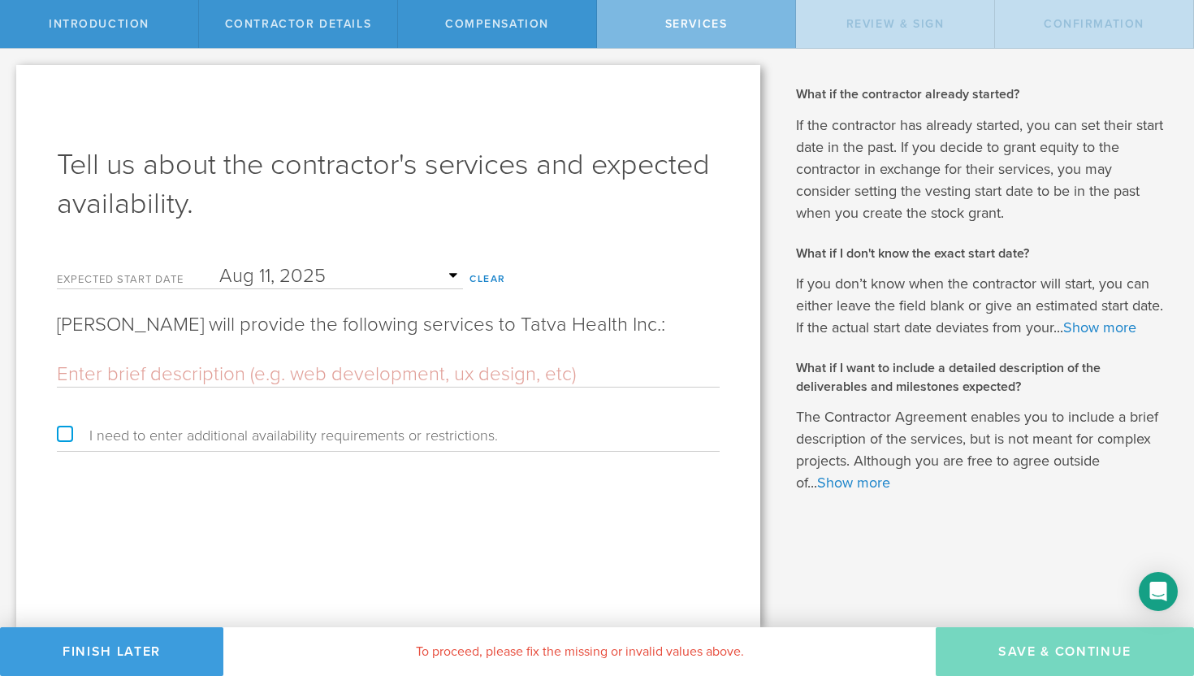
click at [209, 375] on input "text" at bounding box center [388, 374] width 663 height 24
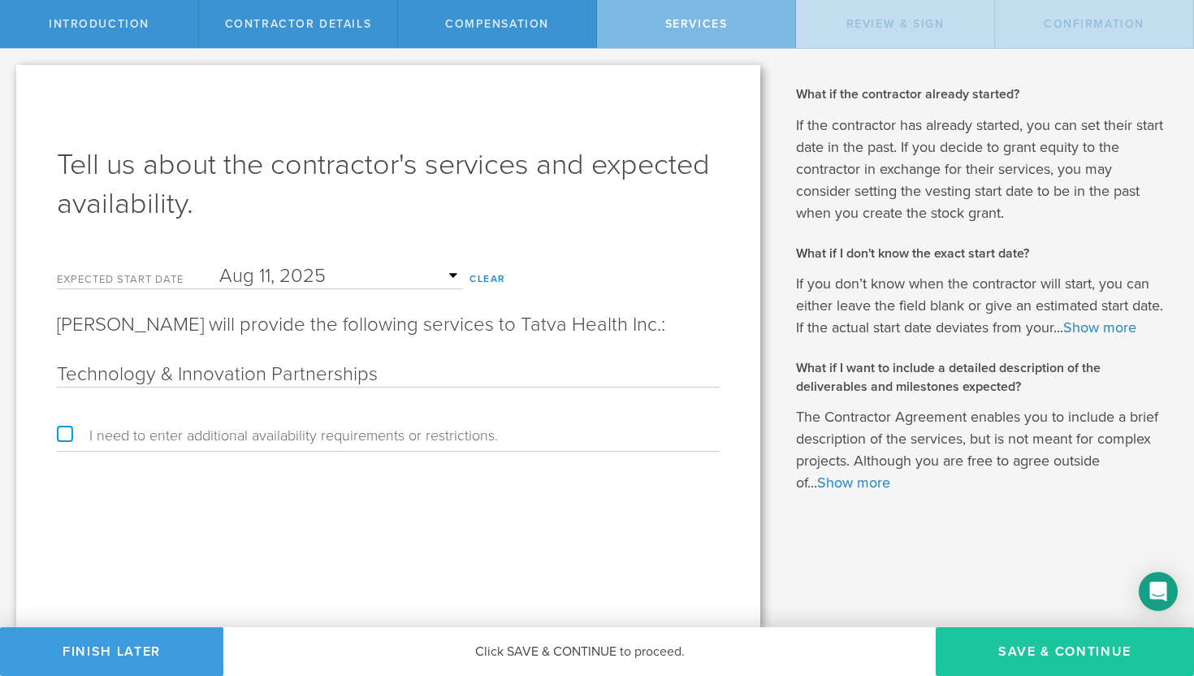
type input "Technology & Innovation Partnerships"
click at [1030, 653] on button "Save & Continue" at bounding box center [1065, 651] width 258 height 49
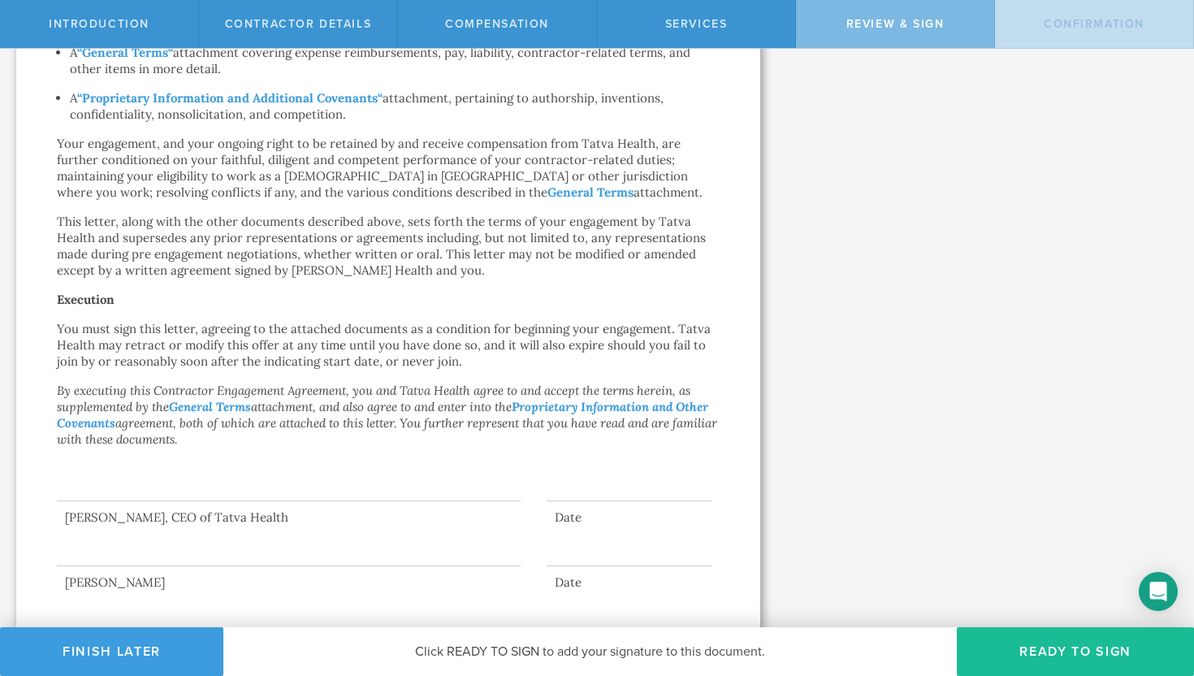
scroll to position [1022, 0]
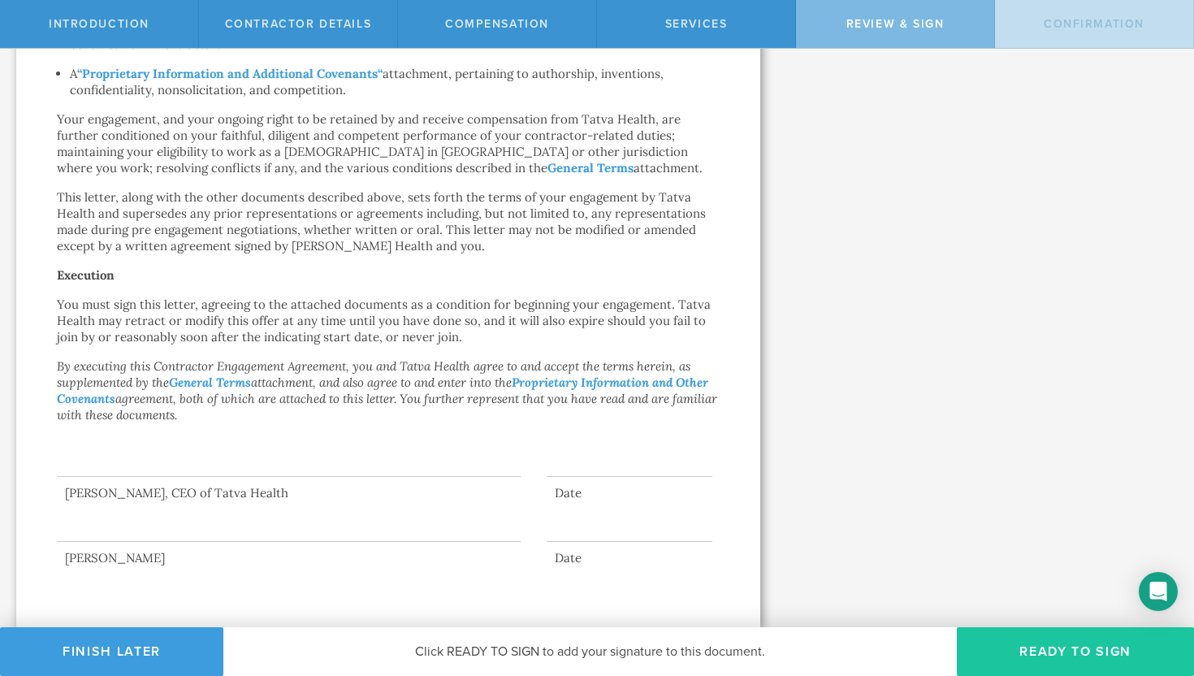
click at [1073, 652] on button "Ready to Sign" at bounding box center [1075, 651] width 237 height 49
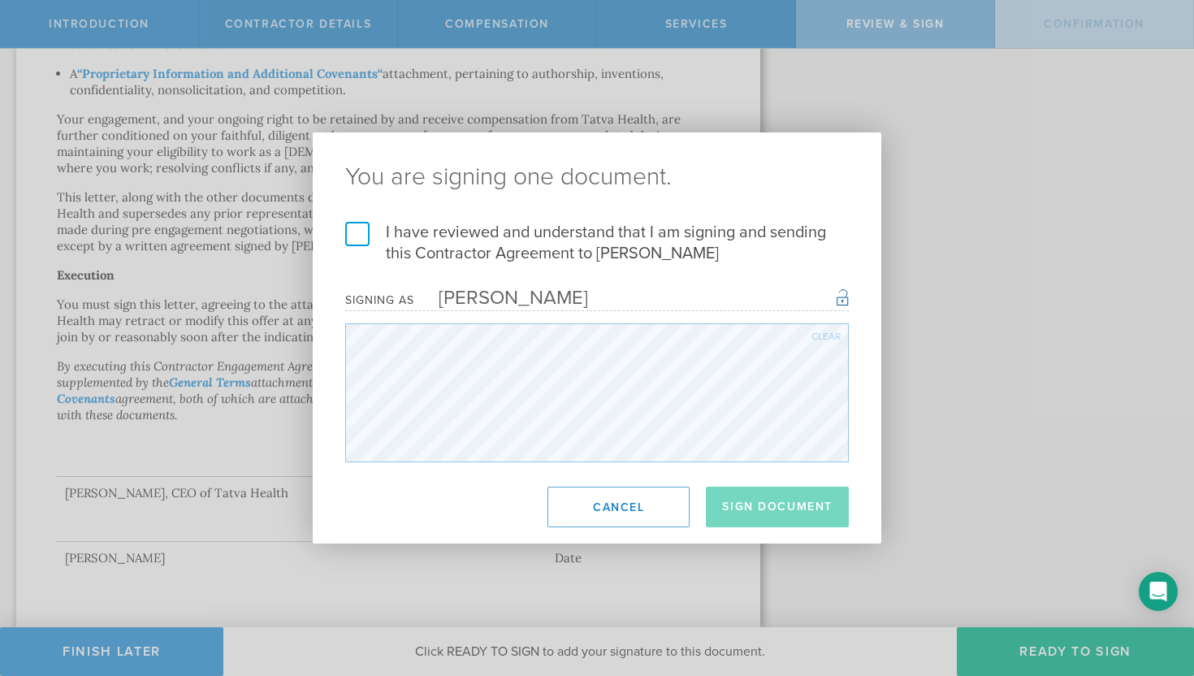
click at [361, 234] on label "I have reviewed and understand that I am signing and sending this Contractor Ag…" at bounding box center [597, 243] width 504 height 42
click at [0, 0] on input "I have reviewed and understand that I am signing and sending this Contractor Ag…" at bounding box center [0, 0] width 0 height 0
click at [763, 509] on button "Sign Document" at bounding box center [777, 507] width 143 height 41
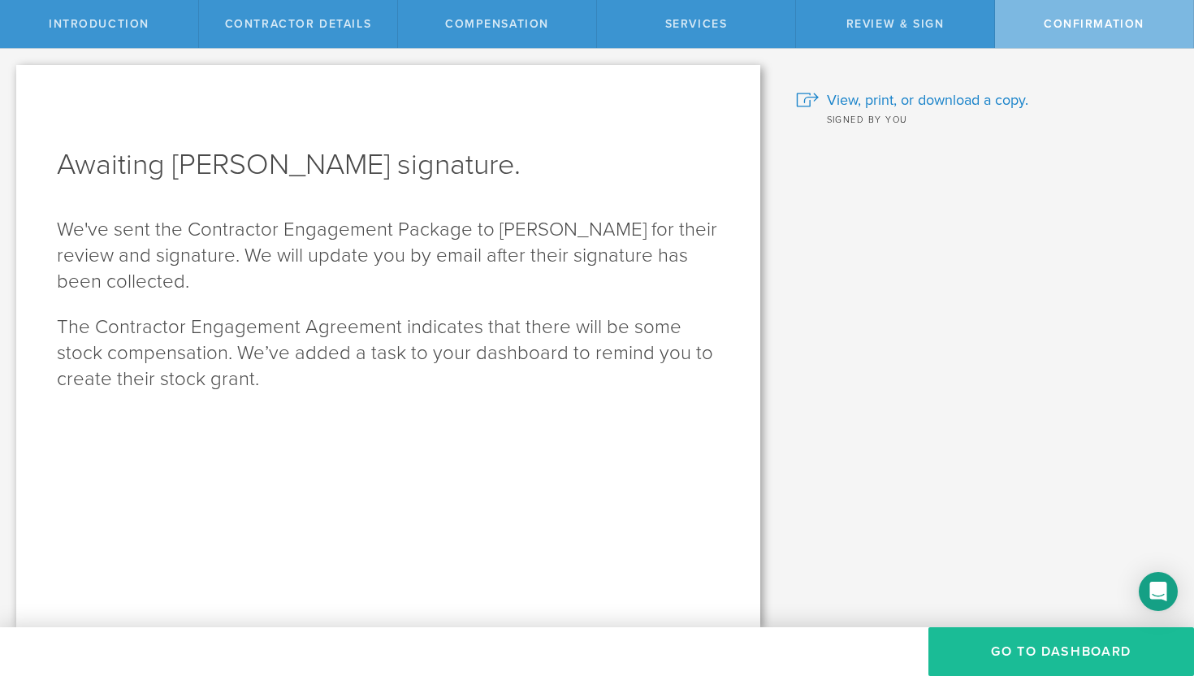
scroll to position [0, 0]
click at [941, 96] on span "View, print, or download a copy." at bounding box center [927, 99] width 201 height 21
